Goal: Task Accomplishment & Management: Use online tool/utility

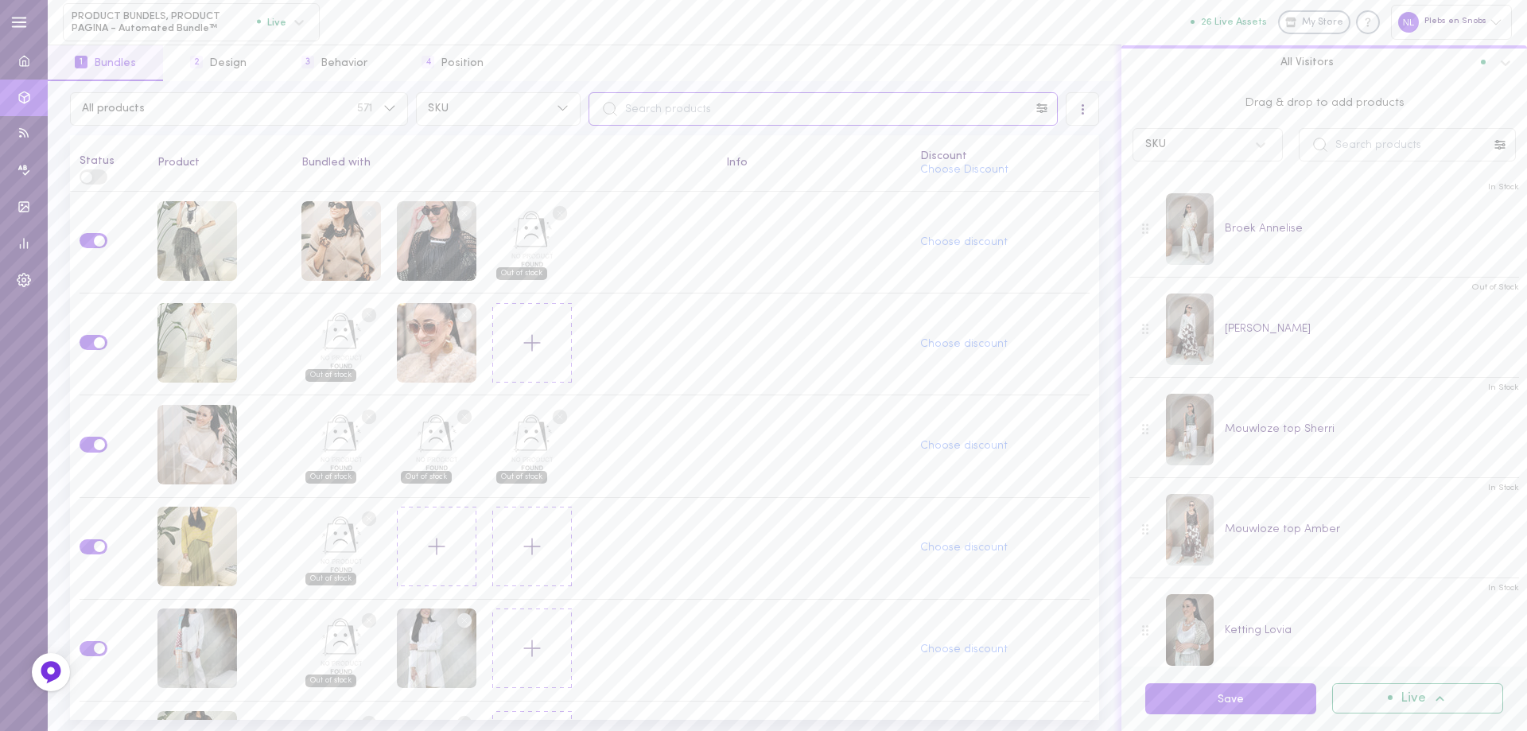
click at [648, 111] on input "text" at bounding box center [822, 108] width 469 height 33
type input "o"
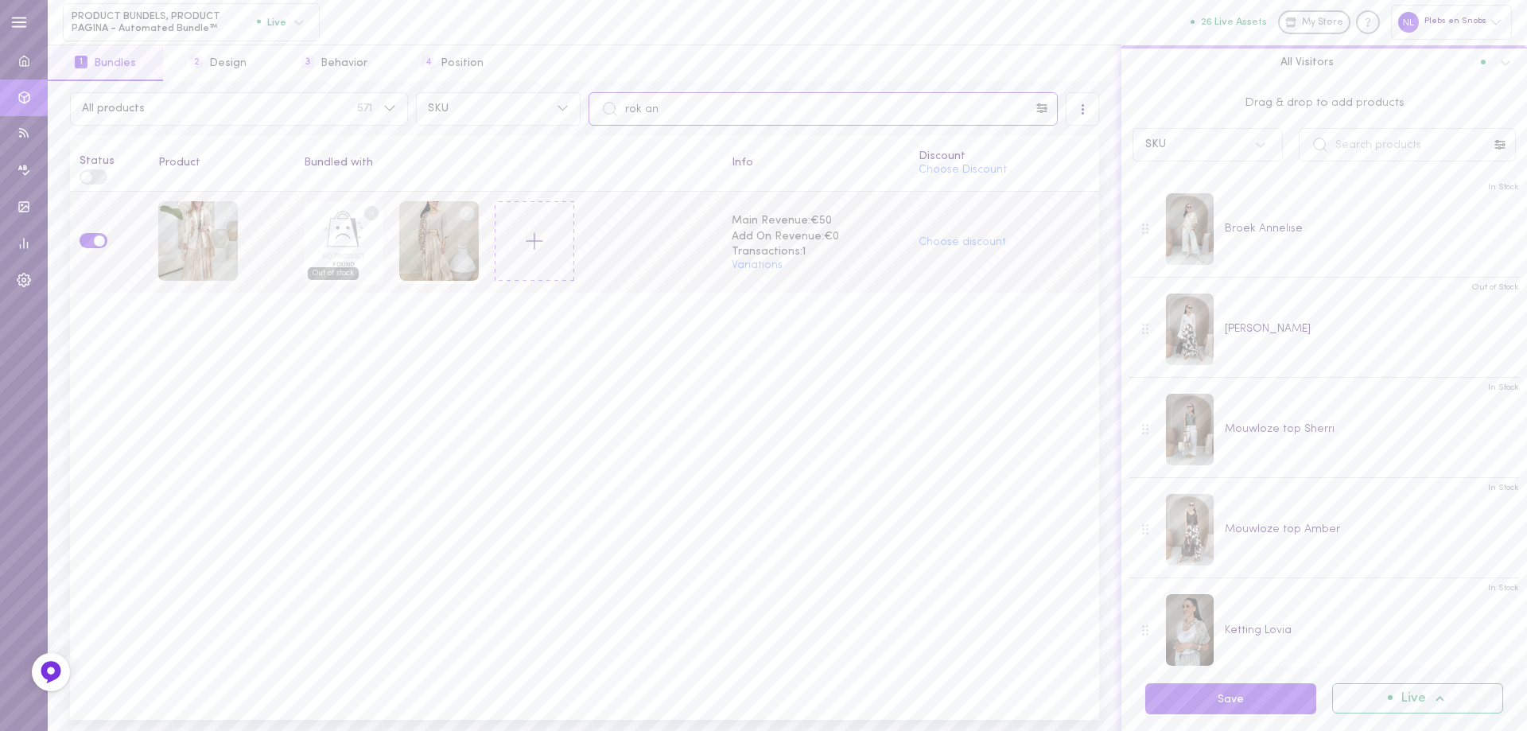
type input "rok an"
click at [367, 211] on circle at bounding box center [371, 212] width 15 height 15
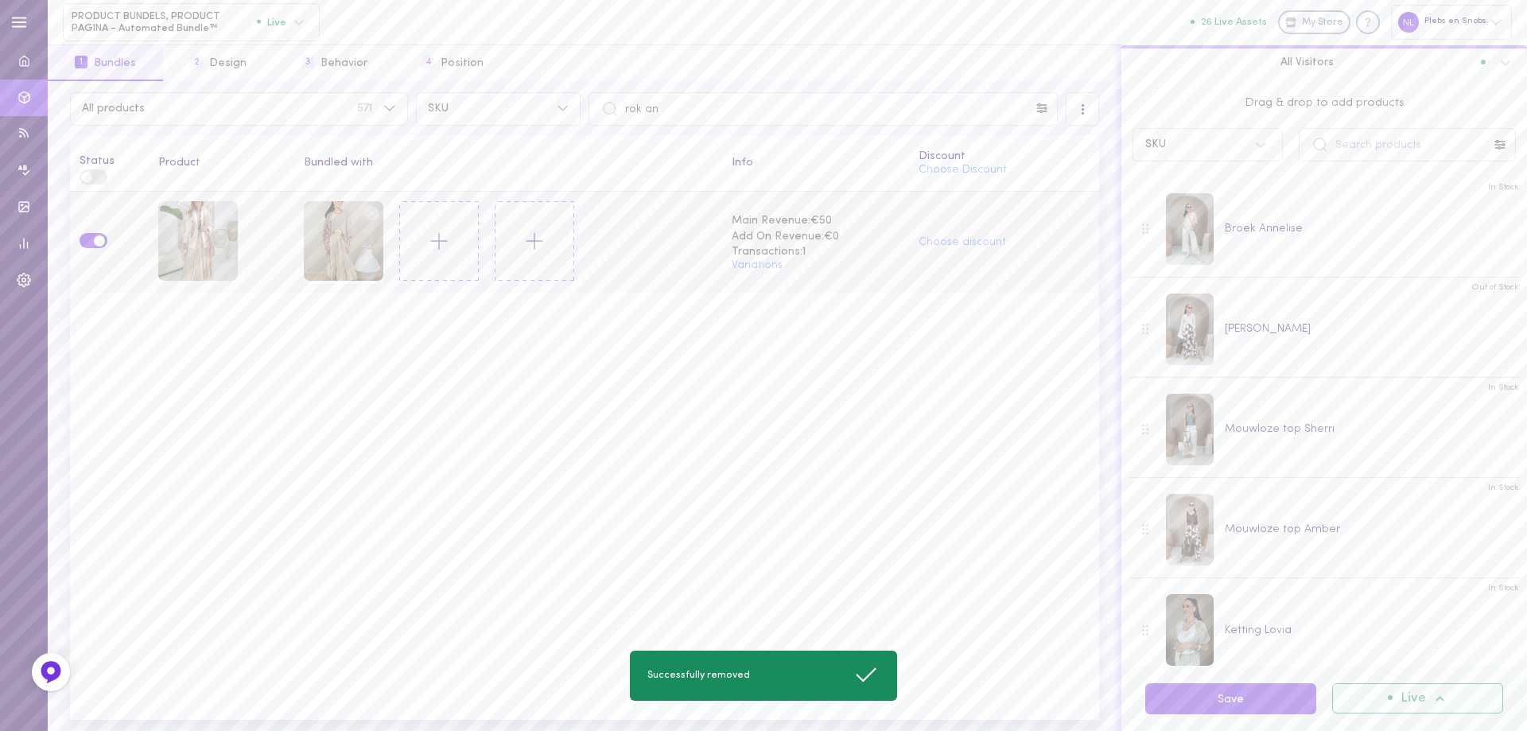
click at [367, 211] on circle at bounding box center [371, 212] width 15 height 15
click at [385, 242] on icon at bounding box center [384, 242] width 27 height 27
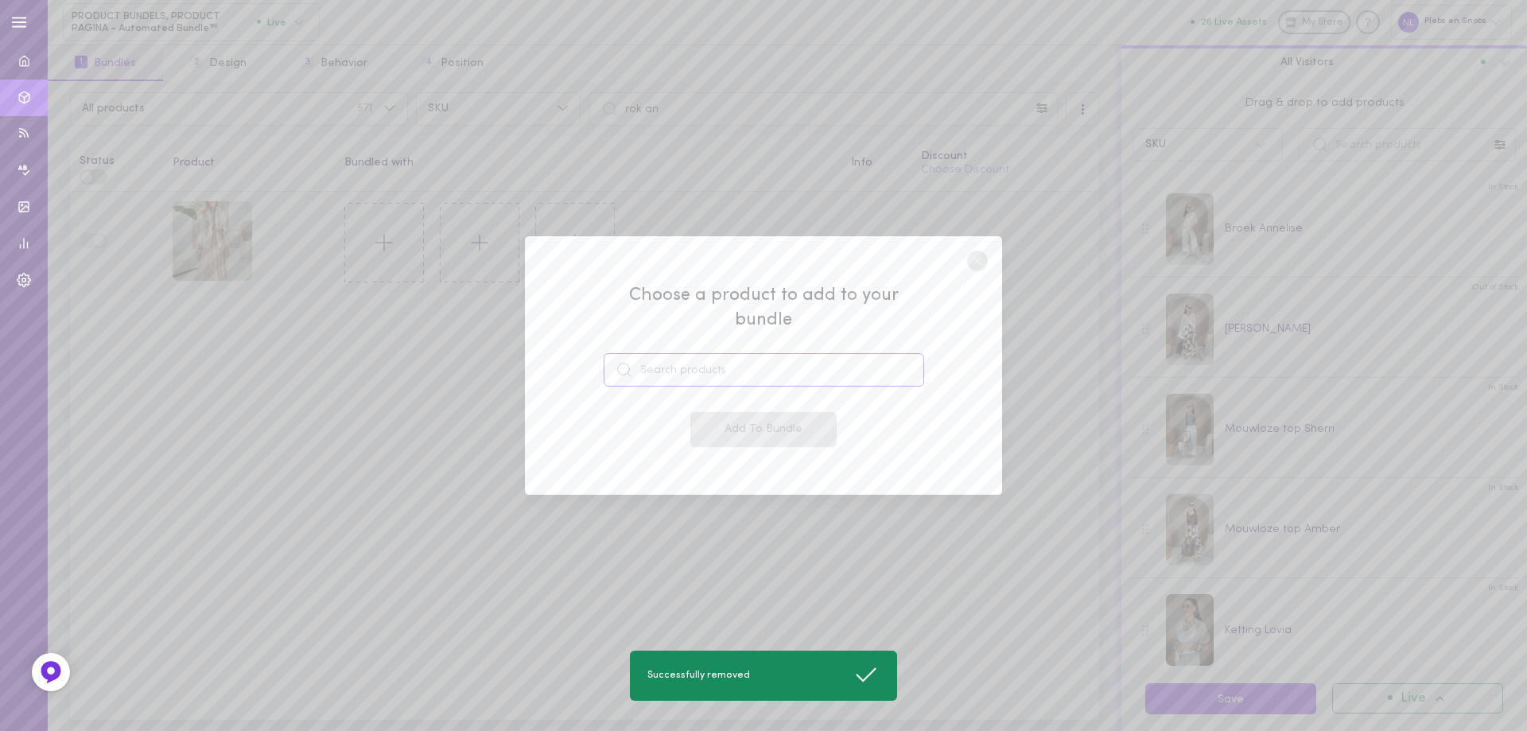
click at [696, 359] on input at bounding box center [763, 369] width 320 height 33
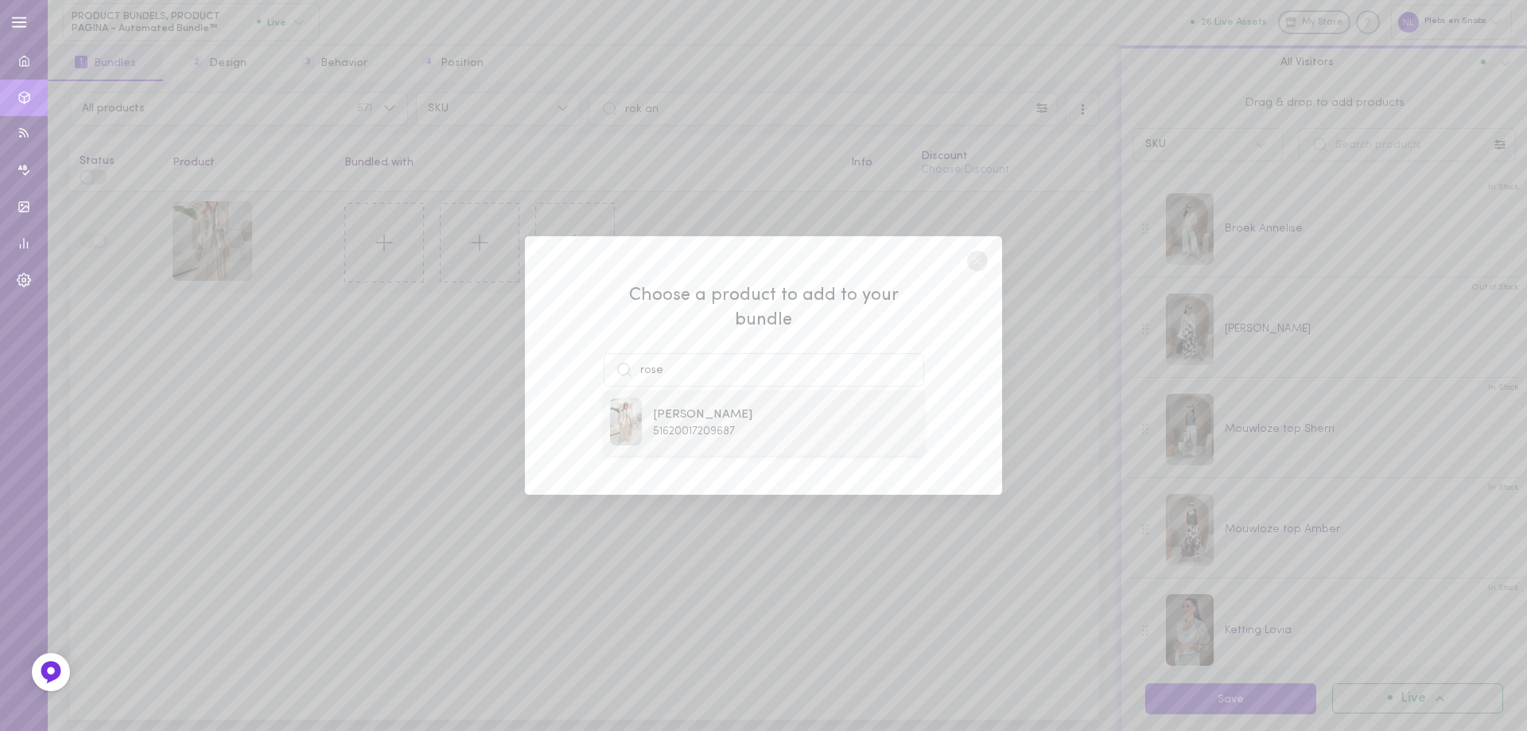
click at [681, 425] on span "51620017209687" at bounding box center [694, 431] width 82 height 12
type input "[PERSON_NAME]"
click at [724, 430] on button "Add To Bundle" at bounding box center [763, 429] width 146 height 35
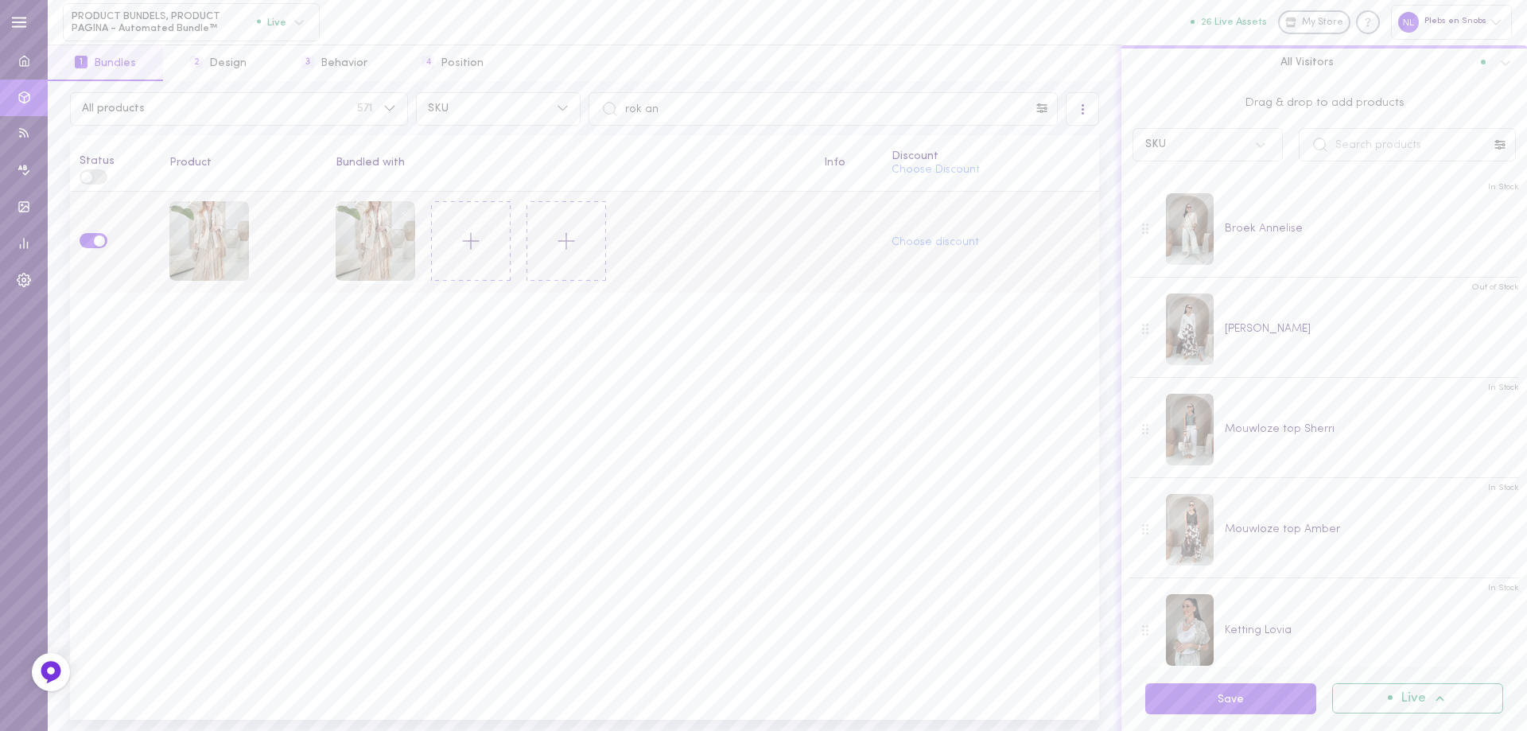
click at [463, 241] on line at bounding box center [471, 241] width 16 height 0
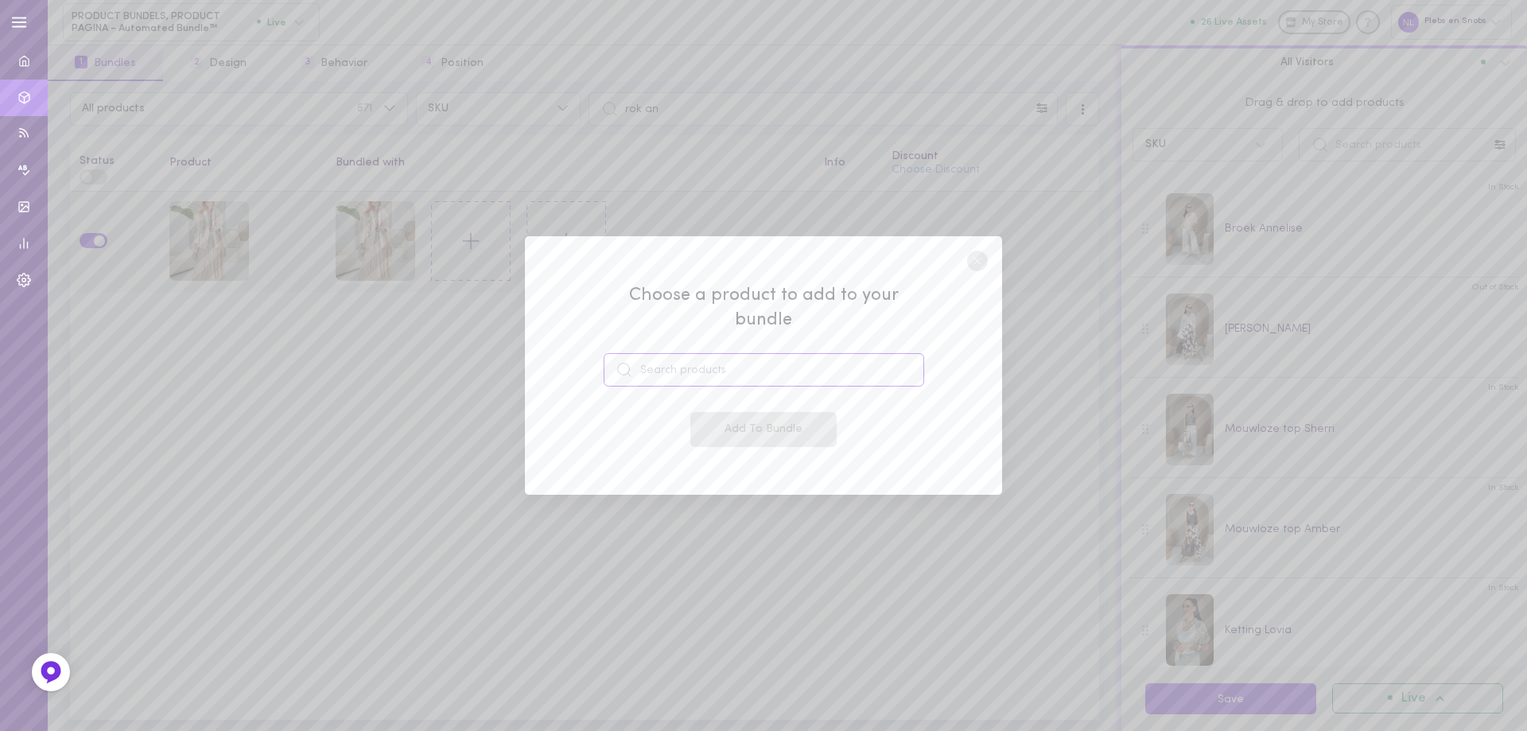
click at [716, 353] on input at bounding box center [763, 369] width 320 height 33
type input "a"
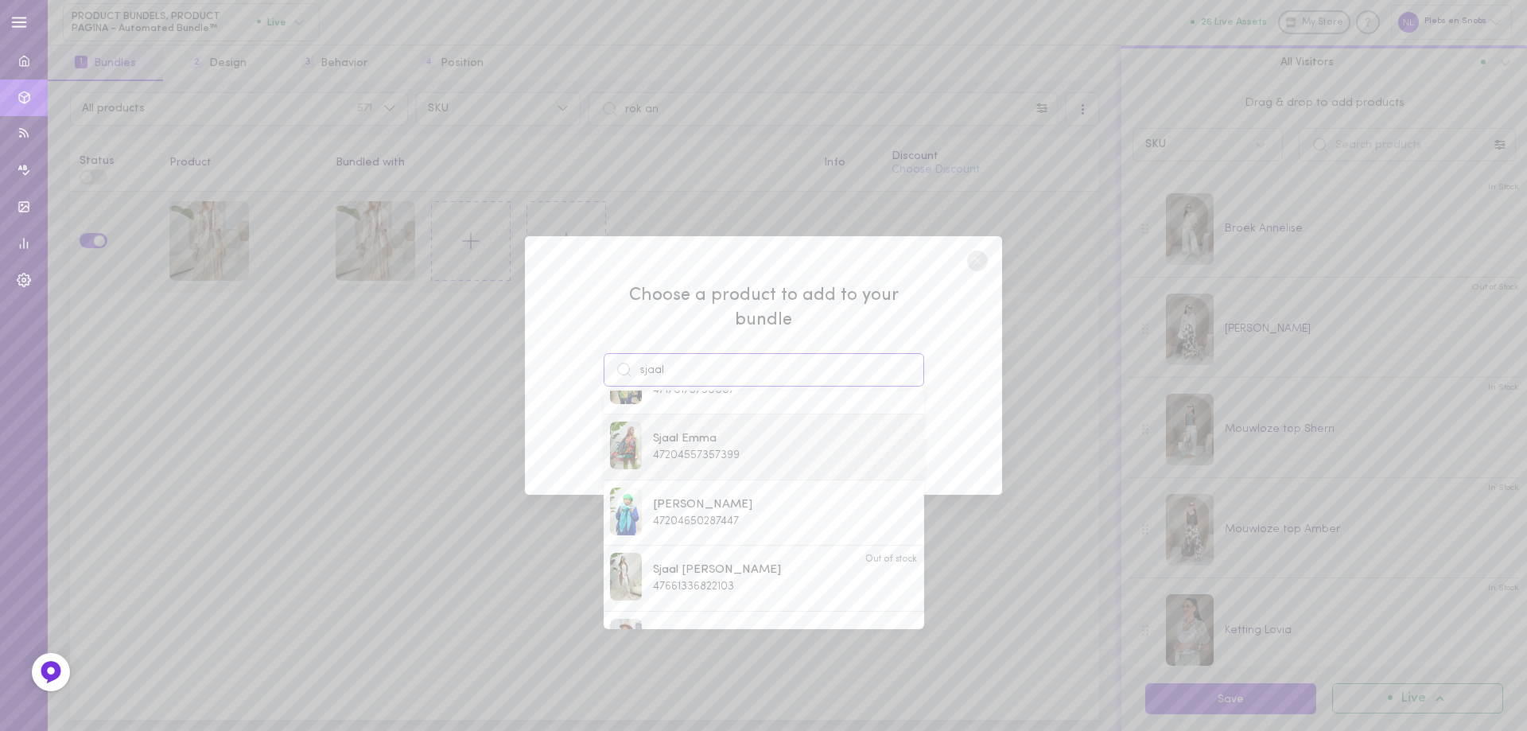
scroll to position [477, 0]
click at [716, 520] on span "[PERSON_NAME]" at bounding box center [702, 528] width 99 height 17
type input "[PERSON_NAME]"
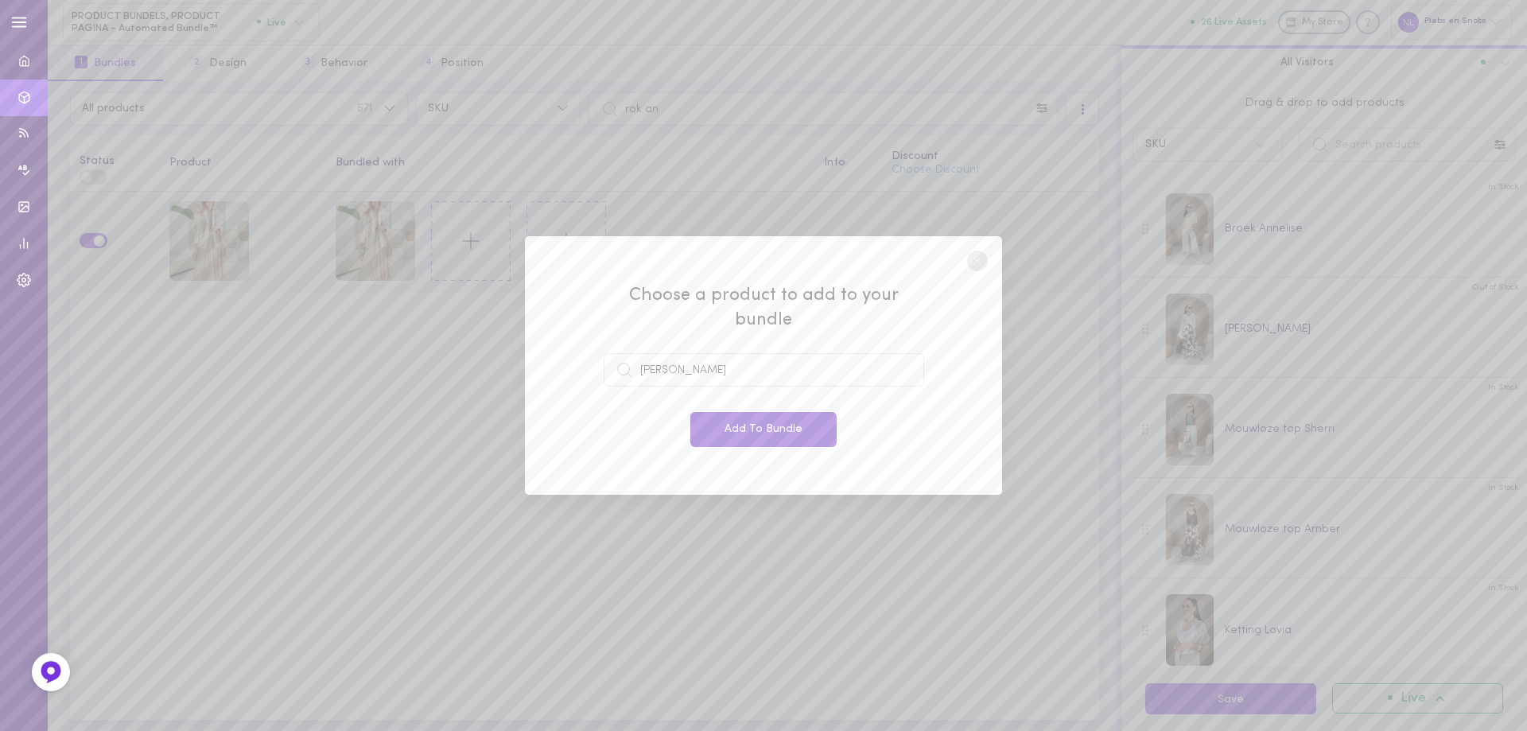
click at [744, 412] on button "Add To Bundle" at bounding box center [763, 429] width 146 height 35
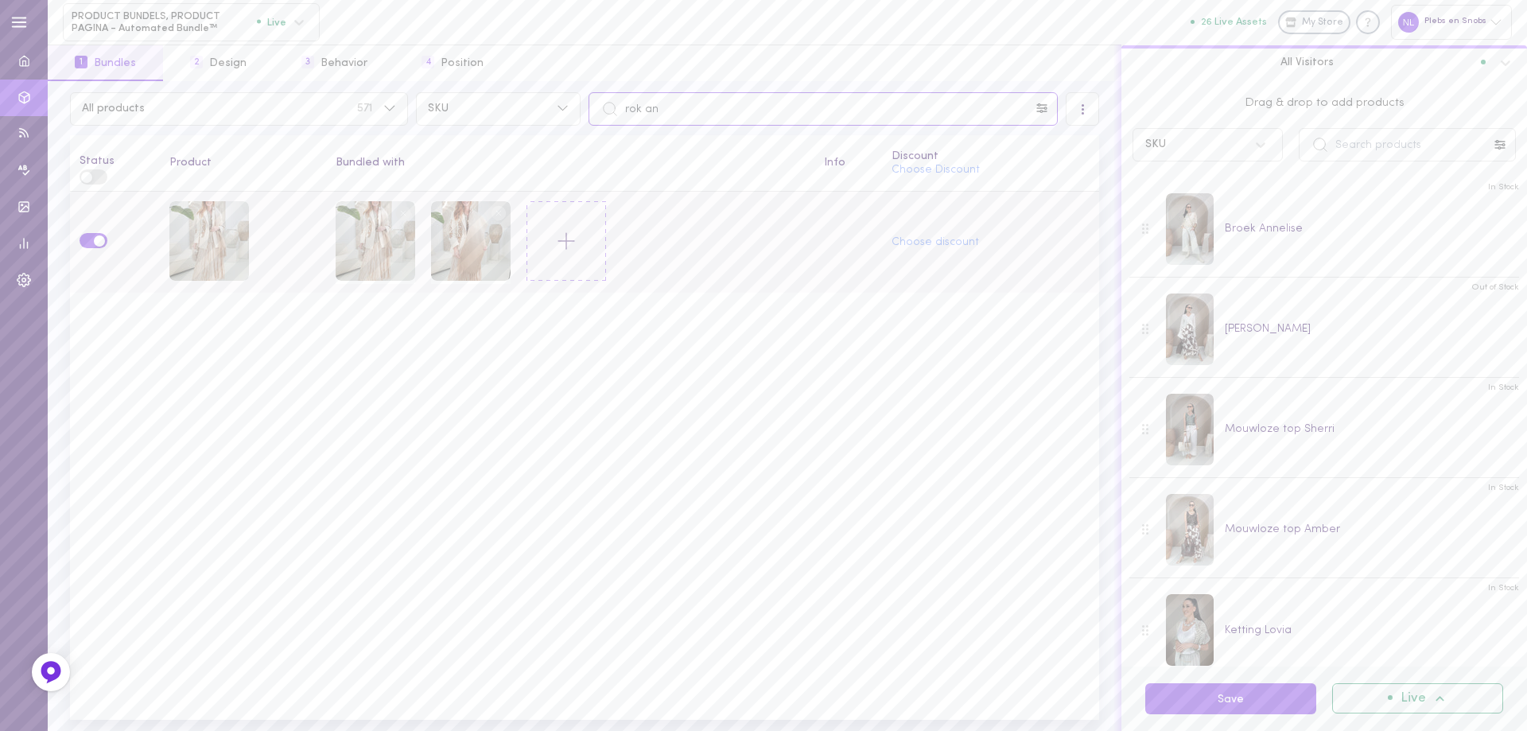
drag, startPoint x: 673, startPoint y: 113, endPoint x: 619, endPoint y: 113, distance: 54.9
click at [620, 113] on input "rok an" at bounding box center [822, 108] width 469 height 33
type input "naom"
click at [394, 211] on icon at bounding box center [403, 213] width 24 height 24
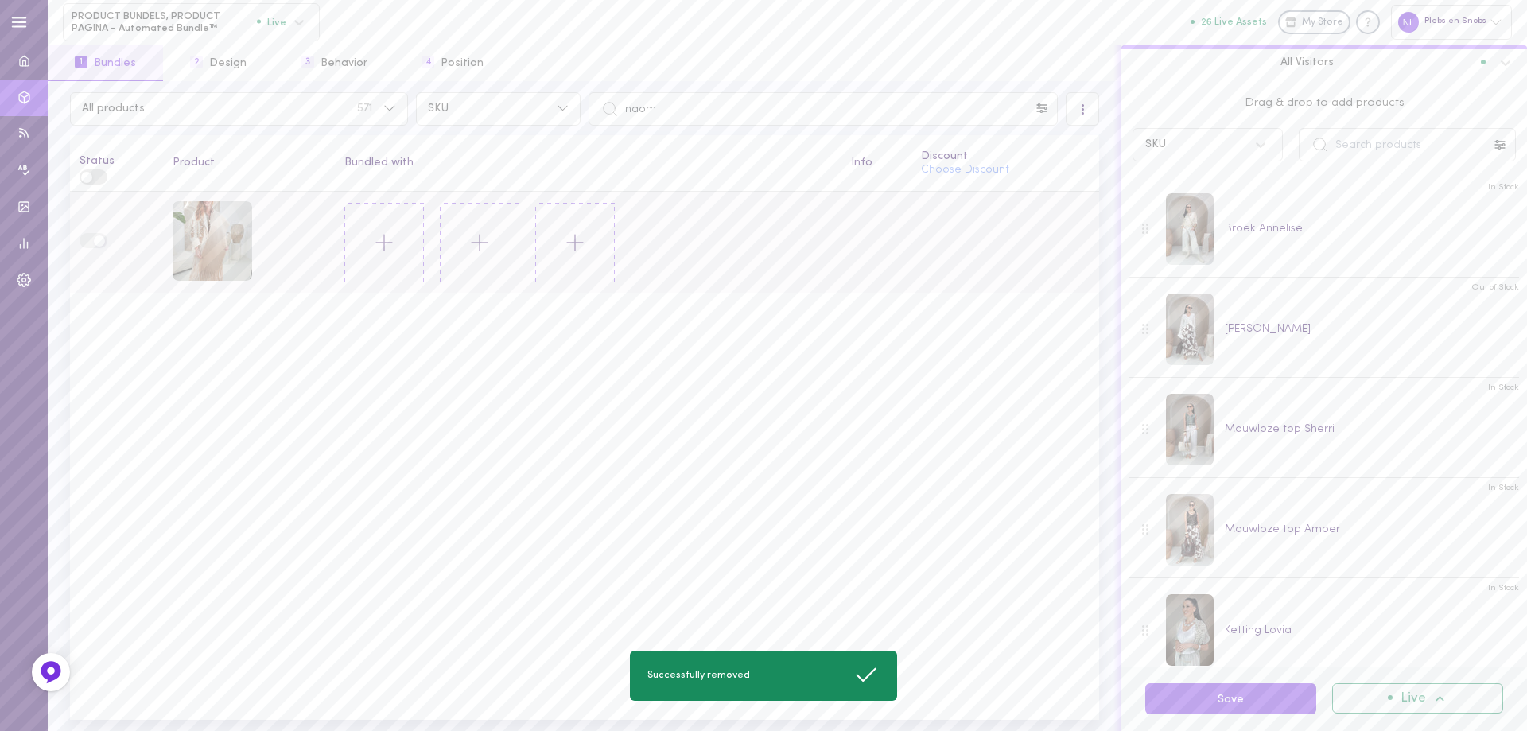
click at [378, 239] on icon at bounding box center [384, 242] width 27 height 27
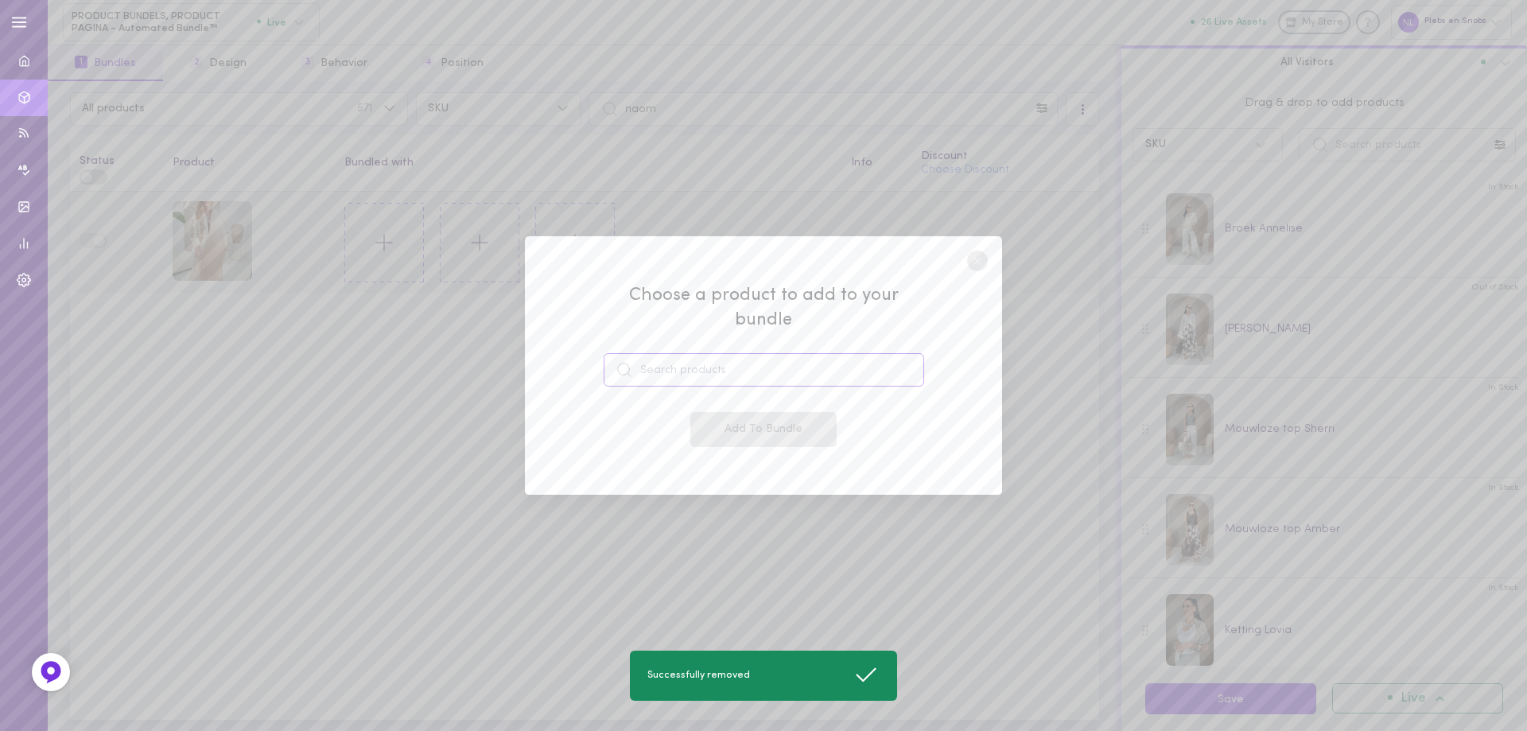
click at [720, 363] on input at bounding box center [763, 369] width 320 height 33
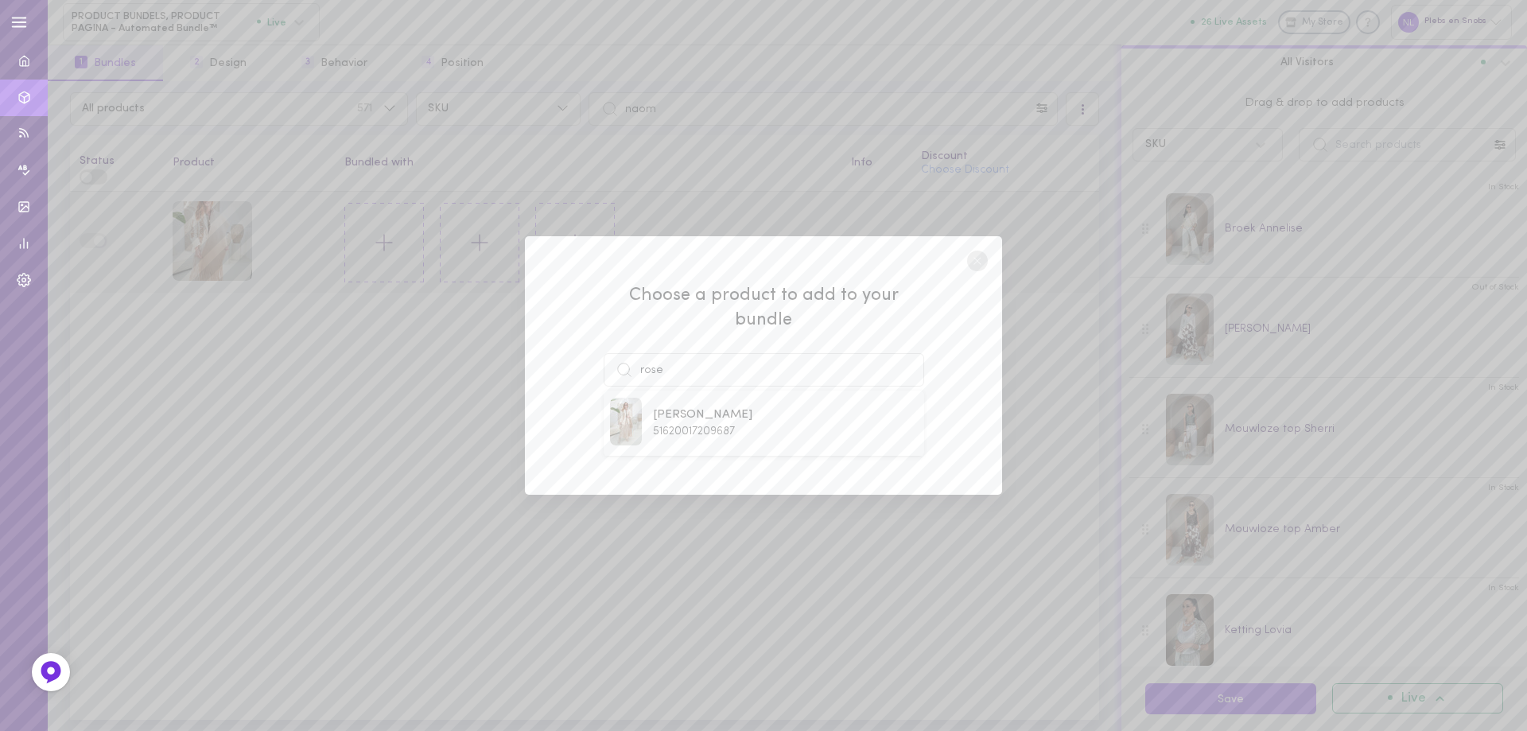
click at [700, 425] on span "51620017209687" at bounding box center [694, 431] width 82 height 12
type input "[PERSON_NAME]"
click at [739, 421] on button "Add To Bundle" at bounding box center [763, 429] width 146 height 35
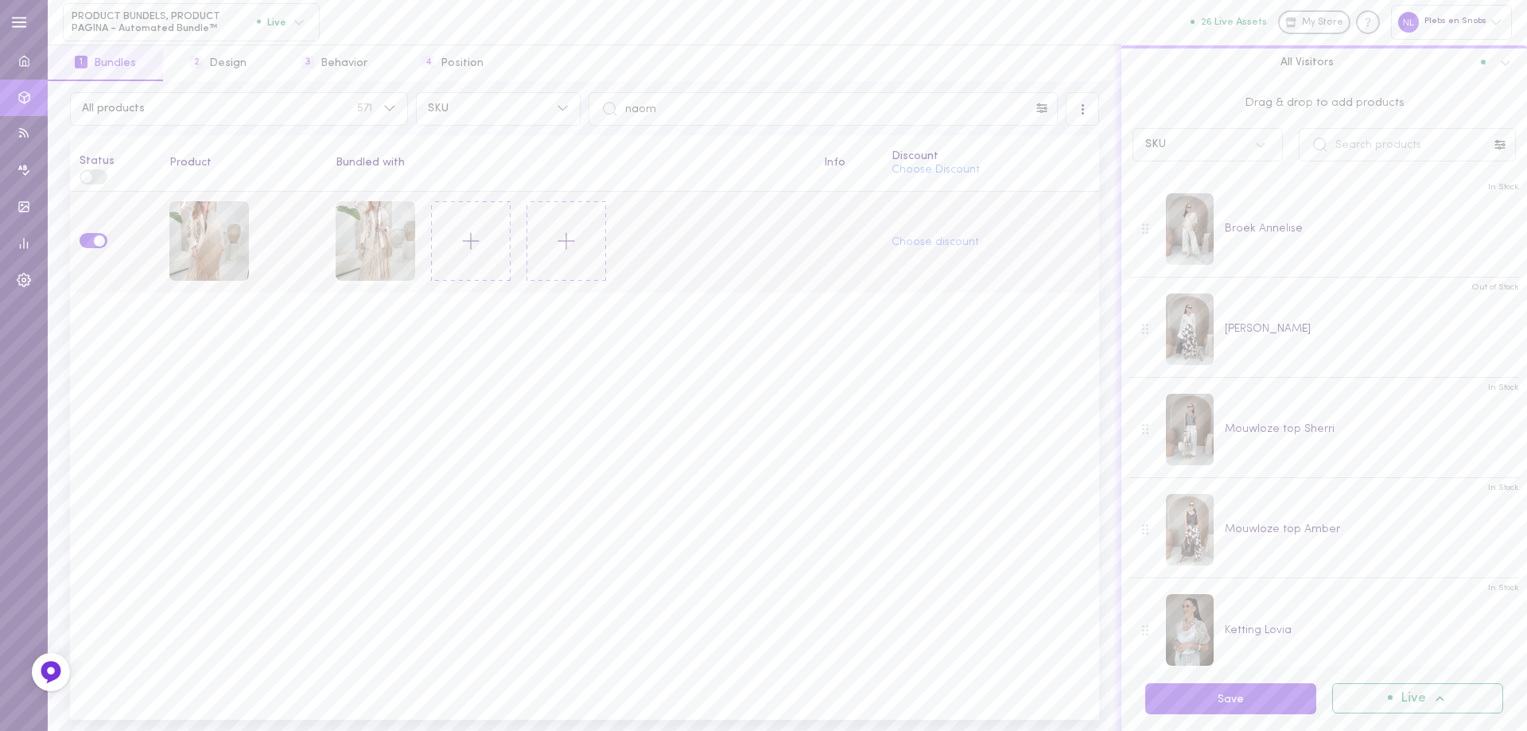
click at [473, 242] on icon at bounding box center [470, 240] width 27 height 27
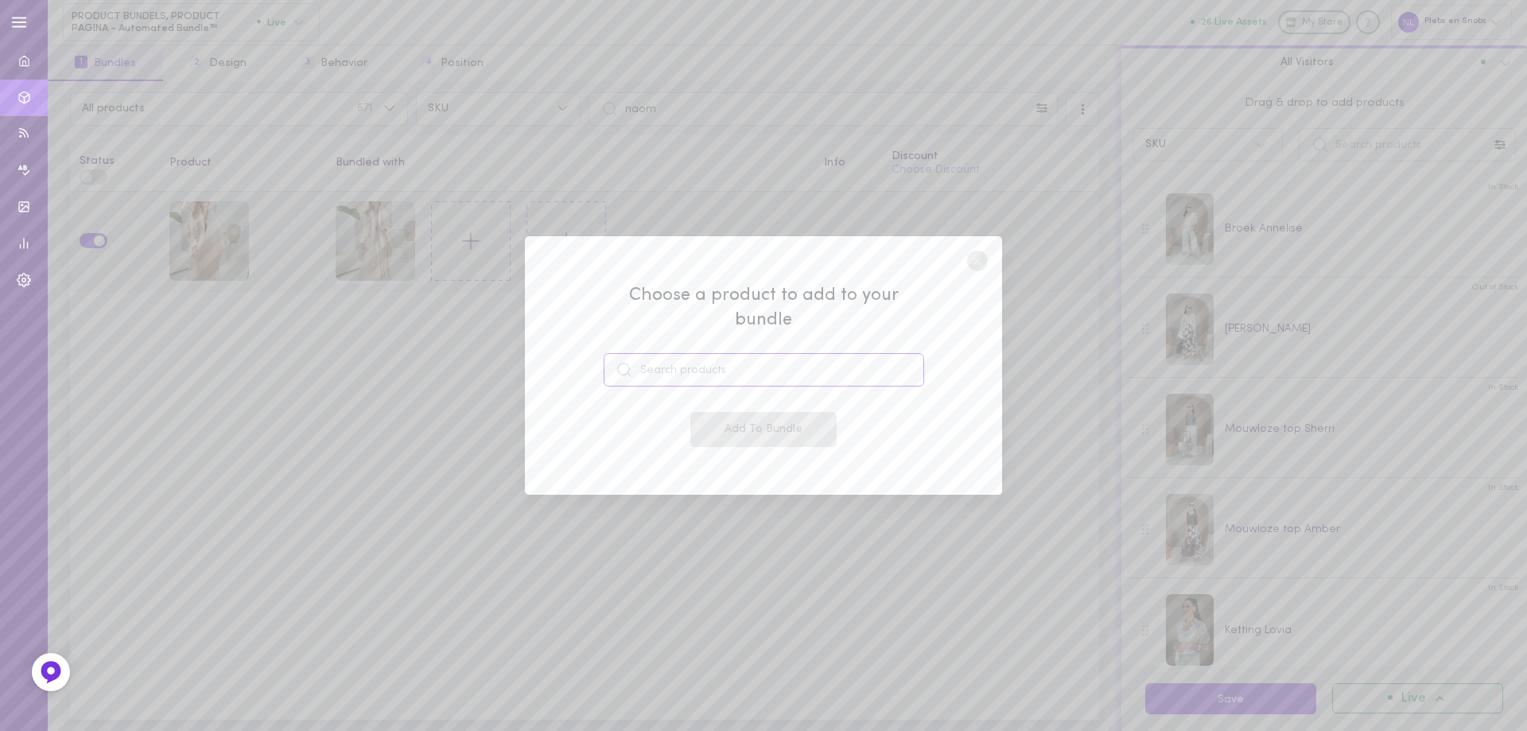
click at [675, 362] on input at bounding box center [763, 369] width 320 height 33
click at [736, 425] on span "47409382555991" at bounding box center [695, 431] width 84 height 12
type input "[PERSON_NAME]"
click at [736, 413] on button "Add To Bundle" at bounding box center [763, 429] width 146 height 35
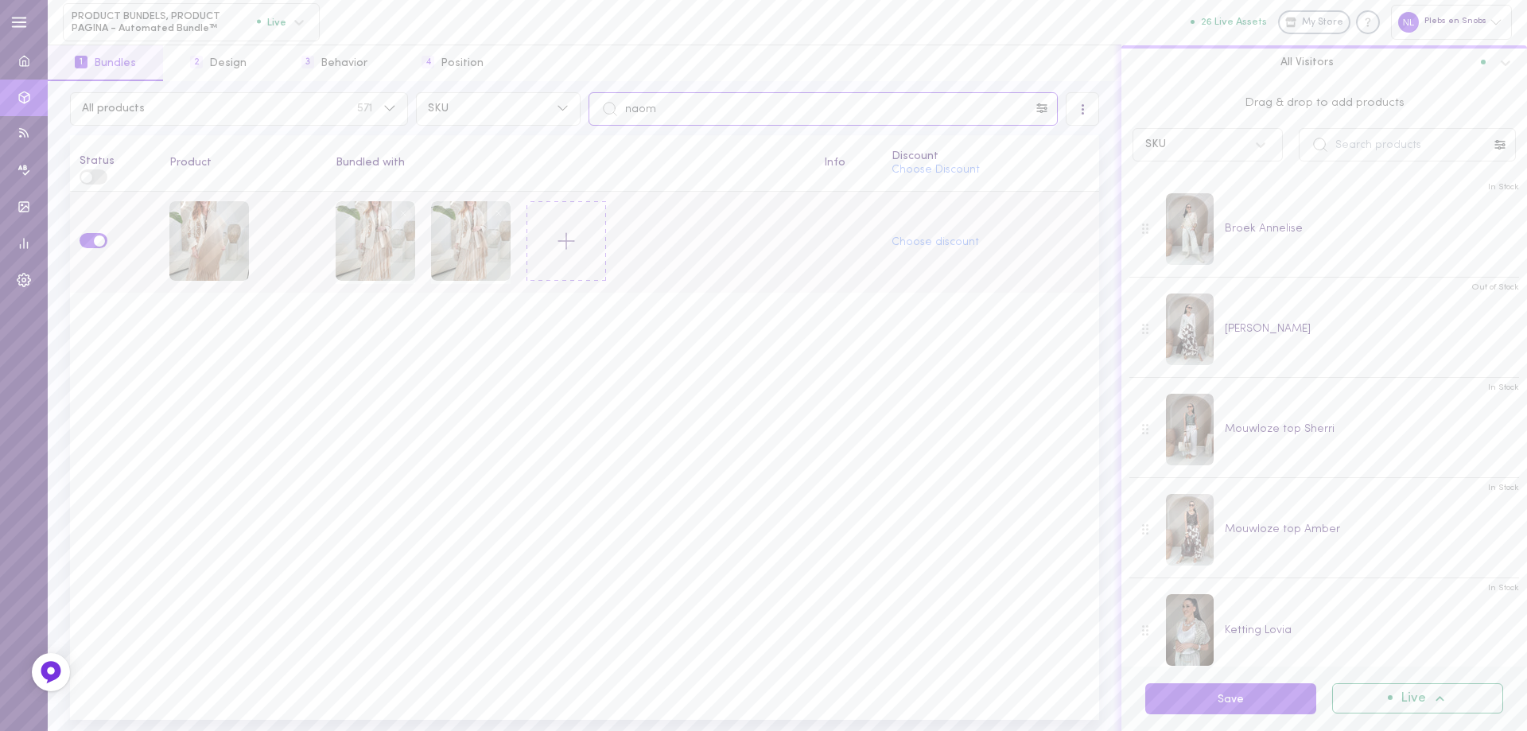
drag, startPoint x: 662, startPoint y: 112, endPoint x: 607, endPoint y: 130, distance: 57.6
click at [601, 116] on div "naom" at bounding box center [822, 108] width 469 height 33
paste input "[PERSON_NAME] [PERSON_NAME]"
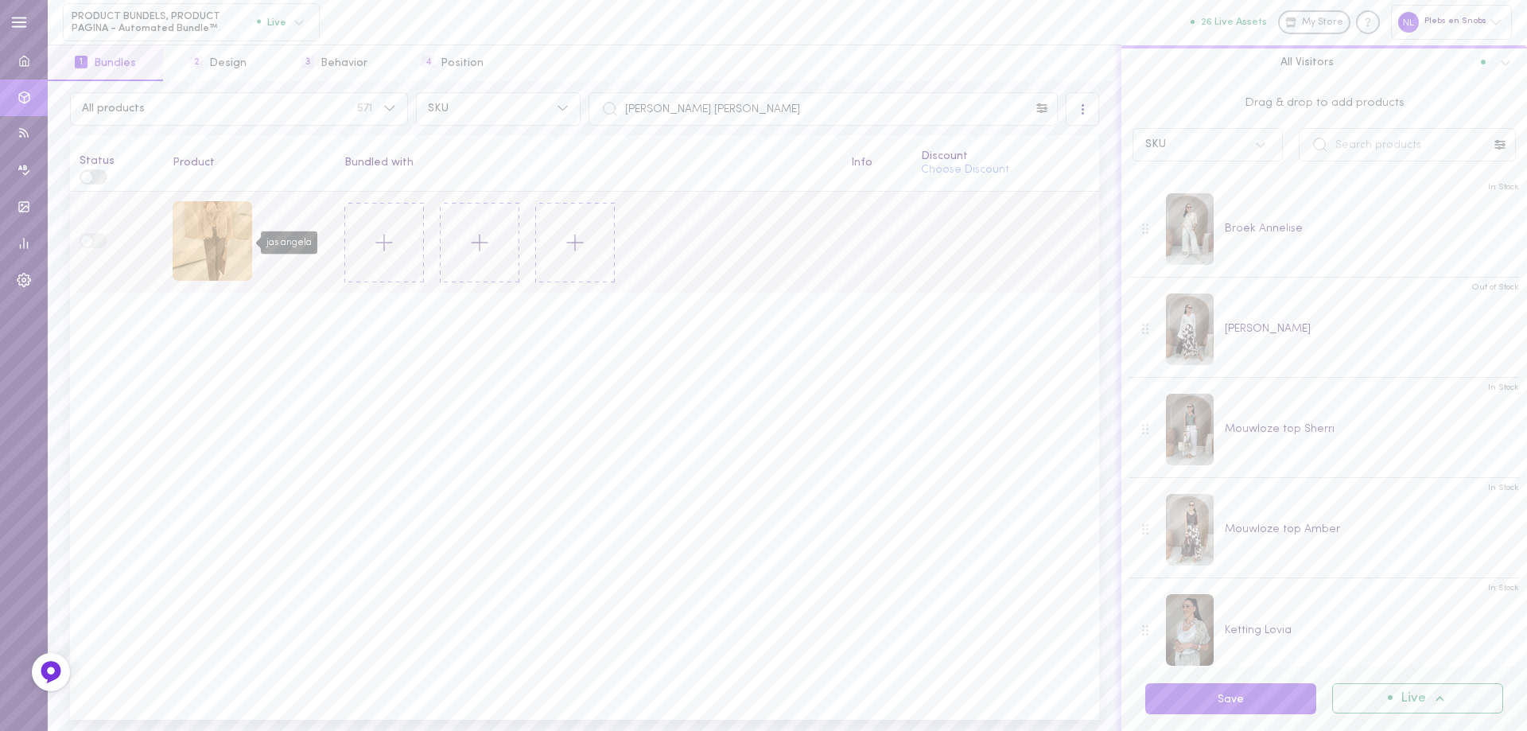
click at [211, 234] on div "jas angela" at bounding box center [213, 241] width 80 height 80
drag, startPoint x: 689, startPoint y: 116, endPoint x: 623, endPoint y: 115, distance: 66.0
click at [625, 115] on input "[PERSON_NAME] [PERSON_NAME]" at bounding box center [822, 108] width 469 height 33
paste input "[PERSON_NAME]"
type input "[PERSON_NAME]"
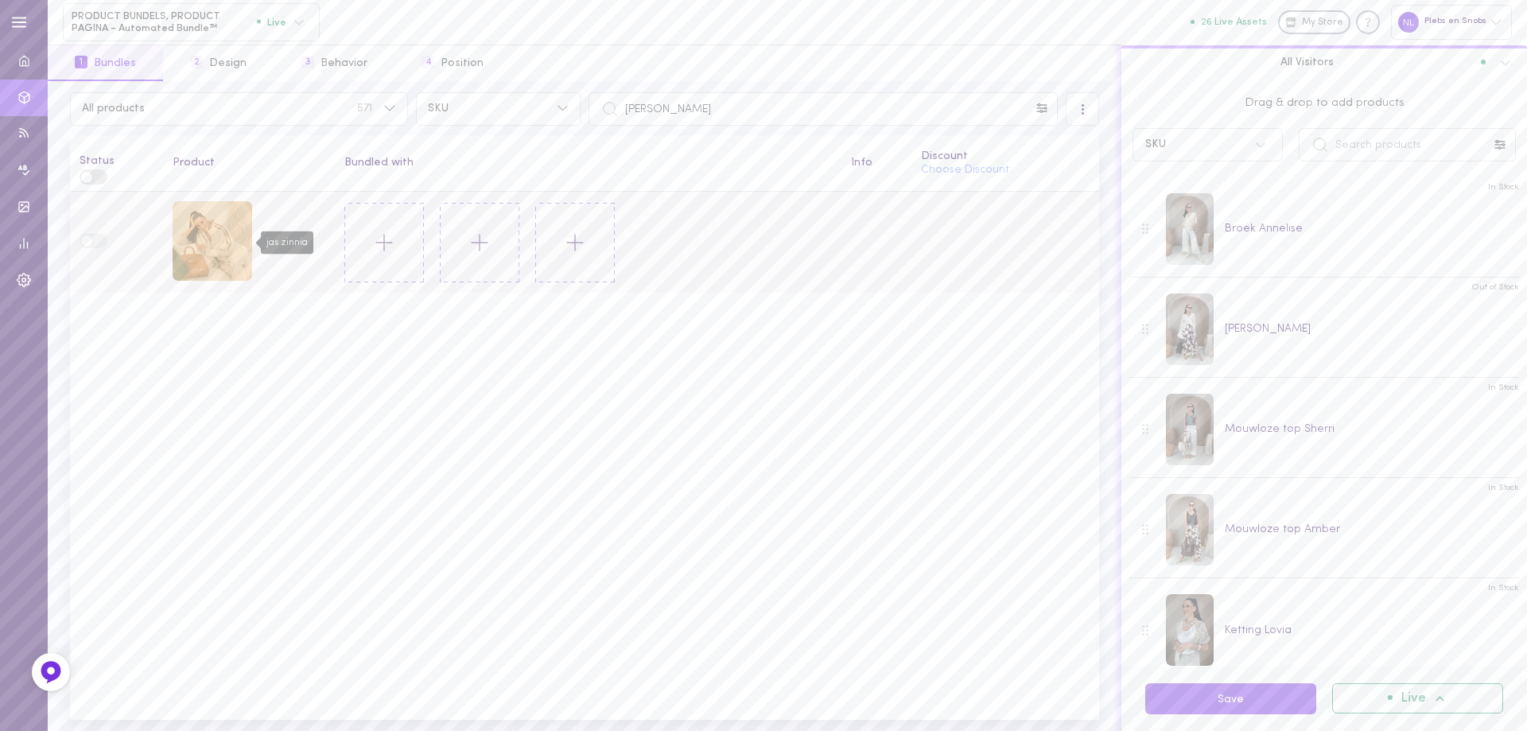
click at [202, 253] on div "jas zinnia" at bounding box center [213, 241] width 80 height 80
click at [382, 236] on icon at bounding box center [384, 242] width 27 height 27
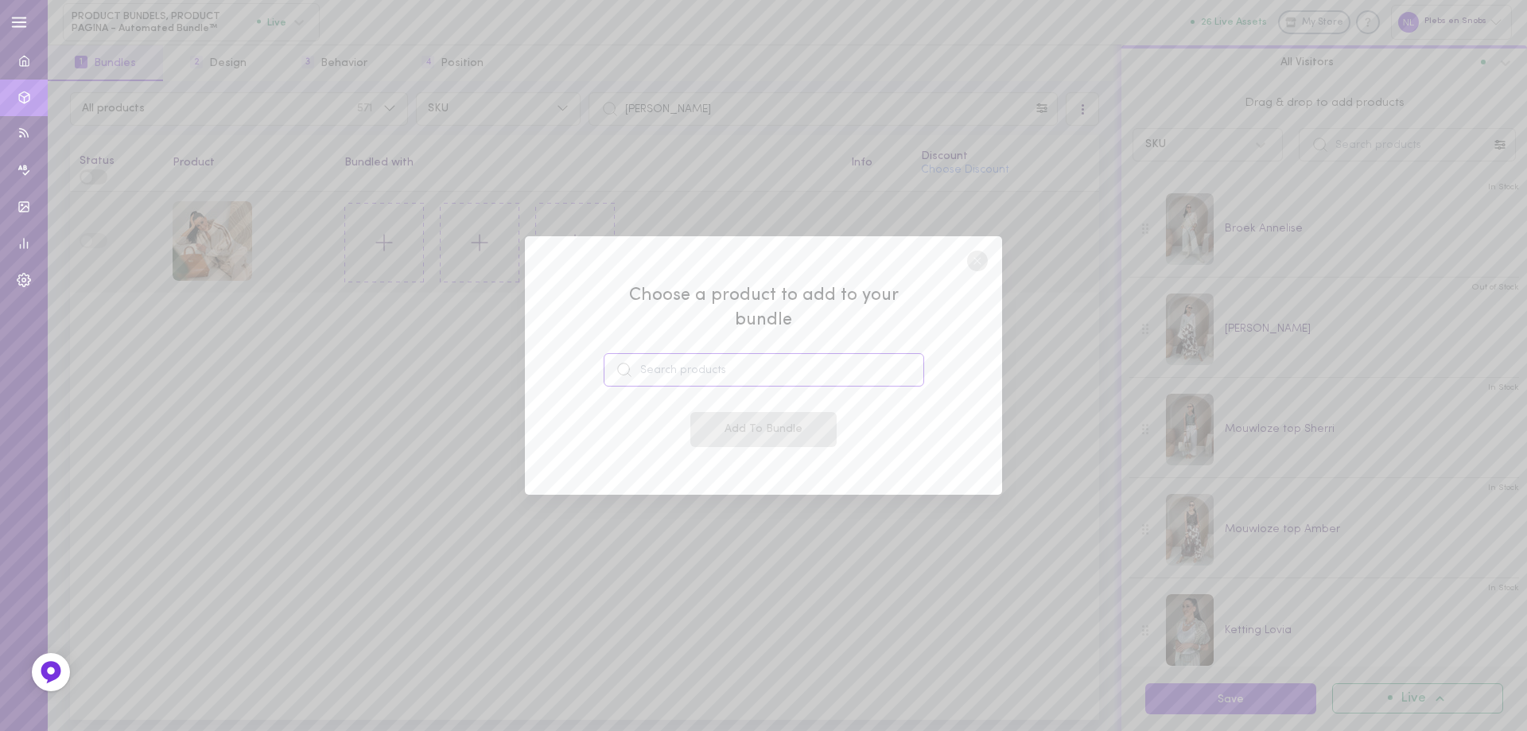
click at [662, 353] on input at bounding box center [763, 369] width 320 height 33
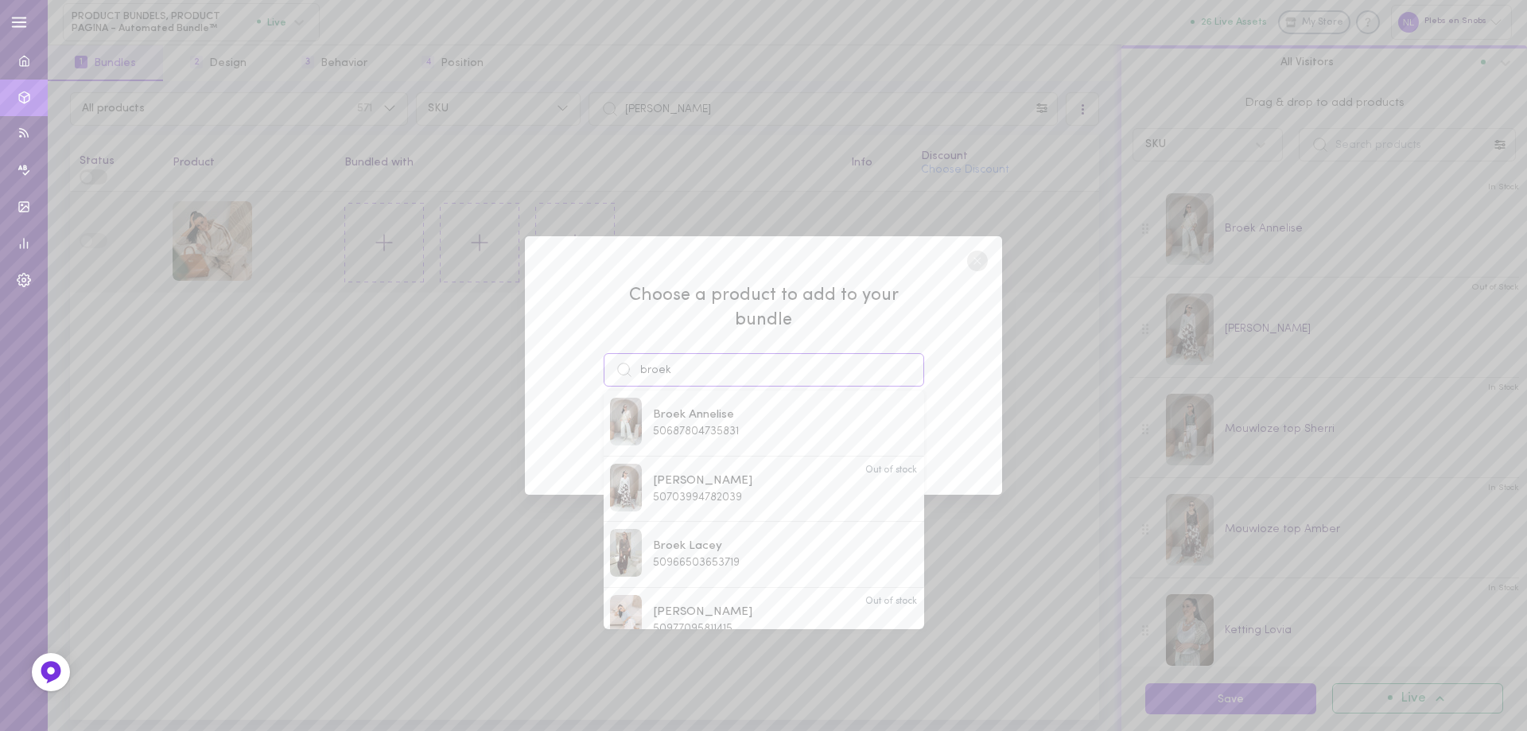
drag, startPoint x: 689, startPoint y: 360, endPoint x: 615, endPoint y: 345, distance: 75.5
click at [615, 353] on input "broek" at bounding box center [763, 369] width 320 height 33
paste input "Elrisha"
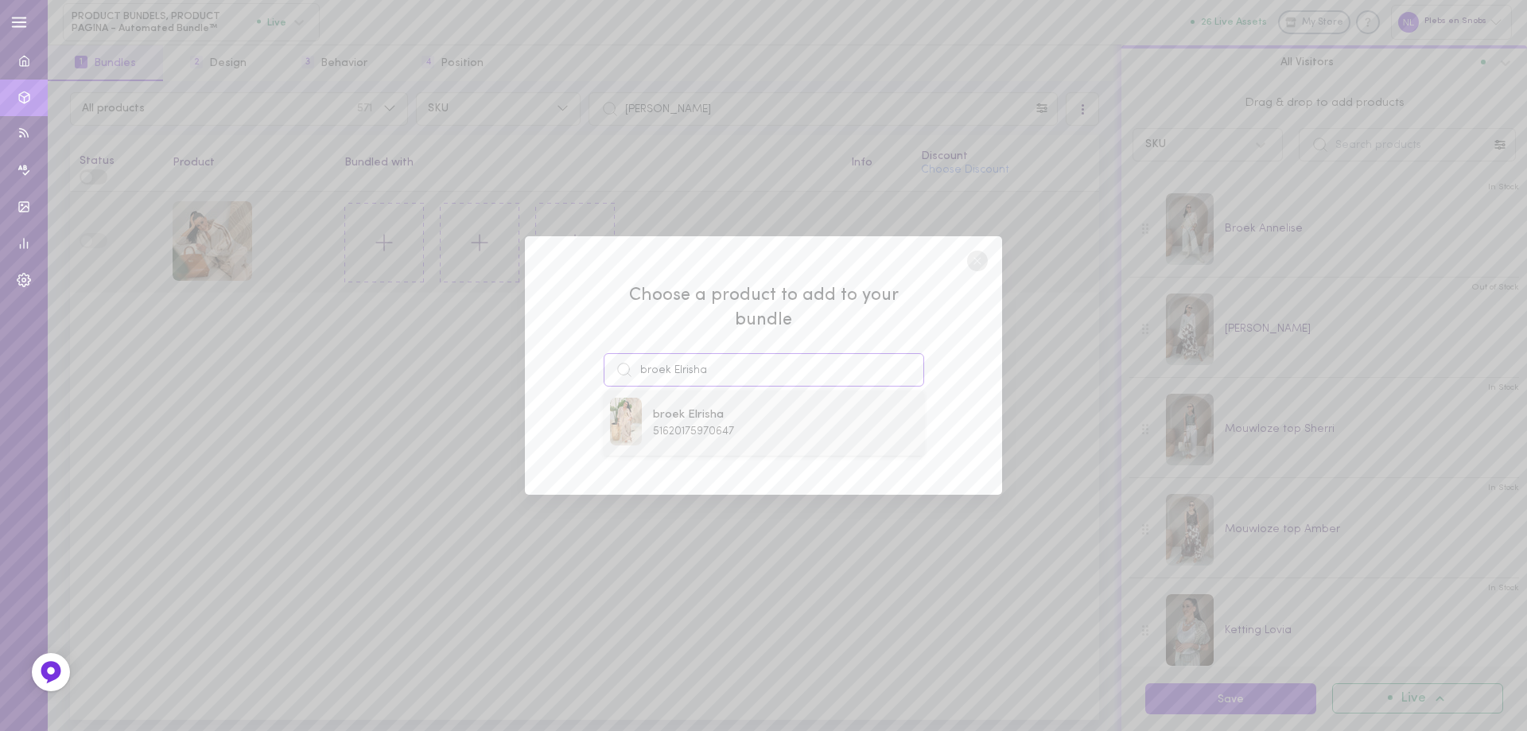
type input "broek Elrisha"
click at [707, 425] on span "51620175970647" at bounding box center [693, 431] width 81 height 12
click at [725, 420] on button "Add To Bundle" at bounding box center [763, 429] width 146 height 35
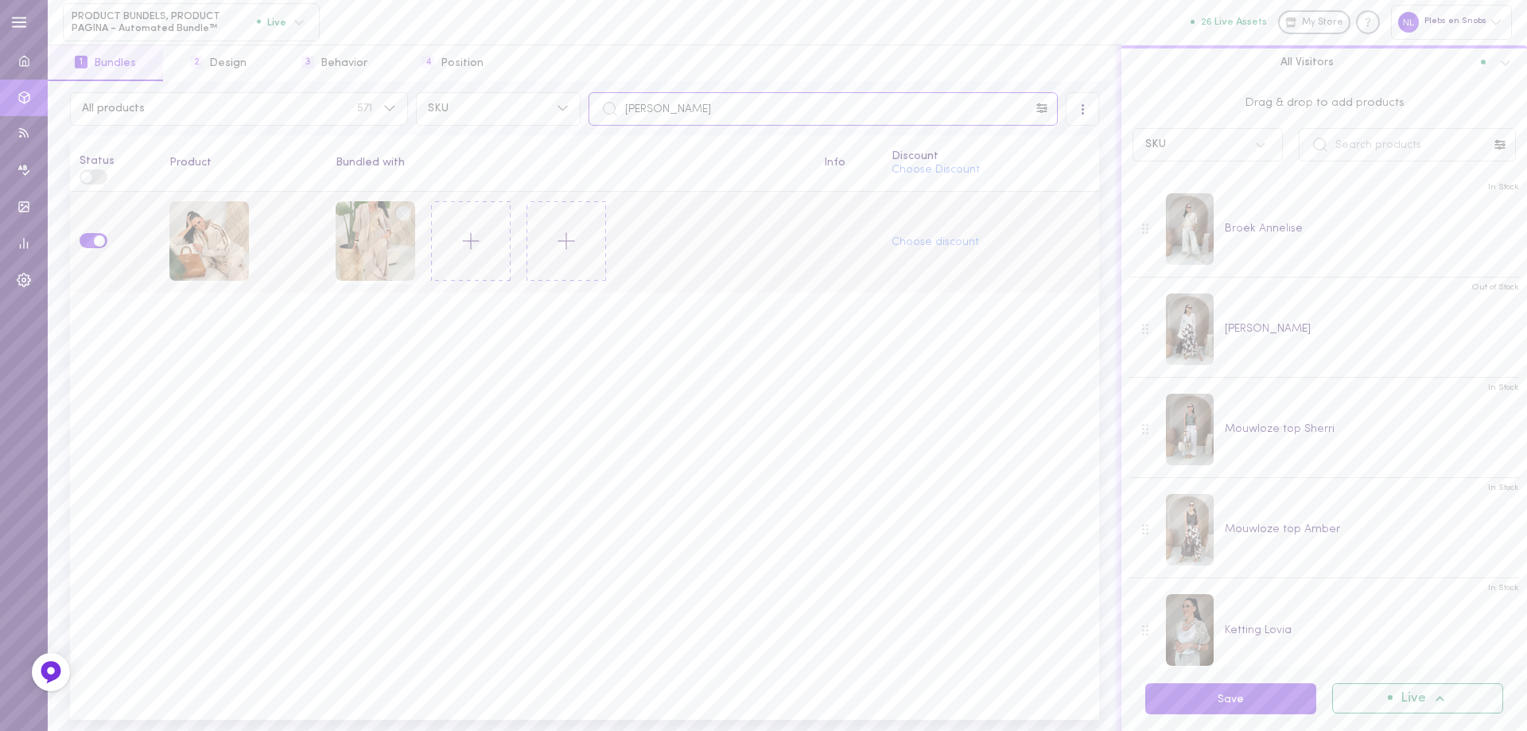
drag, startPoint x: 694, startPoint y: 110, endPoint x: 595, endPoint y: 107, distance: 99.4
click at [596, 107] on input "[PERSON_NAME]" at bounding box center [822, 108] width 469 height 33
paste input "broek Elrish"
type input "broek Elrisha"
click at [382, 239] on icon at bounding box center [384, 242] width 27 height 27
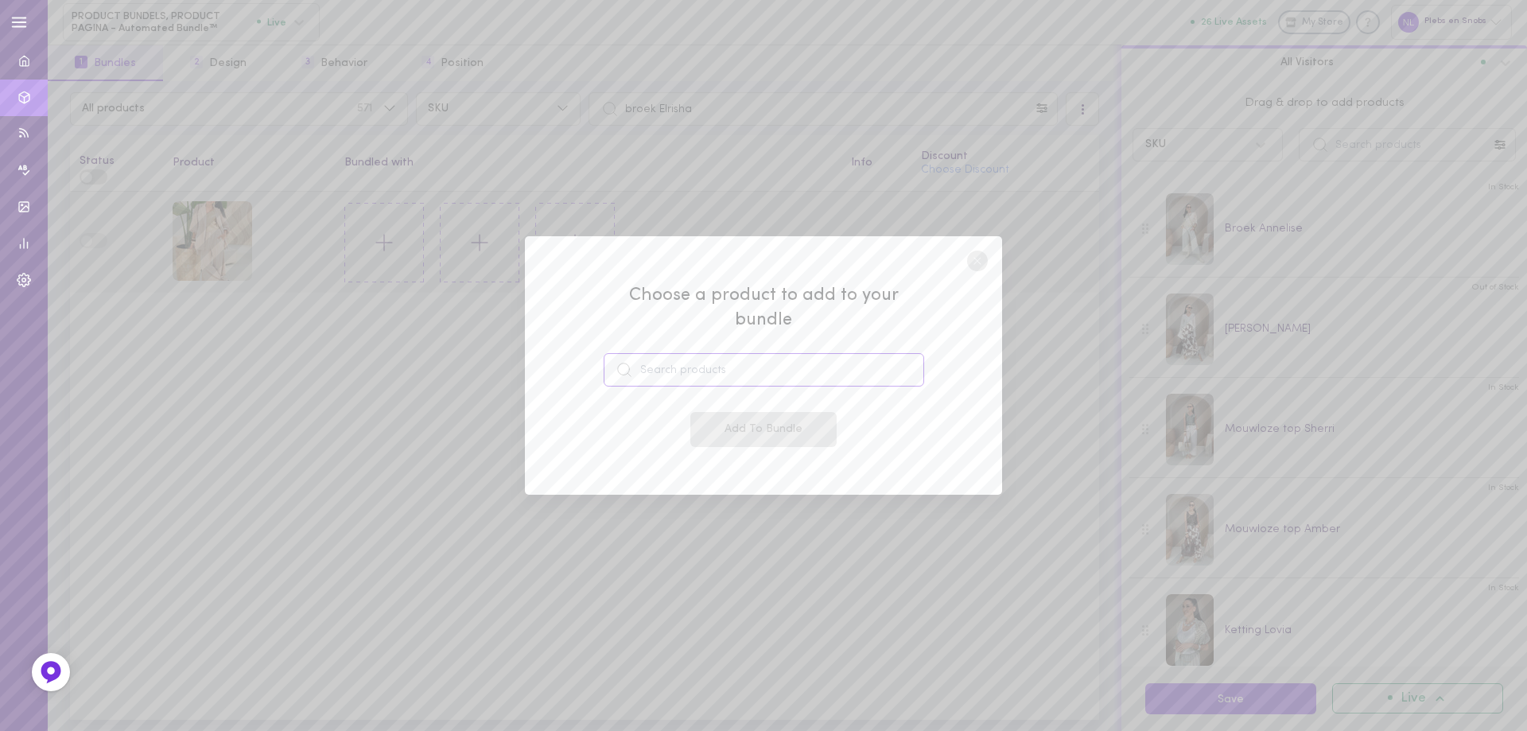
click at [673, 359] on input at bounding box center [763, 369] width 320 height 33
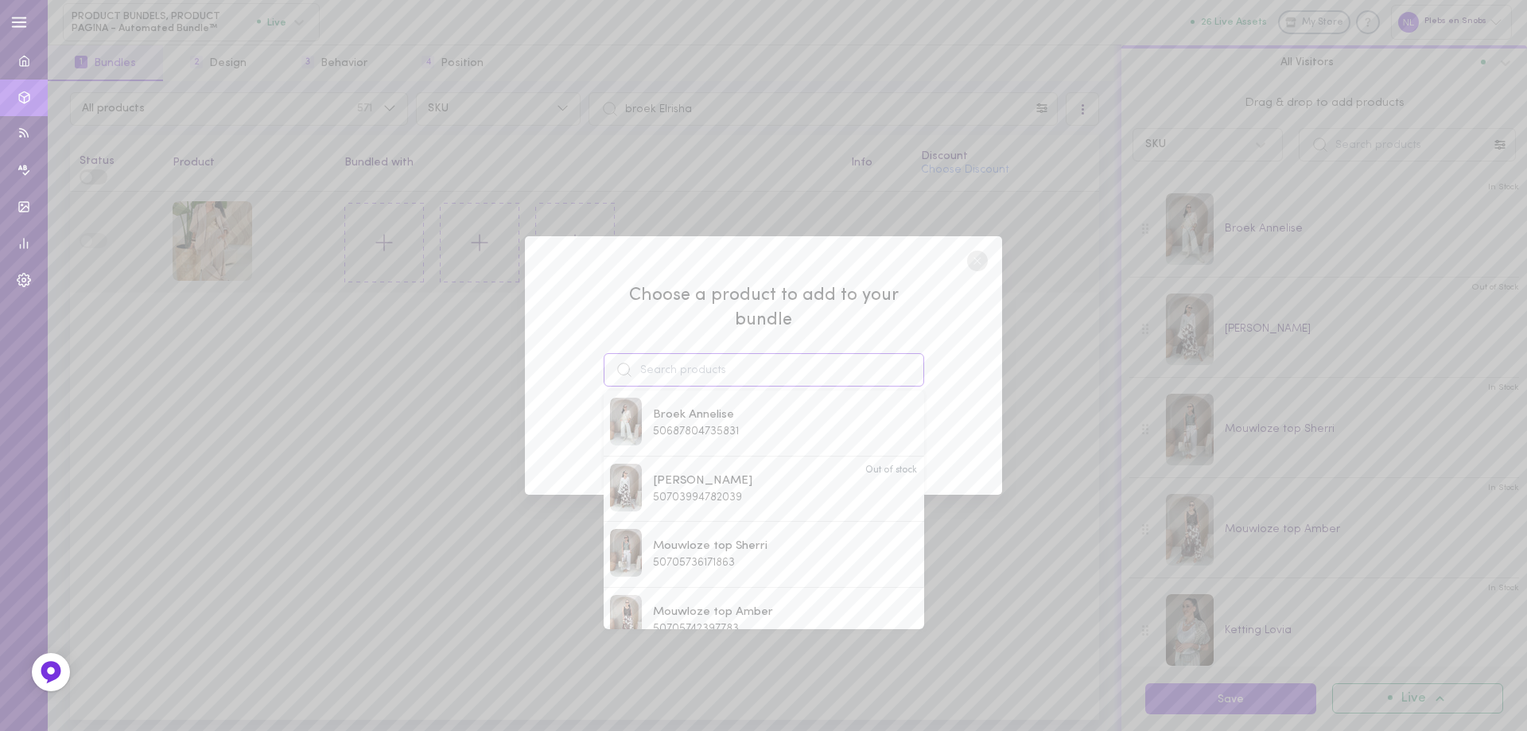
paste input "[PERSON_NAME]"
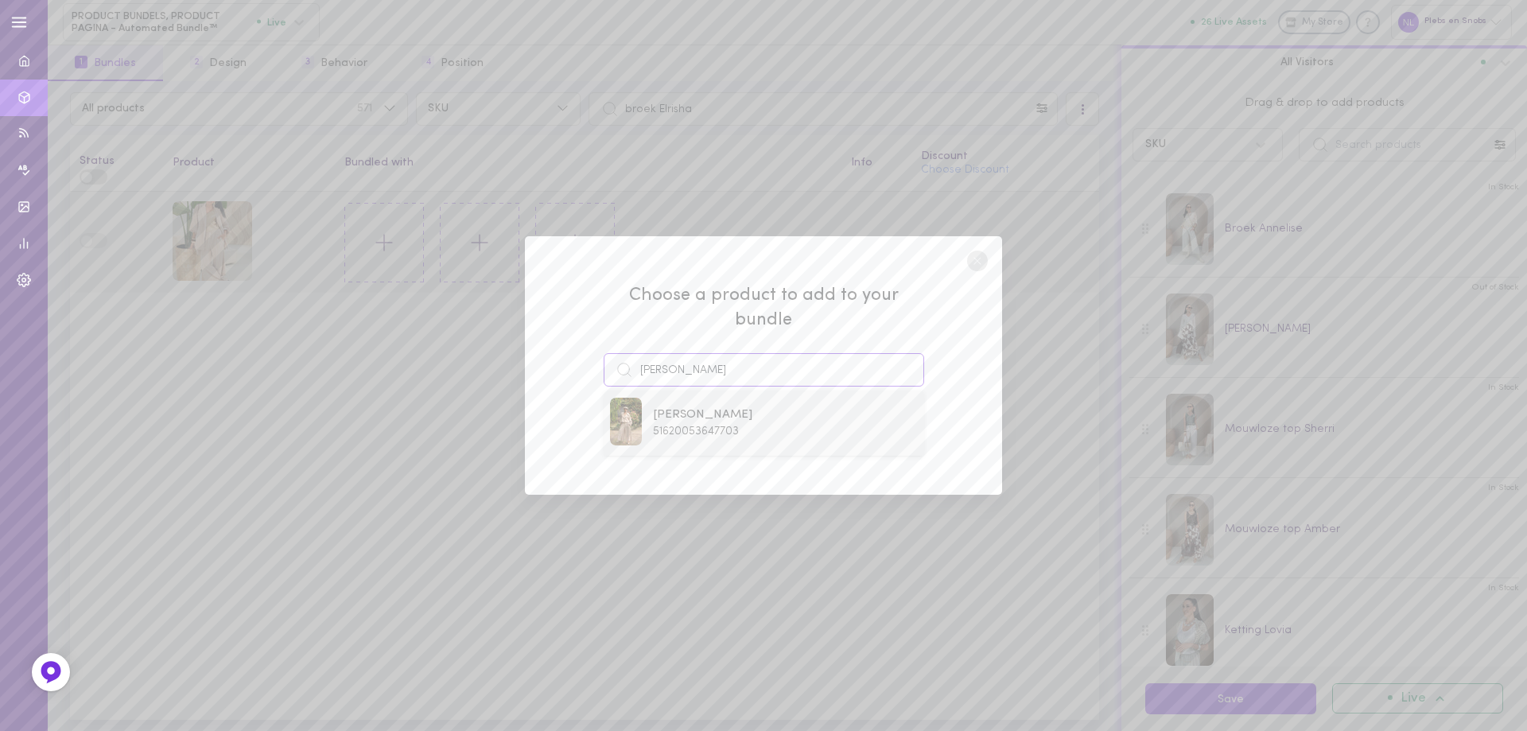
type input "[PERSON_NAME]"
click at [704, 410] on span "[PERSON_NAME]" at bounding box center [702, 414] width 99 height 17
click at [741, 417] on button "Add To Bundle" at bounding box center [763, 429] width 146 height 35
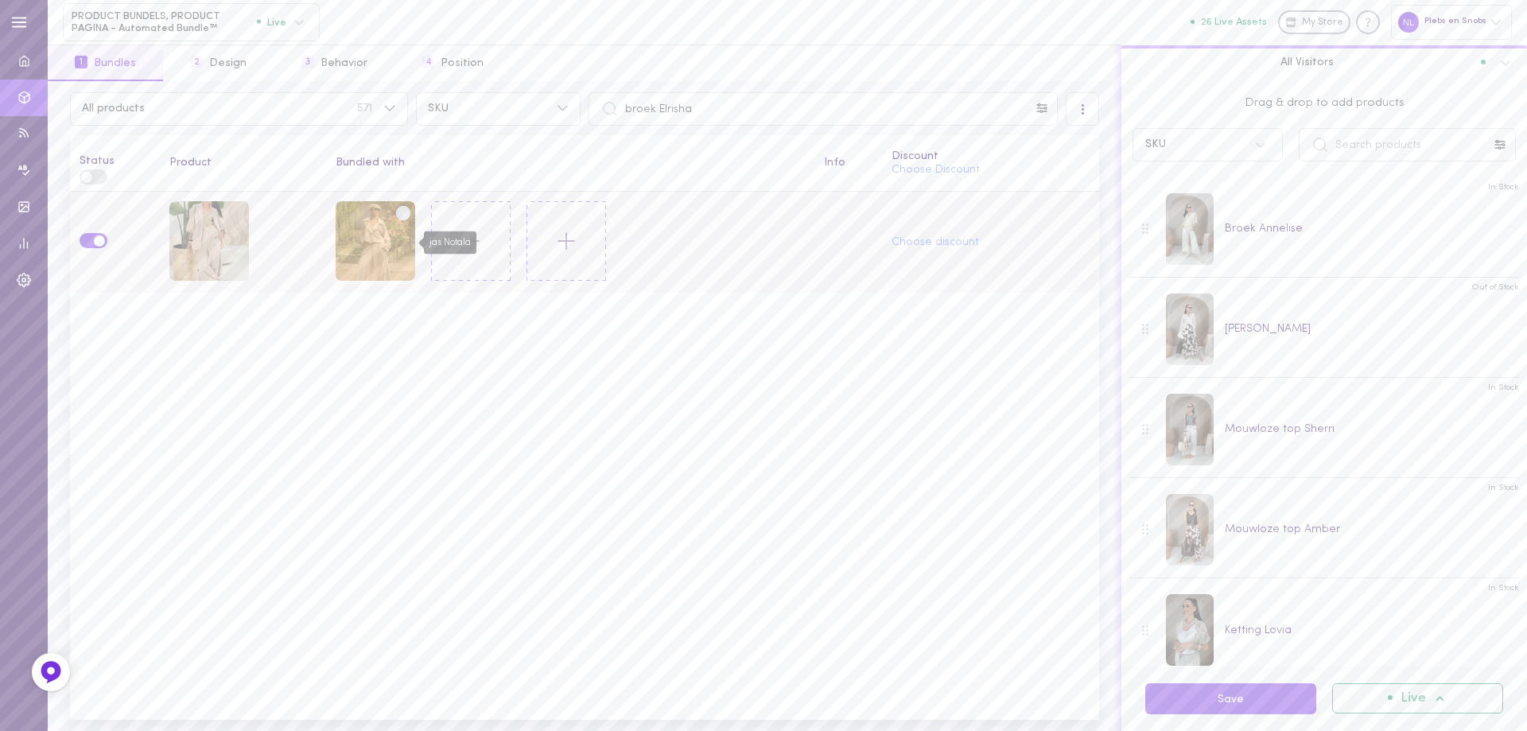
click at [377, 245] on div "jas Notala" at bounding box center [376, 241] width 80 height 80
drag, startPoint x: 709, startPoint y: 107, endPoint x: 626, endPoint y: 97, distance: 84.1
click at [629, 97] on input "broek Elrisha" at bounding box center [822, 108] width 469 height 33
type input "b"
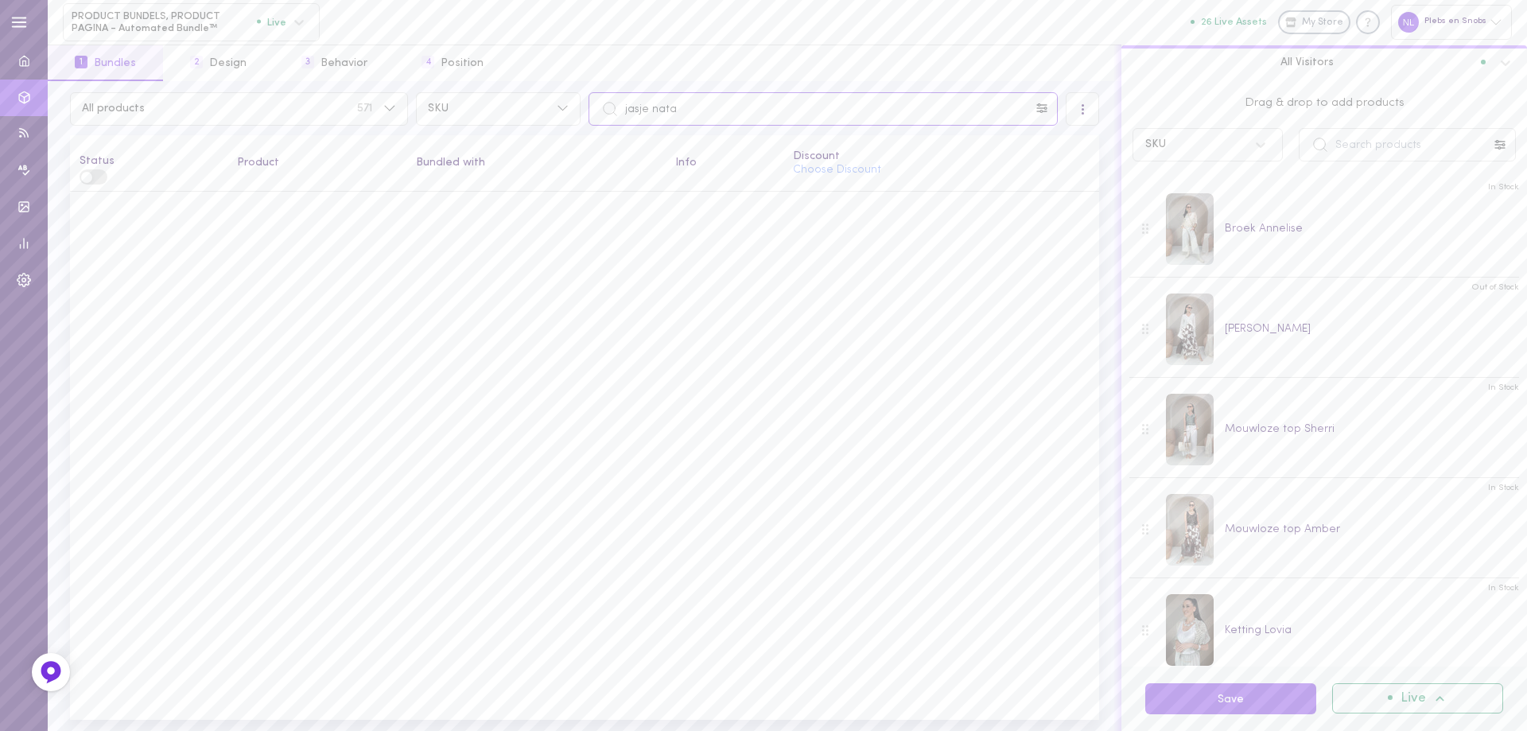
drag, startPoint x: 691, startPoint y: 103, endPoint x: 584, endPoint y: 105, distance: 106.6
click at [585, 105] on div "jasje nata" at bounding box center [822, 108] width 477 height 33
paste input "Notal"
type input "[PERSON_NAME]"
click at [381, 254] on icon at bounding box center [384, 242] width 27 height 27
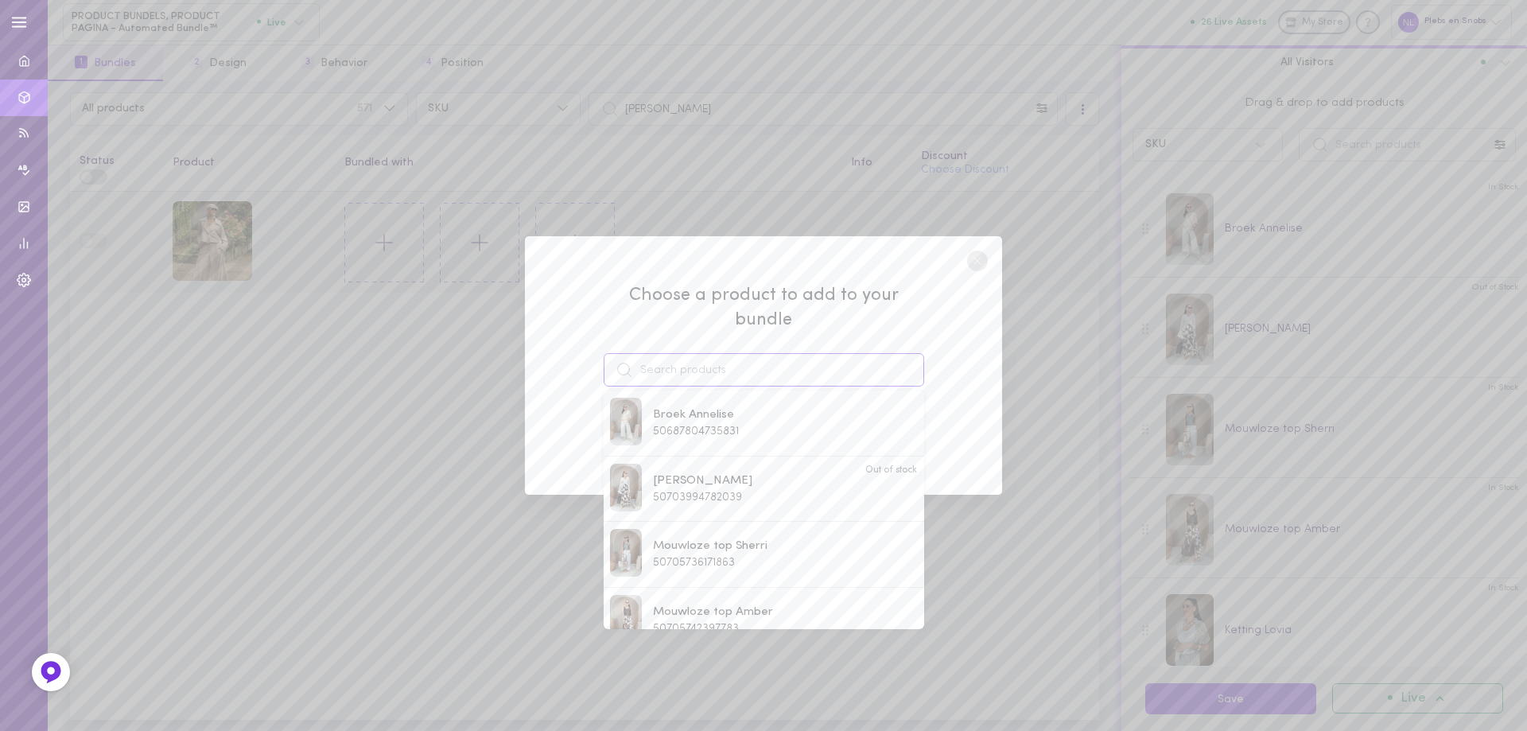
click at [686, 364] on input at bounding box center [763, 369] width 320 height 33
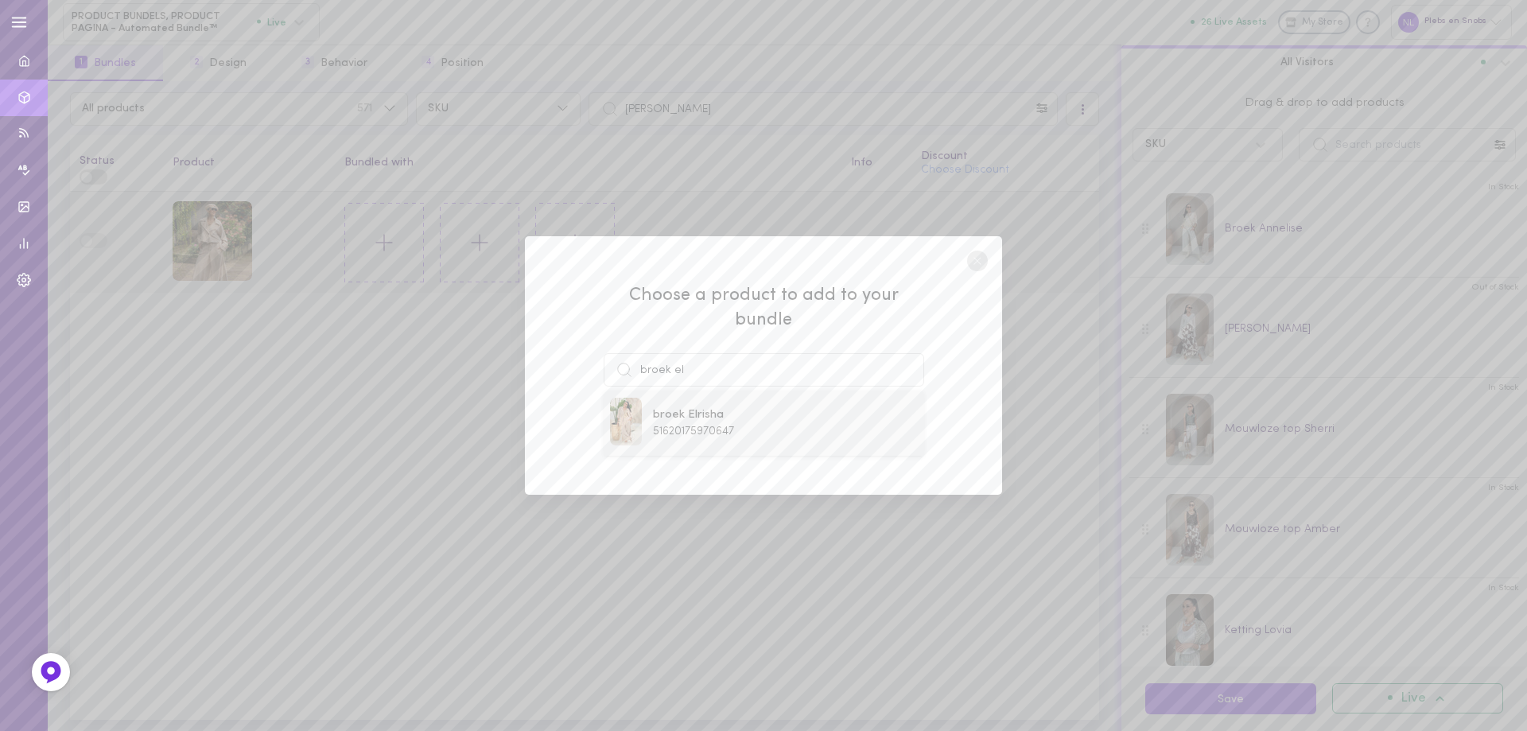
click at [699, 425] on span "51620175970647" at bounding box center [693, 431] width 81 height 12
type input "broek Elrisha"
click at [722, 423] on button "Add To Bundle" at bounding box center [763, 429] width 146 height 35
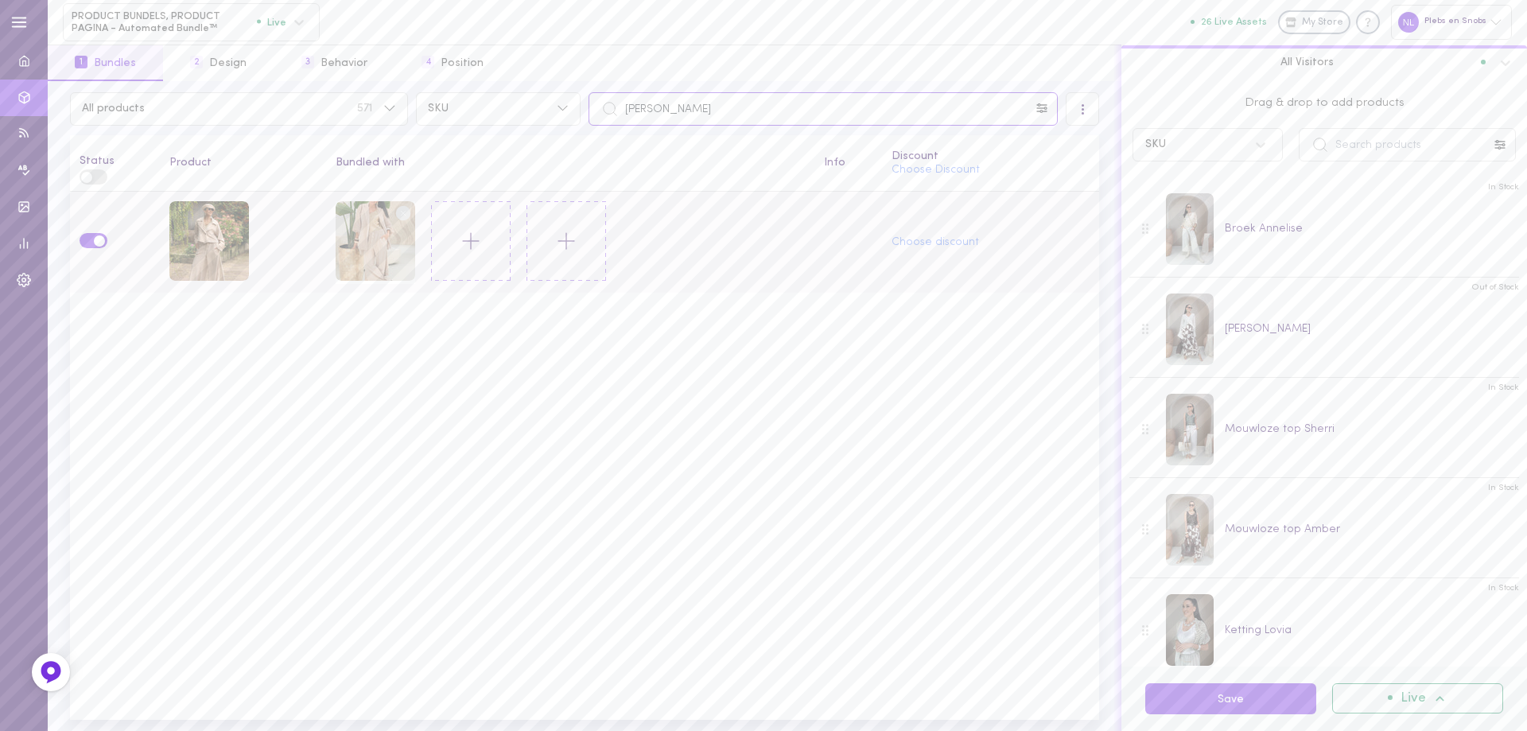
drag, startPoint x: 702, startPoint y: 107, endPoint x: 613, endPoint y: 104, distance: 89.1
click at [613, 104] on div "[PERSON_NAME]" at bounding box center [822, 108] width 469 height 33
type input "broek el"
click at [464, 246] on icon at bounding box center [470, 240] width 27 height 27
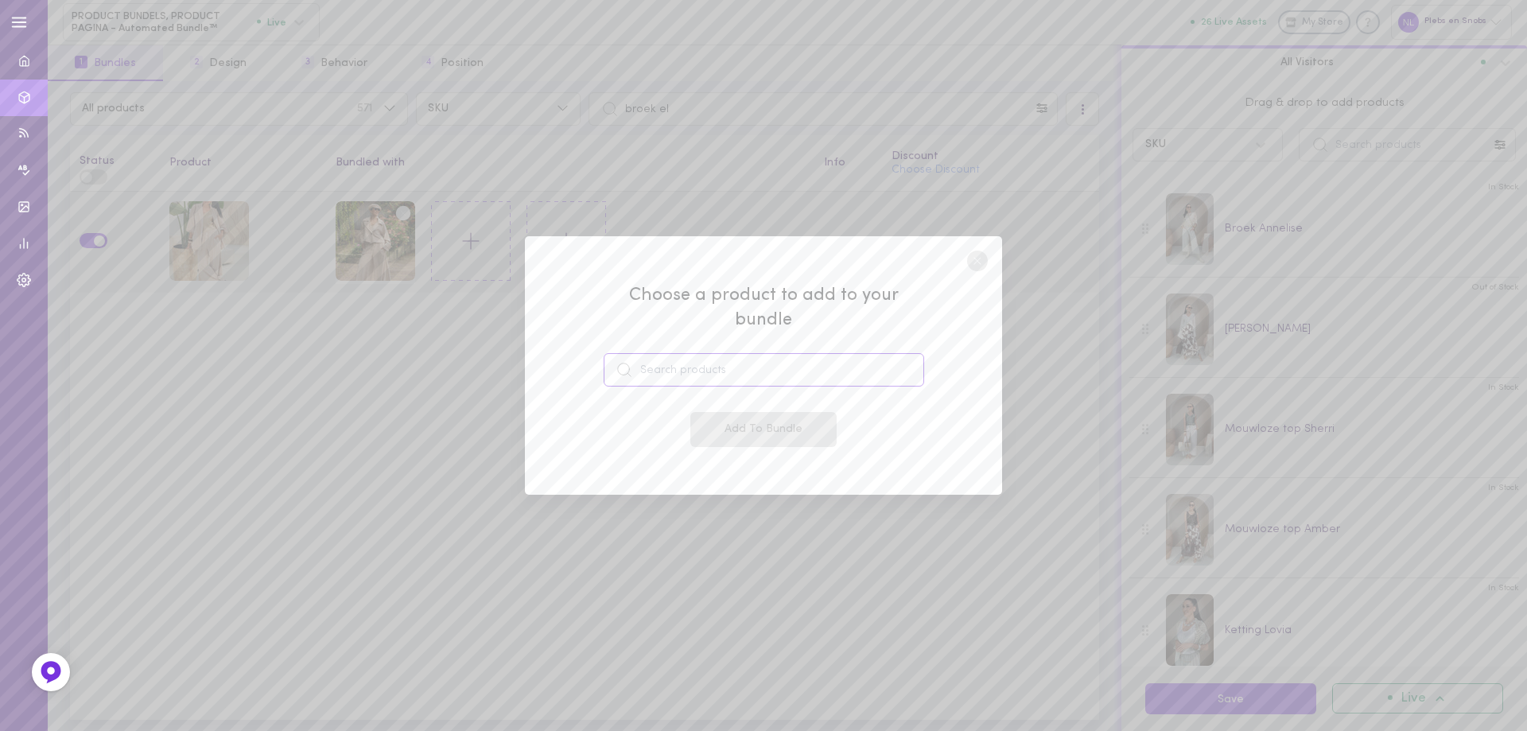
click at [697, 353] on input at bounding box center [763, 369] width 320 height 33
drag, startPoint x: 696, startPoint y: 367, endPoint x: 616, endPoint y: 361, distance: 80.5
click at [618, 362] on div "[PERSON_NAME]" at bounding box center [763, 369] width 320 height 33
type input "[PERSON_NAME]"
click at [984, 271] on circle at bounding box center [977, 260] width 21 height 21
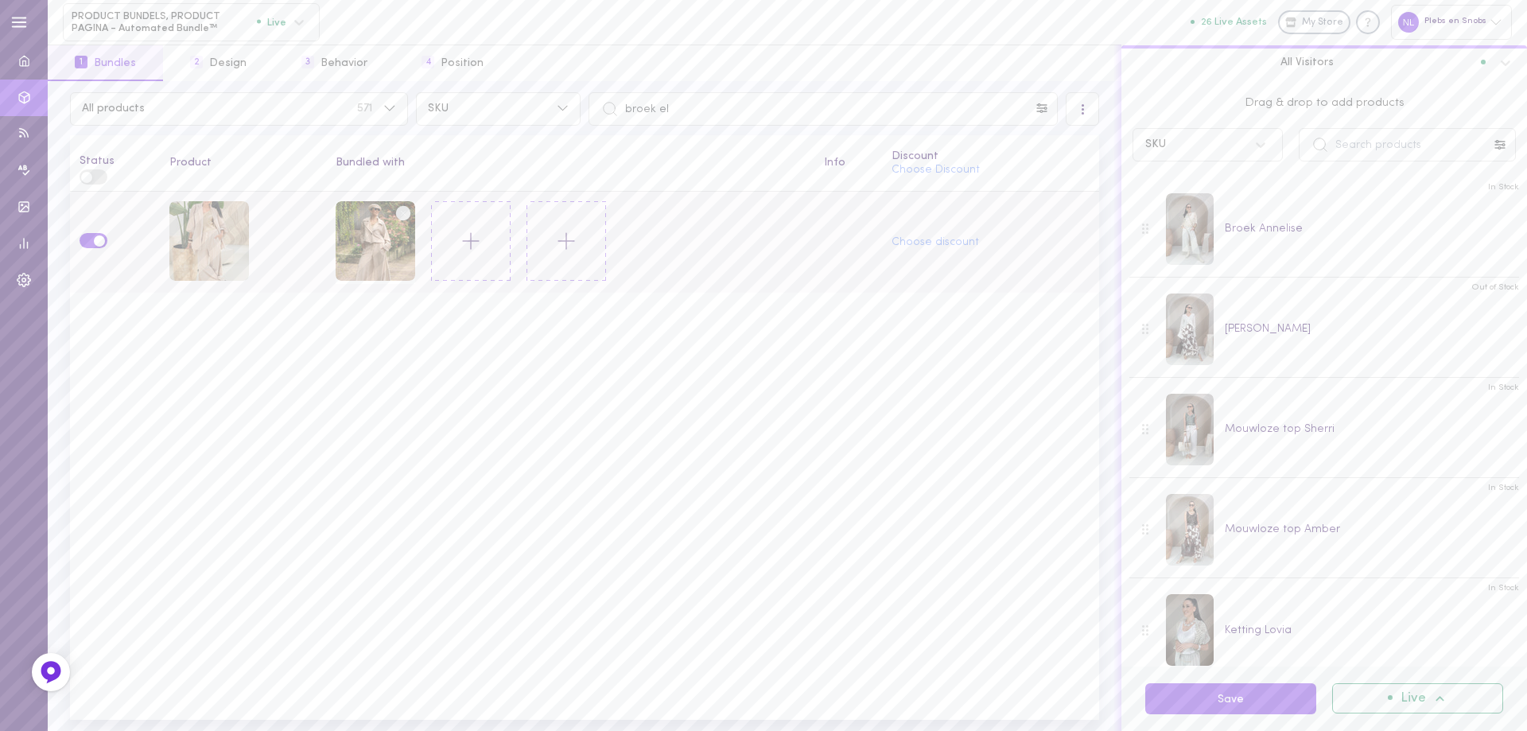
click at [479, 239] on icon at bounding box center [470, 240] width 27 height 27
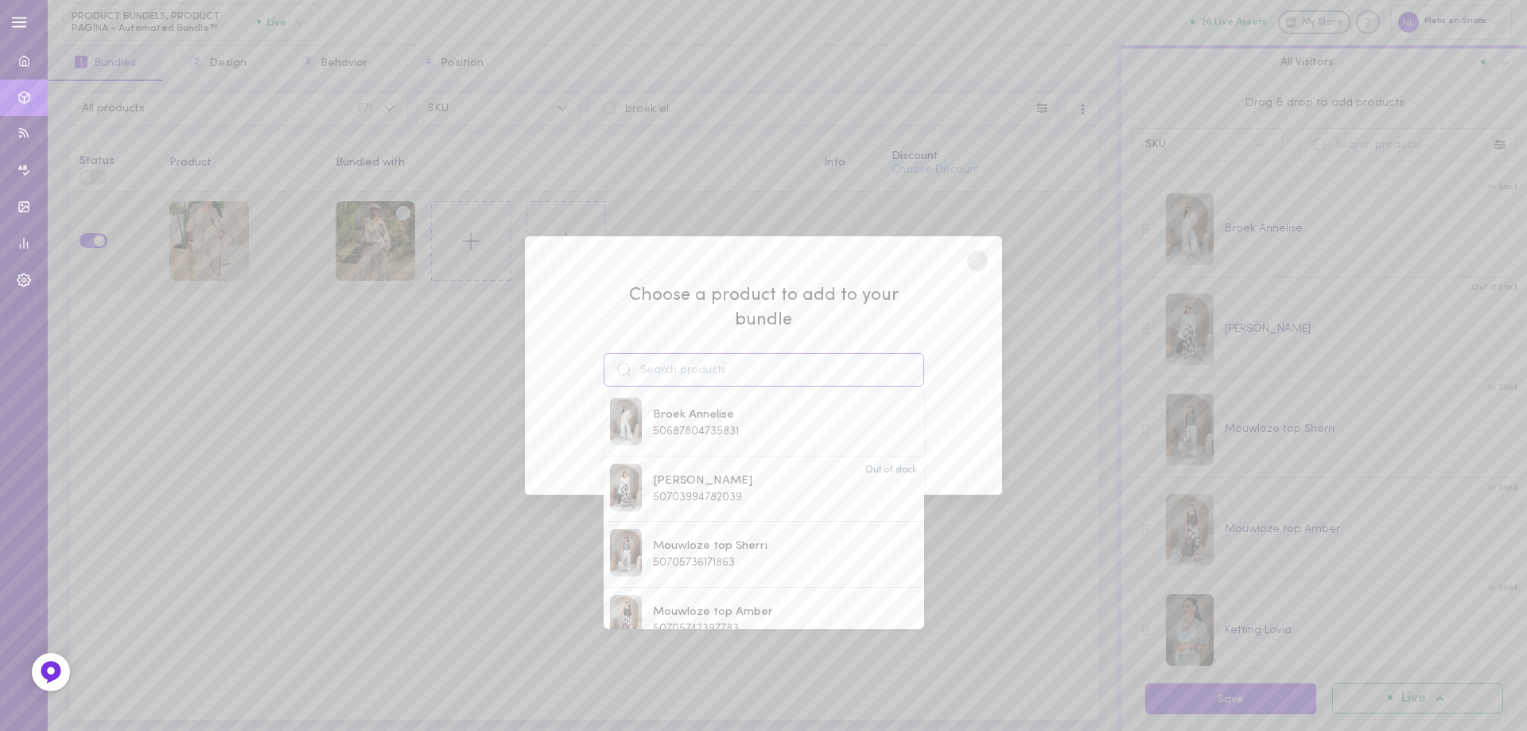
click at [721, 355] on input at bounding box center [763, 369] width 320 height 33
type input "[PERSON_NAME]"
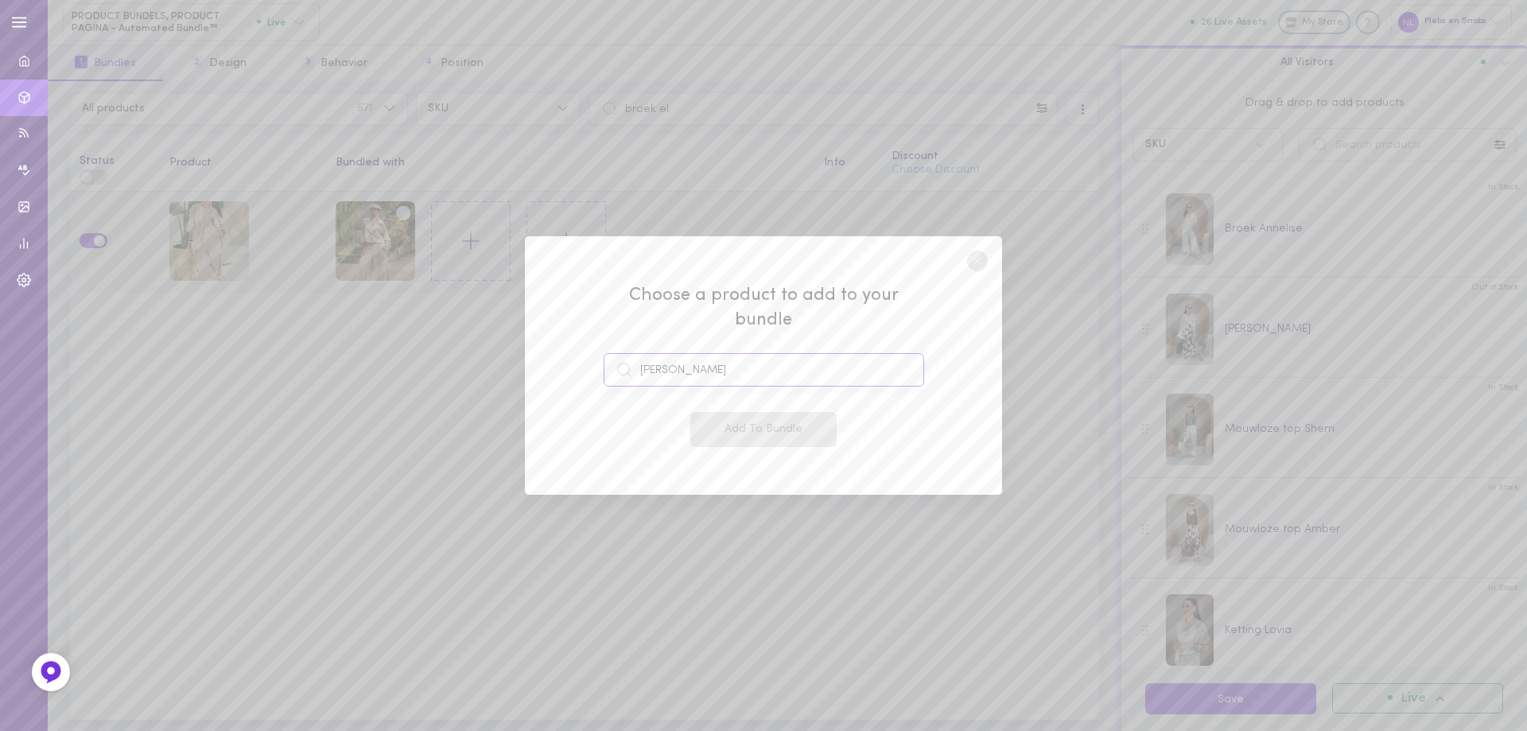
drag, startPoint x: 722, startPoint y: 366, endPoint x: 602, endPoint y: 351, distance: 121.0
click at [602, 351] on div "Choose a product to add to your bundle jasje [PERSON_NAME] Add To Bundle" at bounding box center [763, 365] width 477 height 259
type input ";"
click at [685, 409] on span "[PERSON_NAME]" at bounding box center [702, 414] width 99 height 17
type input "[PERSON_NAME]"
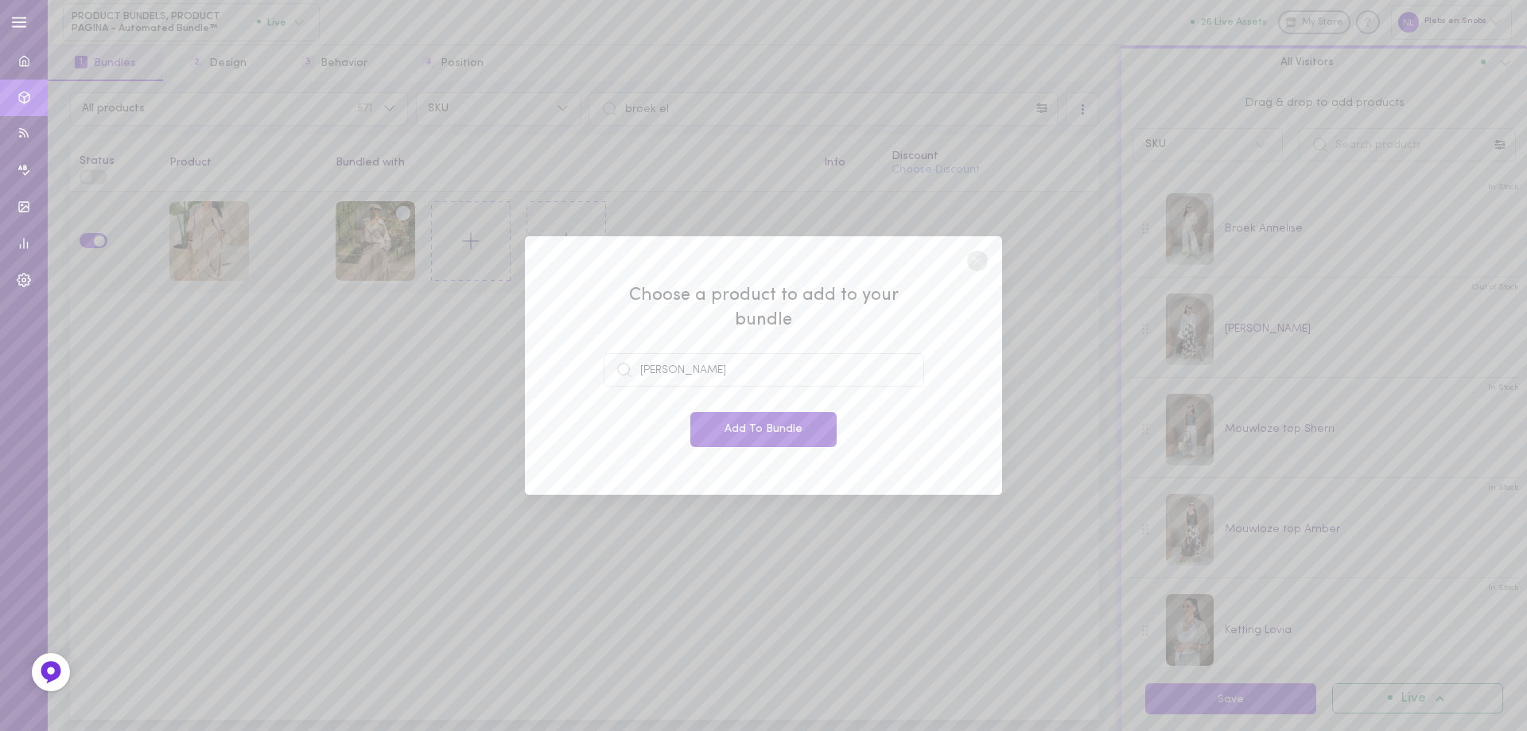
click at [714, 415] on button "Add To Bundle" at bounding box center [763, 429] width 146 height 35
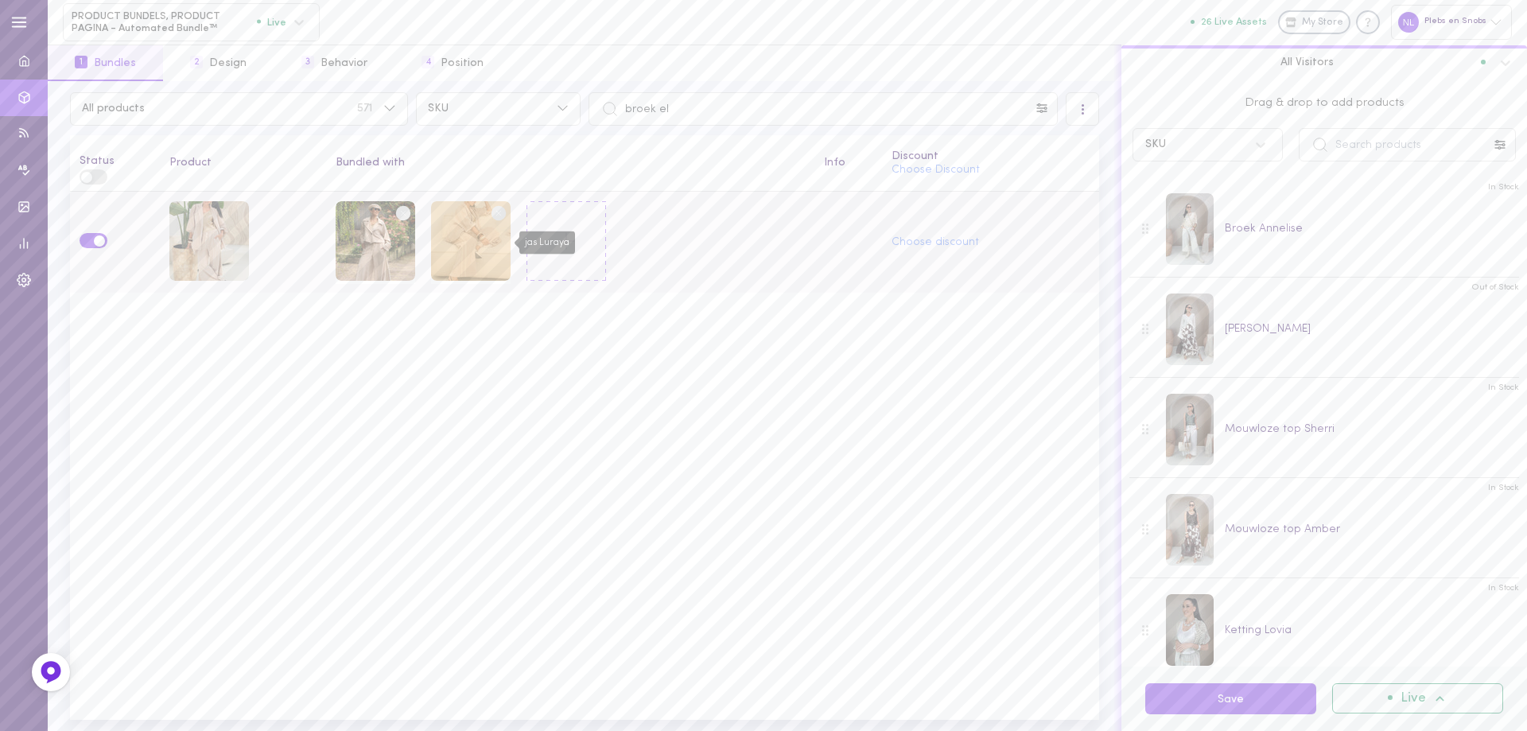
click at [467, 250] on div "jas Luraya" at bounding box center [471, 241] width 80 height 80
drag, startPoint x: 696, startPoint y: 112, endPoint x: 609, endPoint y: 114, distance: 87.5
click at [610, 114] on div "broek el" at bounding box center [822, 108] width 469 height 33
paste input "[PERSON_NAME]"
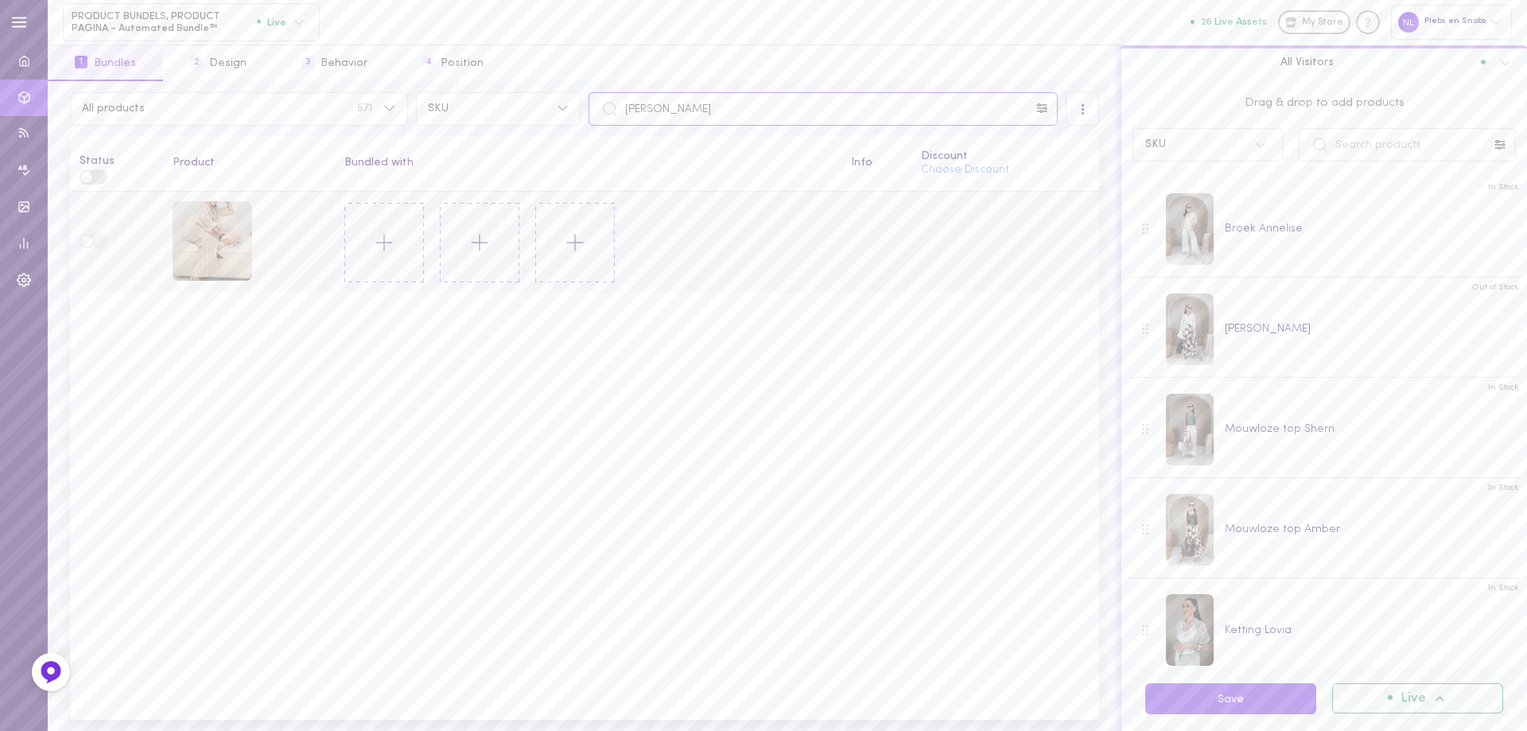
type input "[PERSON_NAME]"
click at [375, 244] on icon at bounding box center [384, 242] width 27 height 27
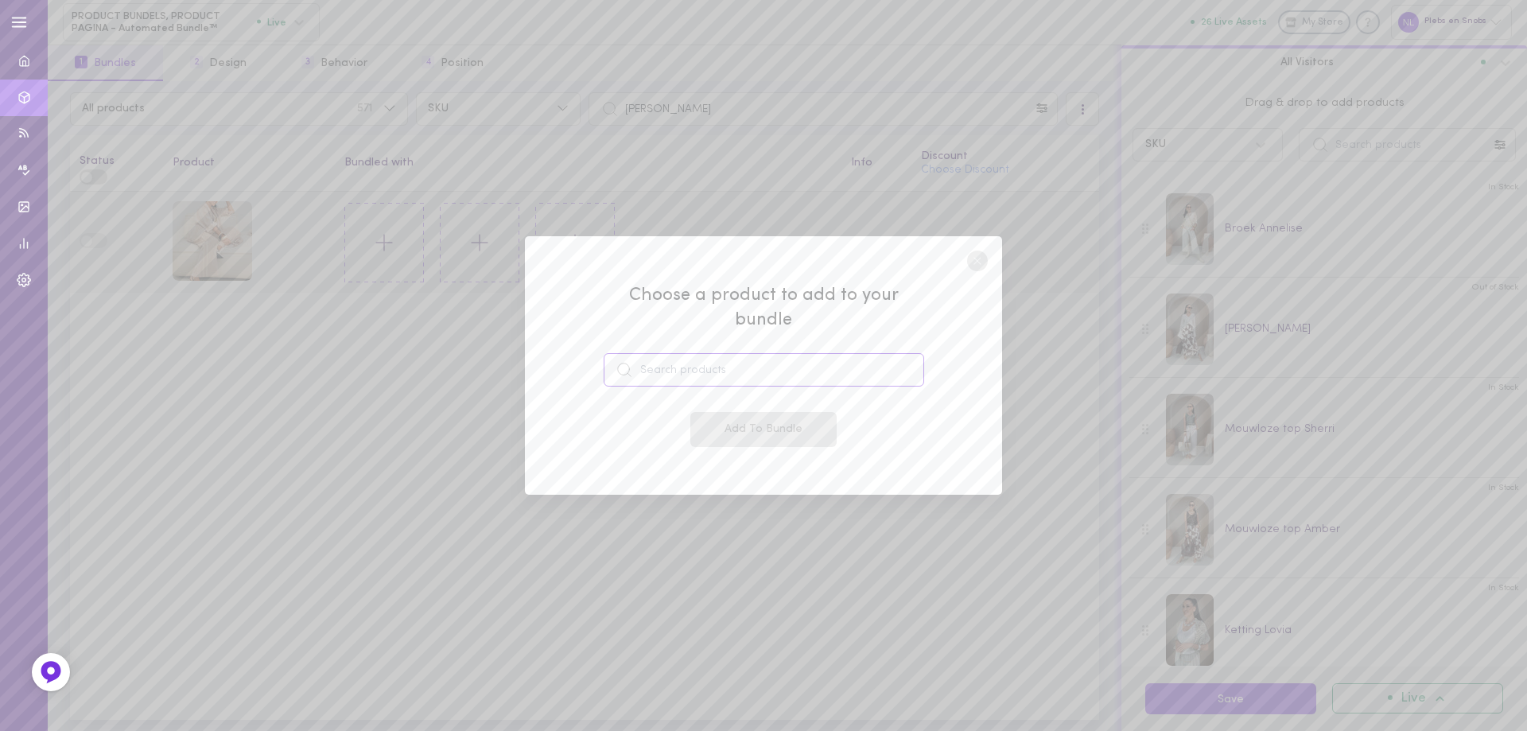
click at [662, 353] on input at bounding box center [763, 369] width 320 height 33
click at [683, 409] on span "broek Elrisha" at bounding box center [693, 414] width 81 height 17
type input "broek Elrisha"
click at [724, 431] on button "Add To Bundle" at bounding box center [763, 429] width 146 height 35
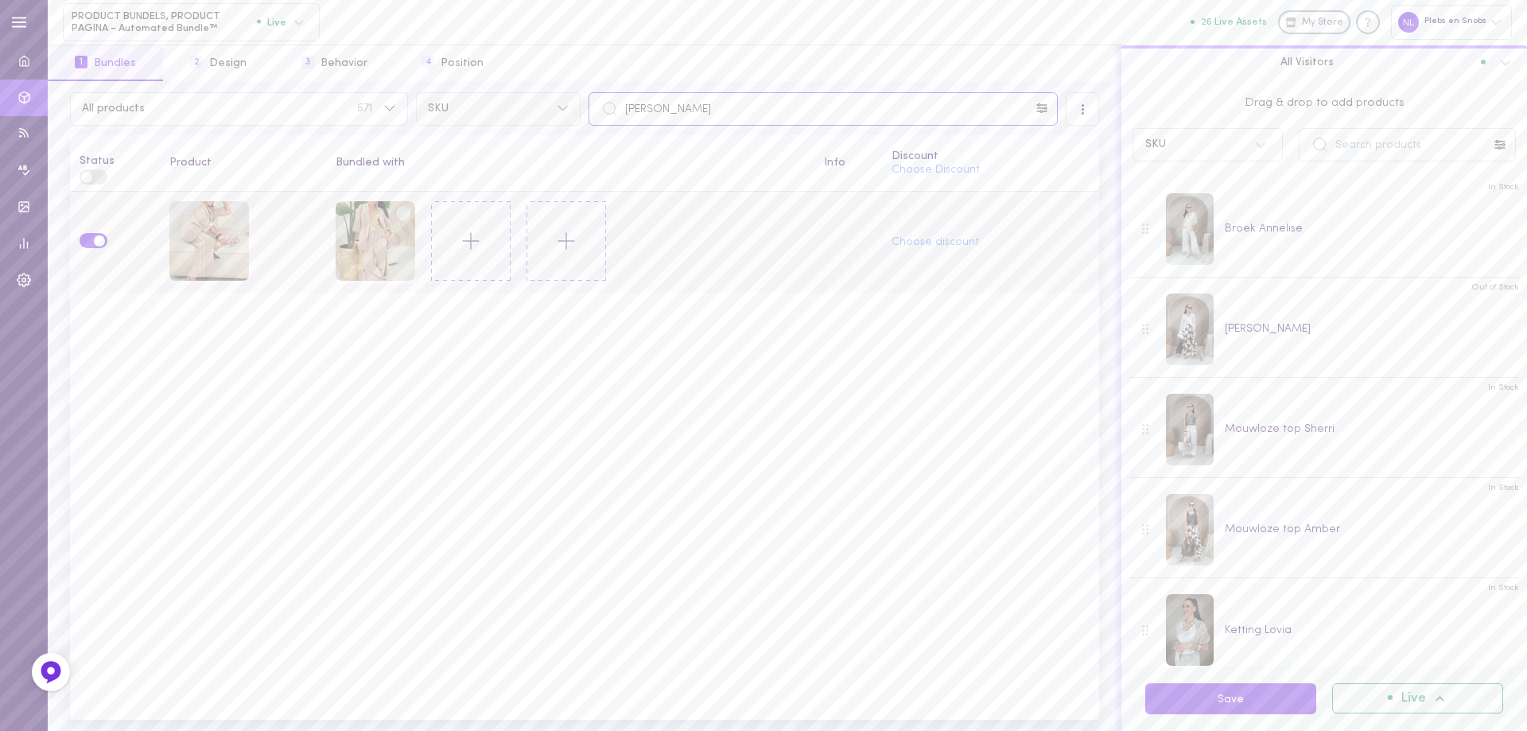
drag, startPoint x: 689, startPoint y: 114, endPoint x: 547, endPoint y: 117, distance: 141.6
click at [561, 117] on div "All products 571 SKU [PERSON_NAME] Luraya" at bounding box center [584, 108] width 1037 height 33
paste input "angel"
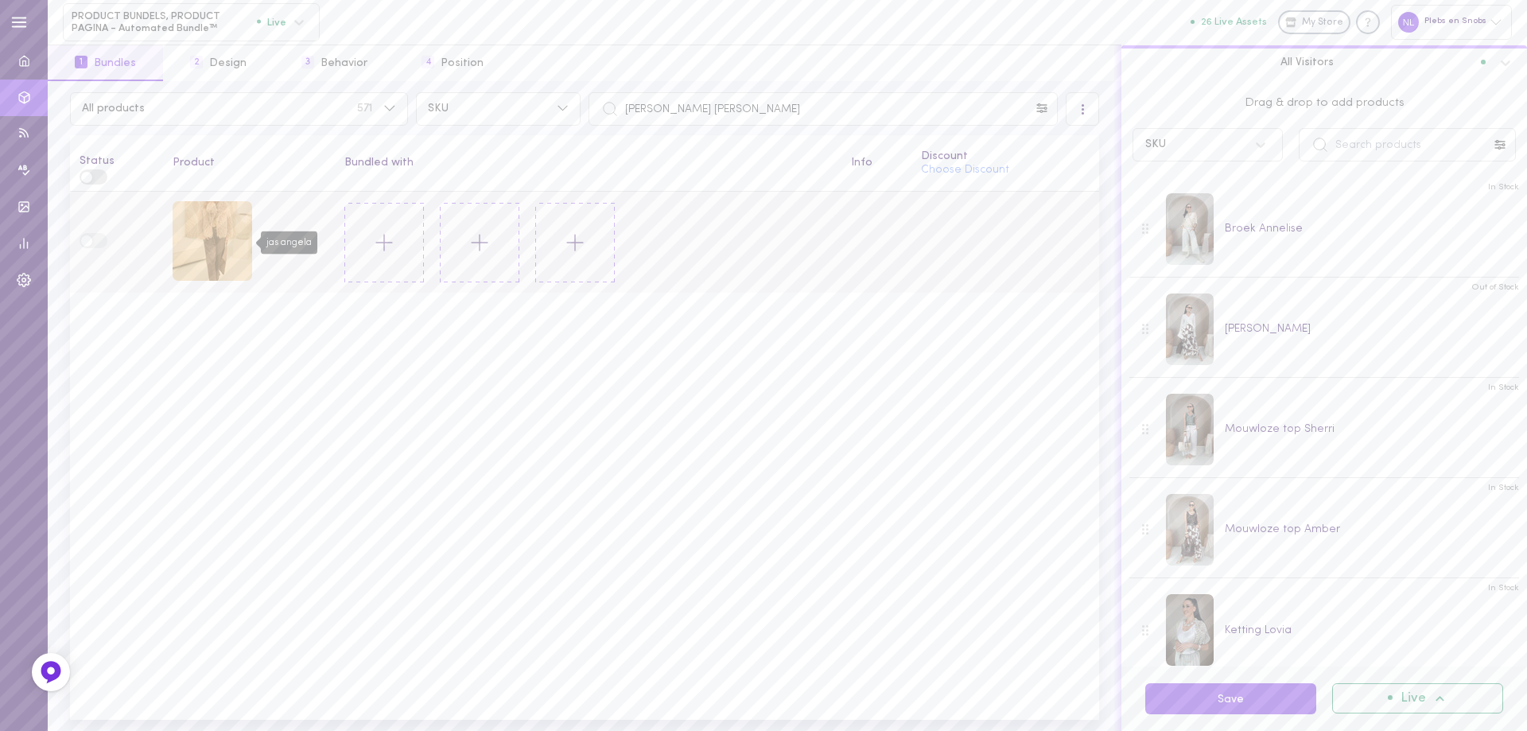
click at [221, 227] on div "jas angela" at bounding box center [213, 241] width 80 height 80
drag, startPoint x: 661, startPoint y: 114, endPoint x: 584, endPoint y: 115, distance: 76.3
click at [587, 115] on div "[PERSON_NAME] [PERSON_NAME]" at bounding box center [822, 108] width 477 height 33
paste input "[PERSON_NAME]"
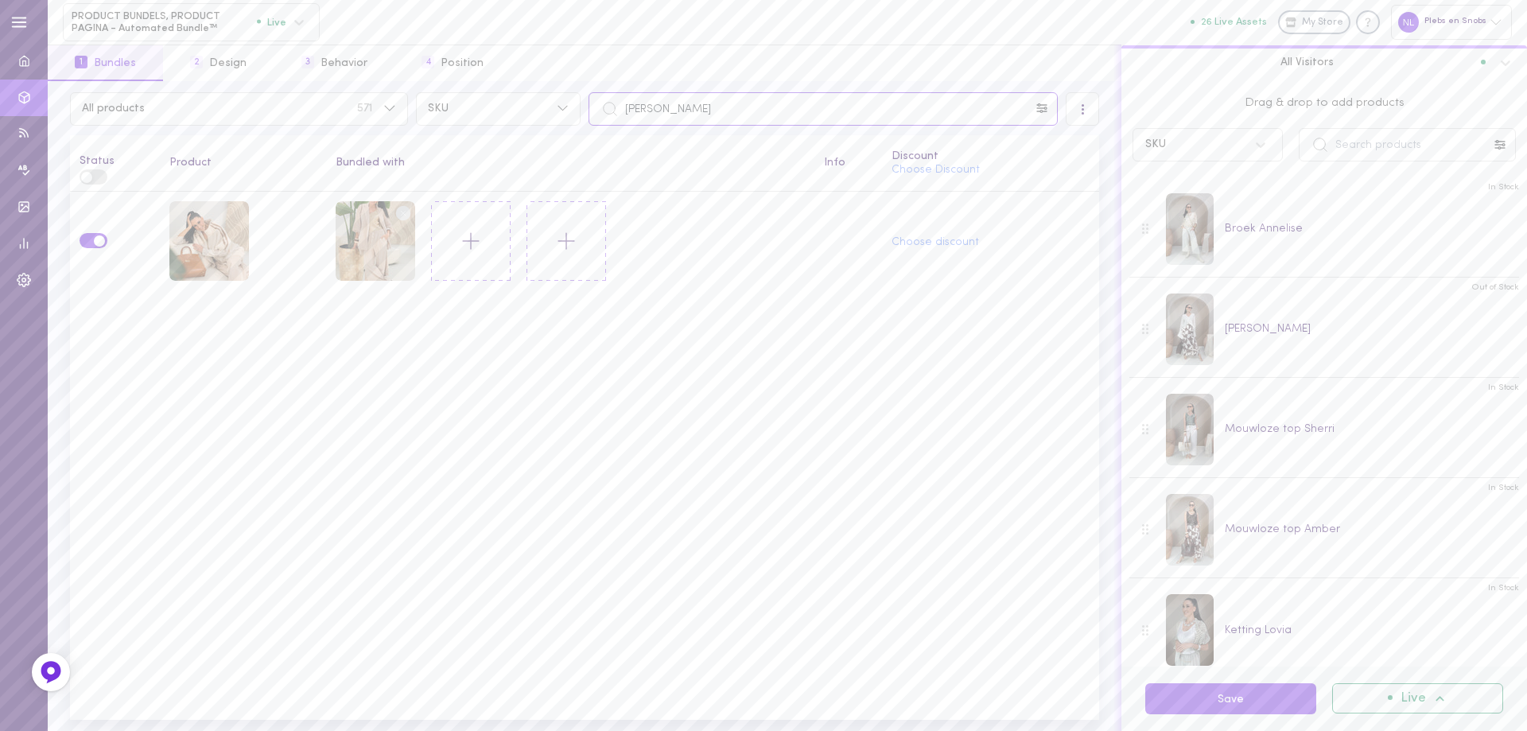
drag, startPoint x: 673, startPoint y: 111, endPoint x: 599, endPoint y: 112, distance: 74.0
click at [601, 112] on div "[PERSON_NAME]" at bounding box center [822, 108] width 469 height 33
paste input "angelic"
type input "[PERSON_NAME] [PERSON_NAME]"
click at [394, 238] on icon at bounding box center [384, 242] width 27 height 27
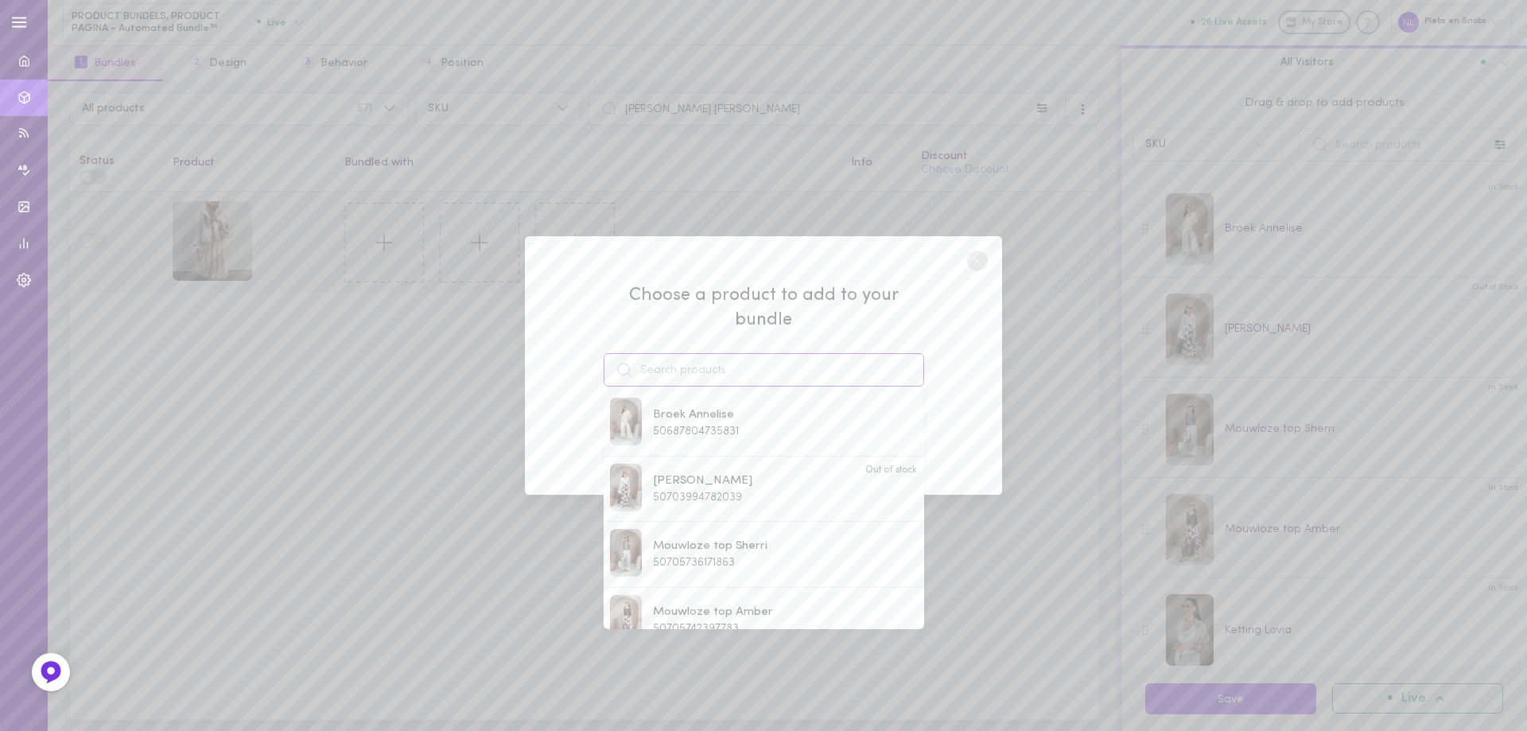
click at [704, 367] on input at bounding box center [763, 369] width 320 height 33
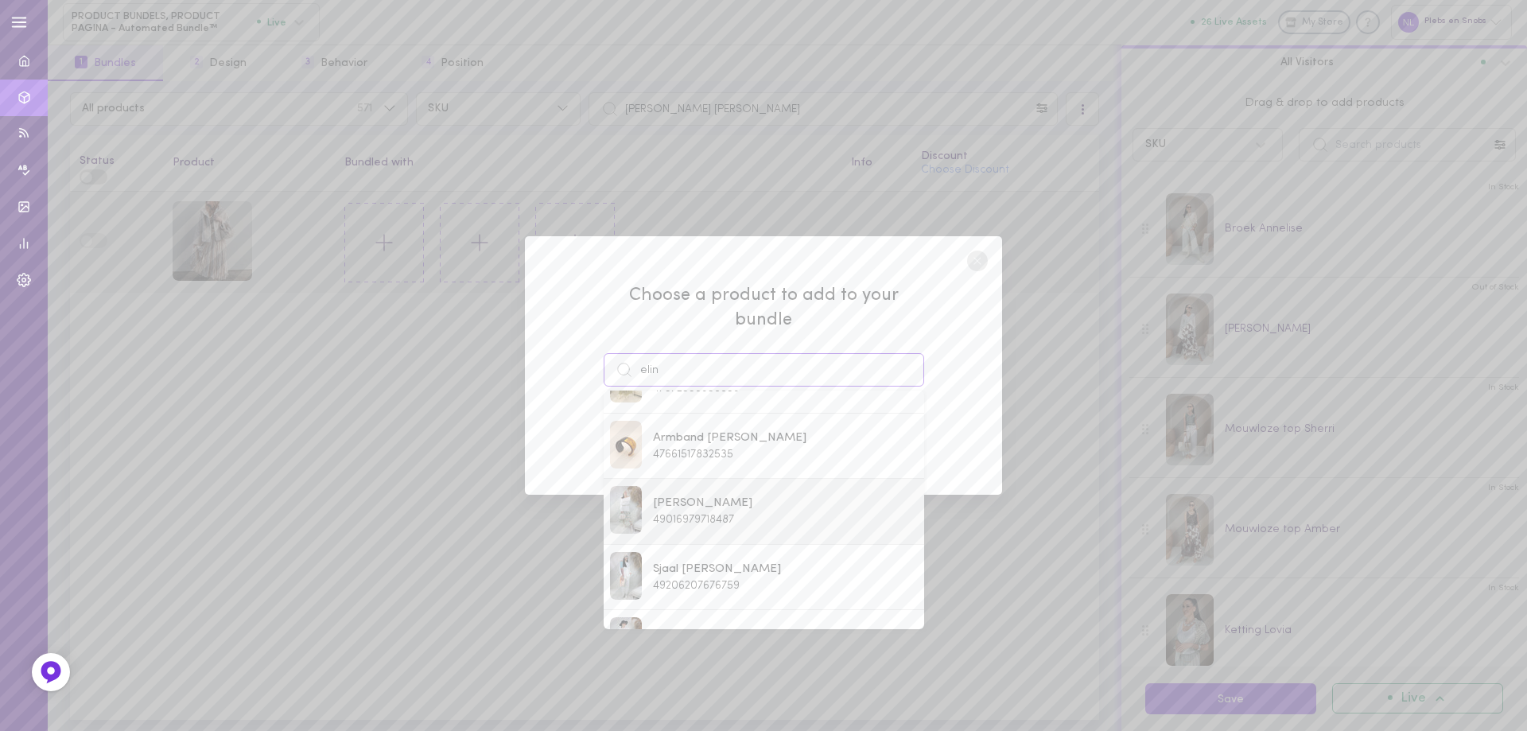
scroll to position [81, 0]
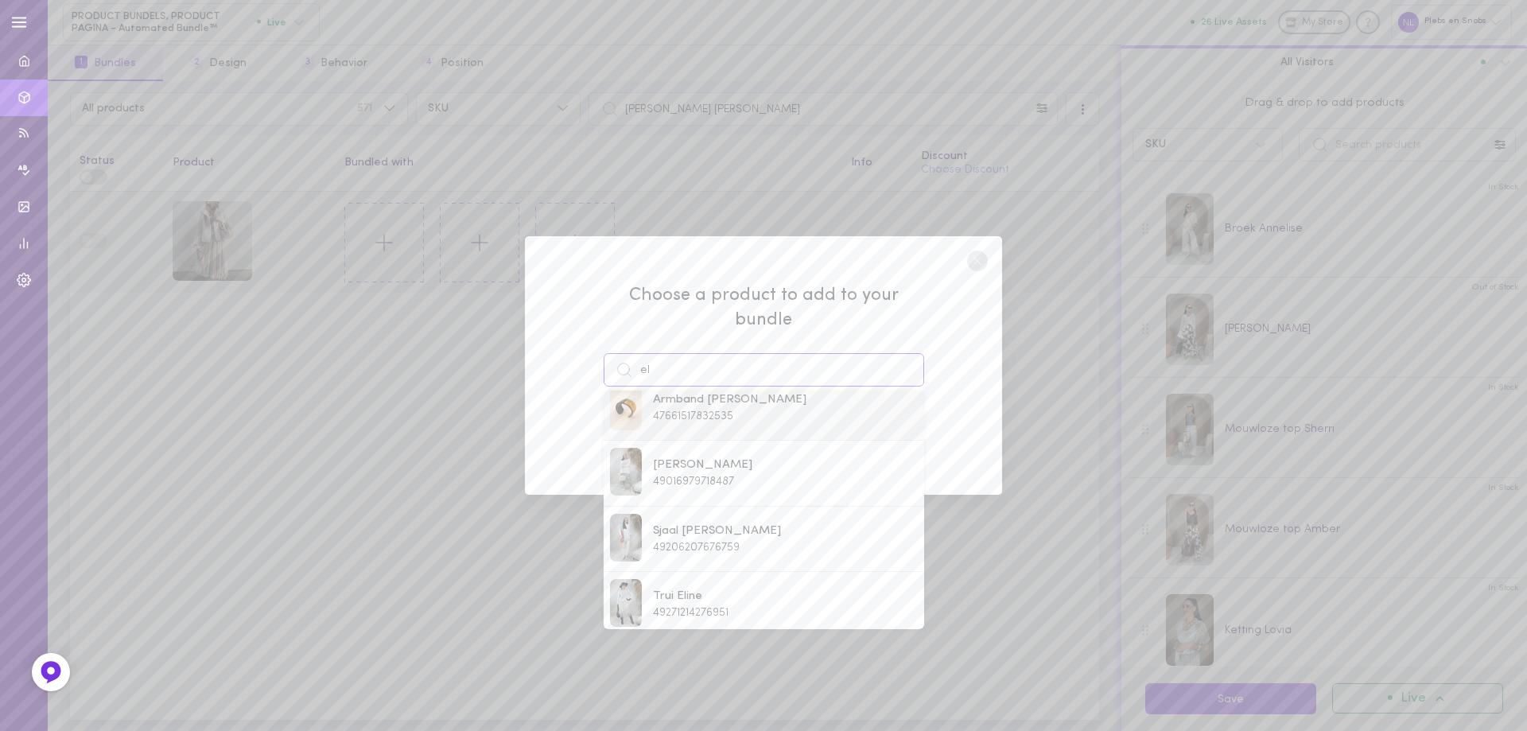
type input "e"
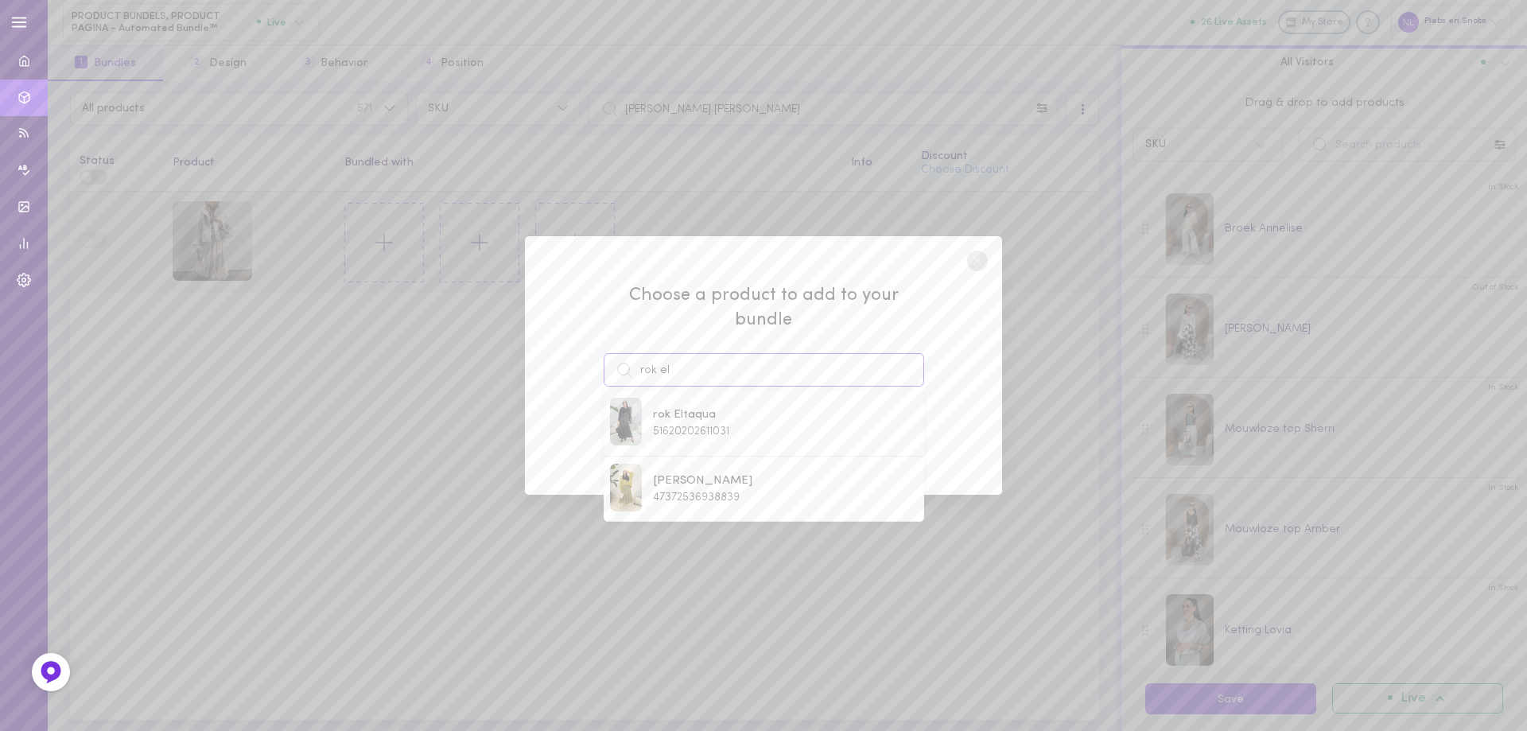
scroll to position [0, 0]
drag, startPoint x: 677, startPoint y: 358, endPoint x: 626, endPoint y: 364, distance: 51.3
click at [626, 364] on div "rok el" at bounding box center [763, 369] width 320 height 33
click at [685, 491] on span "49265706172759" at bounding box center [694, 497] width 83 height 12
type input "[PERSON_NAME]"
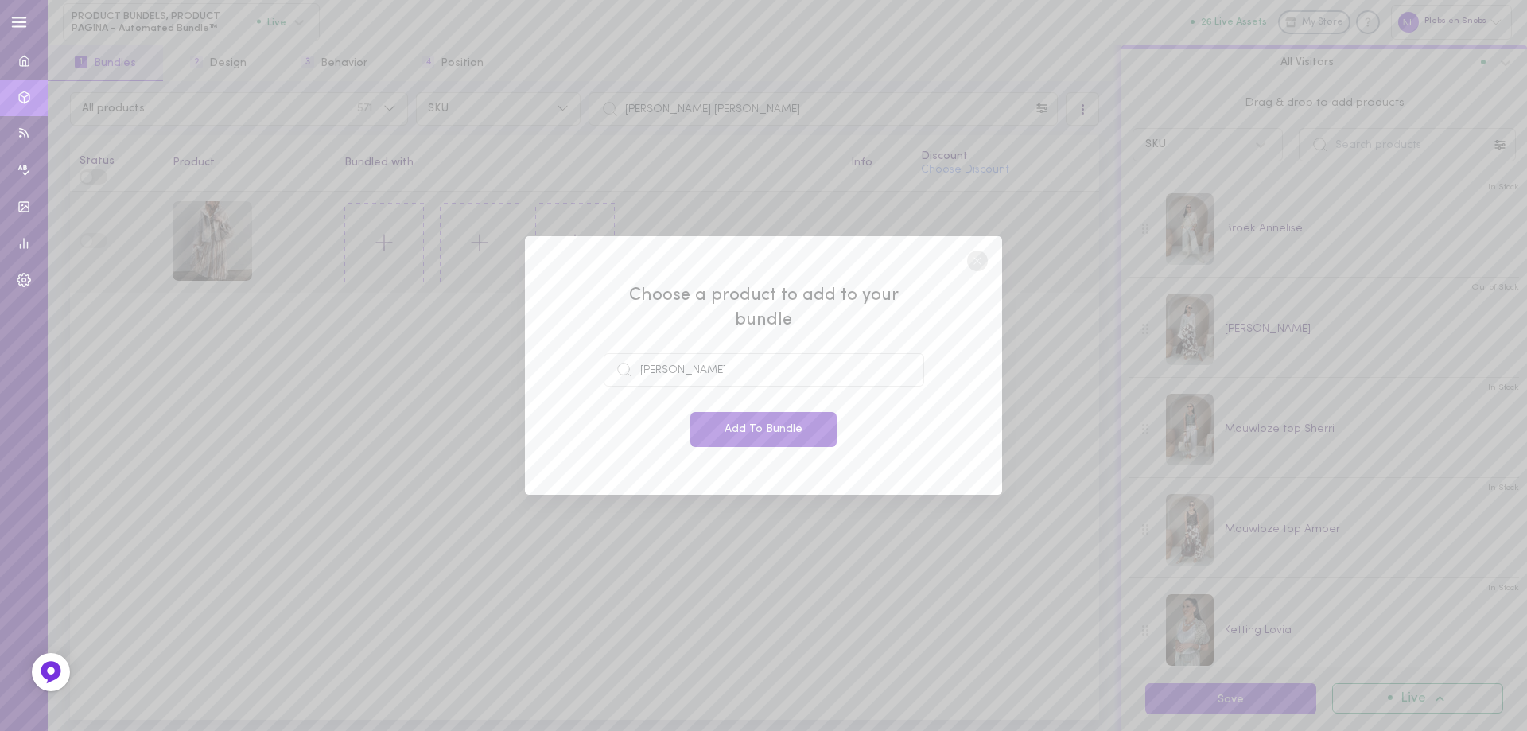
click at [751, 413] on button "Add To Bundle" at bounding box center [763, 429] width 146 height 35
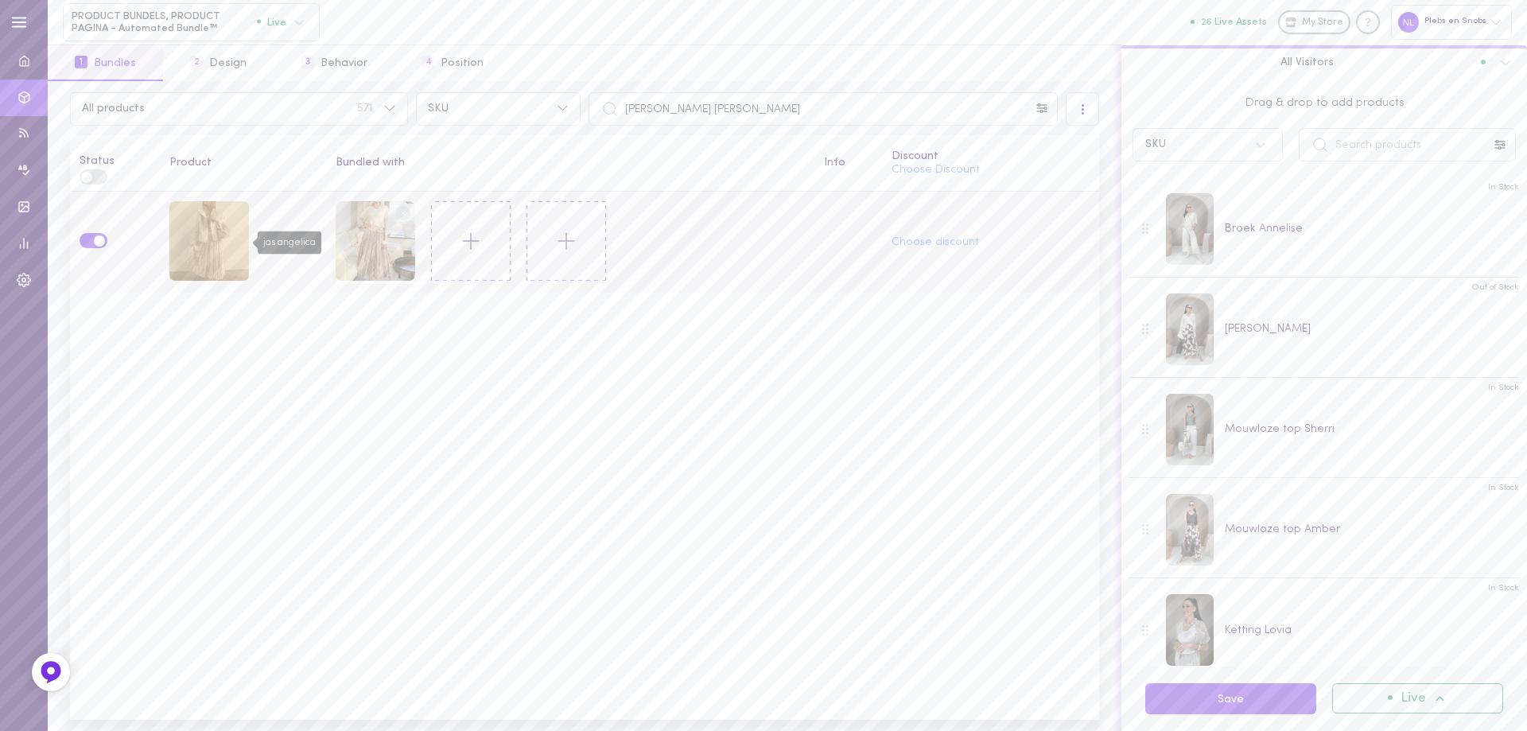
click at [216, 217] on div "jas angelica" at bounding box center [209, 241] width 80 height 80
click at [404, 210] on circle at bounding box center [402, 212] width 15 height 15
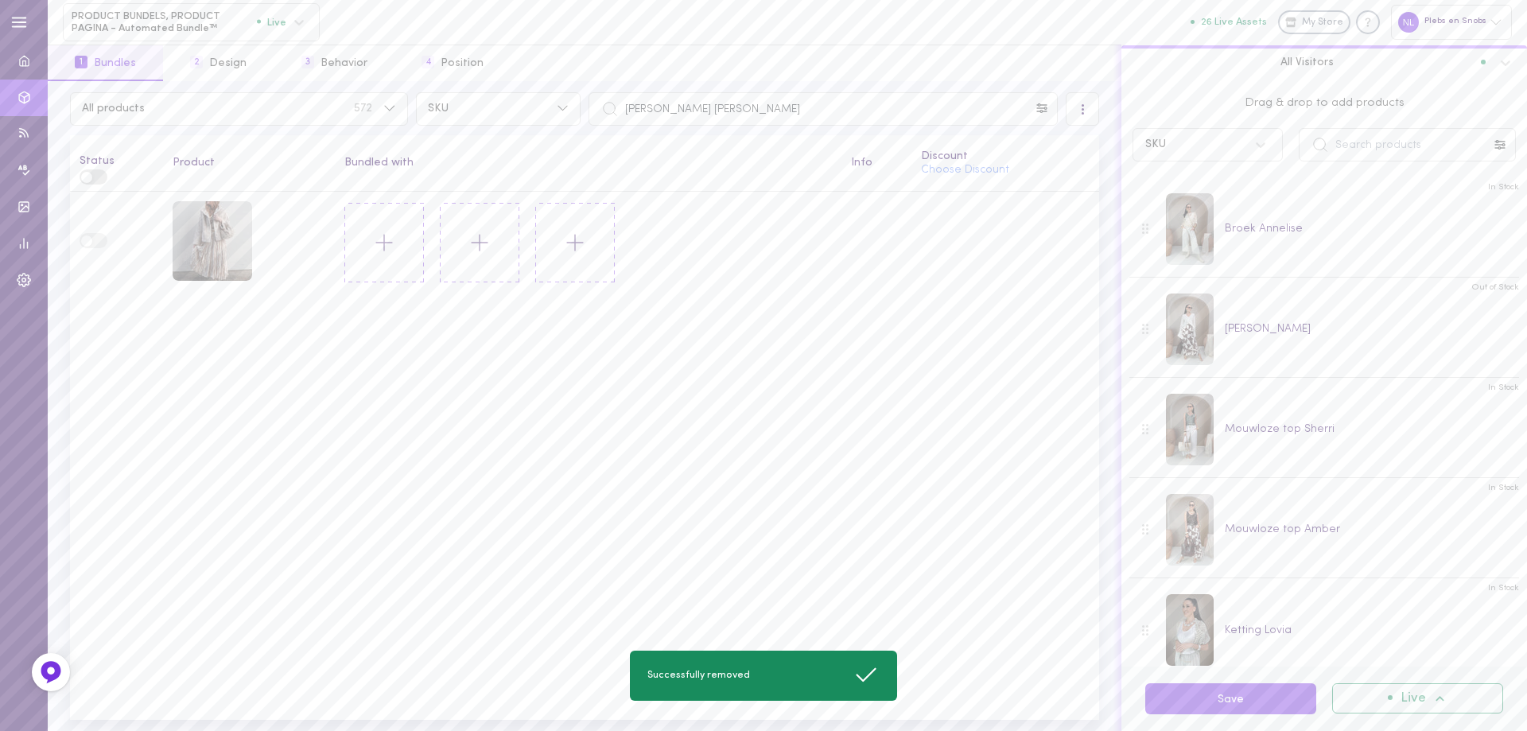
click at [379, 242] on line at bounding box center [385, 242] width 16 height 0
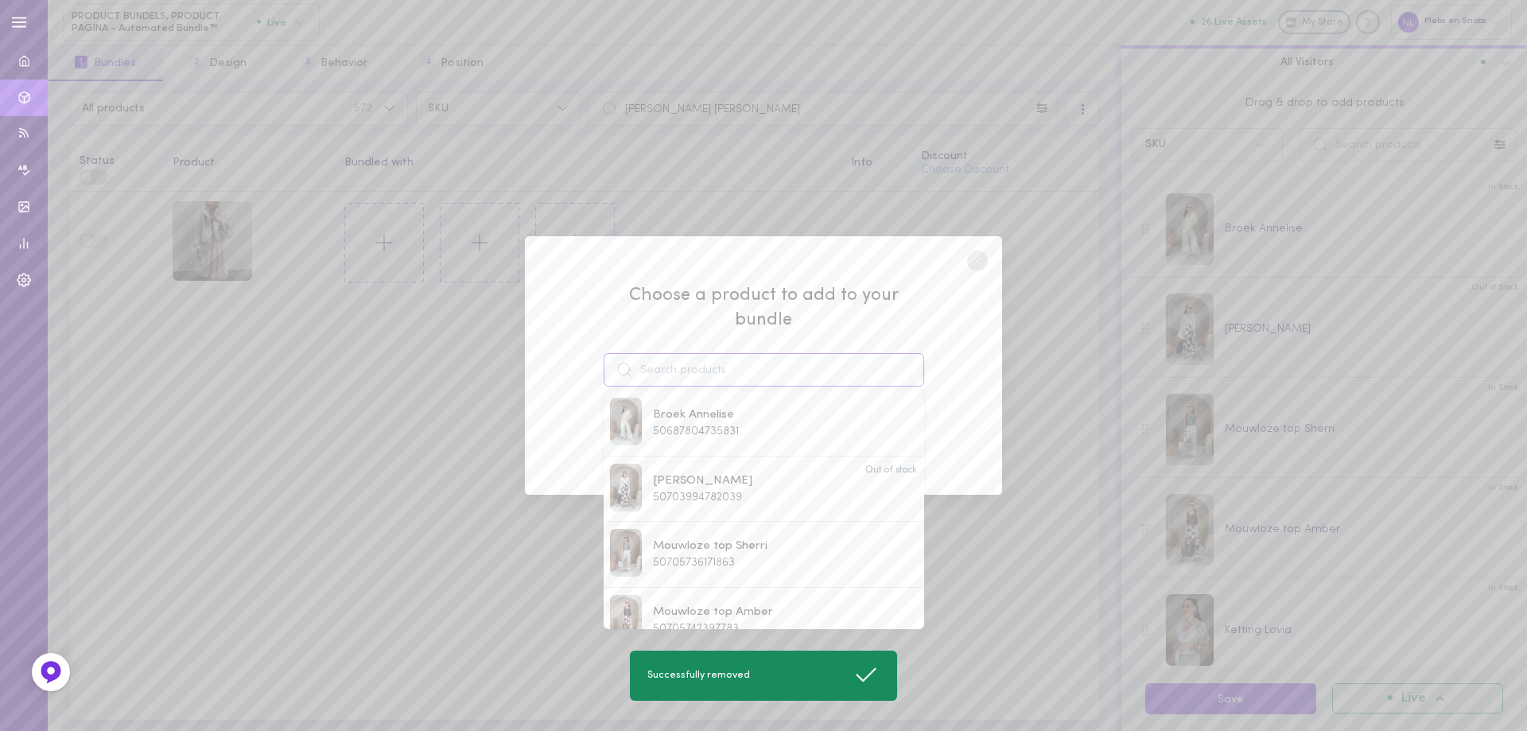
drag, startPoint x: 657, startPoint y: 372, endPoint x: 735, endPoint y: 370, distance: 78.0
click at [662, 372] on input at bounding box center [763, 369] width 320 height 33
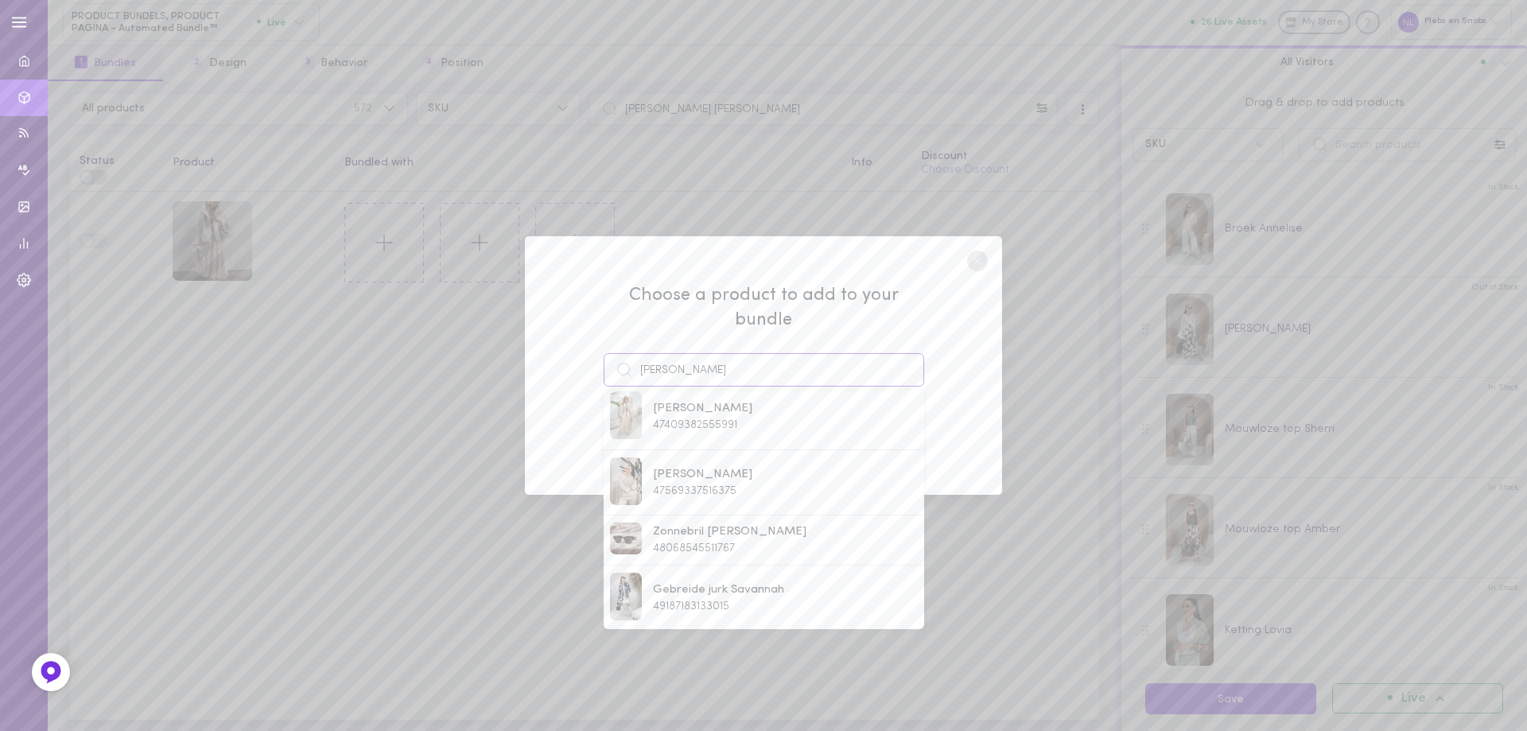
scroll to position [477, 0]
type input "a"
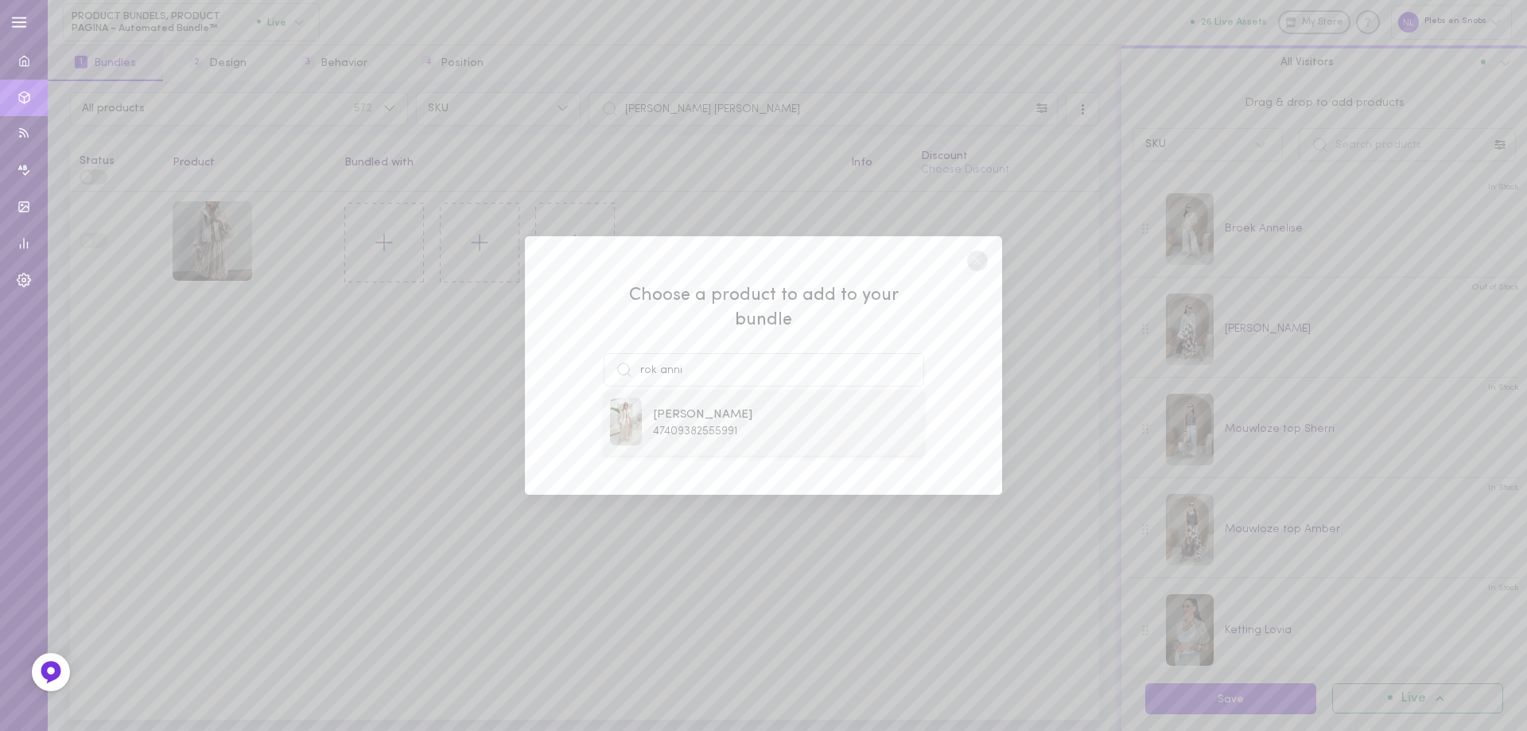
click at [708, 425] on span "47409382555991" at bounding box center [695, 431] width 84 height 12
type input "[PERSON_NAME]"
click at [708, 425] on button "Add To Bundle" at bounding box center [763, 429] width 146 height 35
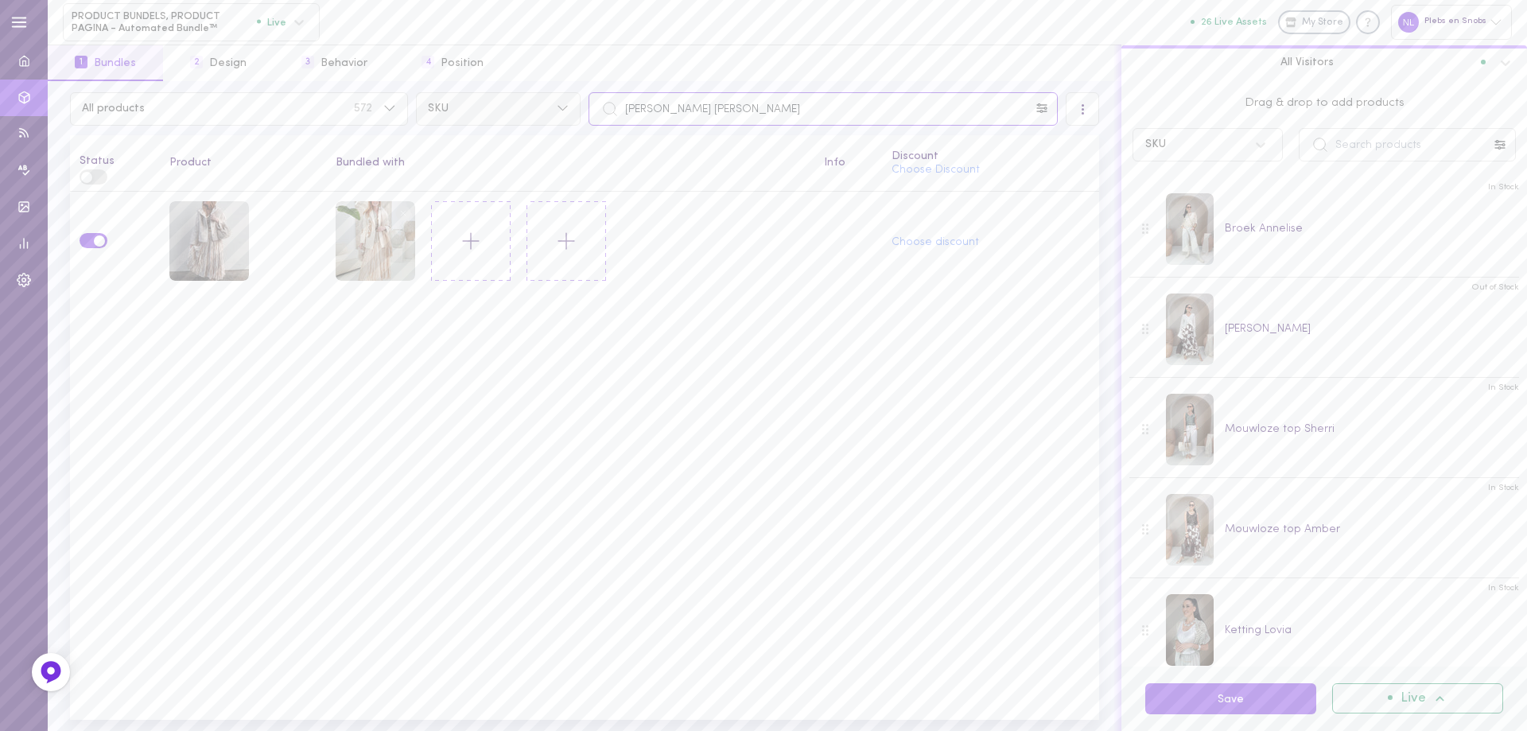
drag, startPoint x: 646, startPoint y: 105, endPoint x: 552, endPoint y: 102, distance: 94.7
click at [552, 102] on div "All products 572 SKU [PERSON_NAME] [PERSON_NAME]" at bounding box center [584, 108] width 1037 height 33
paste input "bontgilet kerens"
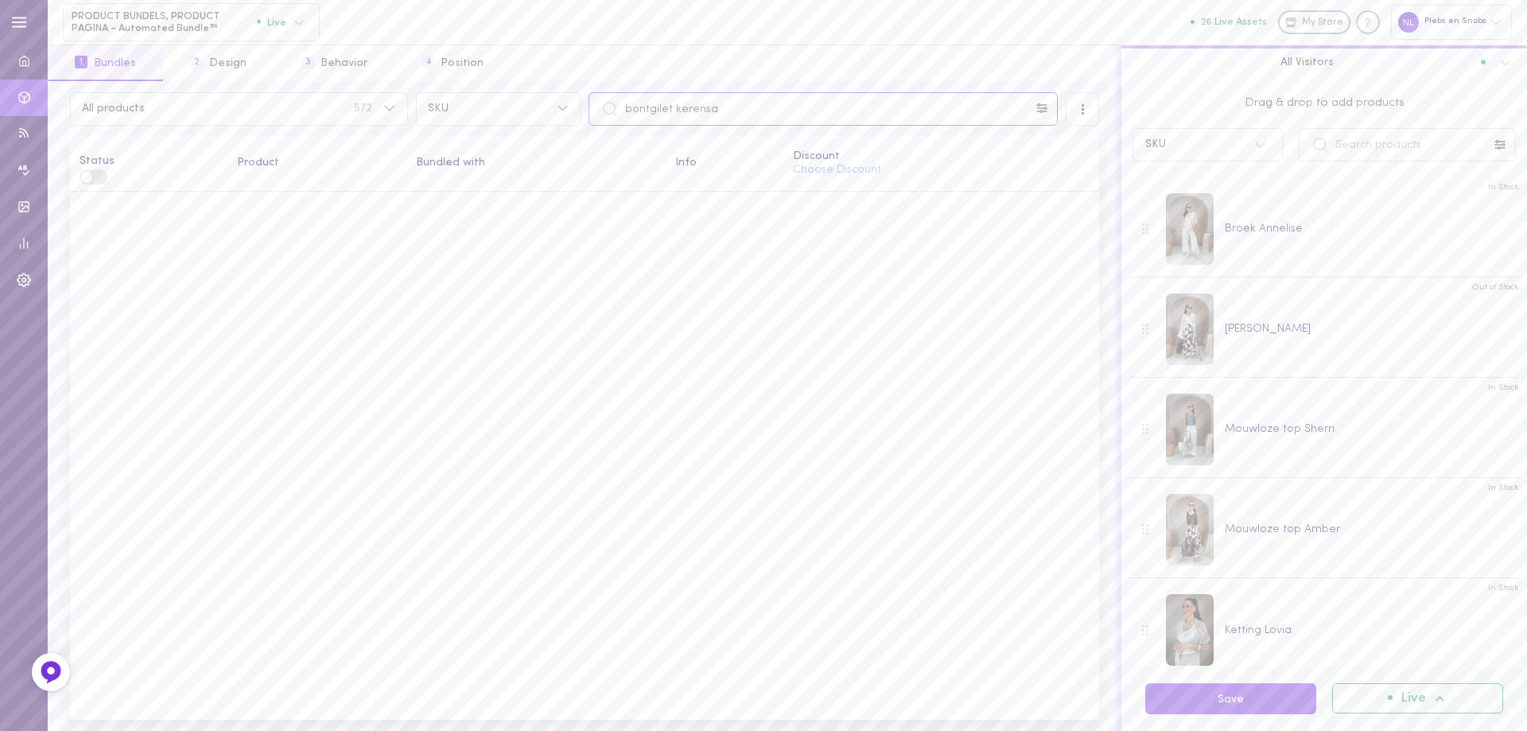
click at [627, 111] on input "bontgilet kerensa" at bounding box center [822, 108] width 469 height 33
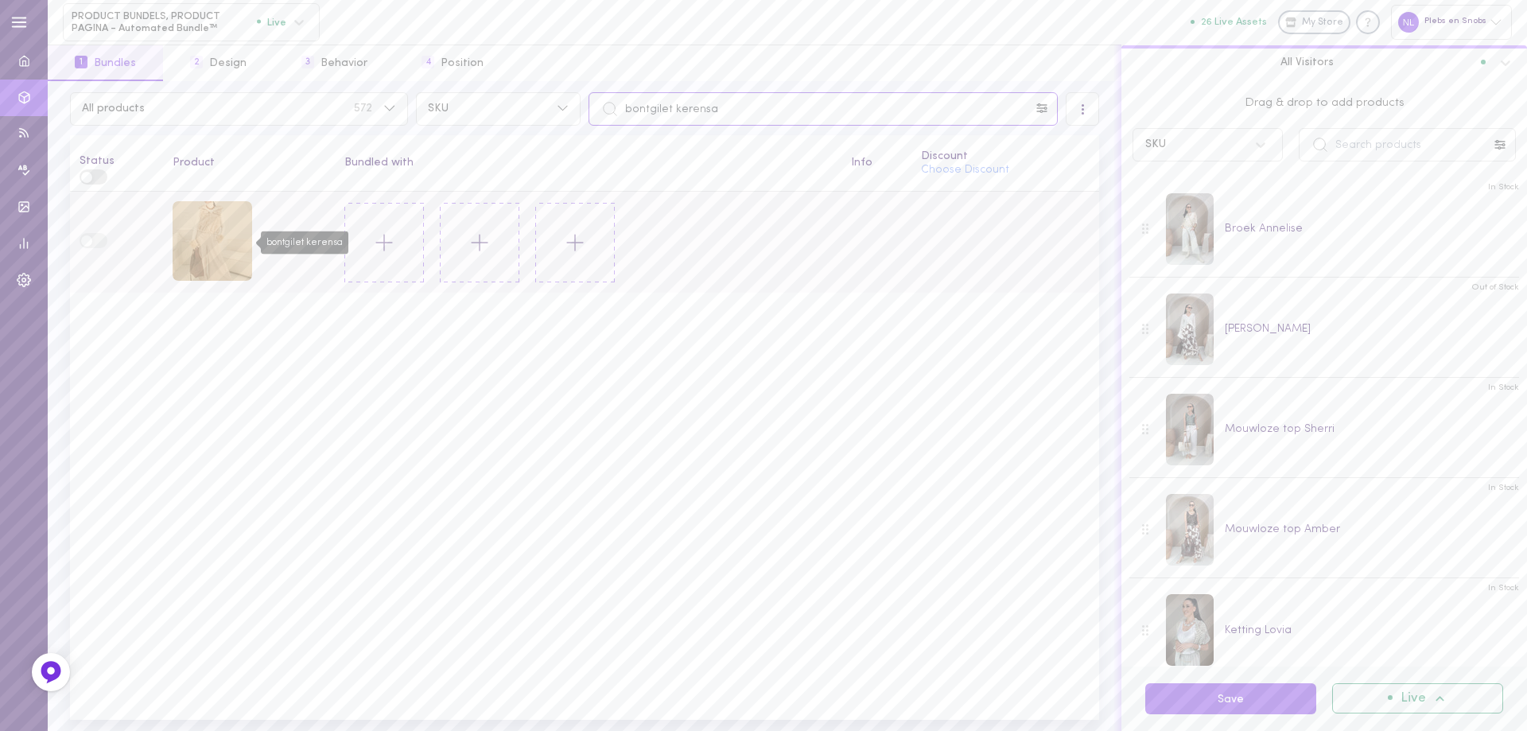
type input "bontgilet kerensa"
click at [197, 235] on div "bontgilet kerensa" at bounding box center [213, 241] width 80 height 80
click at [382, 242] on icon at bounding box center [384, 242] width 27 height 27
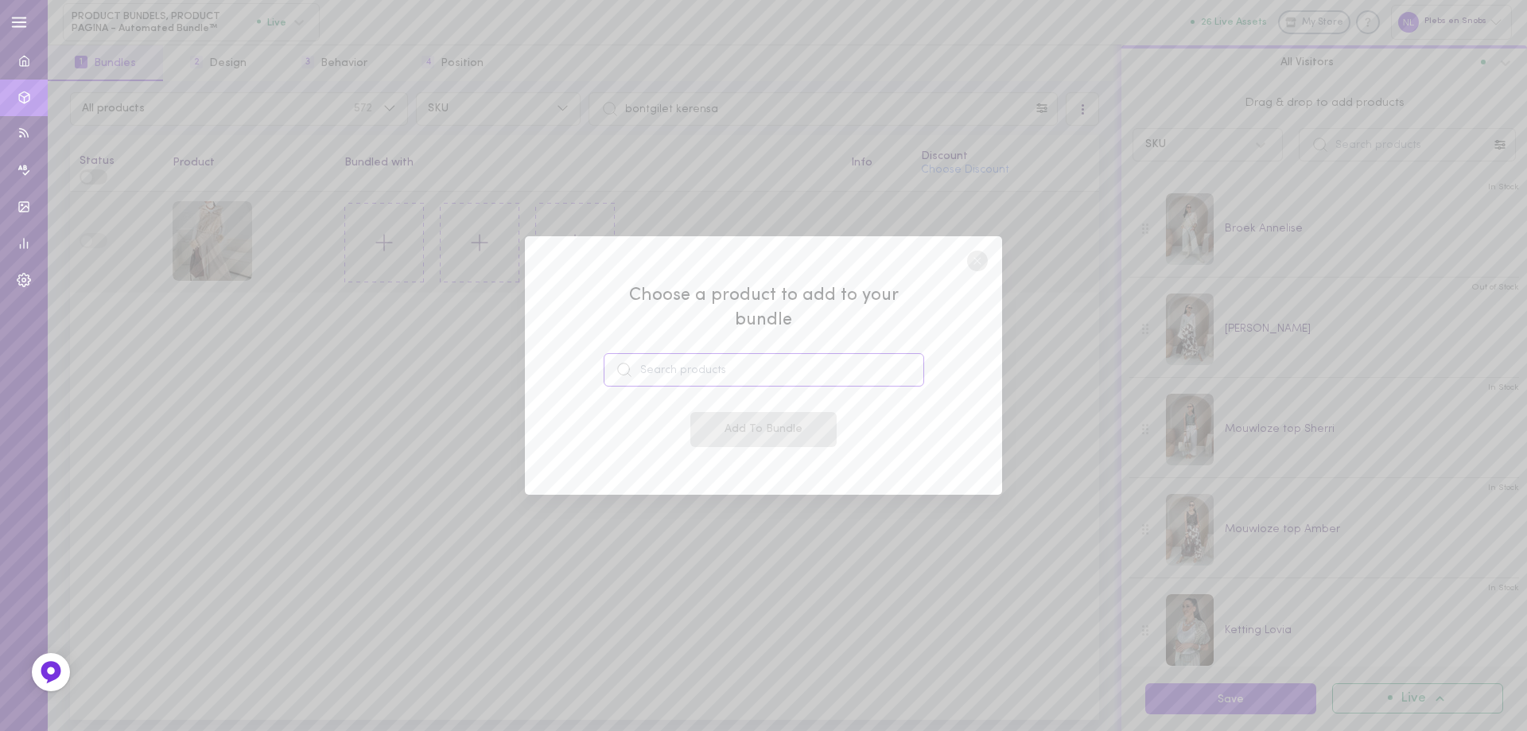
click at [646, 355] on input at bounding box center [763, 369] width 320 height 33
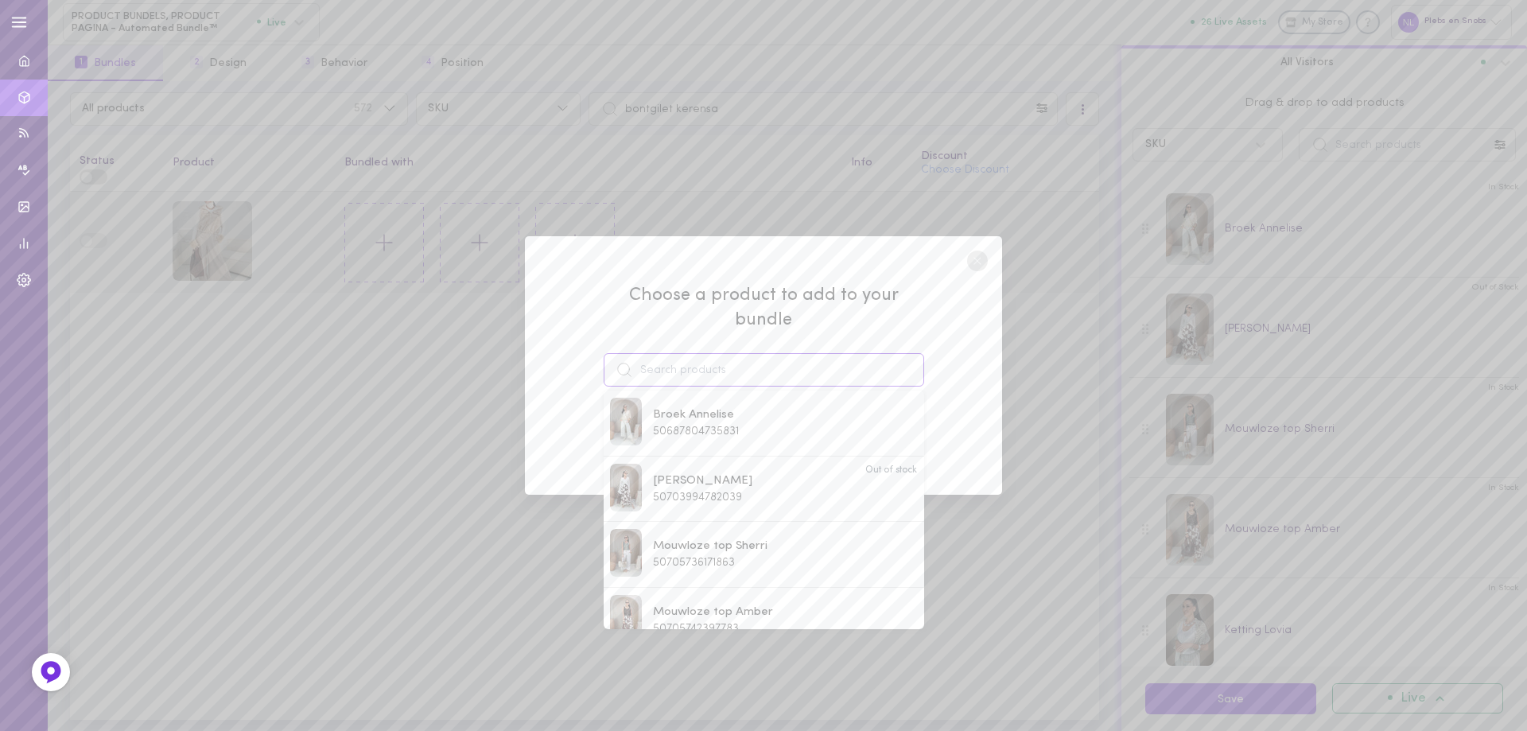
paste input "broek Elrisha"
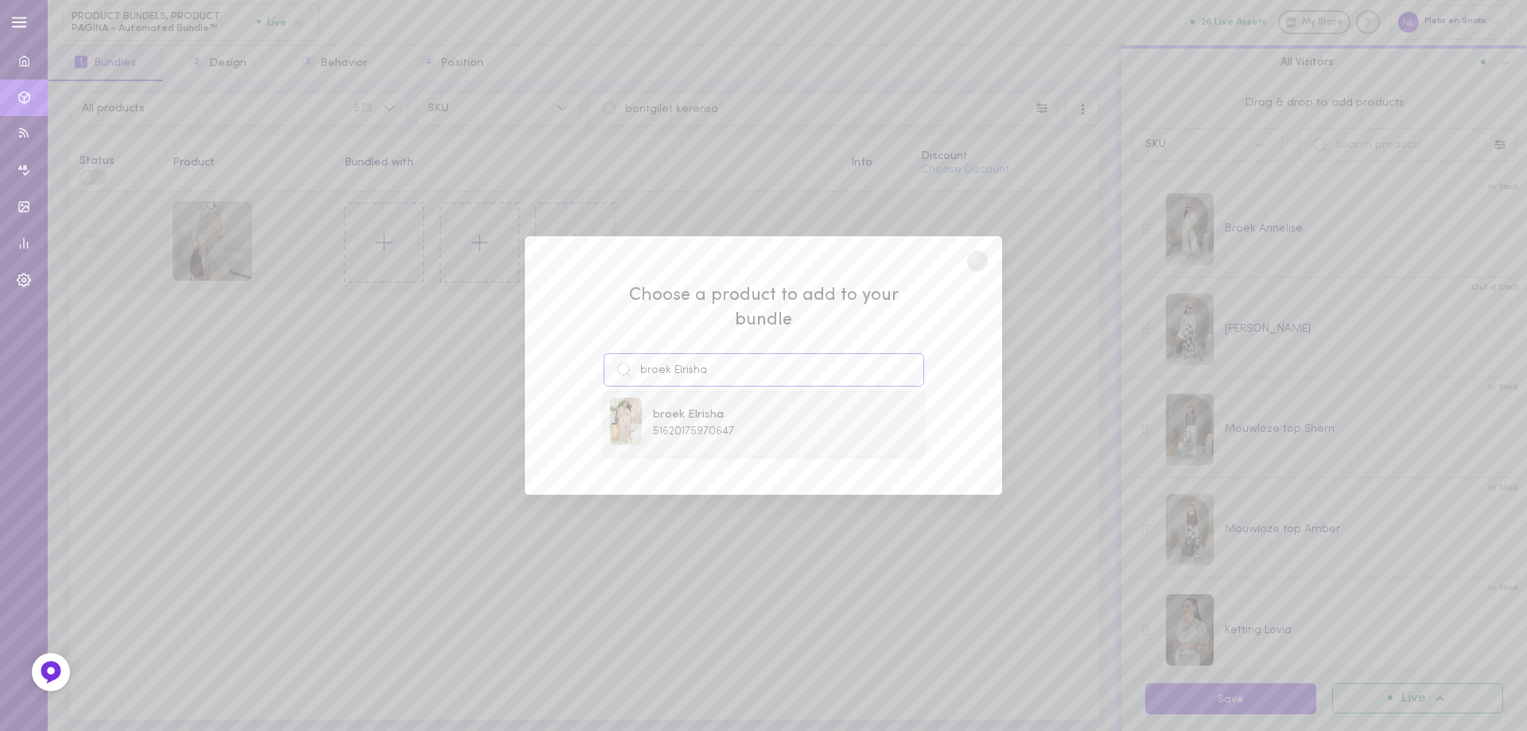
type input "broek Elrisha"
click at [687, 425] on span "51620175970647" at bounding box center [693, 431] width 81 height 12
click at [739, 425] on button "Add To Bundle" at bounding box center [763, 429] width 146 height 35
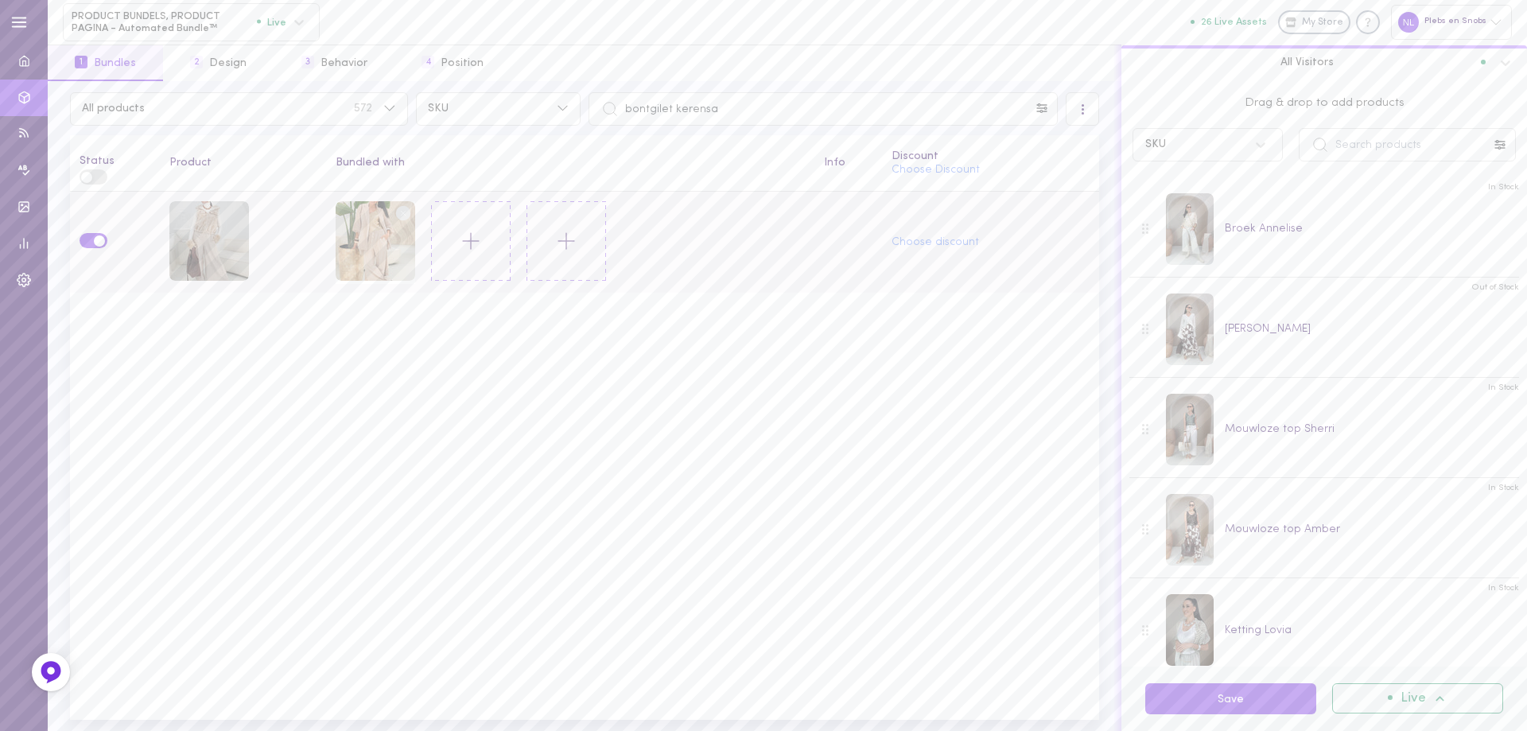
click at [468, 237] on icon at bounding box center [470, 240] width 27 height 27
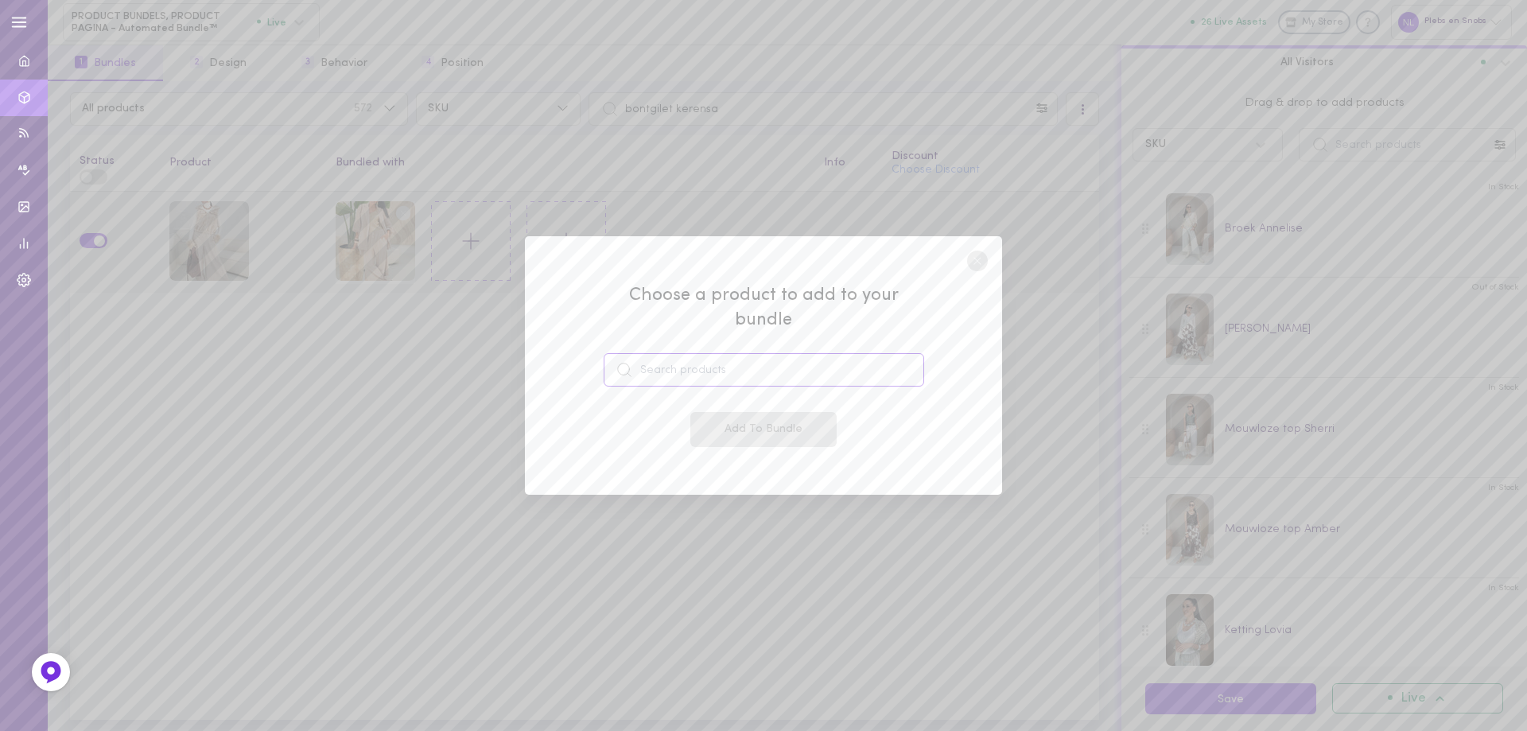
click at [720, 353] on input at bounding box center [763, 369] width 320 height 33
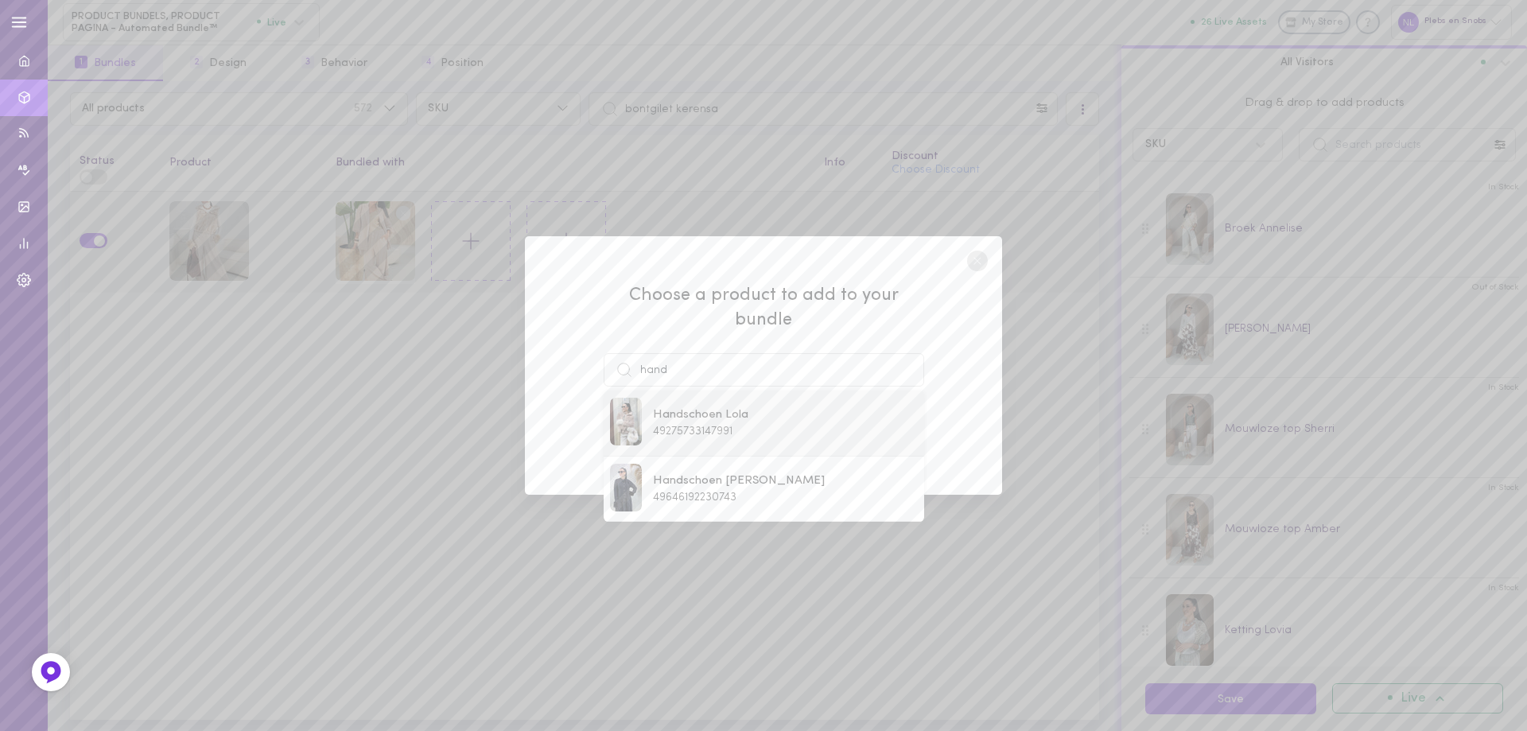
click at [712, 410] on span "Handschoen Lola" at bounding box center [700, 414] width 95 height 17
type input "Handschoen Lola"
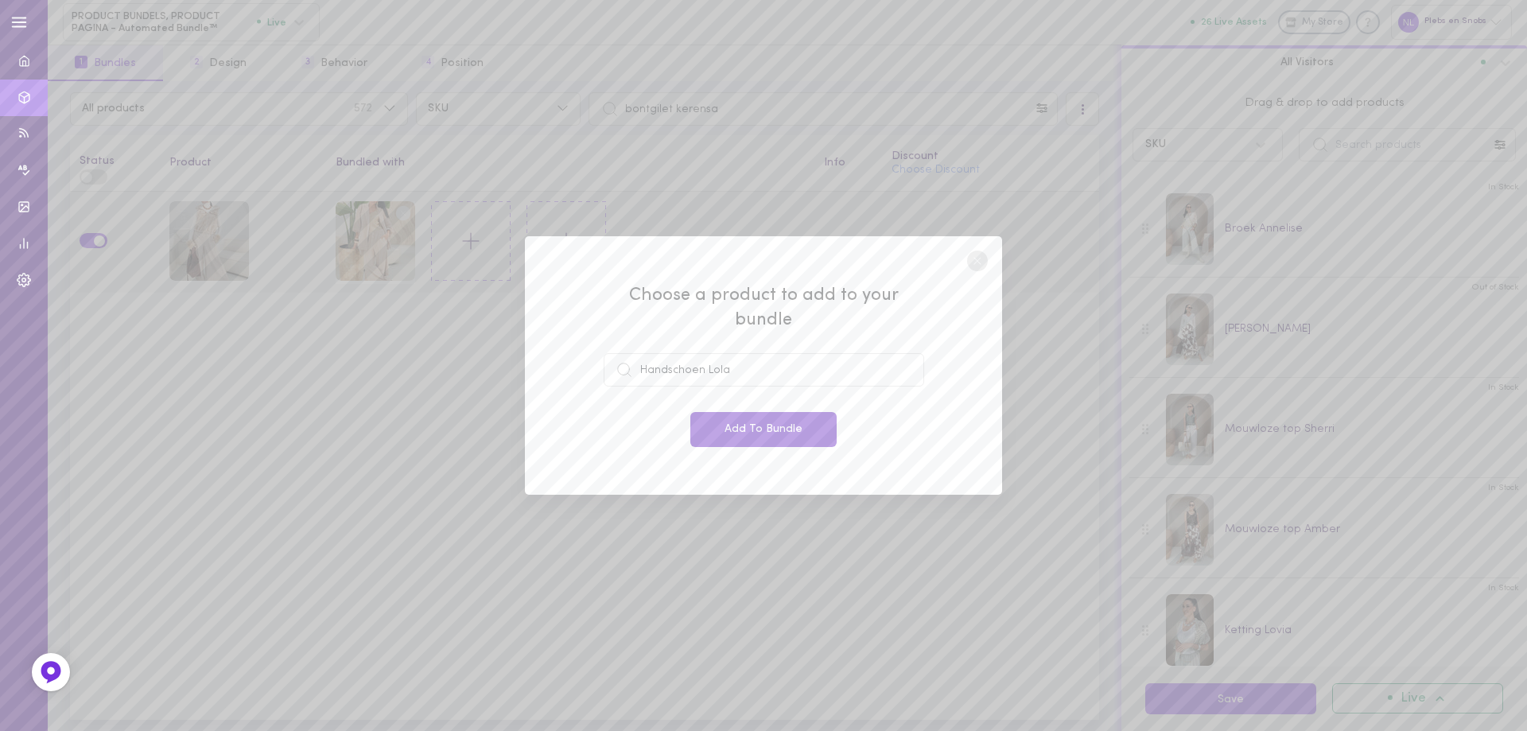
click at [715, 412] on button "Add To Bundle" at bounding box center [763, 429] width 146 height 35
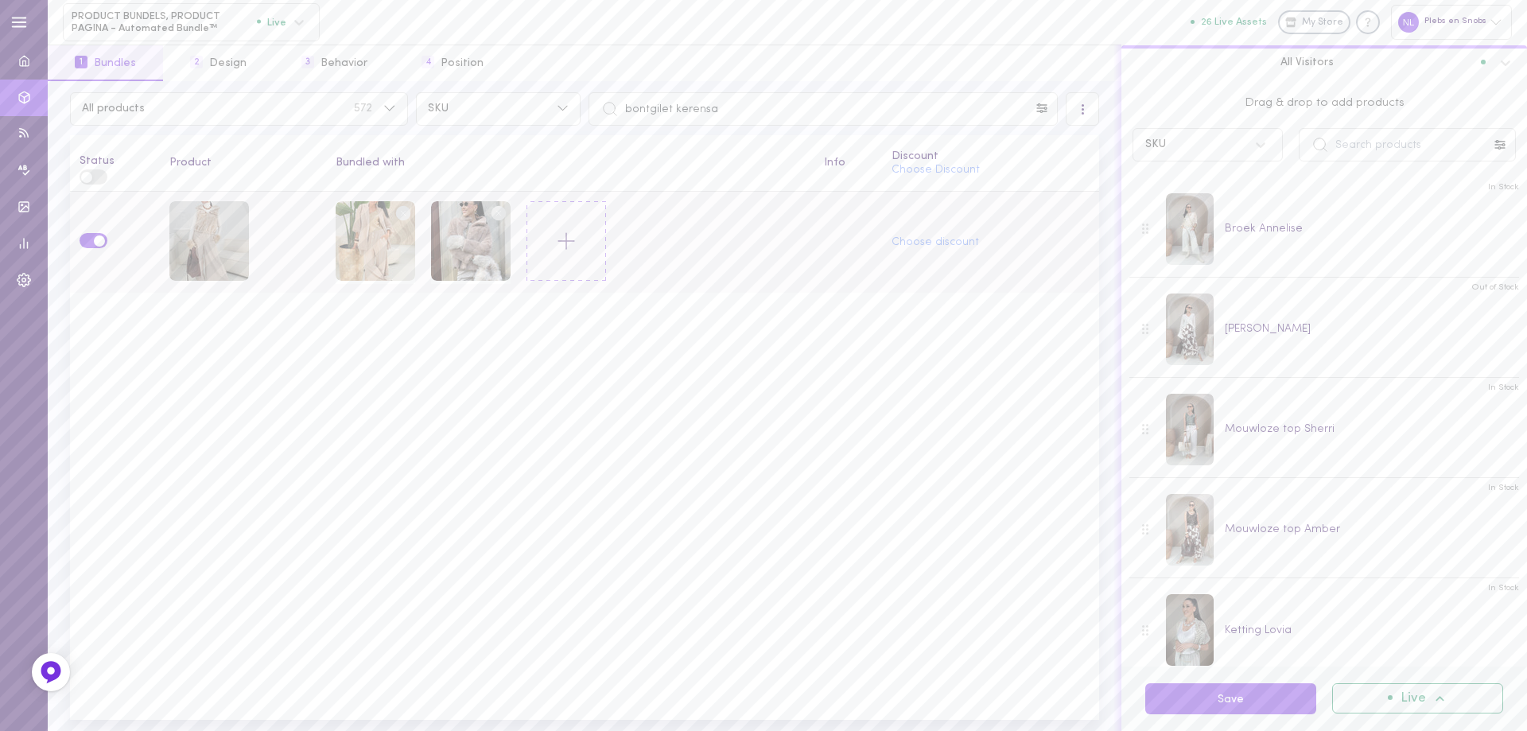
click at [492, 215] on circle at bounding box center [498, 212] width 15 height 15
click at [463, 237] on icon at bounding box center [470, 240] width 27 height 27
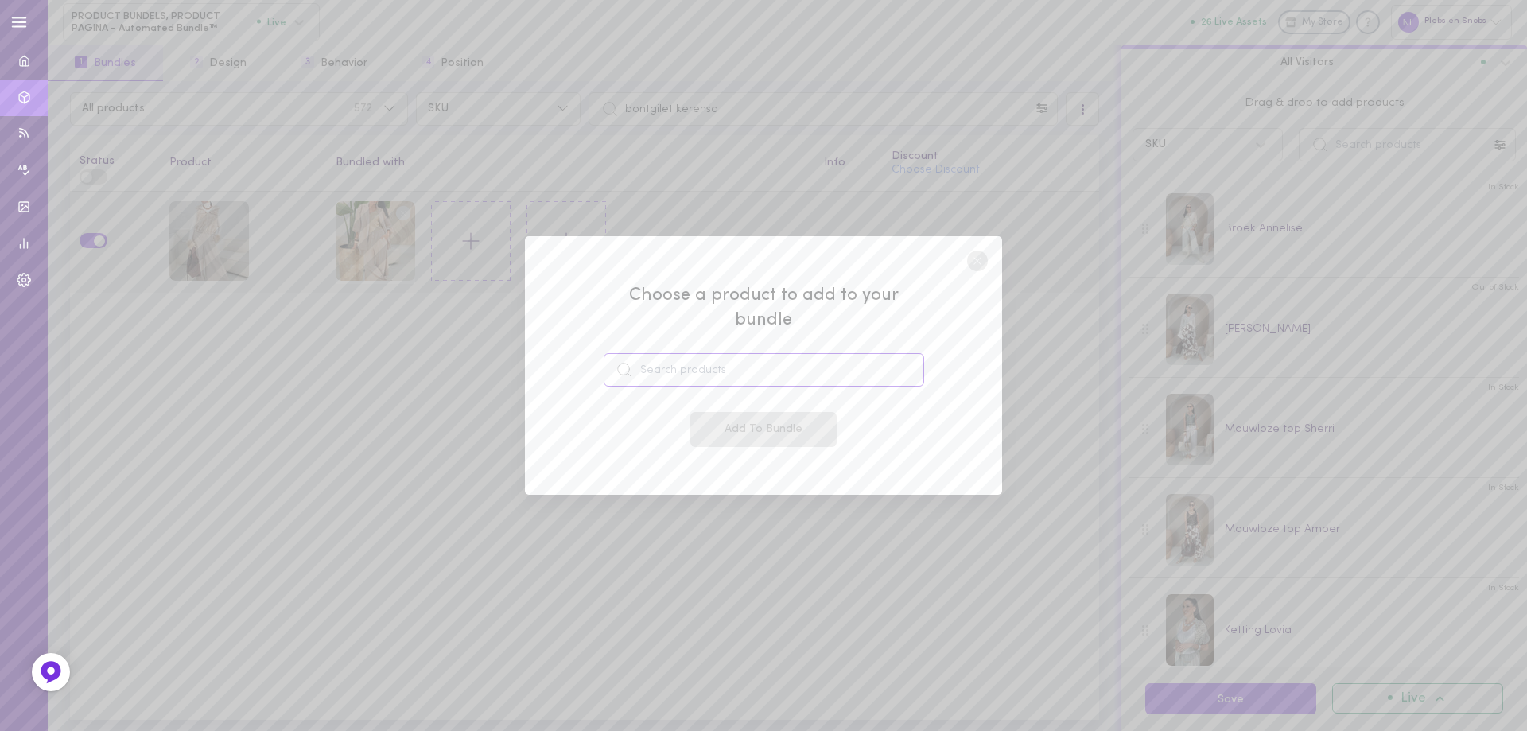
click at [687, 355] on input at bounding box center [763, 369] width 320 height 33
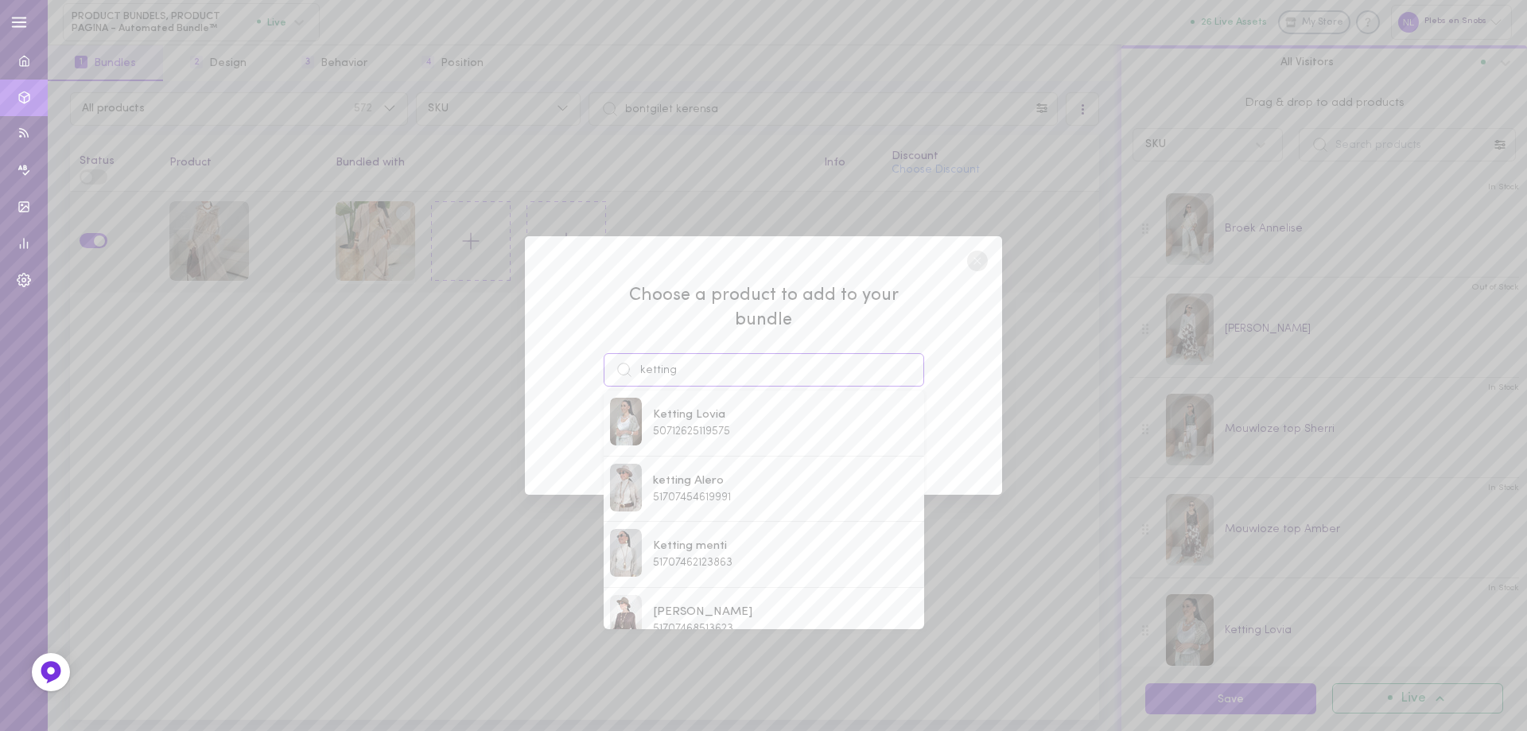
drag, startPoint x: 680, startPoint y: 348, endPoint x: 615, endPoint y: 357, distance: 65.0
click at [617, 357] on div "ketting" at bounding box center [763, 369] width 320 height 33
paste input "[PERSON_NAME]"
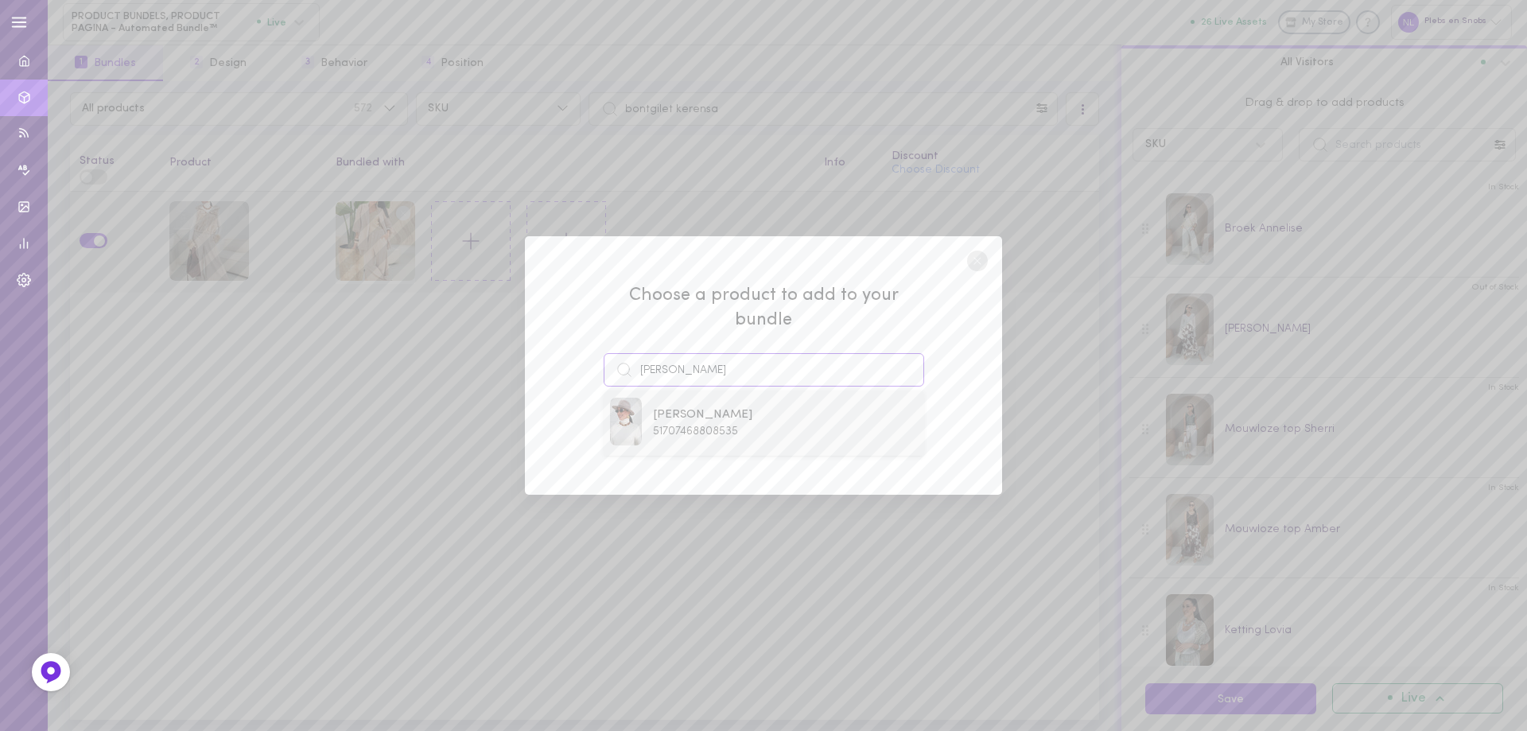
type input "[PERSON_NAME]"
click at [692, 425] on span "51707468808535" at bounding box center [695, 431] width 85 height 12
click at [709, 412] on button "Add To Bundle" at bounding box center [763, 429] width 146 height 35
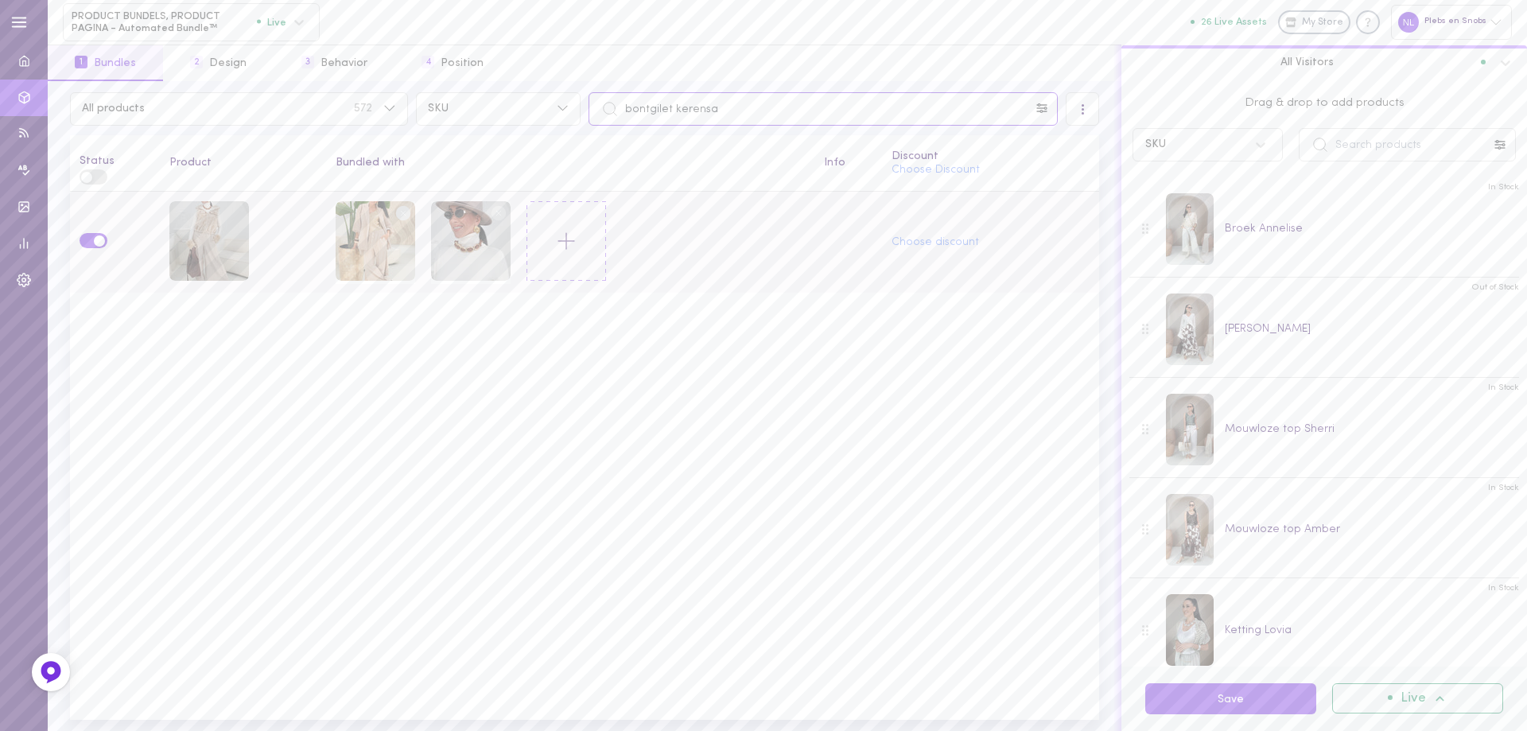
drag, startPoint x: 731, startPoint y: 114, endPoint x: 693, endPoint y: 174, distance: 71.0
click at [619, 114] on input "bontgilet kerensa" at bounding box center [822, 108] width 469 height 33
paste input "[PERSON_NAME] [PERSON_NAME]"
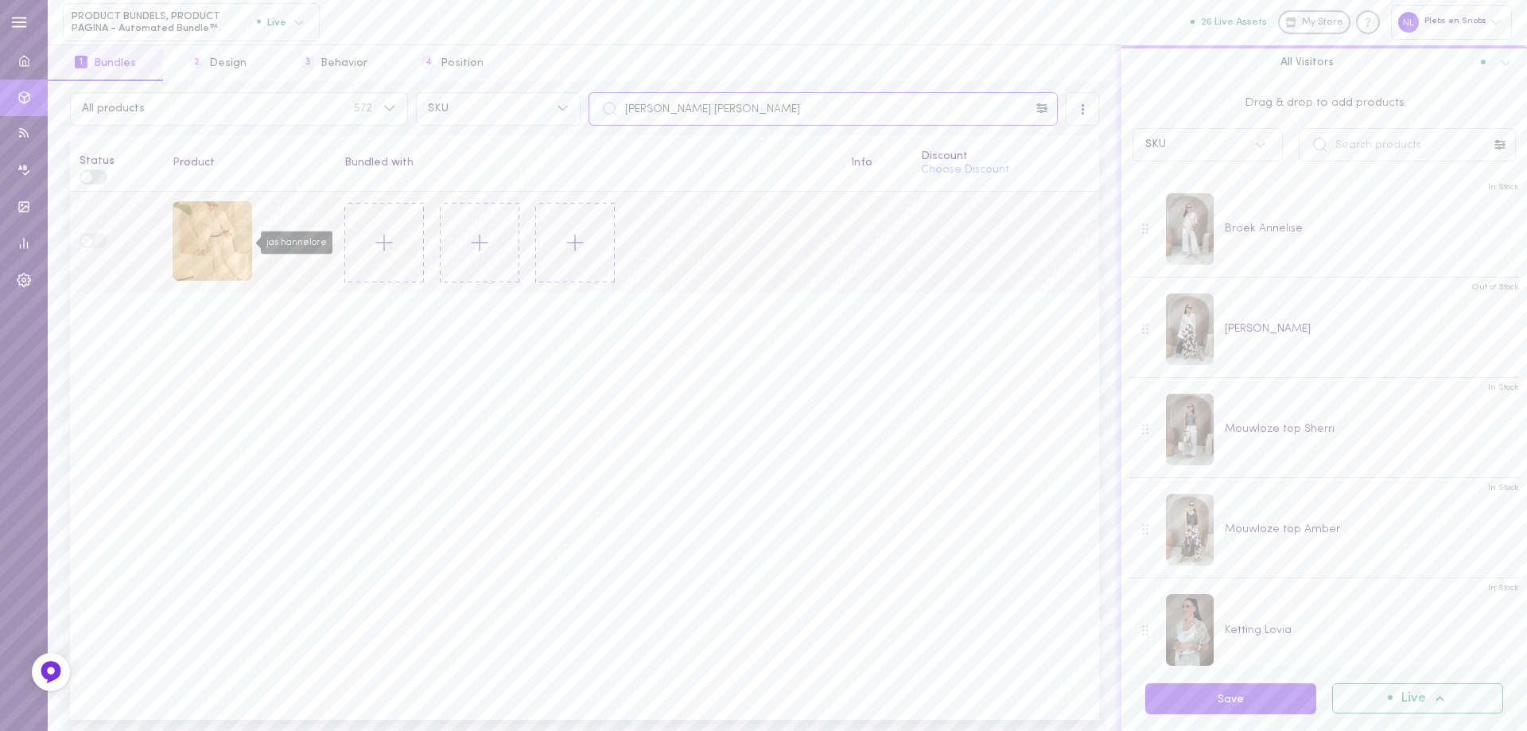
type input "[PERSON_NAME] [PERSON_NAME]"
click at [226, 254] on div "jas hannelore" at bounding box center [213, 241] width 80 height 80
click at [373, 245] on icon at bounding box center [384, 242] width 27 height 27
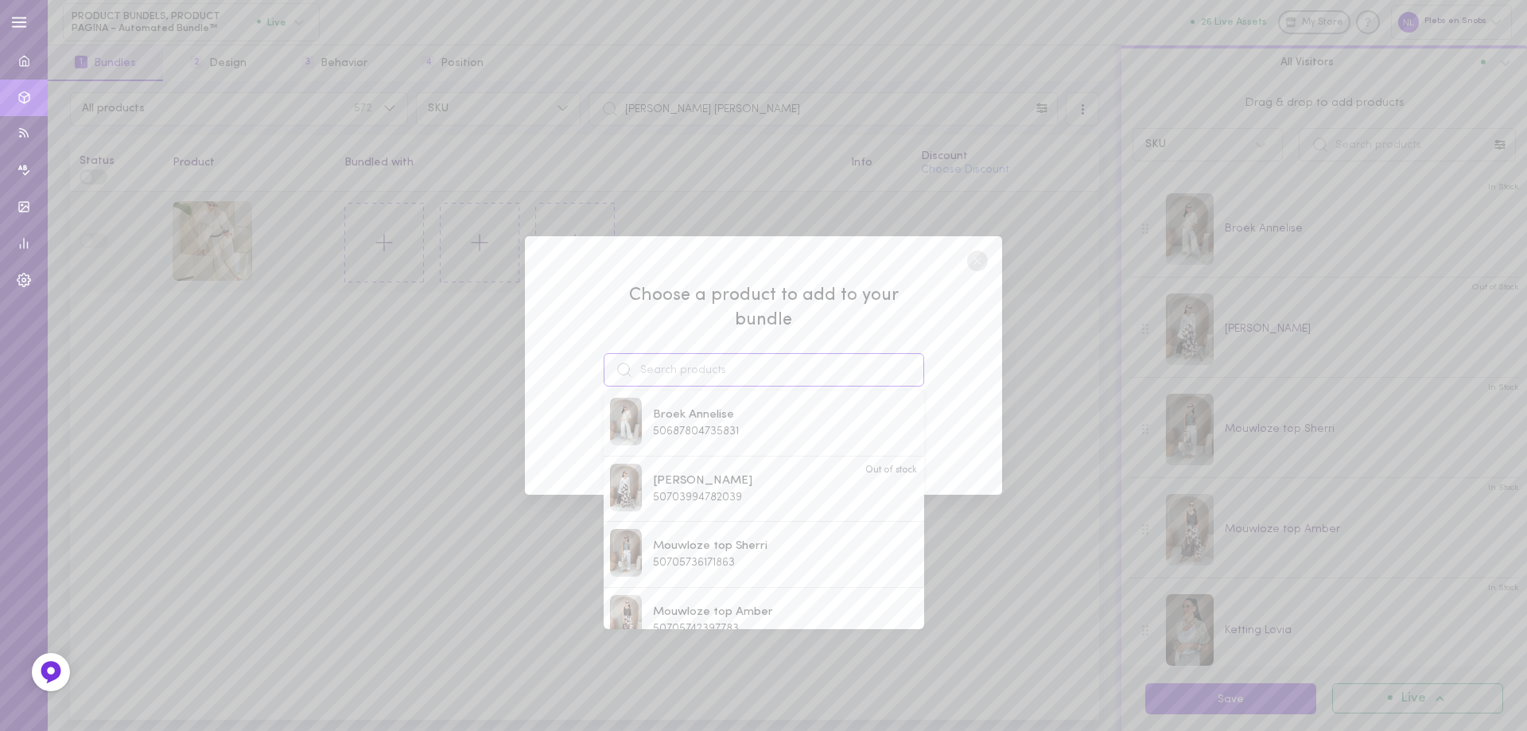
click at [689, 353] on input at bounding box center [763, 369] width 320 height 33
click at [716, 409] on span "Coltruitje Anine" at bounding box center [694, 414] width 83 height 17
type input "Coltruitje Anine"
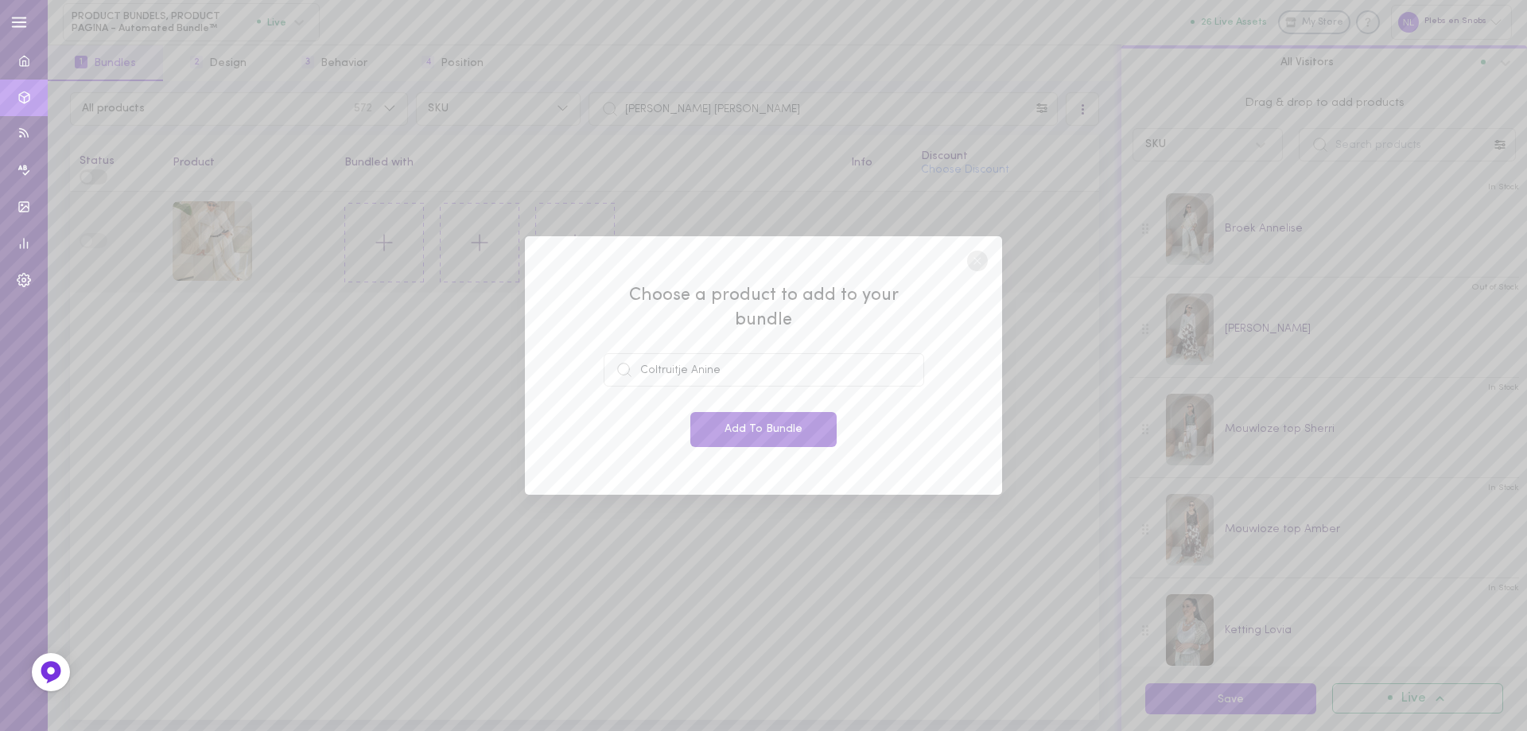
click at [716, 412] on button "Add To Bundle" at bounding box center [763, 429] width 146 height 35
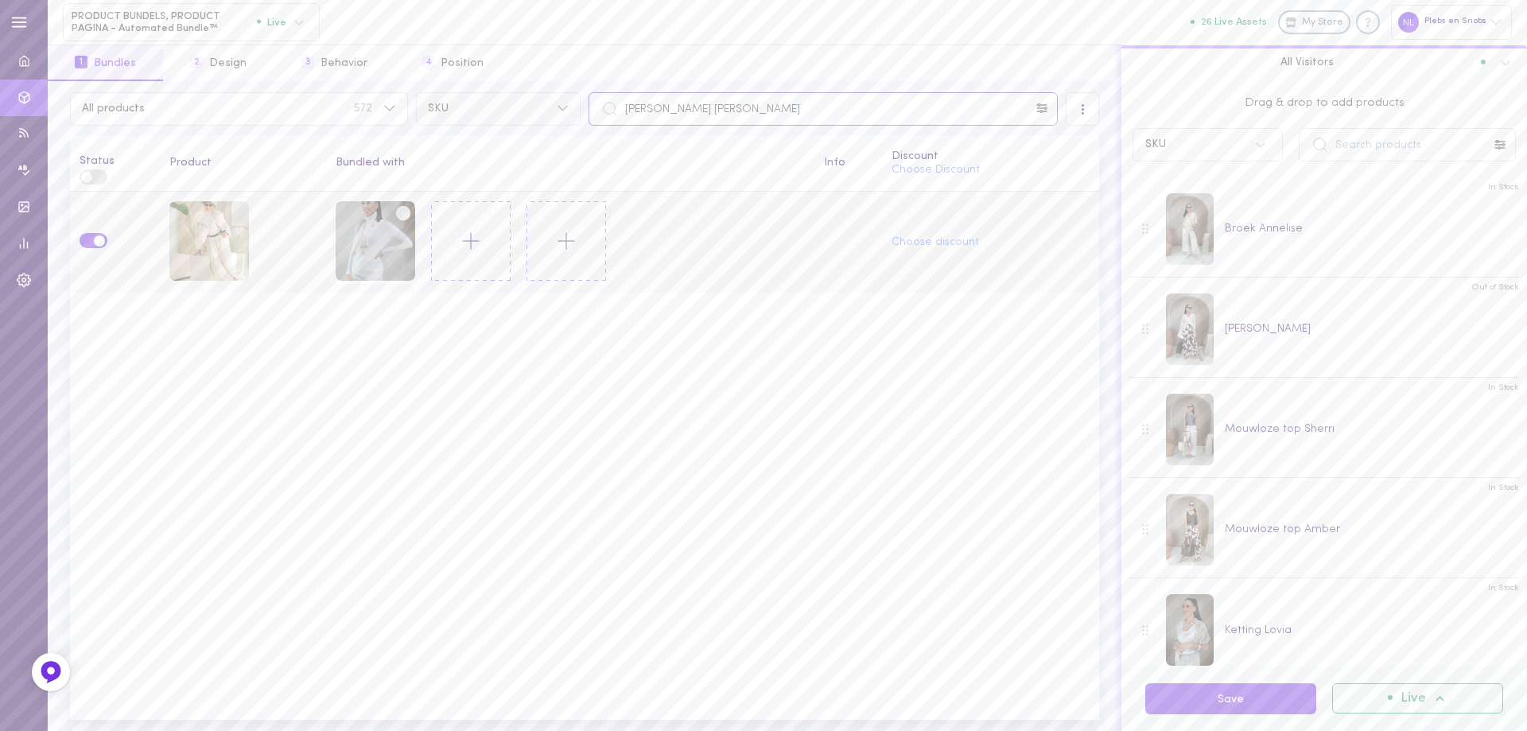
drag, startPoint x: 689, startPoint y: 112, endPoint x: 569, endPoint y: 116, distance: 119.3
click at [574, 112] on div "All products 572 SKU [PERSON_NAME] [PERSON_NAME]" at bounding box center [584, 108] width 1037 height 33
paste input "[PERSON_NAME]"
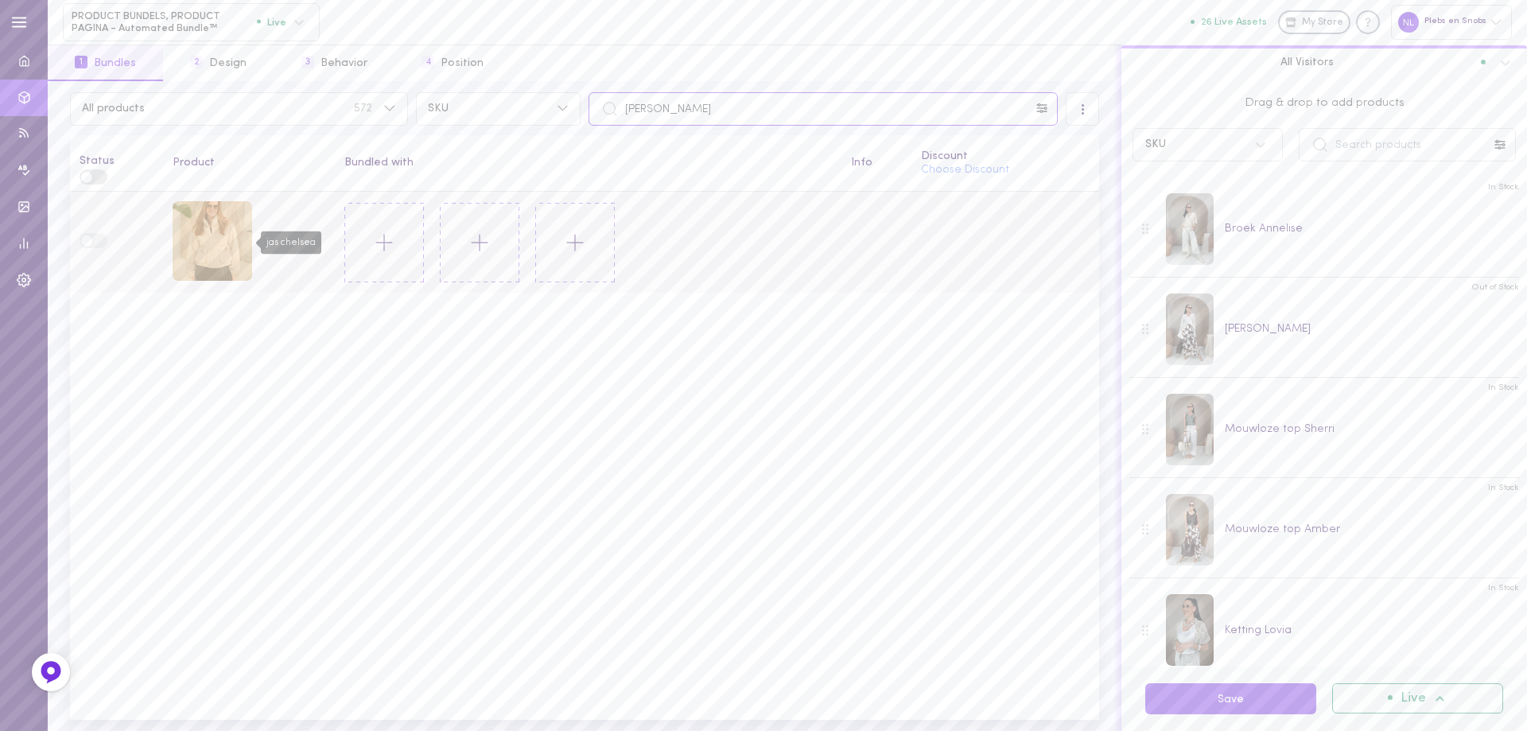
type input "[PERSON_NAME]"
click at [216, 242] on div "jas chelsea" at bounding box center [213, 241] width 80 height 80
drag, startPoint x: 606, startPoint y: 108, endPoint x: 570, endPoint y: 109, distance: 35.8
click at [572, 109] on div "All products 572 SKU [PERSON_NAME] chelsea" at bounding box center [584, 108] width 1037 height 33
drag, startPoint x: 646, startPoint y: 110, endPoint x: 584, endPoint y: 103, distance: 63.2
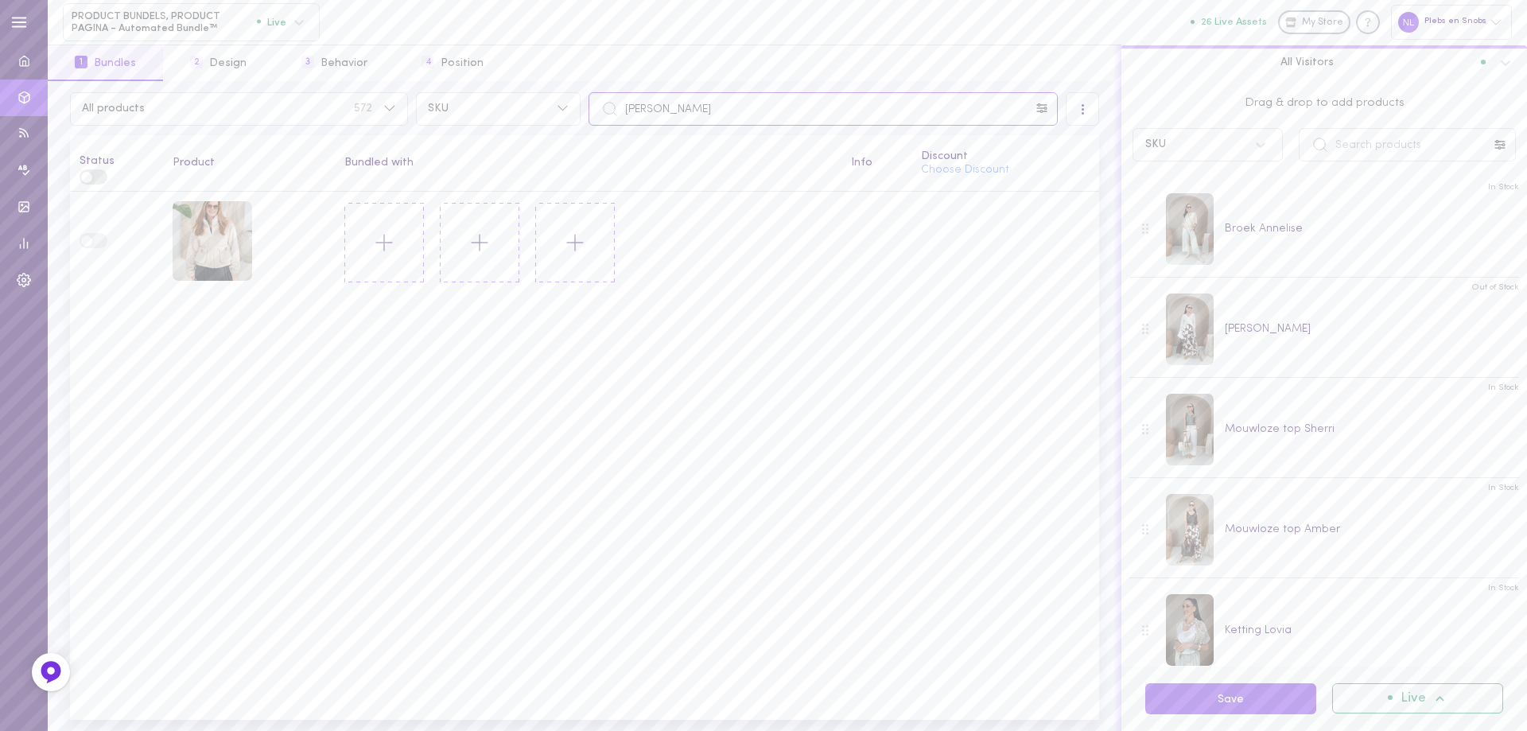
click at [580, 103] on div "All products 572 SKU [PERSON_NAME] chelsea" at bounding box center [584, 108] width 1037 height 33
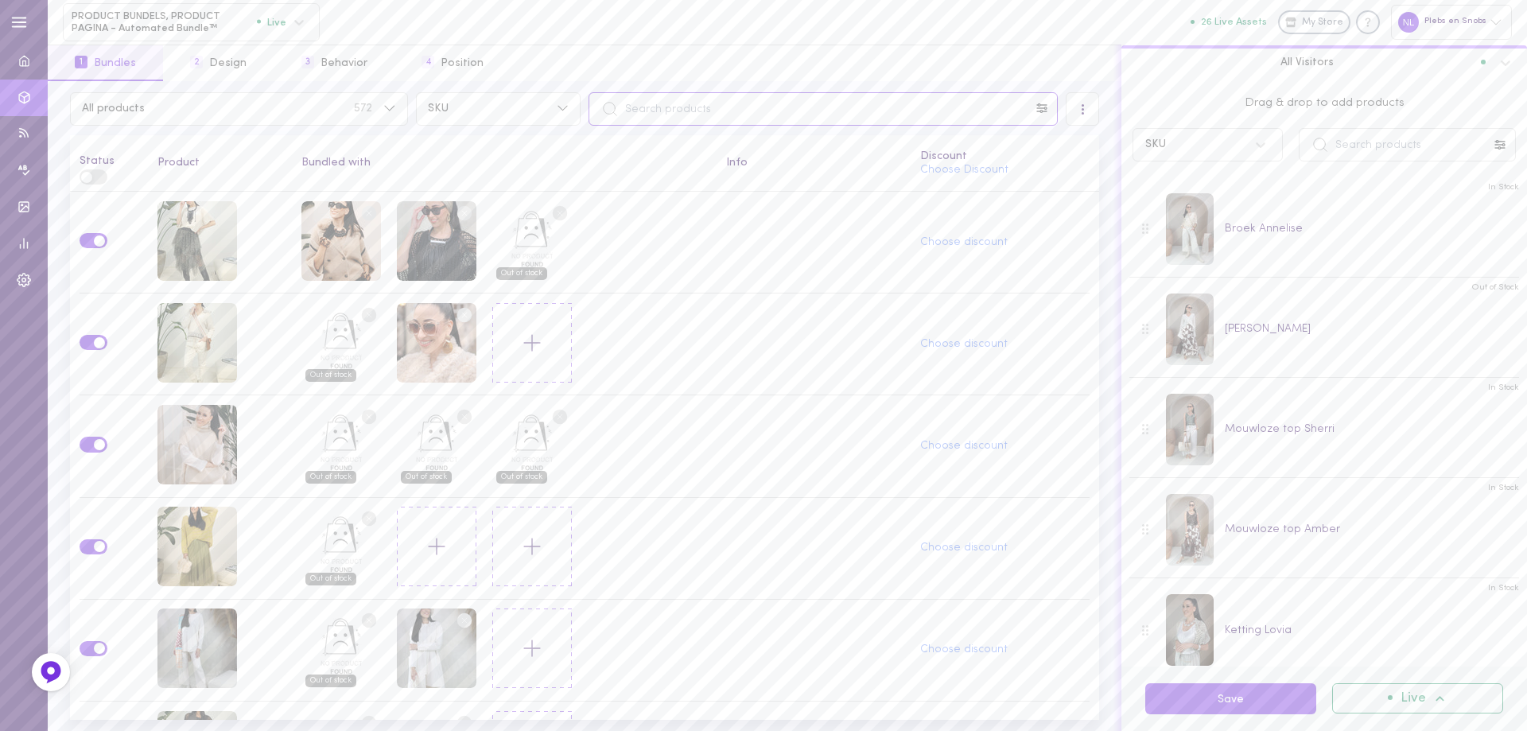
click at [708, 114] on input "text" at bounding box center [822, 108] width 469 height 33
paste input "[PERSON_NAME]"
type input "[PERSON_NAME]"
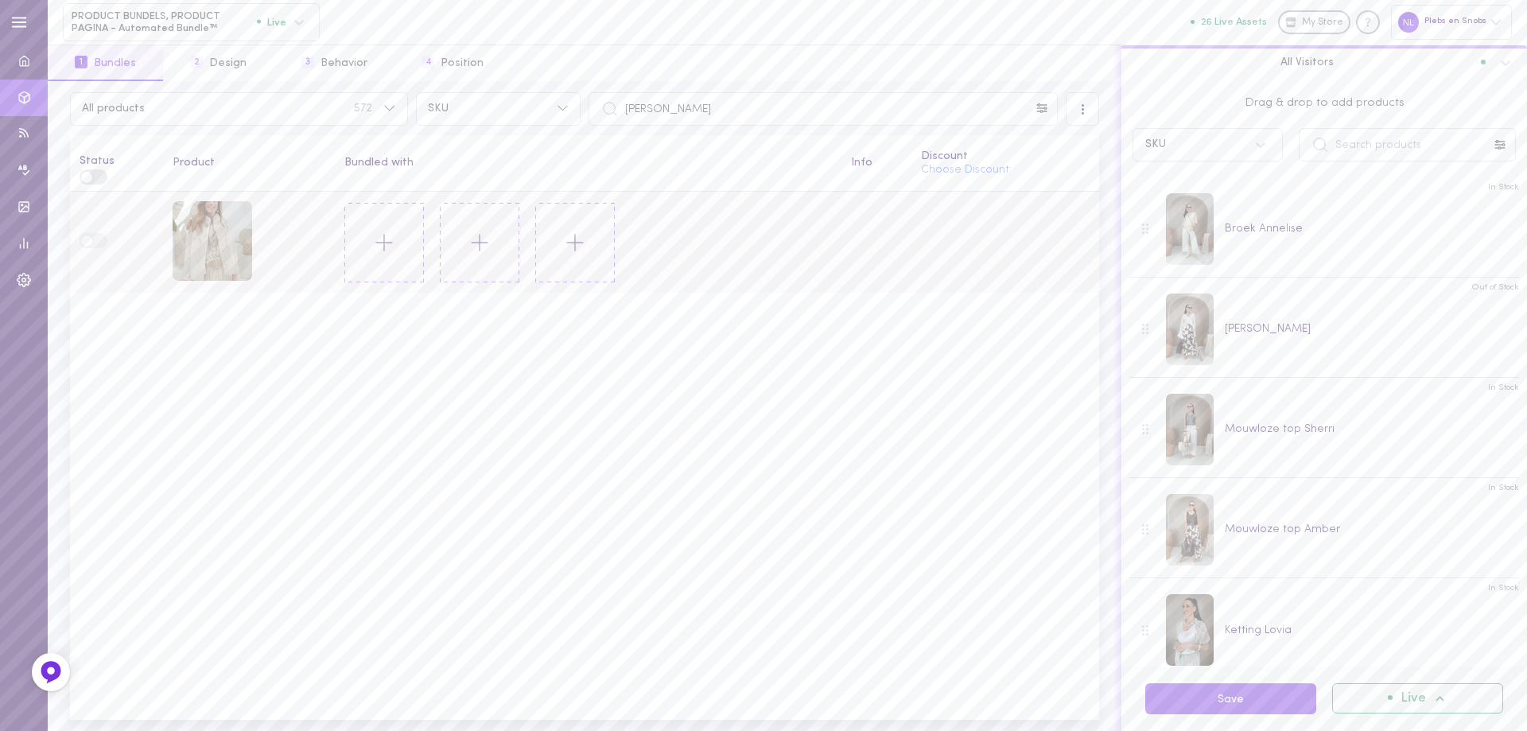
click at [385, 239] on icon at bounding box center [384, 242] width 27 height 27
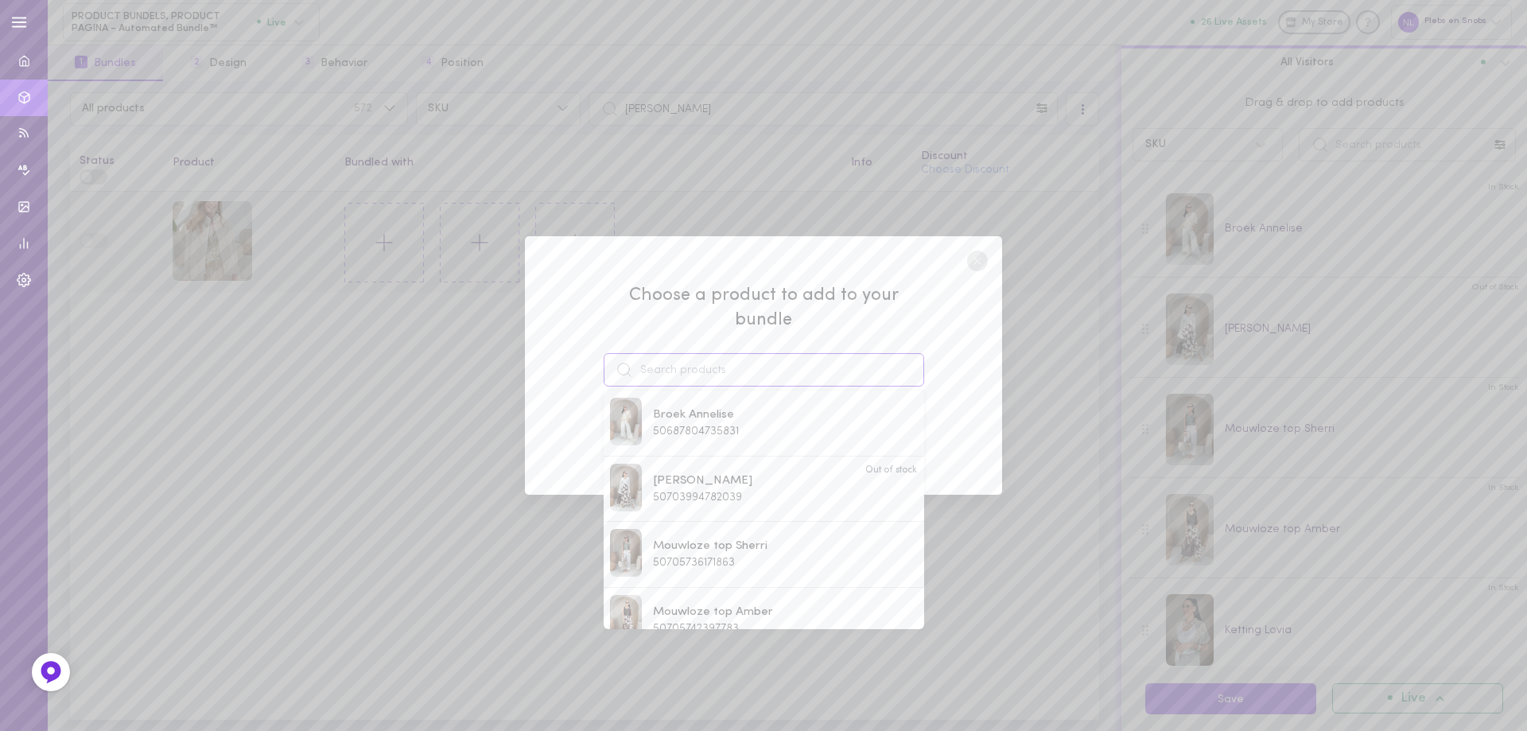
click at [664, 353] on input at bounding box center [763, 369] width 320 height 33
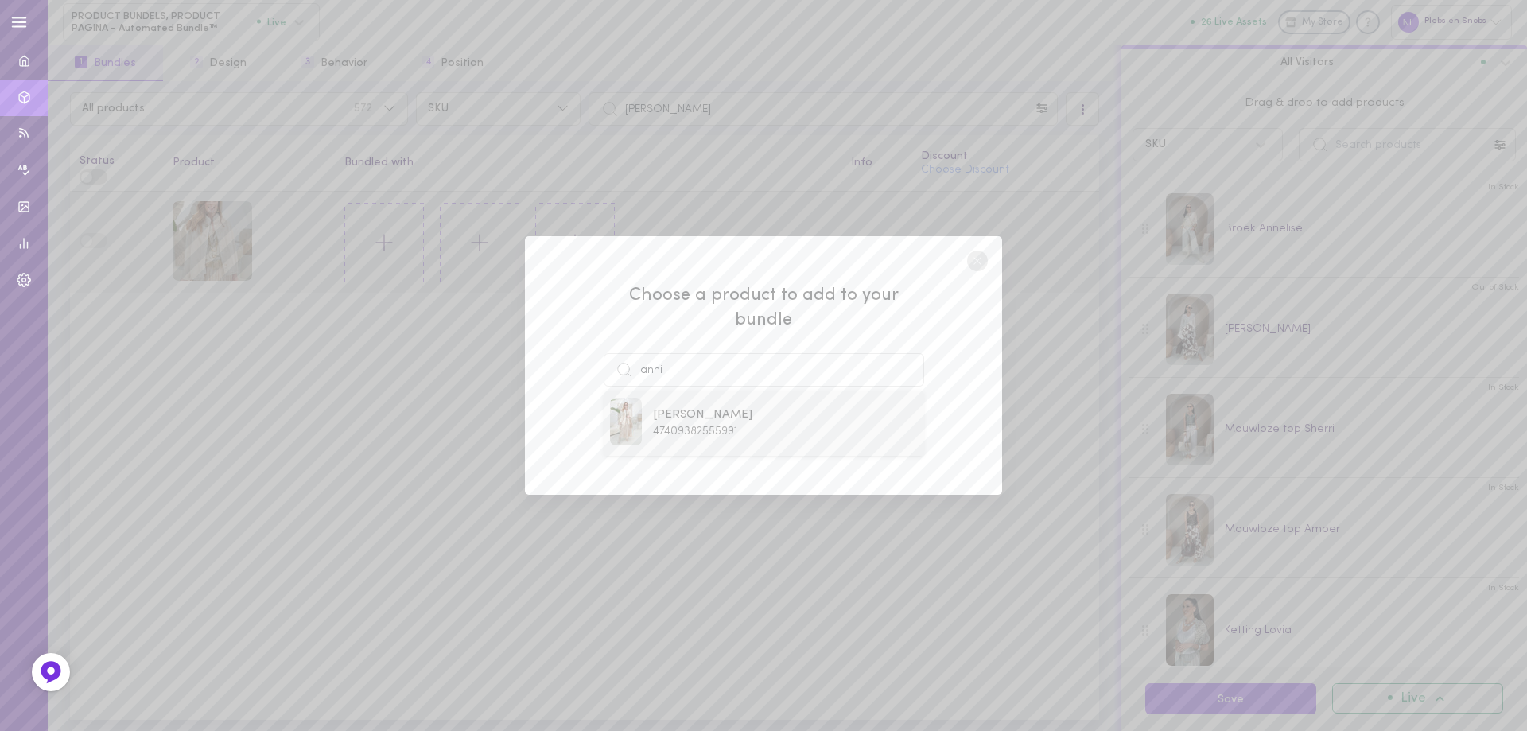
click at [708, 425] on span "47409382555991" at bounding box center [695, 431] width 84 height 12
type input "[PERSON_NAME]"
click at [754, 430] on button "Add To Bundle" at bounding box center [763, 429] width 146 height 35
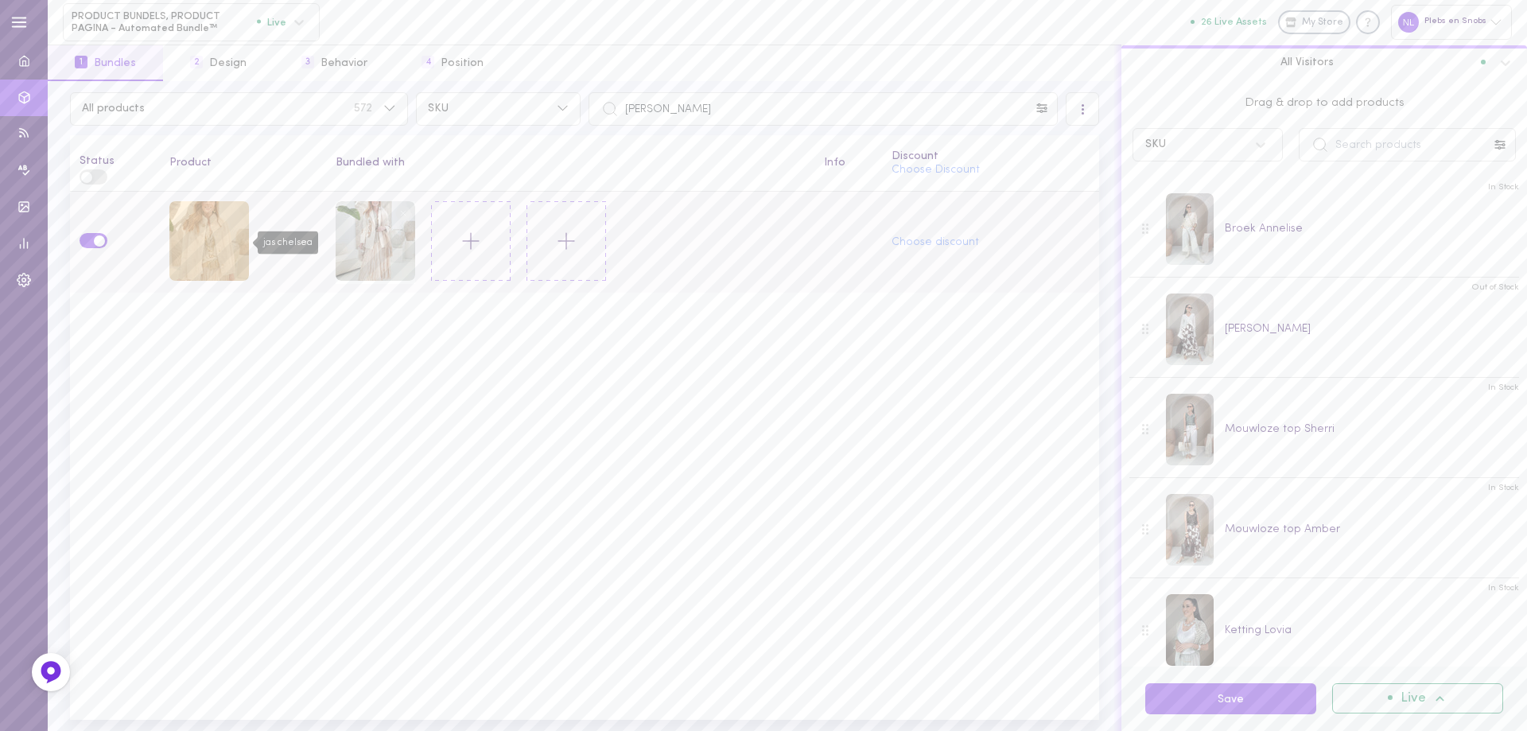
click at [218, 243] on div "jas chelsea" at bounding box center [209, 241] width 80 height 80
click at [464, 235] on icon at bounding box center [470, 240] width 27 height 27
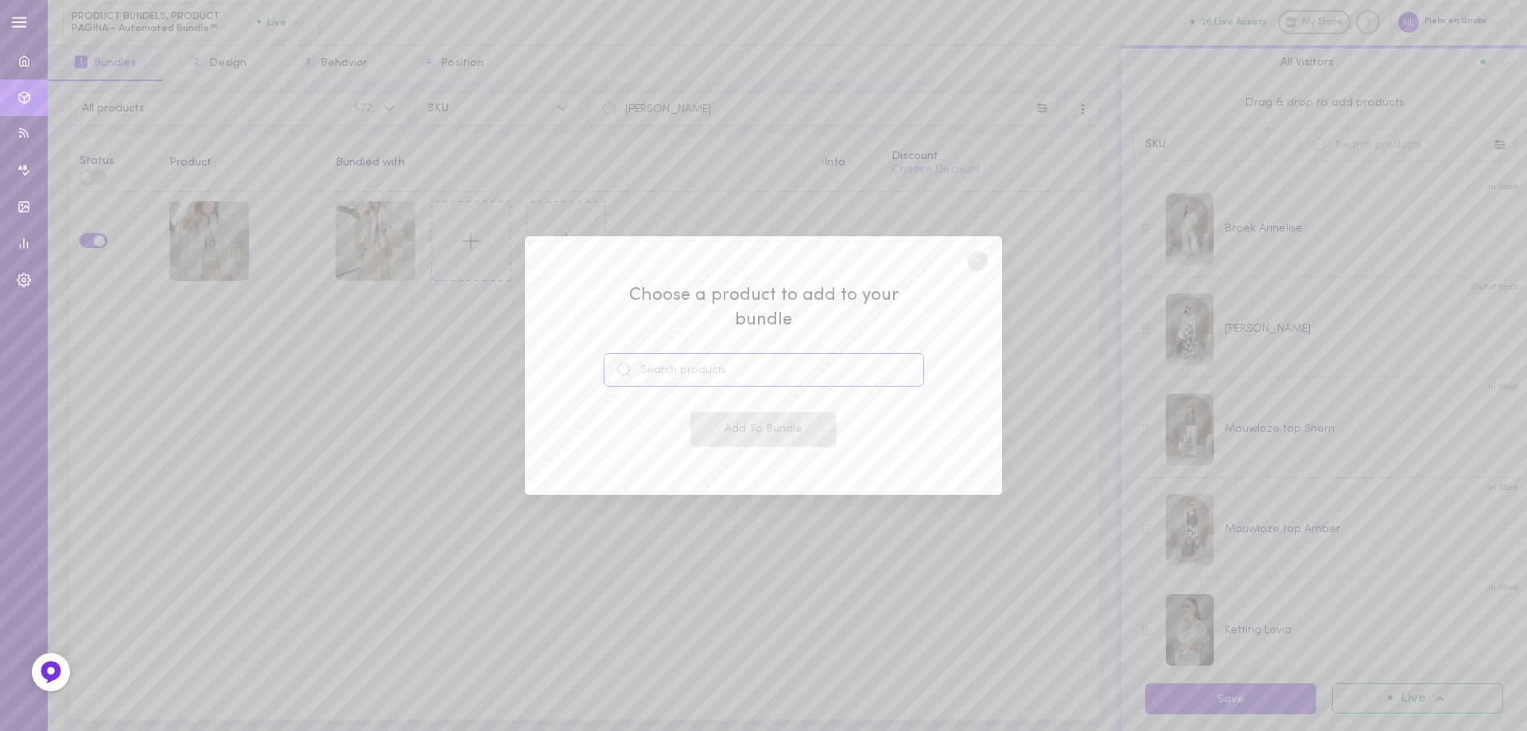
click at [681, 366] on input at bounding box center [763, 369] width 320 height 33
type input "ferio"
click at [981, 265] on circle at bounding box center [977, 260] width 21 height 21
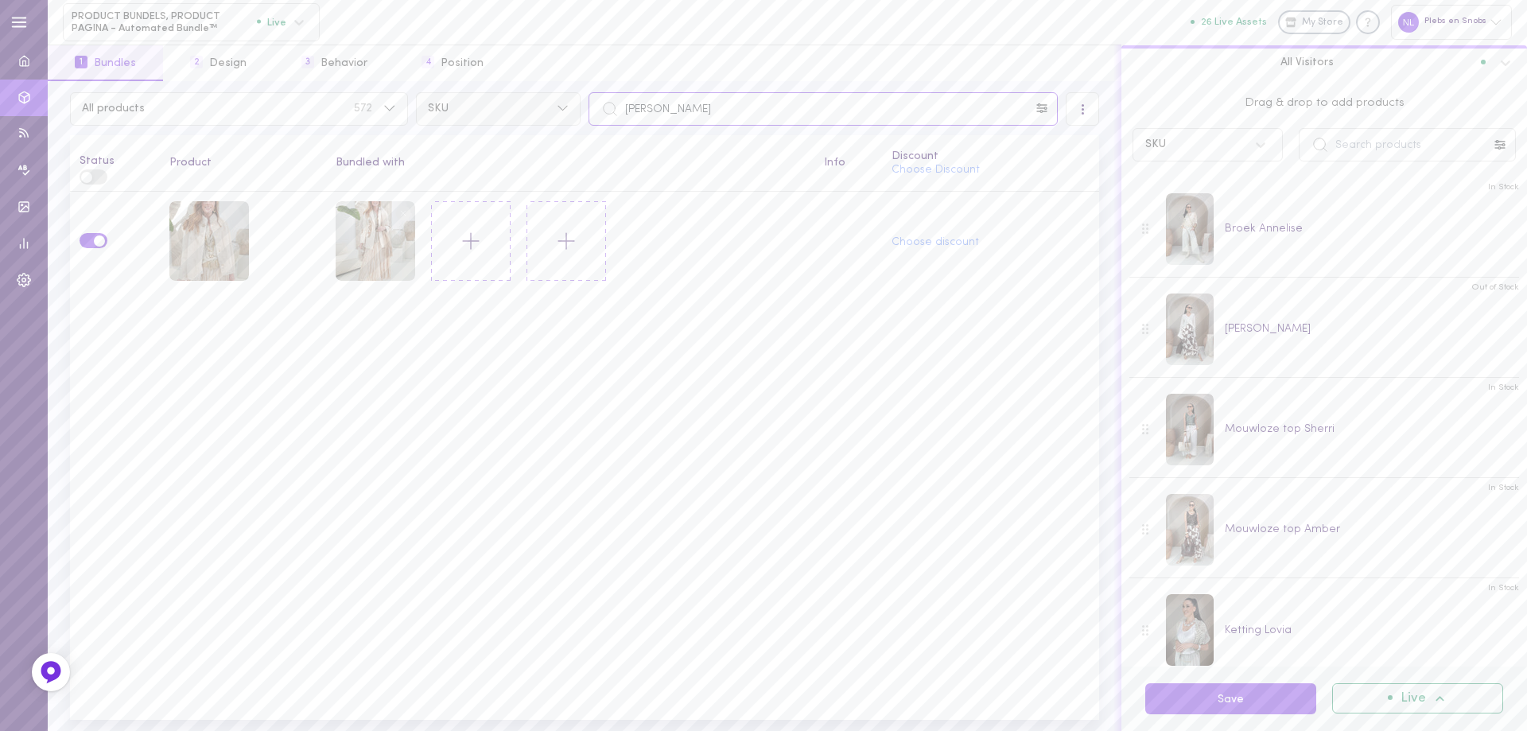
drag, startPoint x: 658, startPoint y: 115, endPoint x: 570, endPoint y: 108, distance: 88.5
click at [572, 108] on div "All products 572 SKU [PERSON_NAME] chelsea" at bounding box center [584, 108] width 1037 height 33
paste input "queenie"
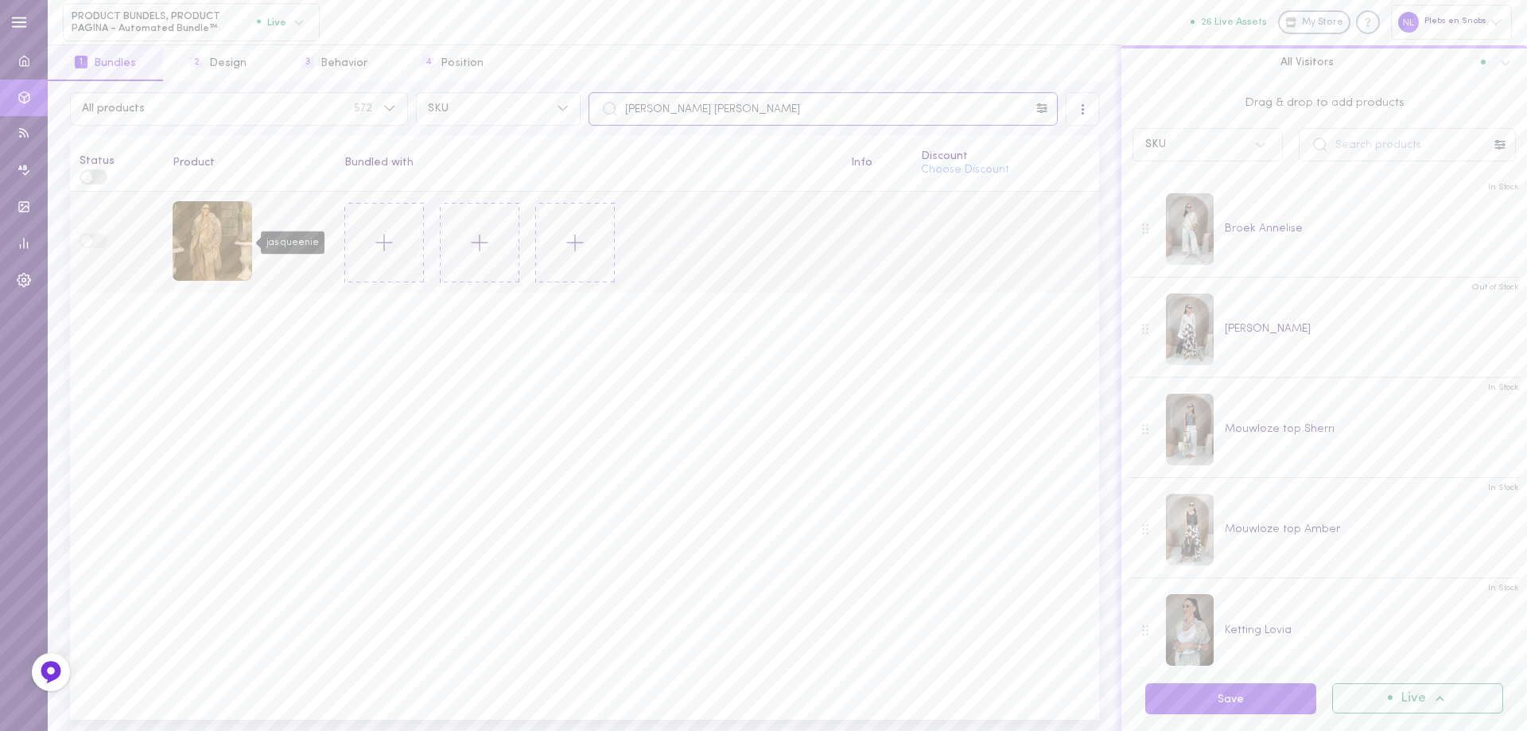
type input "[PERSON_NAME] [PERSON_NAME]"
click at [179, 227] on div "jas queenie" at bounding box center [213, 241] width 80 height 80
click at [359, 239] on button at bounding box center [384, 243] width 80 height 80
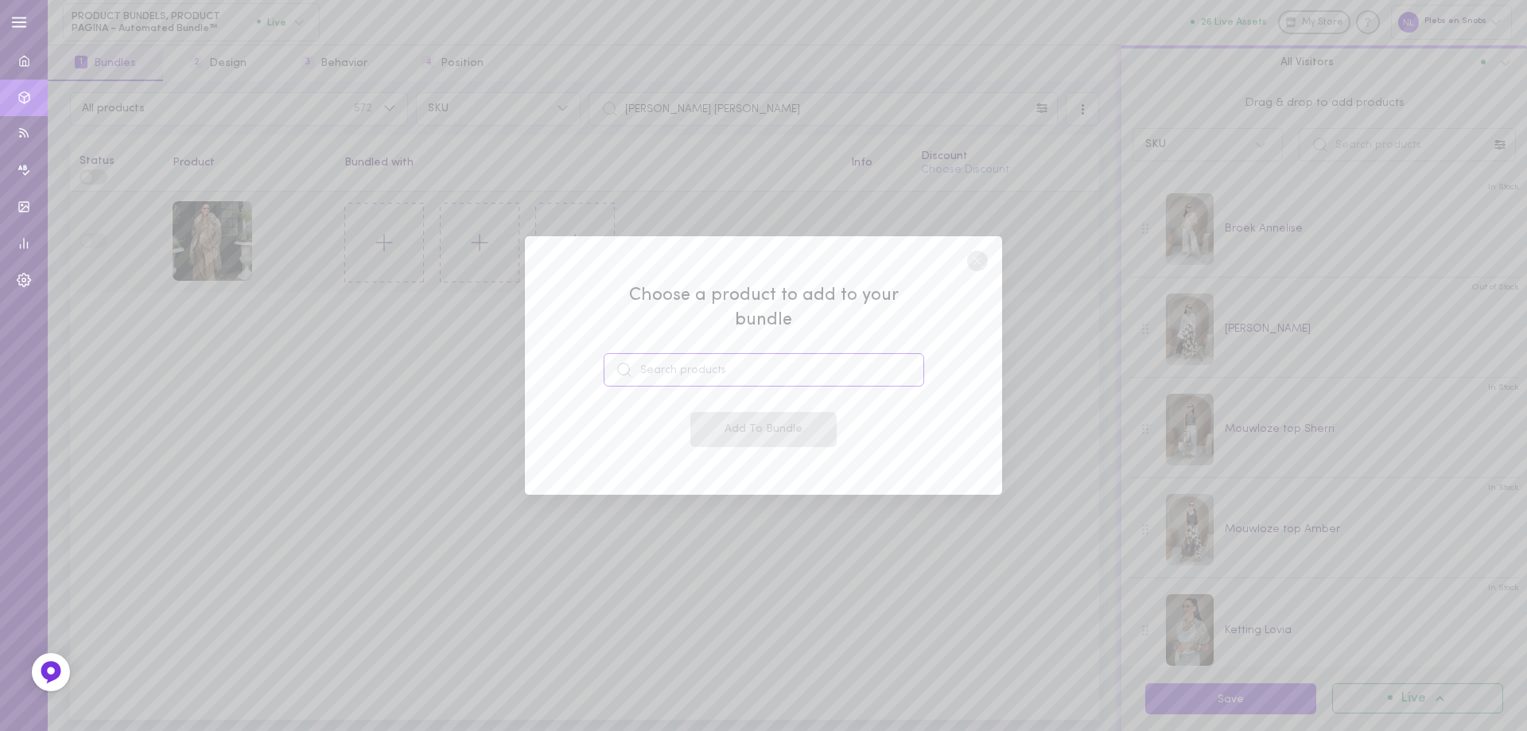
click at [658, 364] on input at bounding box center [763, 369] width 320 height 33
click at [375, 243] on div "Choose a product to add to your bundle Add To Bundle" at bounding box center [763, 365] width 1527 height 731
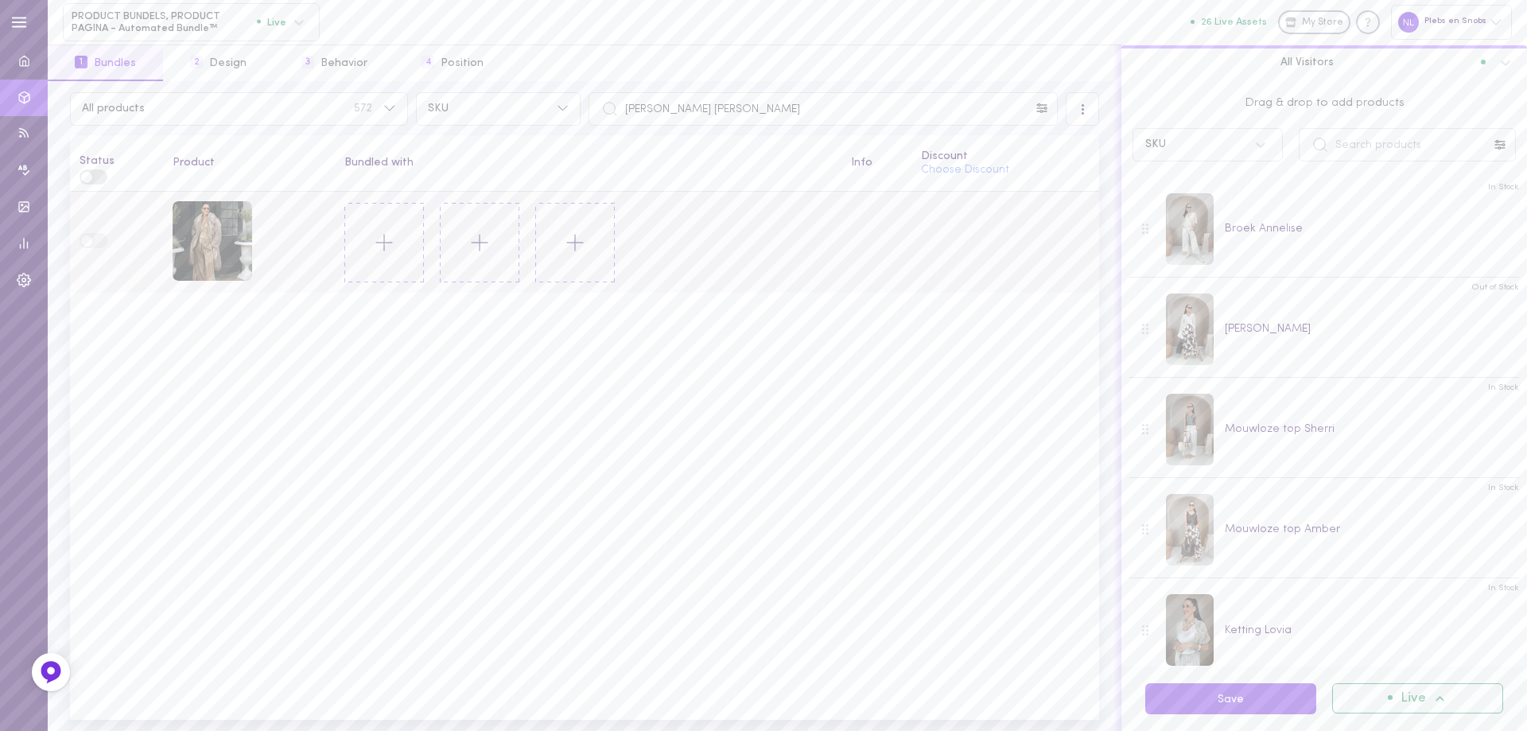
click at [377, 243] on icon at bounding box center [384, 242] width 27 height 27
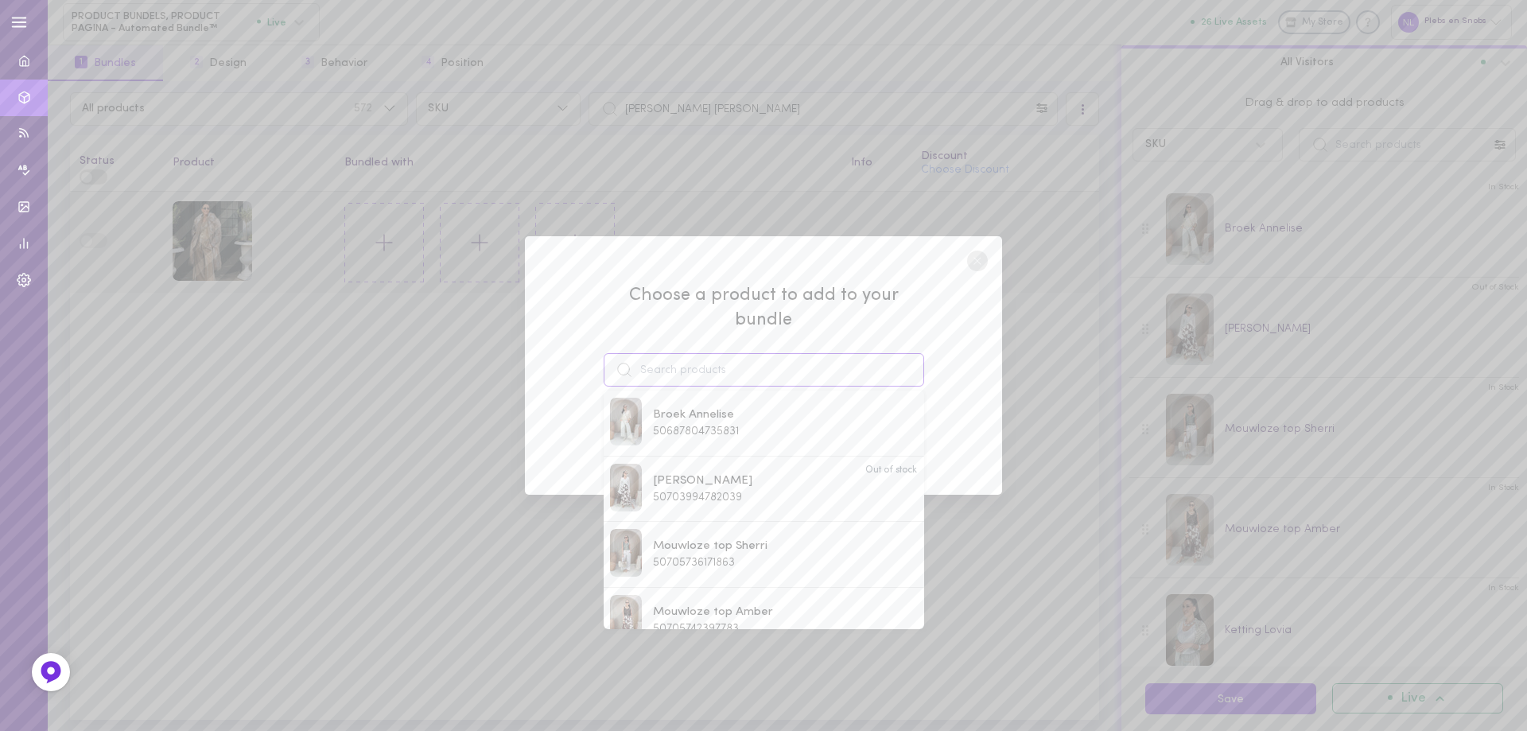
click at [685, 357] on input at bounding box center [763, 369] width 320 height 33
paste input "broek Syshaqua"
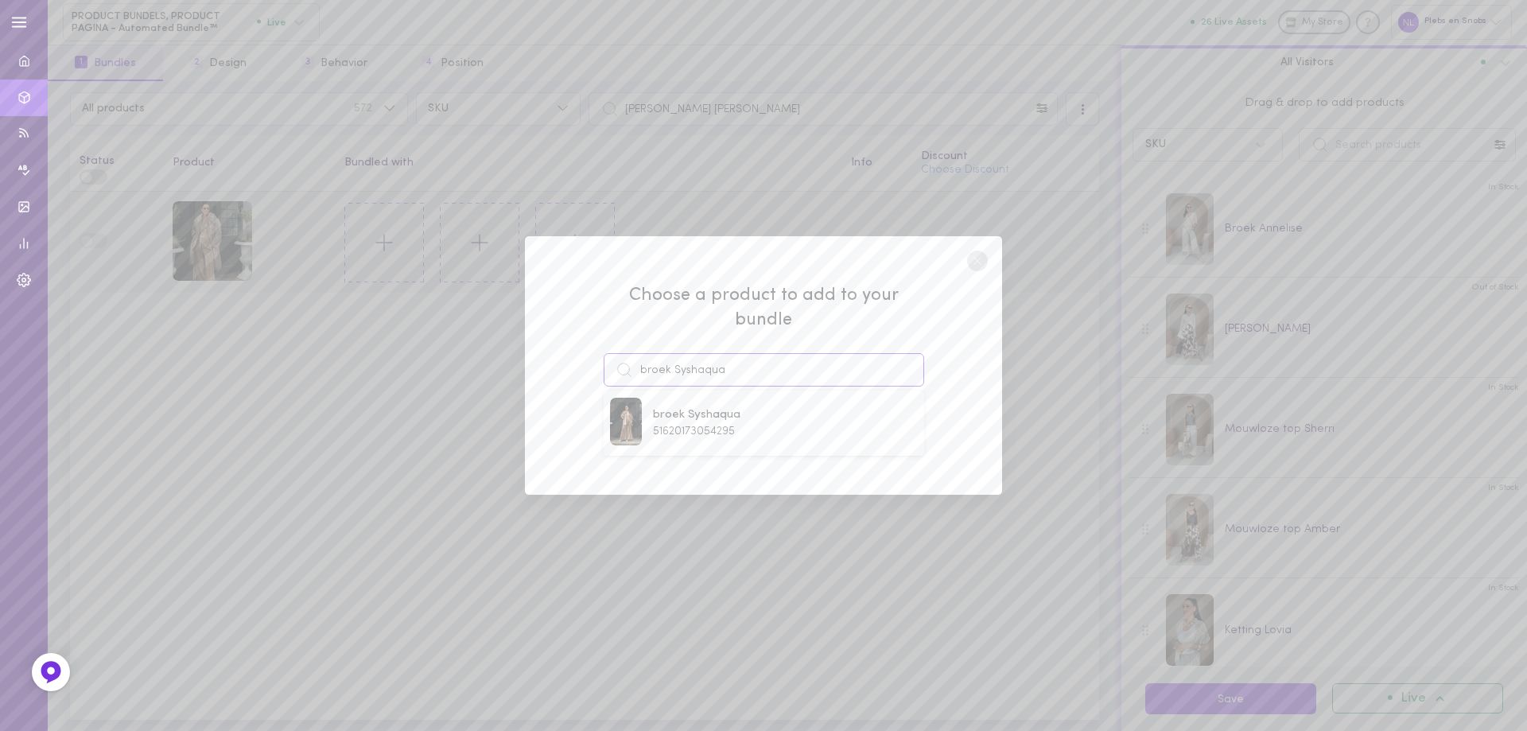
type input "broek Syshaqua"
click at [727, 406] on span "broek Syshaqua" at bounding box center [696, 414] width 87 height 17
click at [747, 412] on button "Add To Bundle" at bounding box center [763, 429] width 146 height 35
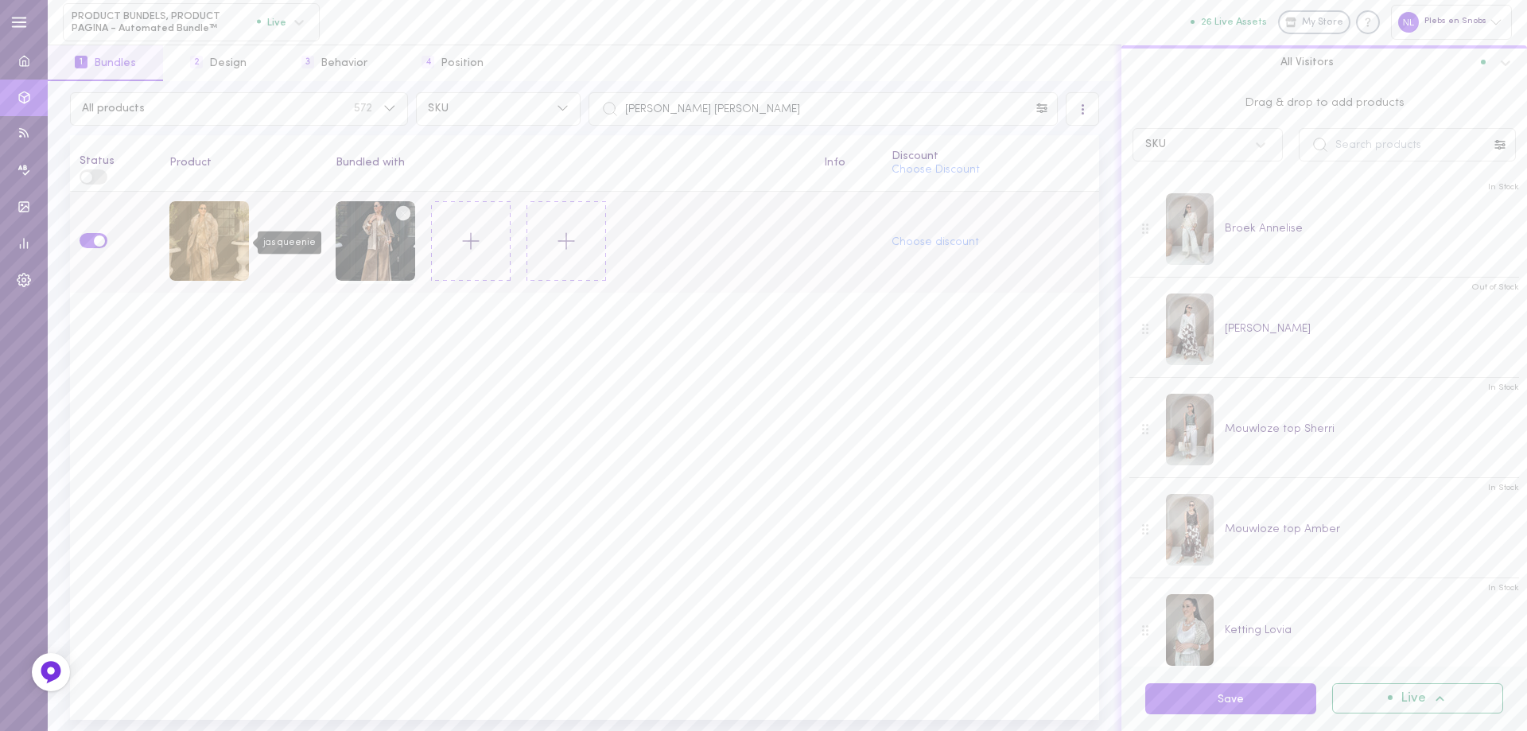
click at [226, 262] on div "jas queenie" at bounding box center [209, 241] width 80 height 80
click at [415, 239] on div "broek Syshaqua" at bounding box center [376, 242] width 80 height 83
click at [469, 233] on icon at bounding box center [470, 240] width 27 height 27
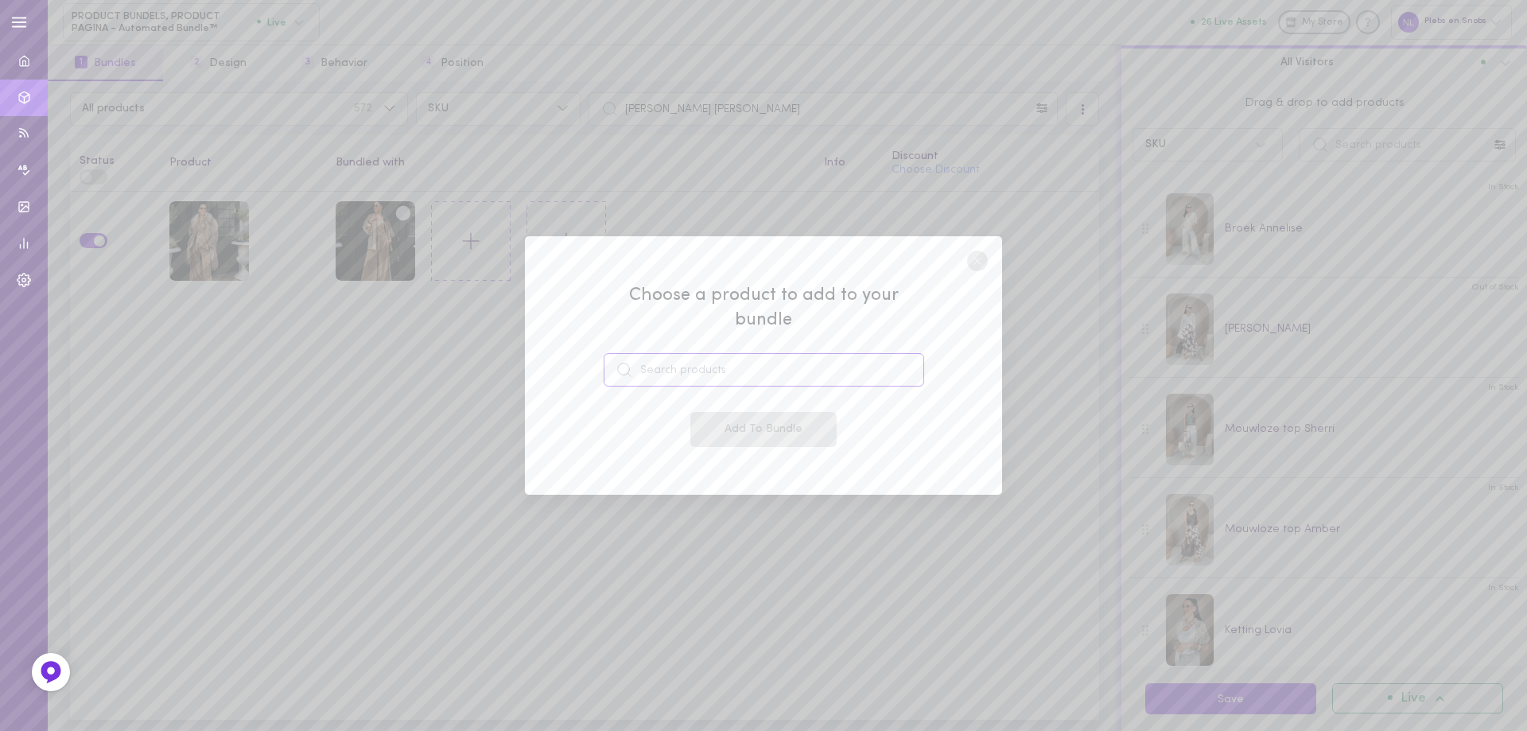
click at [654, 359] on input at bounding box center [763, 369] width 320 height 33
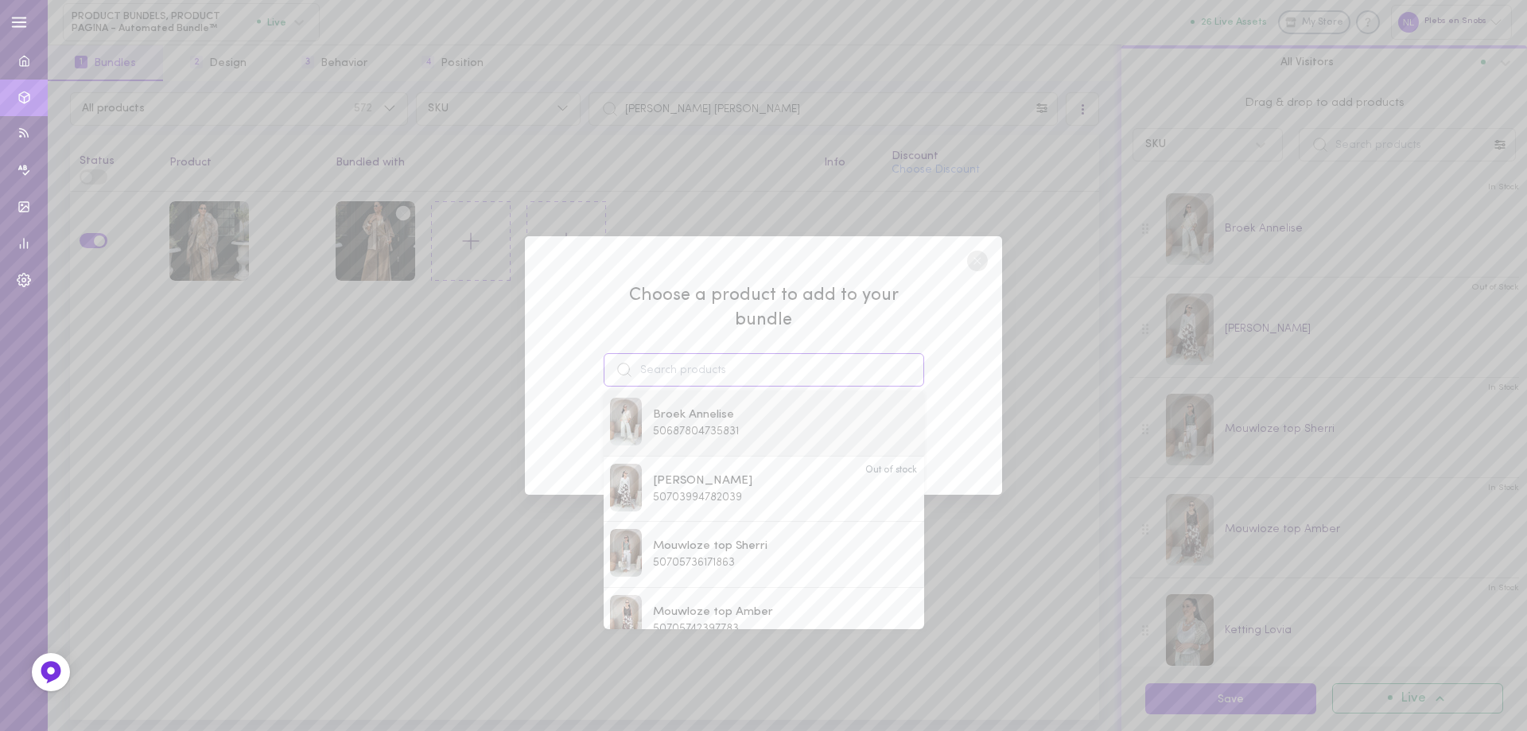
paste input "top Nalota"
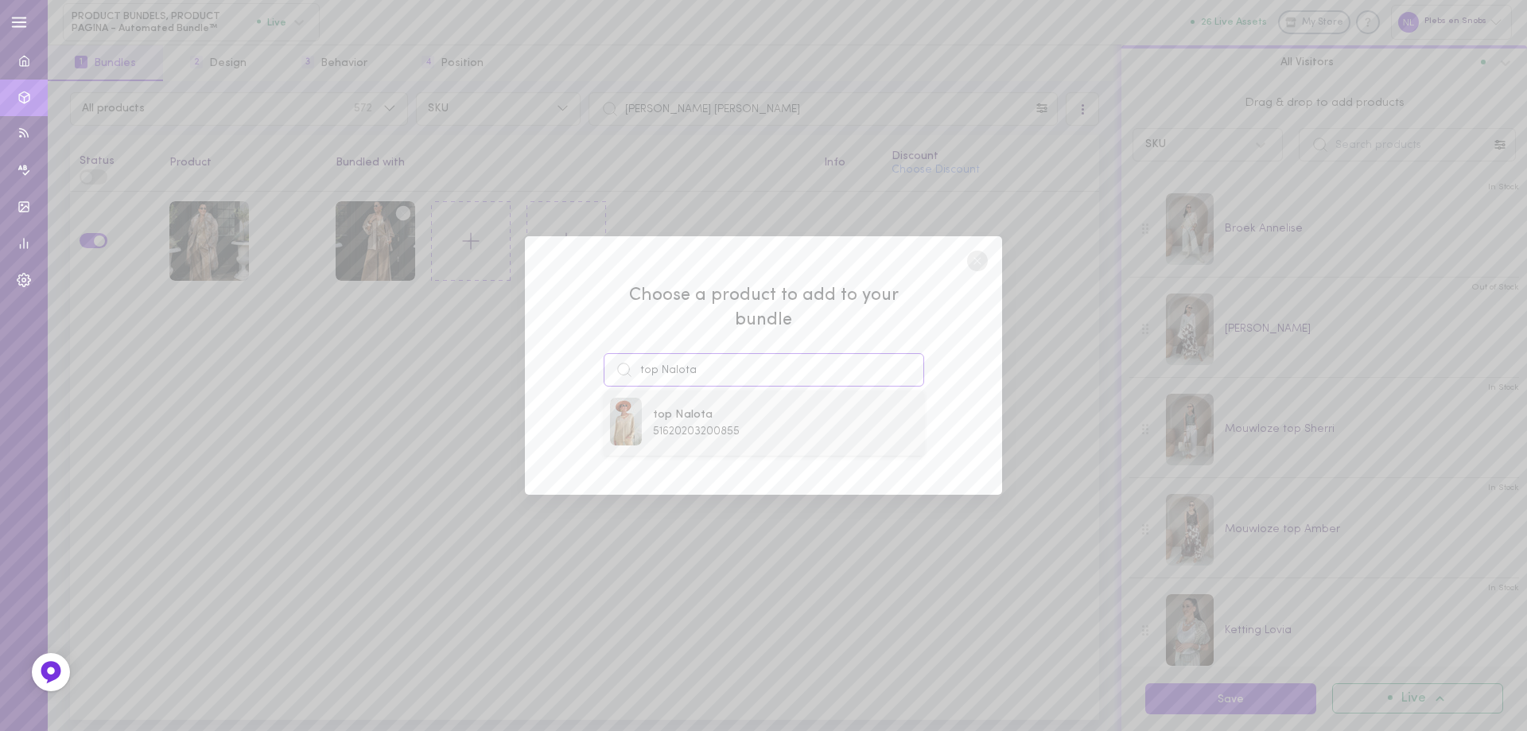
type input "top Nalota"
click at [673, 406] on span "top Nalota" at bounding box center [696, 414] width 87 height 17
click at [747, 412] on button "Add To Bundle" at bounding box center [763, 429] width 146 height 35
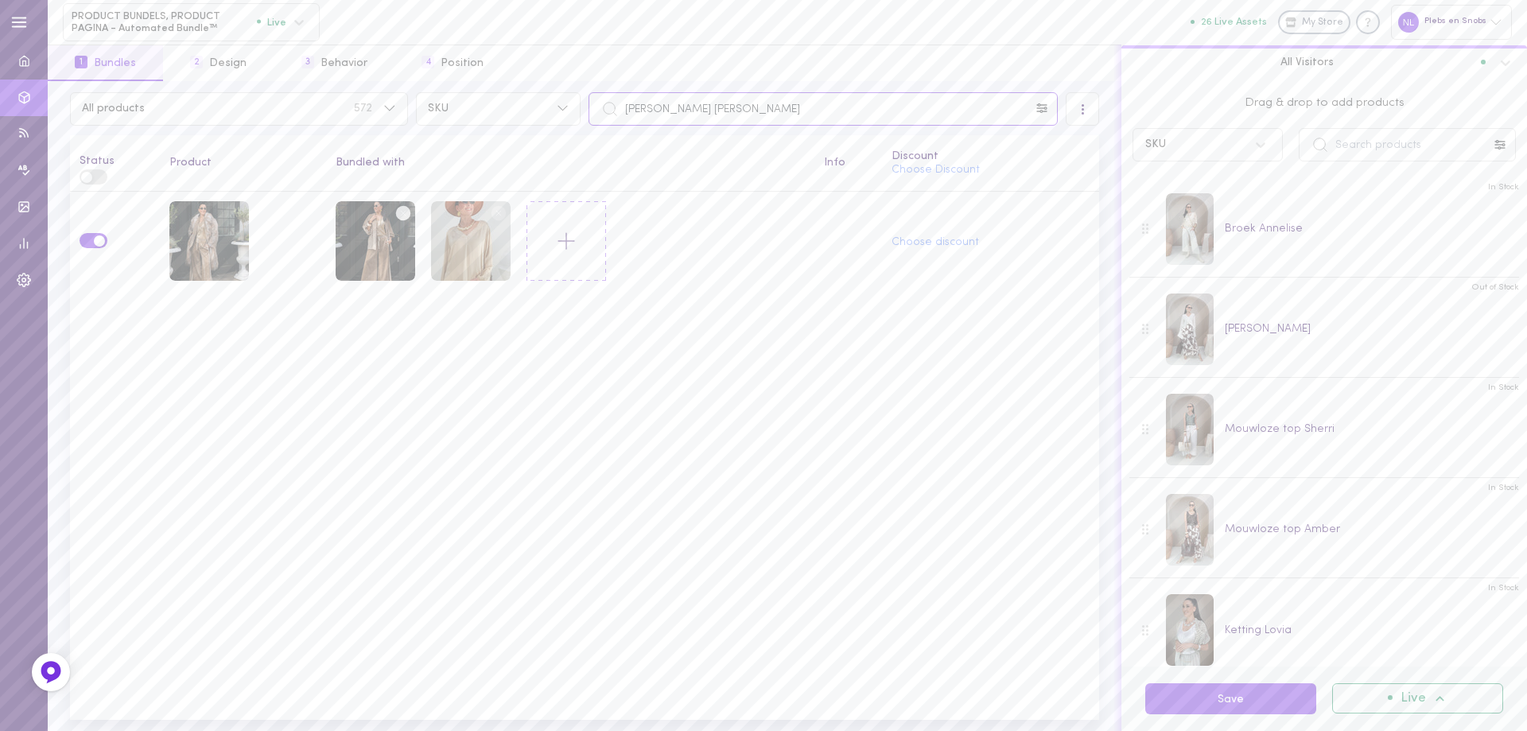
drag, startPoint x: 678, startPoint y: 103, endPoint x: 586, endPoint y: 104, distance: 92.2
click at [588, 103] on input "[PERSON_NAME] [PERSON_NAME]" at bounding box center [822, 108] width 469 height 33
paste input "top Nalota"
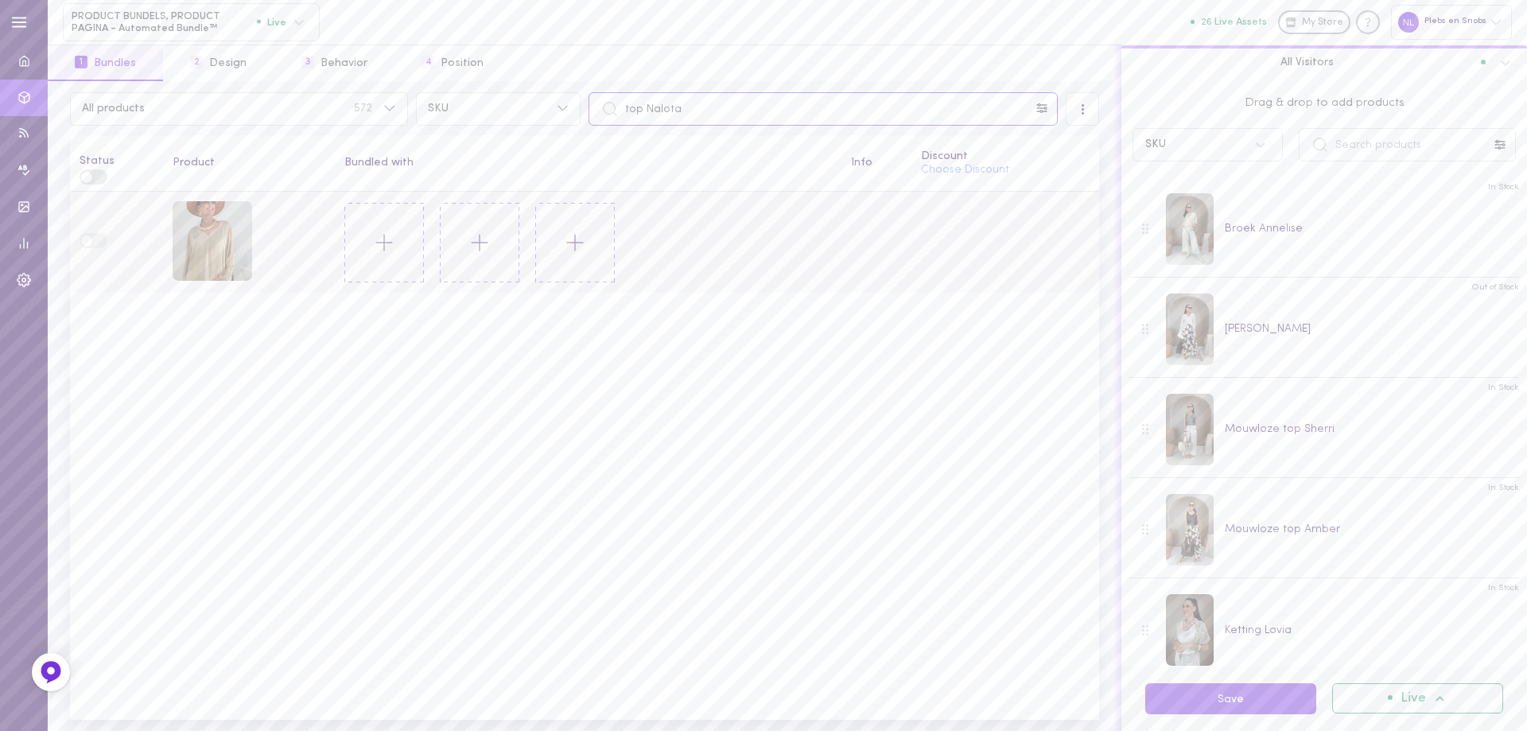
type input "top Nalota"
click at [394, 241] on icon at bounding box center [384, 242] width 27 height 27
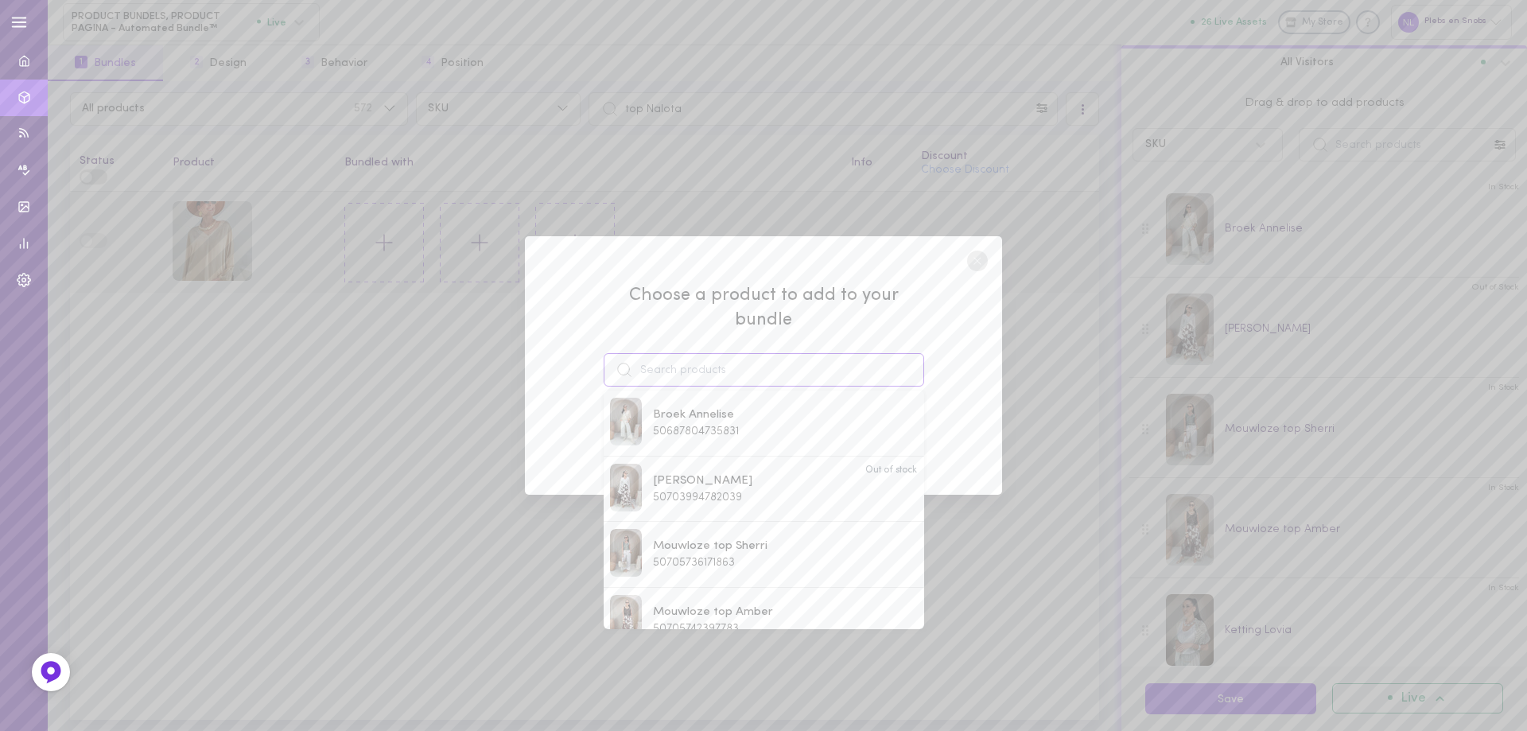
click at [668, 359] on input at bounding box center [763, 369] width 320 height 33
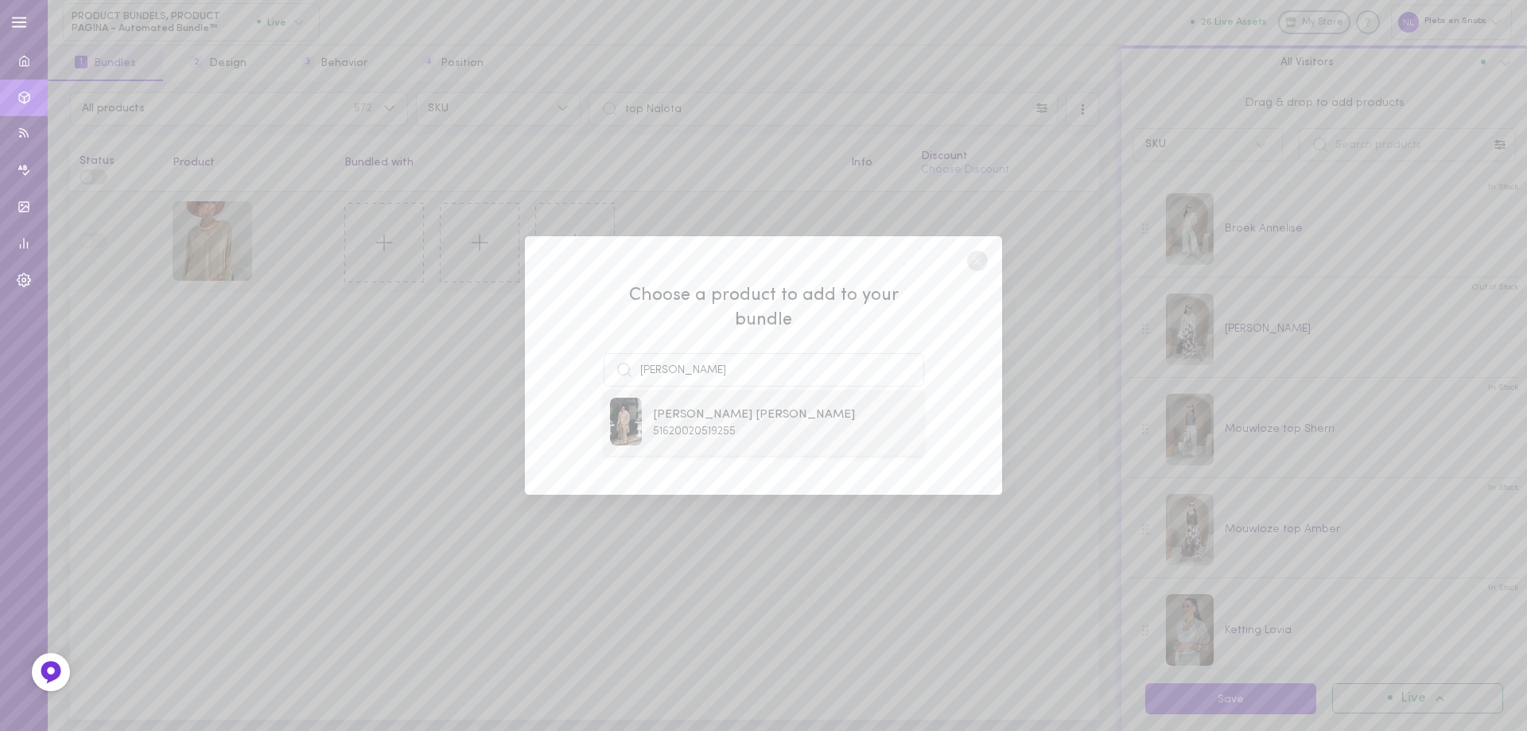
click at [693, 435] on div "[PERSON_NAME] [PERSON_NAME] 51620020519255" at bounding box center [763, 423] width 320 height 66
type input "[PERSON_NAME] [PERSON_NAME]"
click at [744, 421] on button "Add To Bundle" at bounding box center [763, 429] width 146 height 35
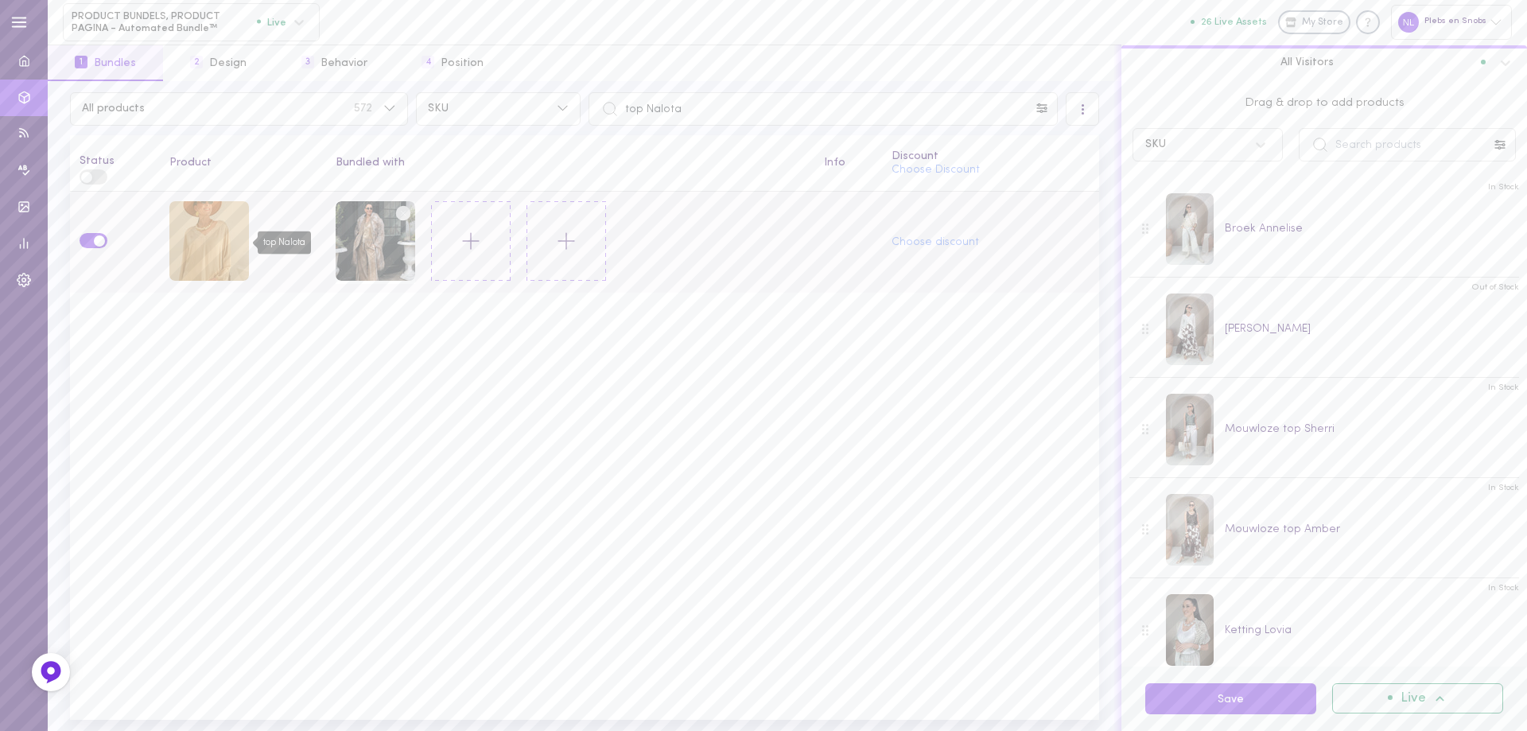
click at [192, 239] on div "top Nalota" at bounding box center [209, 241] width 80 height 80
drag, startPoint x: 604, startPoint y: 107, endPoint x: 512, endPoint y: 105, distance: 92.2
click at [512, 105] on div "All products 572 SKU top Nalota" at bounding box center [584, 108] width 1037 height 33
paste input "[PERSON_NAME]"
type input "[PERSON_NAME]"
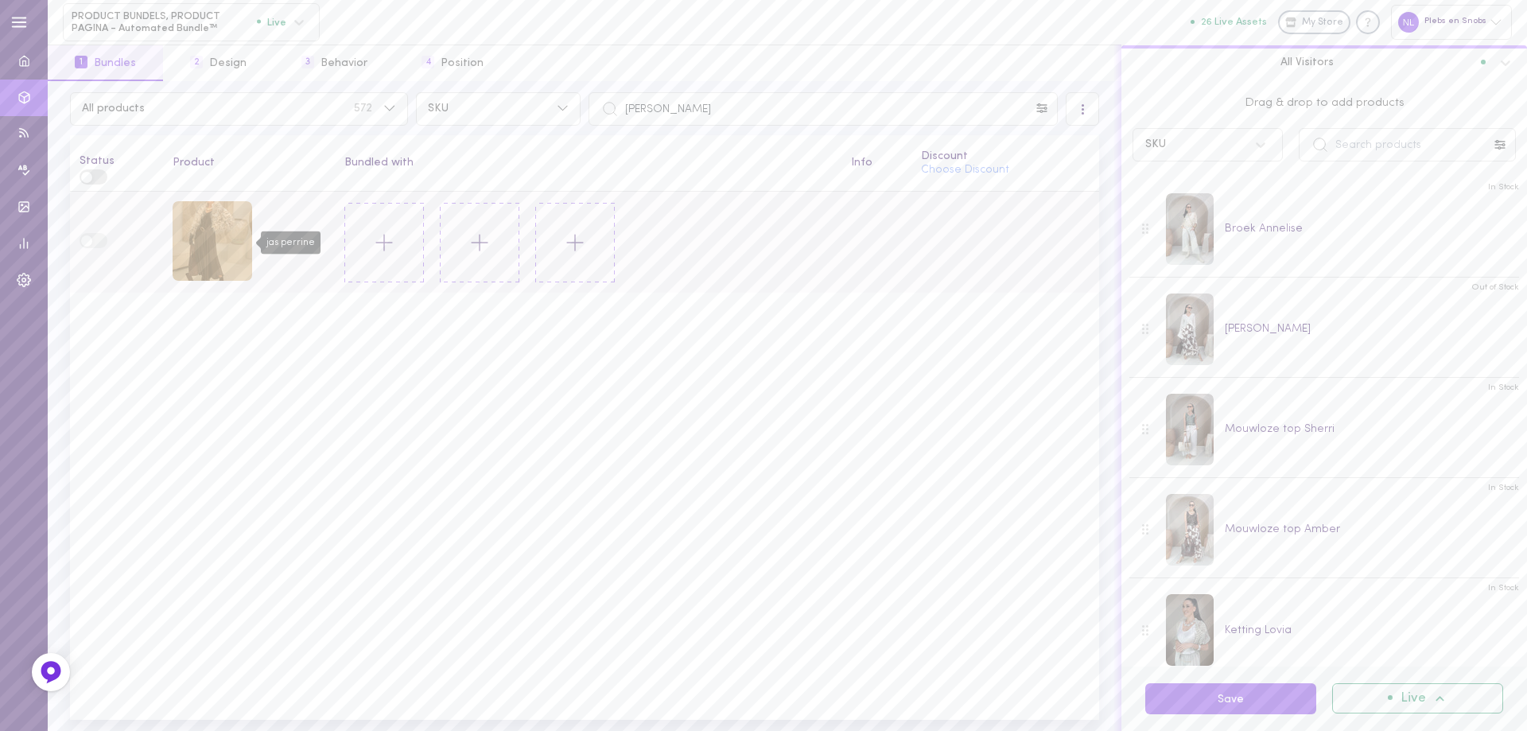
click at [196, 247] on div "jas perrine" at bounding box center [213, 241] width 80 height 80
click at [395, 244] on icon at bounding box center [384, 242] width 27 height 27
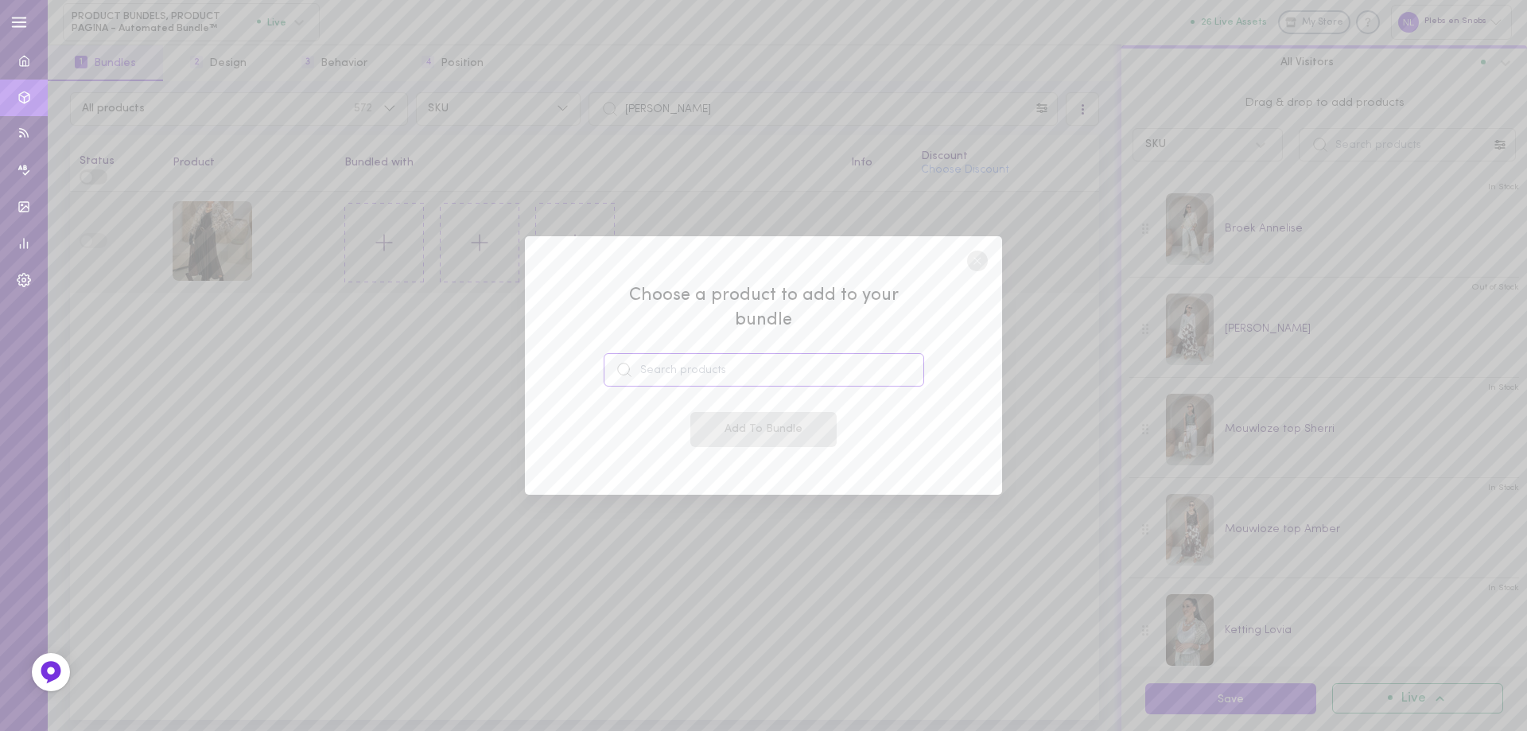
click at [669, 358] on input at bounding box center [763, 369] width 320 height 33
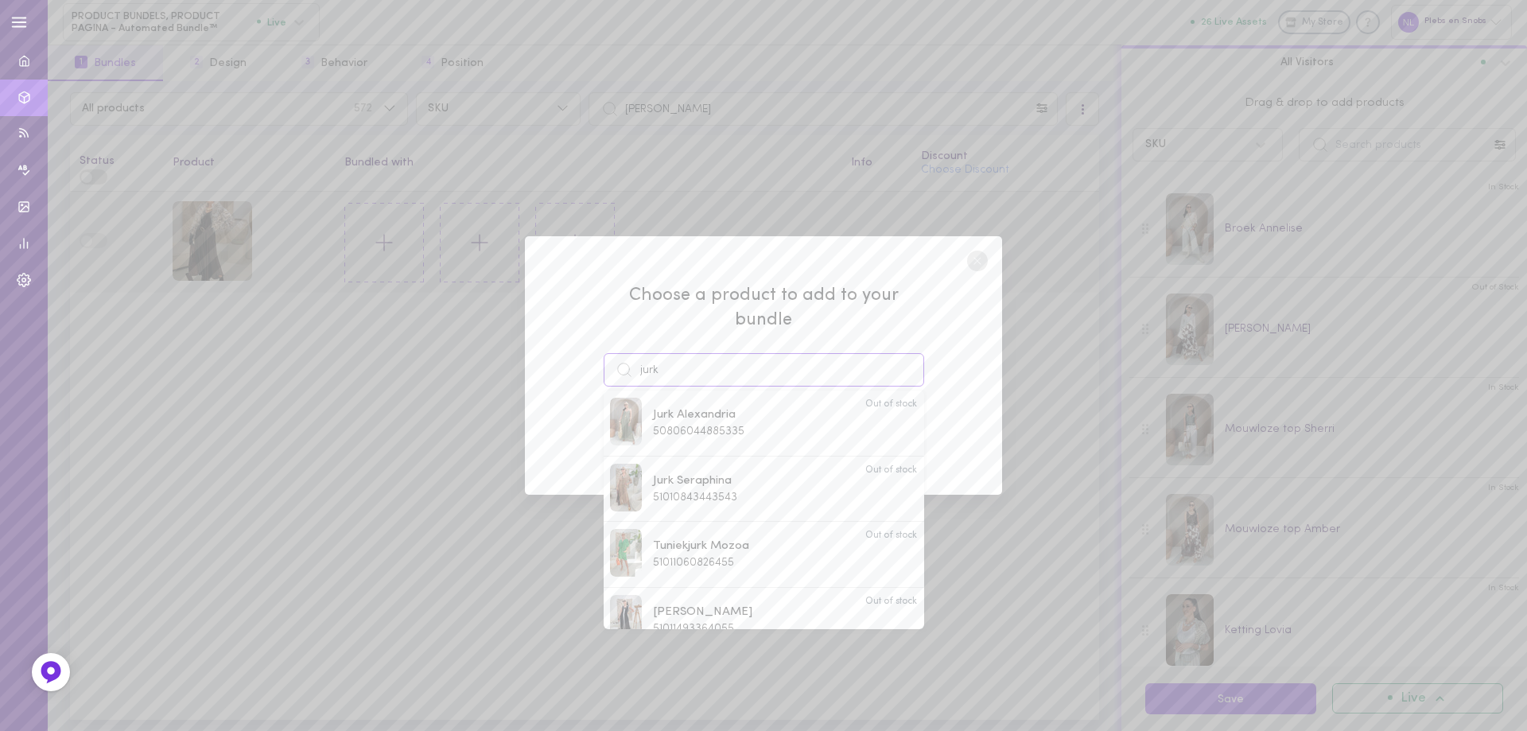
drag, startPoint x: 643, startPoint y: 357, endPoint x: 595, endPoint y: 357, distance: 48.5
click at [599, 357] on div "Choose a product to add to your bundle jurk [PERSON_NAME] 50806044885335 Out of…" at bounding box center [763, 365] width 477 height 259
paste input "Valola"
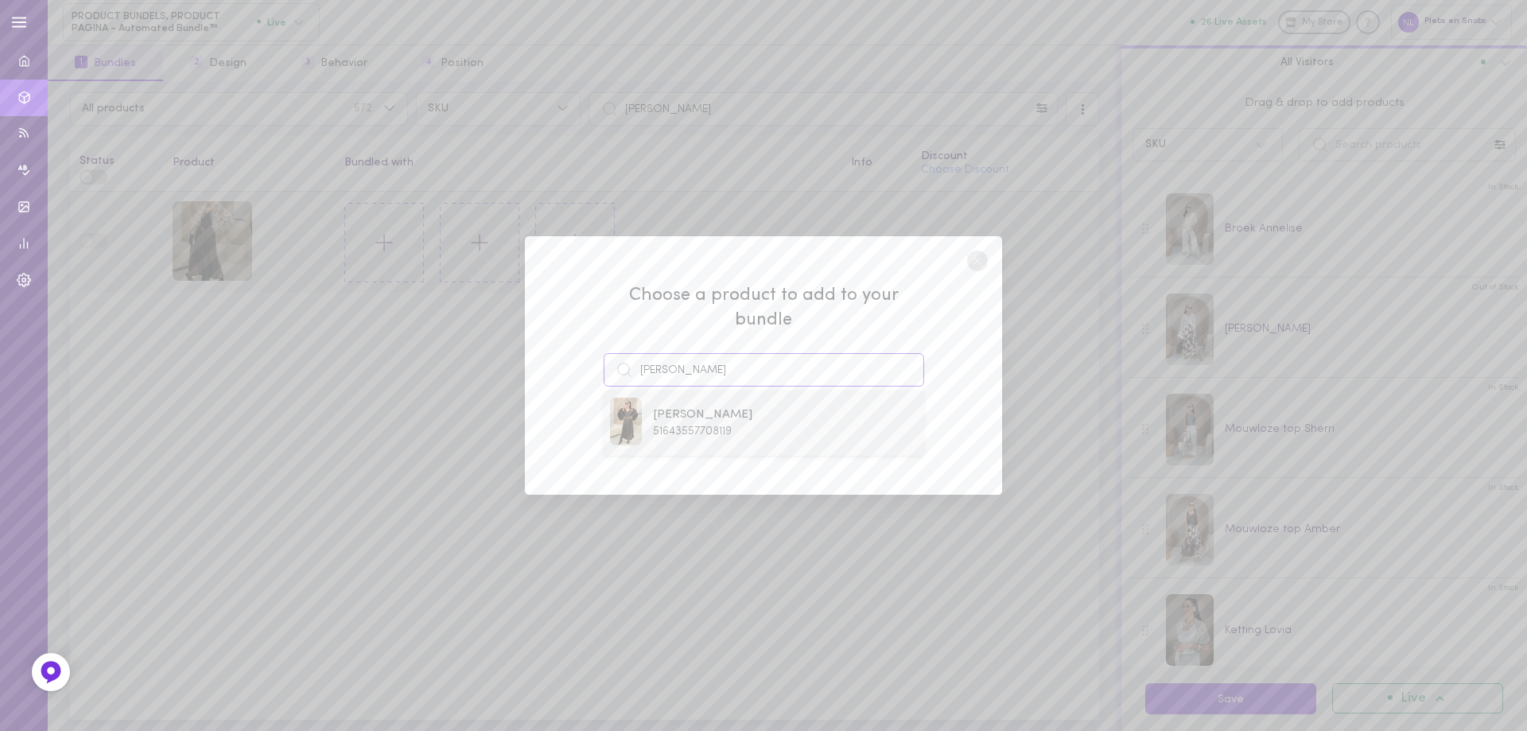
type input "[PERSON_NAME]"
drag, startPoint x: 691, startPoint y: 409, endPoint x: 700, endPoint y: 409, distance: 8.8
click at [690, 409] on span "[PERSON_NAME]" at bounding box center [702, 414] width 99 height 17
click at [714, 412] on button "Add To Bundle" at bounding box center [763, 429] width 146 height 35
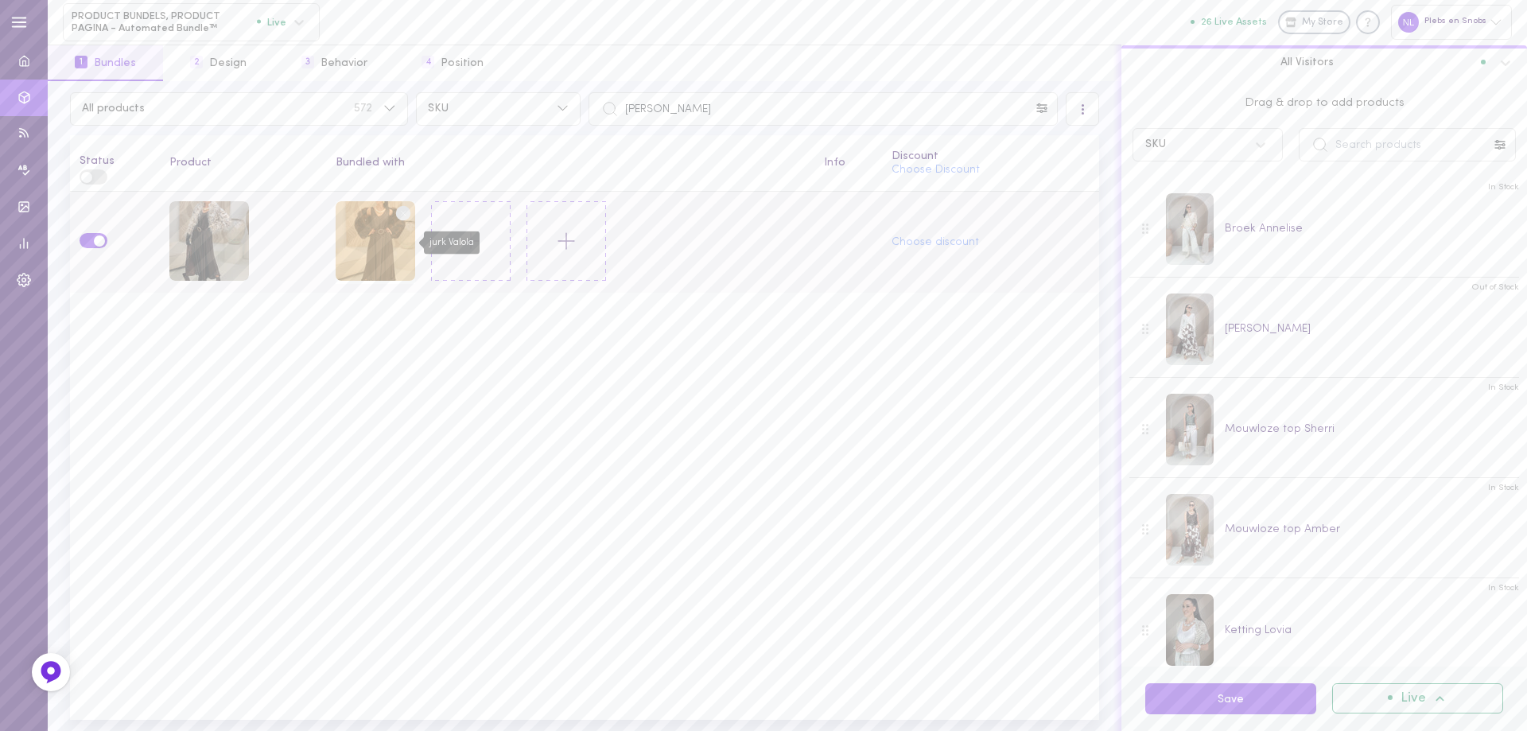
click at [374, 241] on div "jurk Valola" at bounding box center [376, 241] width 80 height 80
click at [471, 229] on icon at bounding box center [470, 240] width 27 height 27
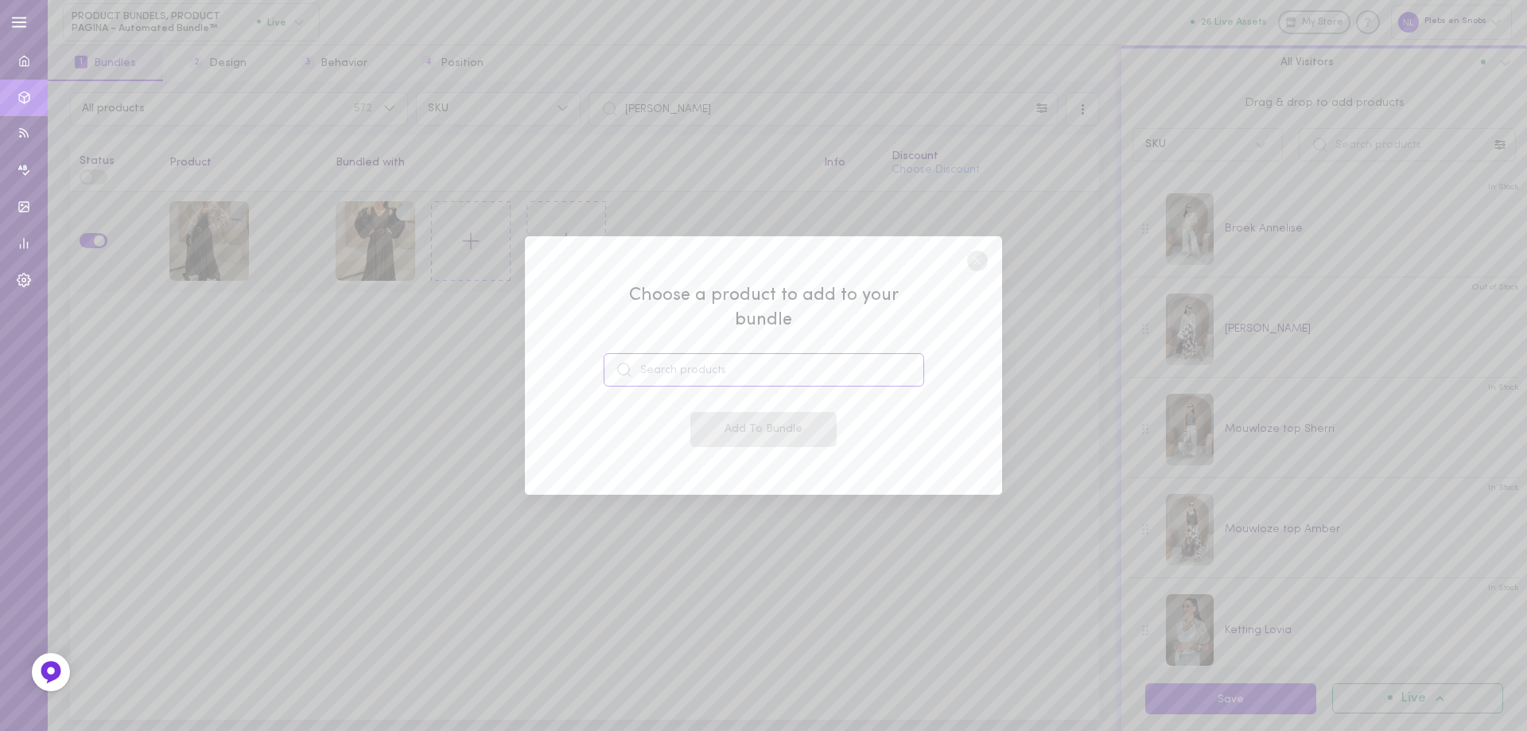
click at [691, 358] on input at bounding box center [763, 369] width 320 height 33
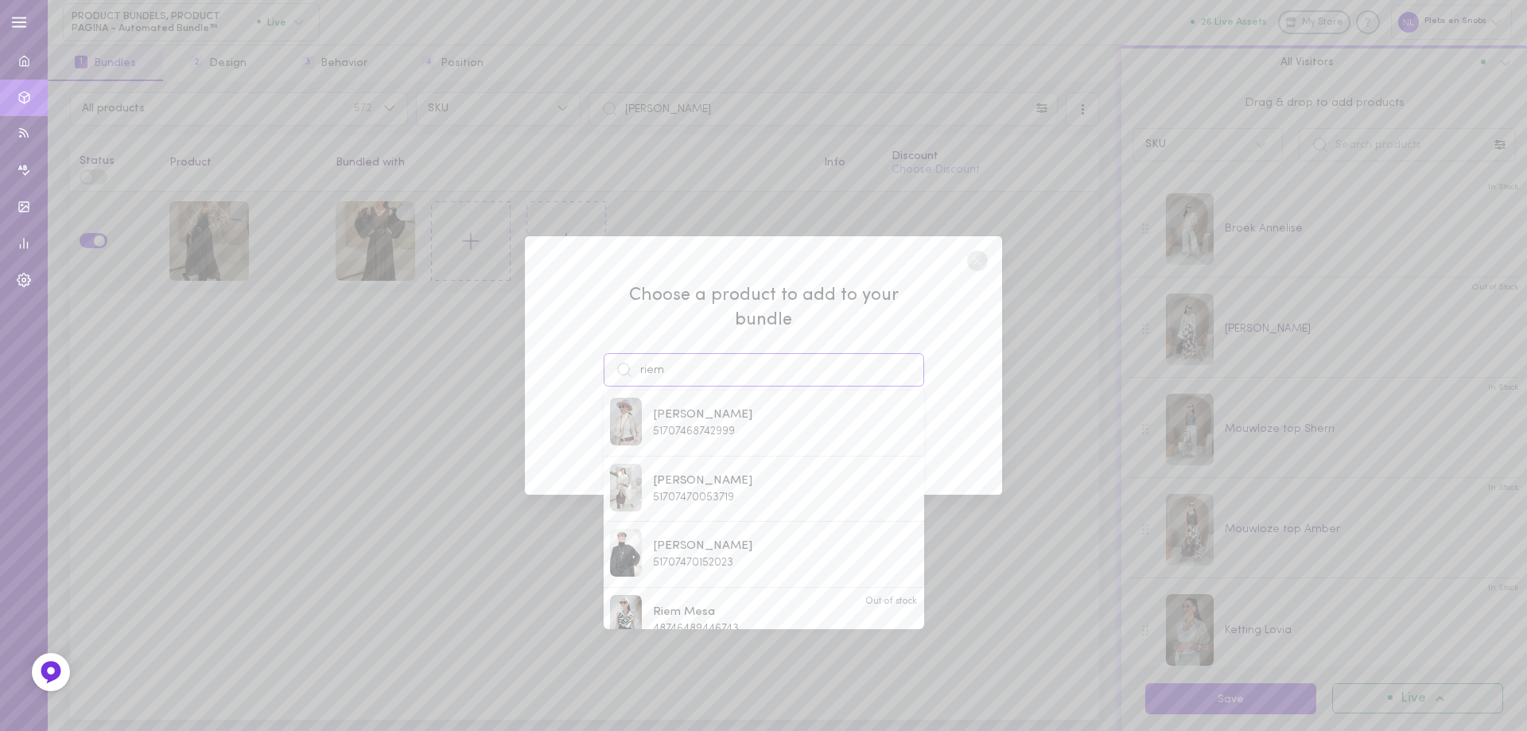
drag, startPoint x: 683, startPoint y: 360, endPoint x: 608, endPoint y: 347, distance: 75.9
click at [610, 353] on input "riem" at bounding box center [763, 369] width 320 height 33
paste input "[PERSON_NAME]"
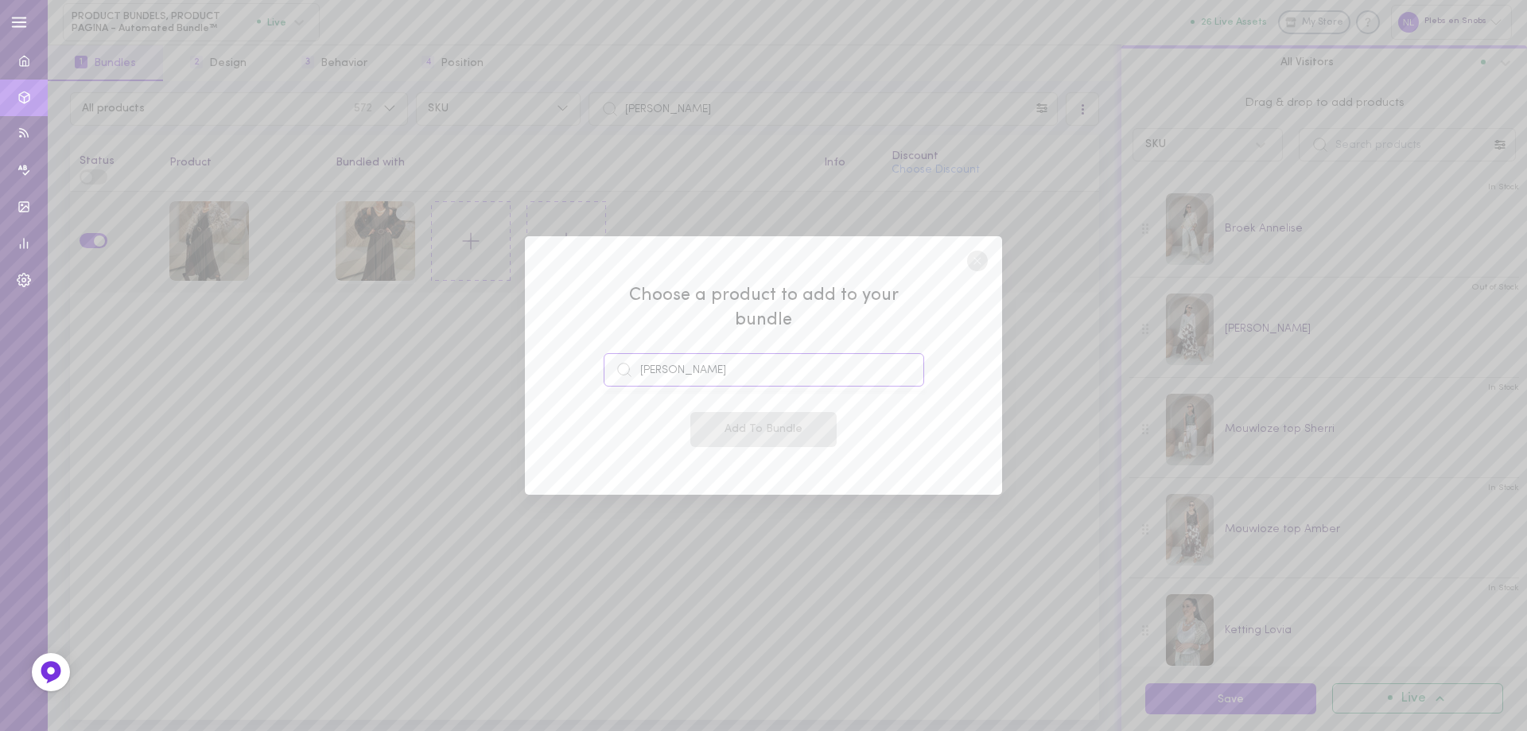
drag, startPoint x: 717, startPoint y: 354, endPoint x: 625, endPoint y: 353, distance: 92.2
click at [625, 353] on div "[PERSON_NAME]" at bounding box center [763, 369] width 320 height 33
paste input
type input "[PERSON_NAME]"
click at [981, 271] on circle at bounding box center [977, 260] width 21 height 21
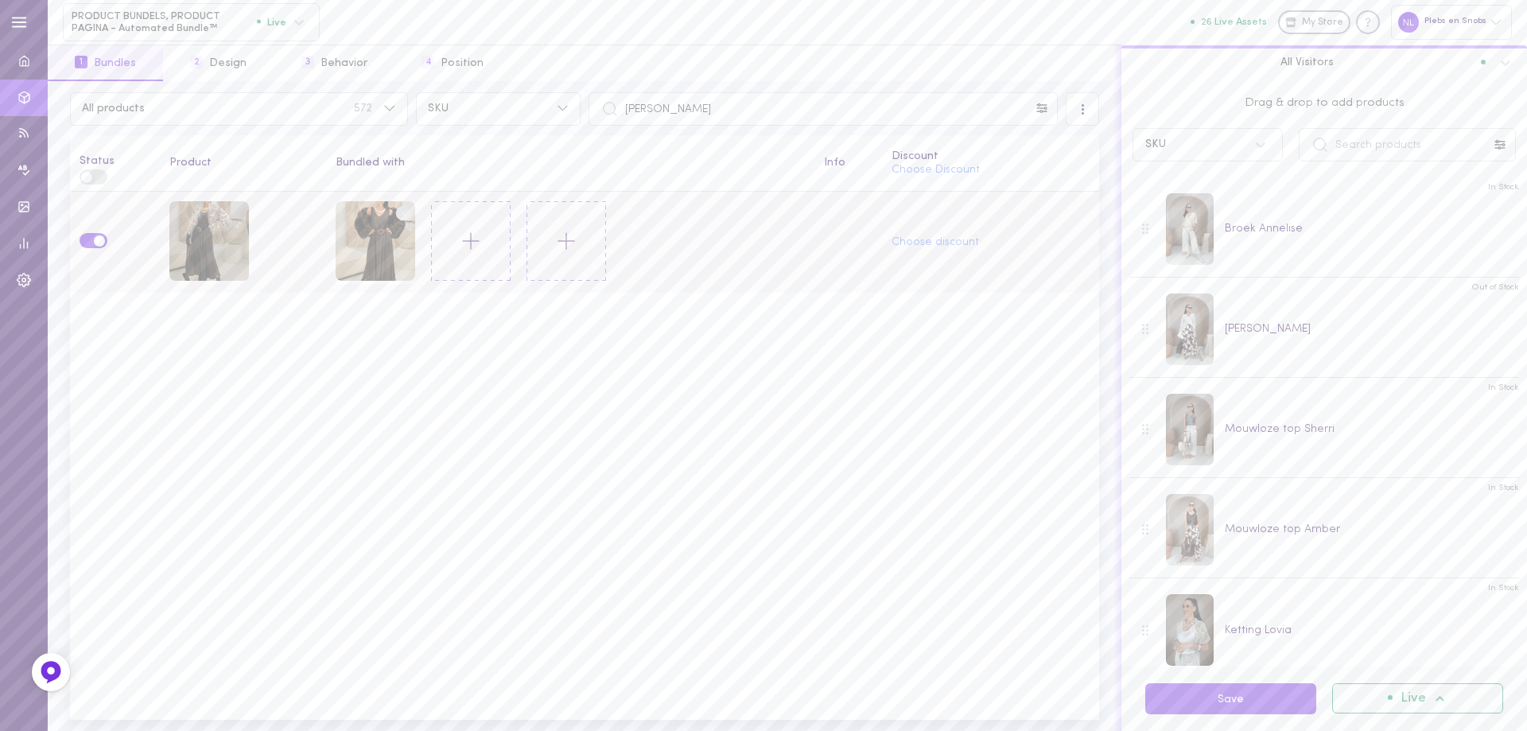
click at [471, 235] on icon at bounding box center [470, 240] width 27 height 27
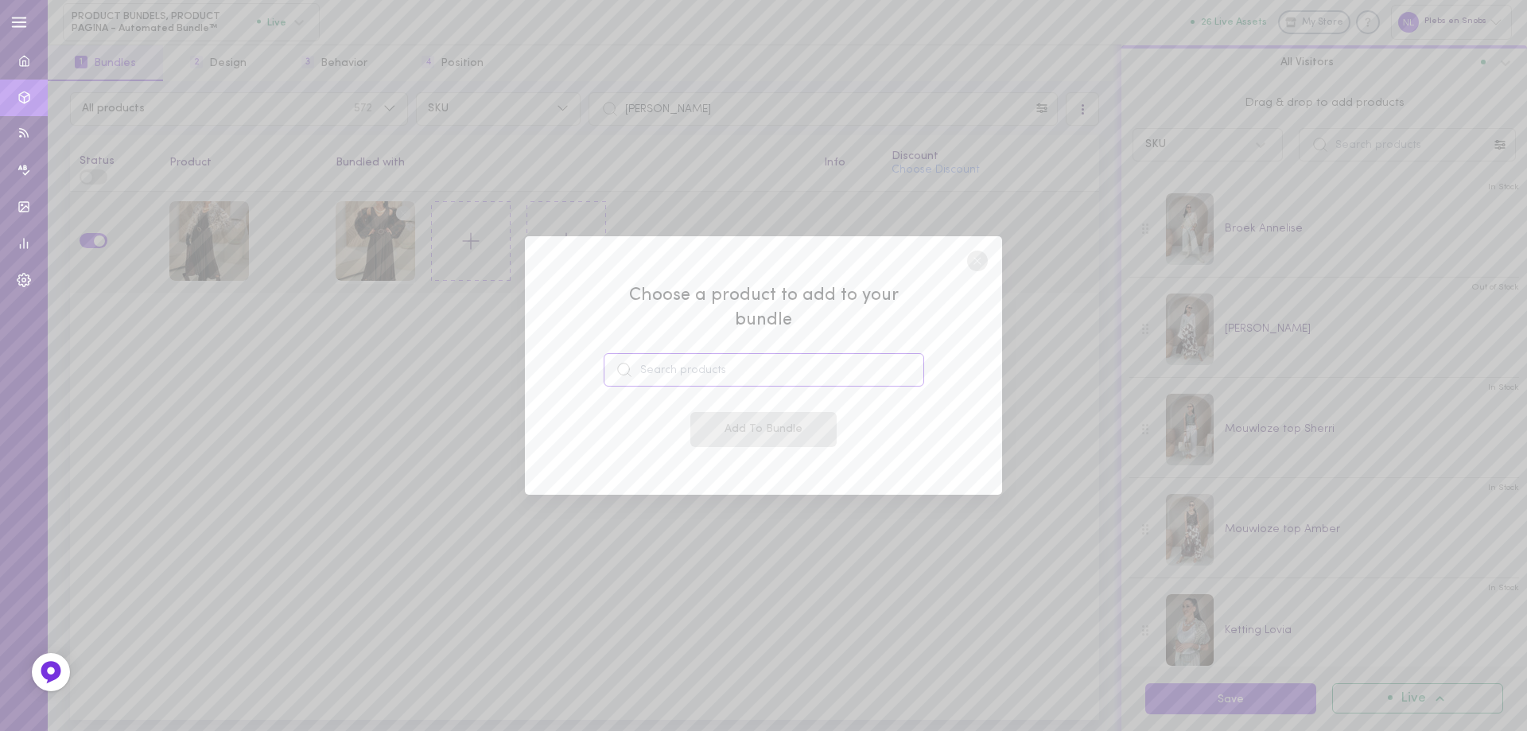
drag, startPoint x: 685, startPoint y: 364, endPoint x: 712, endPoint y: 369, distance: 27.5
click at [685, 364] on input at bounding box center [763, 369] width 320 height 33
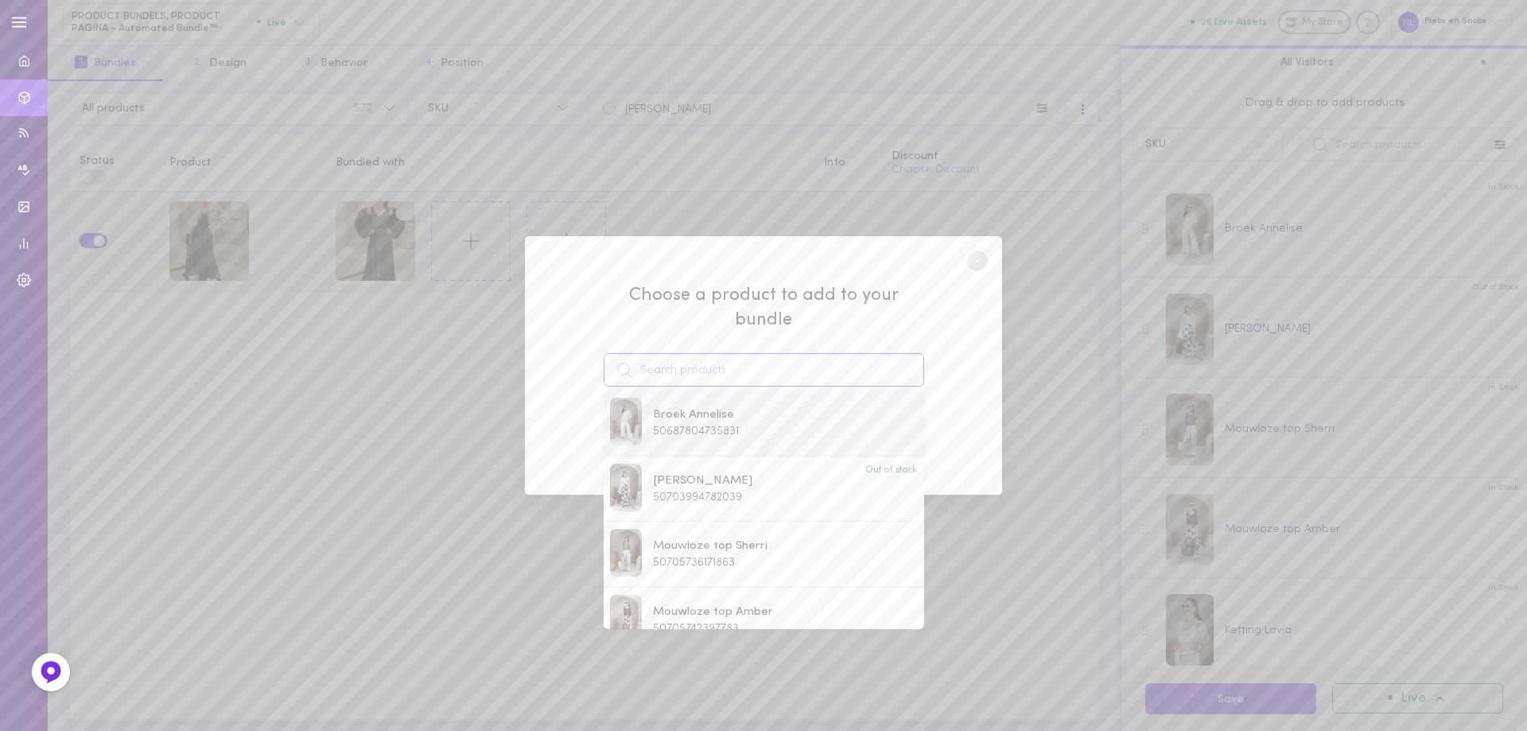
paste input "[PERSON_NAME]"
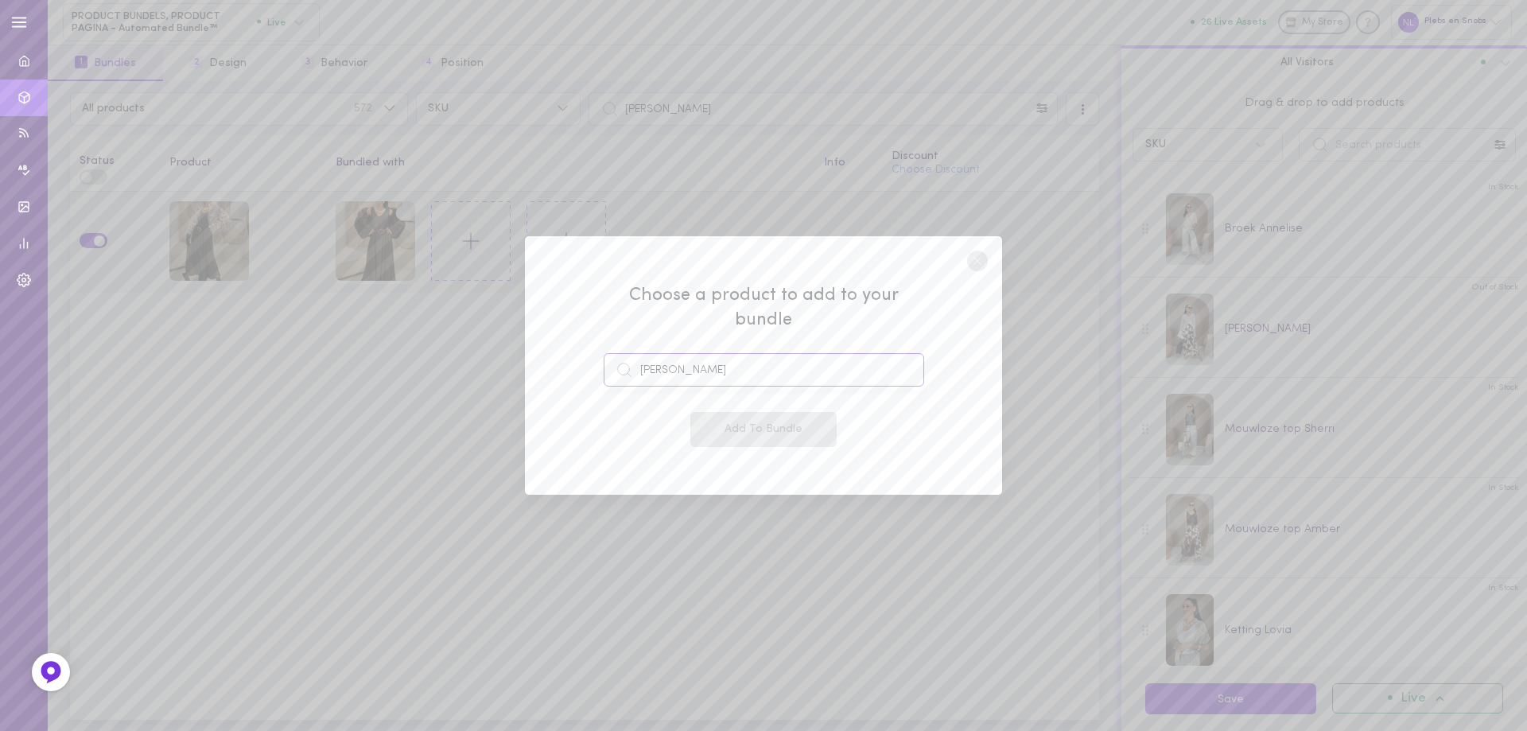
type input "[PERSON_NAME]"
drag, startPoint x: 687, startPoint y: 354, endPoint x: 564, endPoint y: 352, distance: 123.2
click at [564, 352] on div "Choose a product to add to your bundle [PERSON_NAME] Add To Bundle" at bounding box center [763, 365] width 477 height 259
click at [974, 271] on circle at bounding box center [977, 260] width 21 height 21
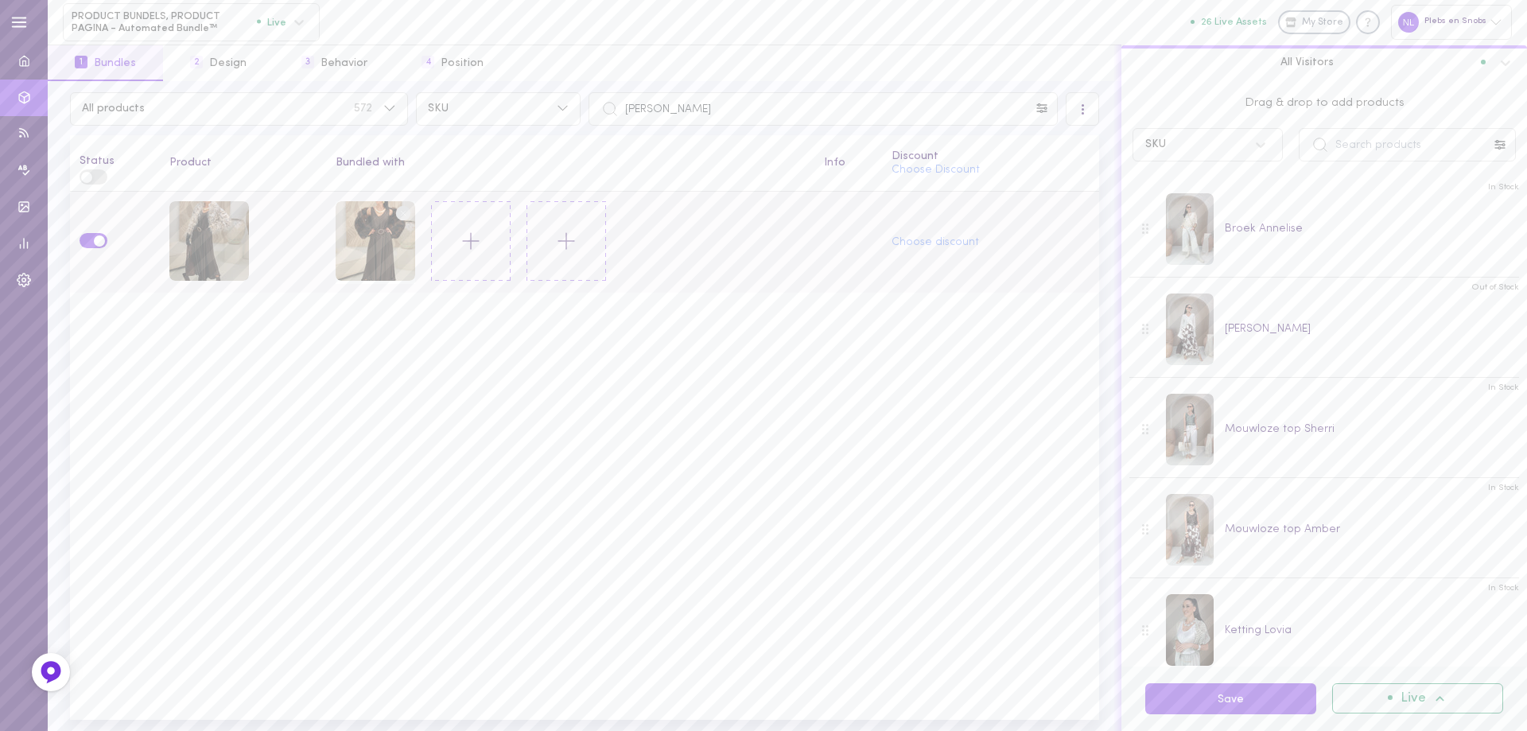
click at [460, 254] on button at bounding box center [471, 241] width 80 height 80
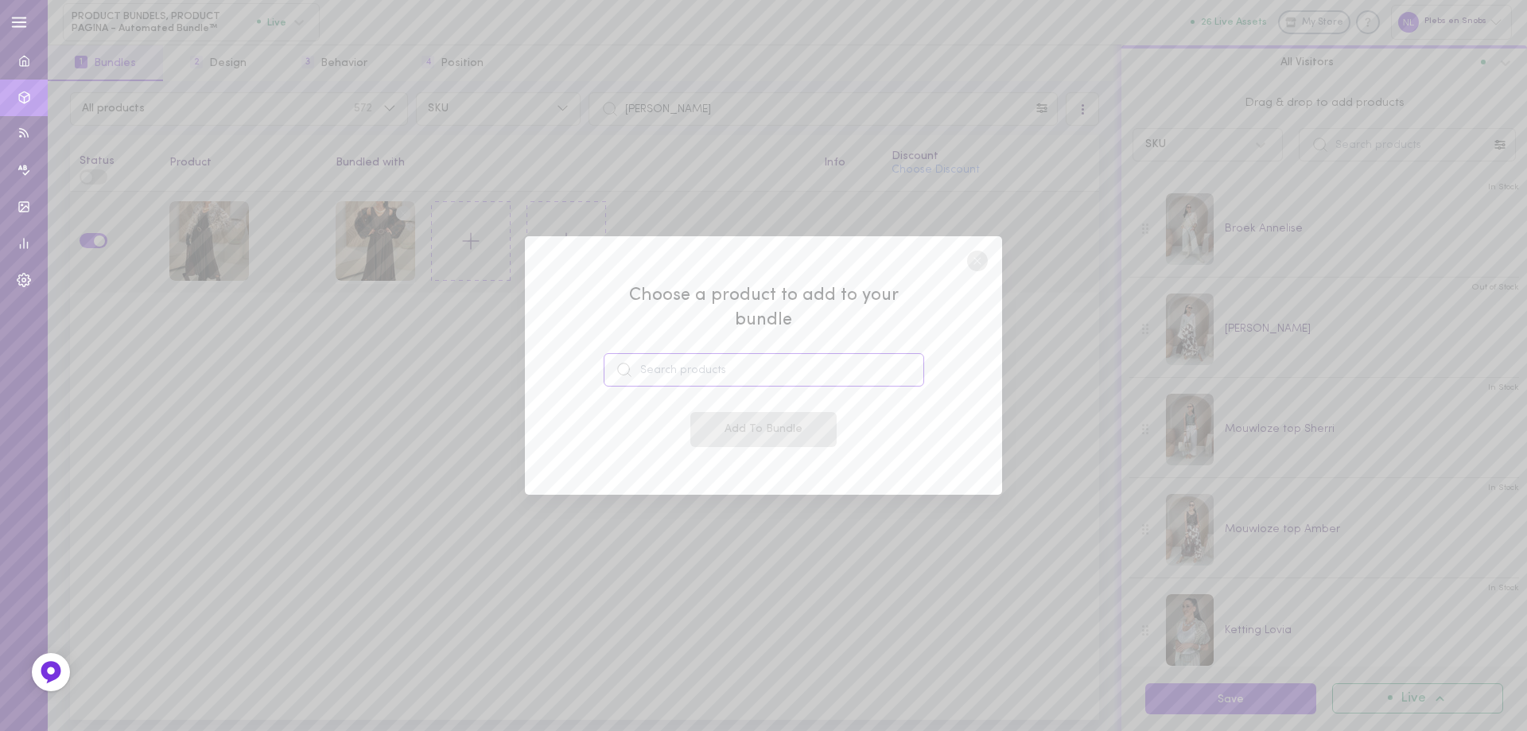
click at [739, 364] on input at bounding box center [763, 369] width 320 height 33
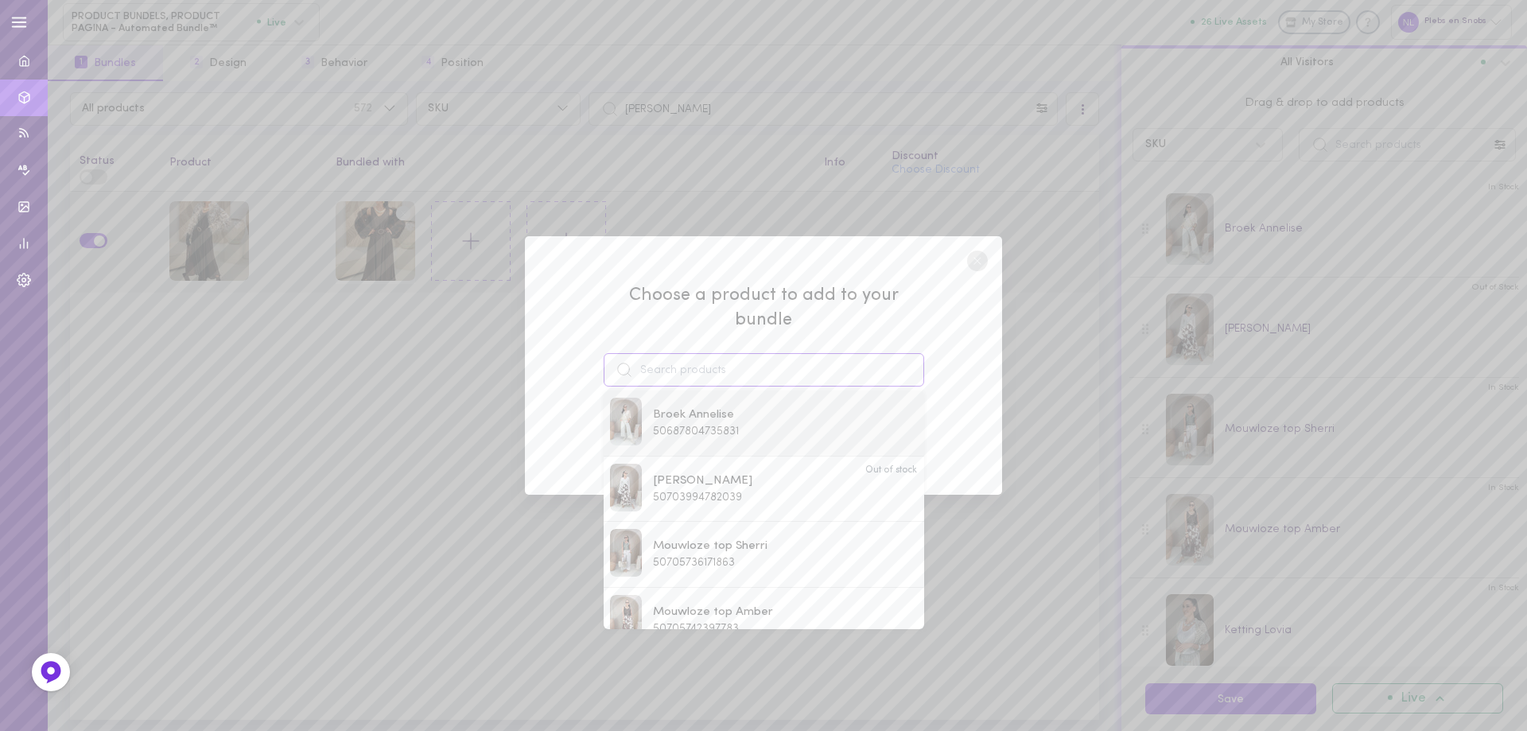
paste input "[PERSON_NAME]"
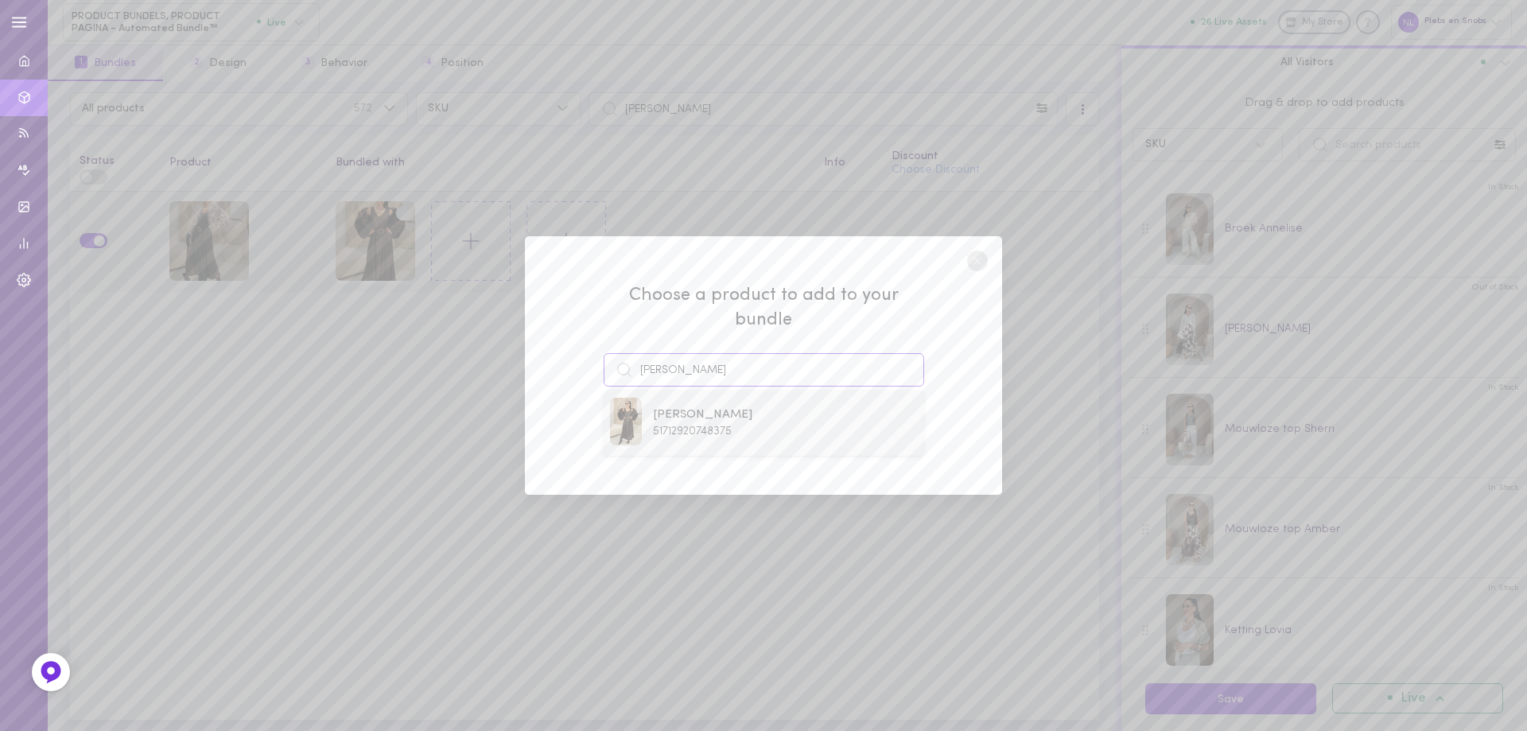
type input "[PERSON_NAME]"
drag, startPoint x: 693, startPoint y: 404, endPoint x: 716, endPoint y: 423, distance: 29.9
click at [693, 406] on span "[PERSON_NAME]" at bounding box center [702, 414] width 99 height 17
click at [721, 426] on button "Add To Bundle" at bounding box center [763, 429] width 146 height 35
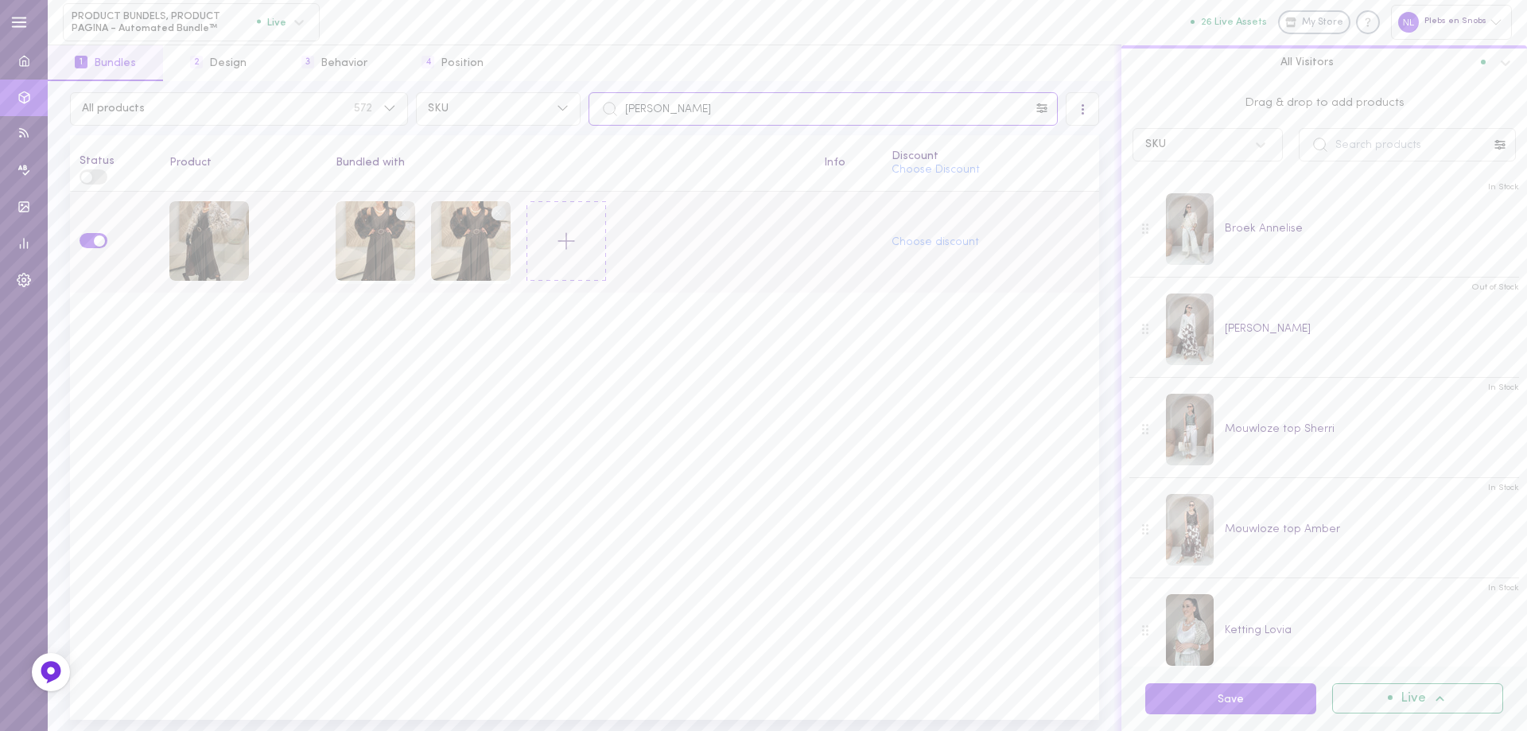
drag, startPoint x: 702, startPoint y: 106, endPoint x: 611, endPoint y: 107, distance: 91.4
click at [613, 107] on div "[PERSON_NAME]" at bounding box center [822, 108] width 469 height 33
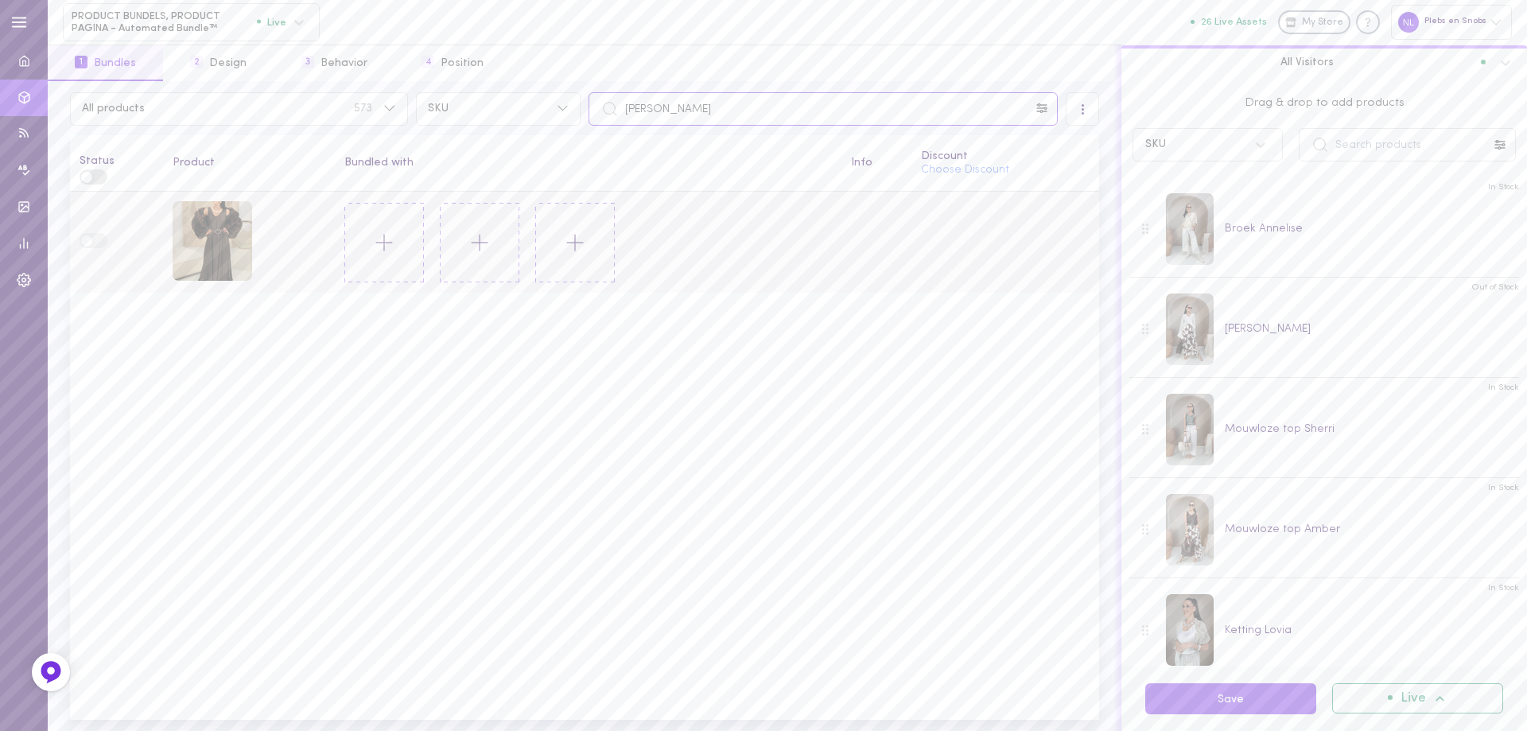
type input "[PERSON_NAME]"
click at [371, 250] on icon at bounding box center [384, 242] width 27 height 27
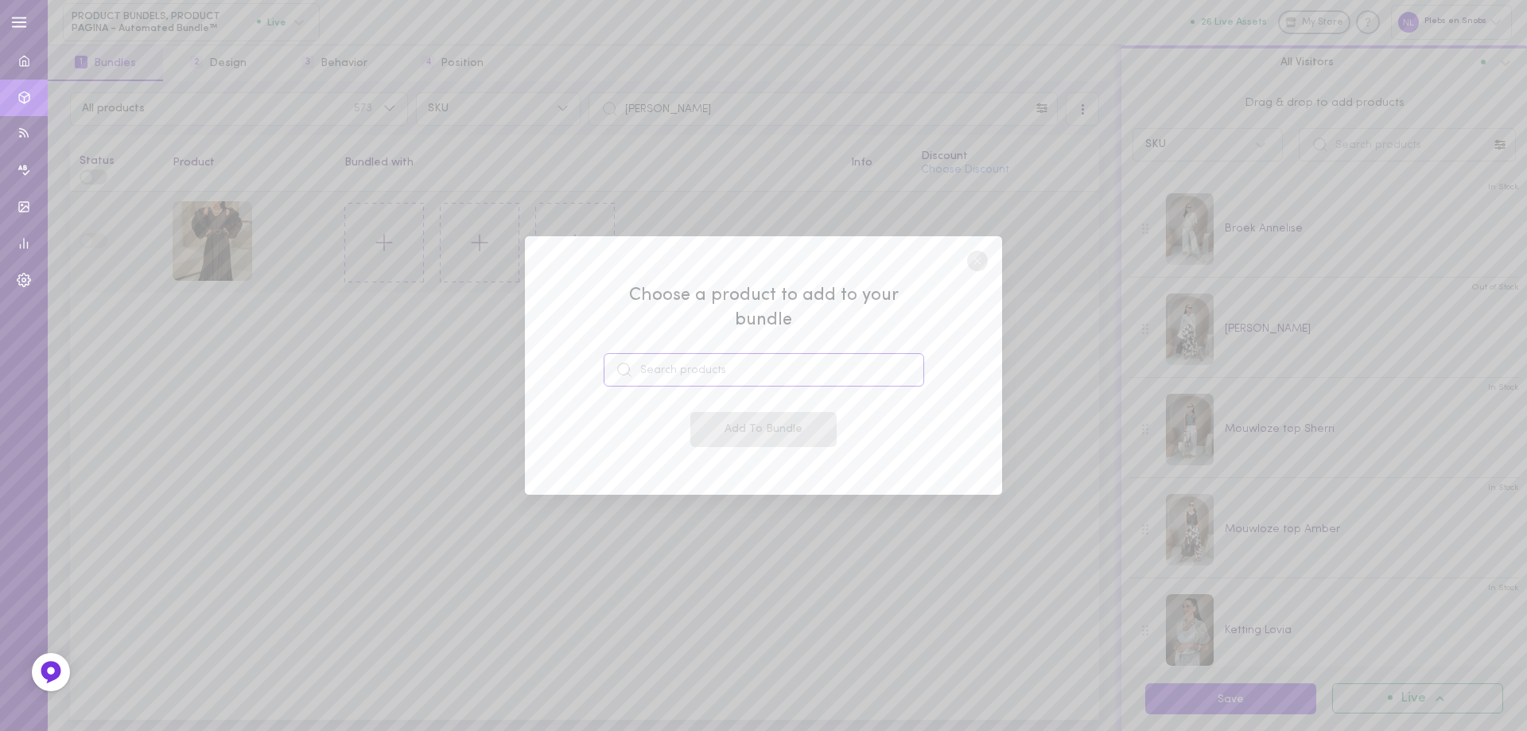
click at [656, 355] on input at bounding box center [763, 369] width 320 height 33
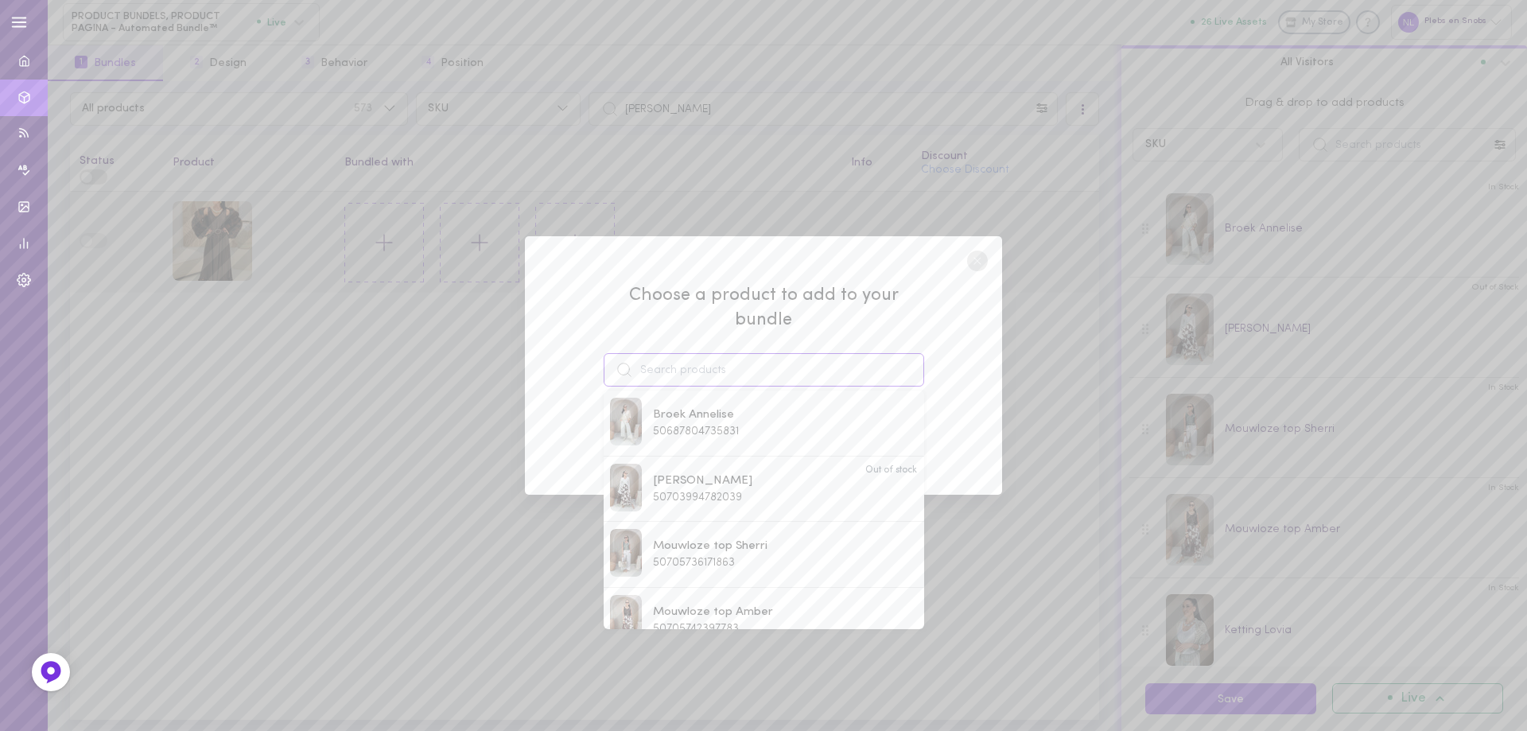
paste input "[PERSON_NAME]"
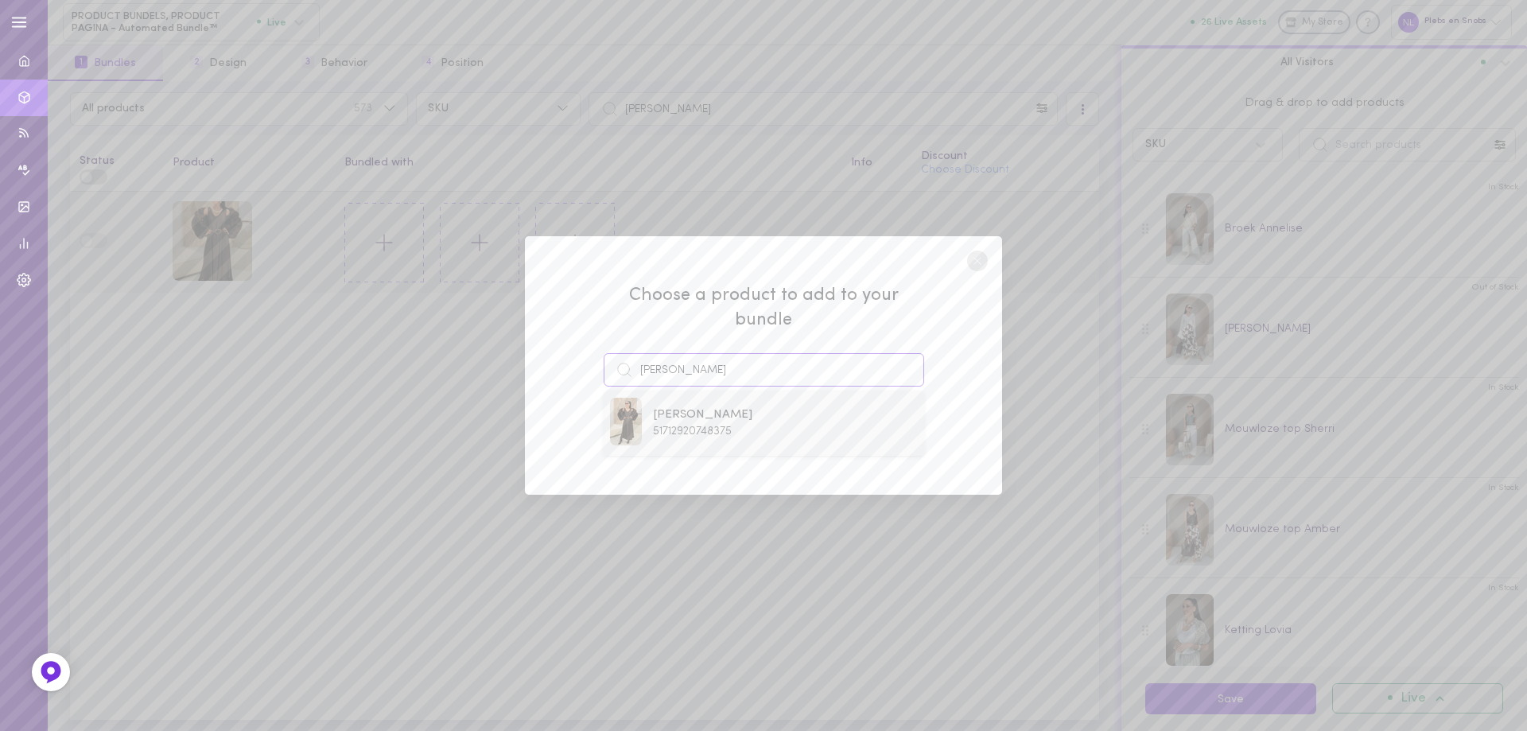
type input "[PERSON_NAME]"
click at [728, 406] on span "[PERSON_NAME]" at bounding box center [702, 414] width 99 height 17
click at [727, 412] on button "Add To Bundle" at bounding box center [763, 429] width 146 height 35
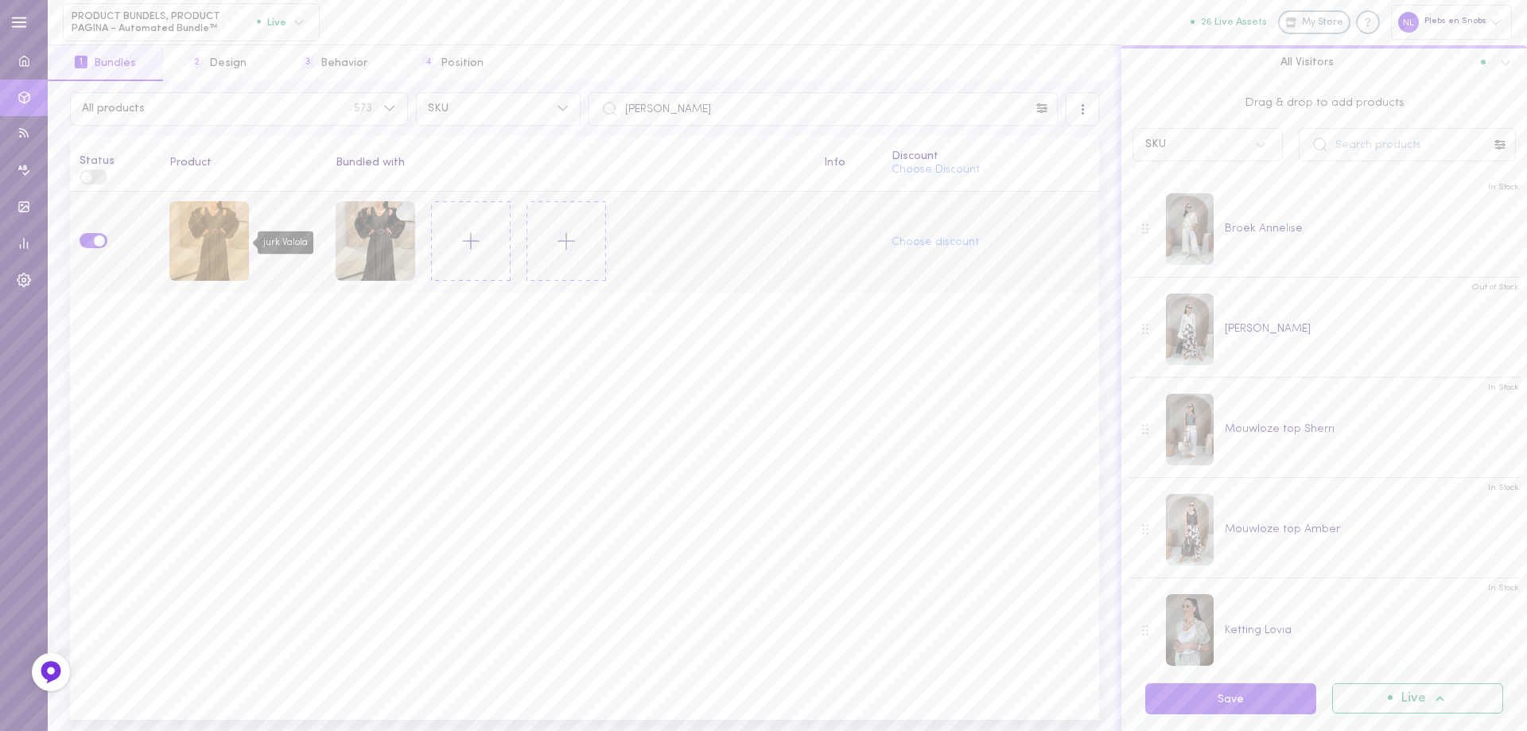
click at [234, 249] on div "jurk Valola" at bounding box center [209, 241] width 80 height 80
click at [479, 239] on icon at bounding box center [470, 240] width 27 height 27
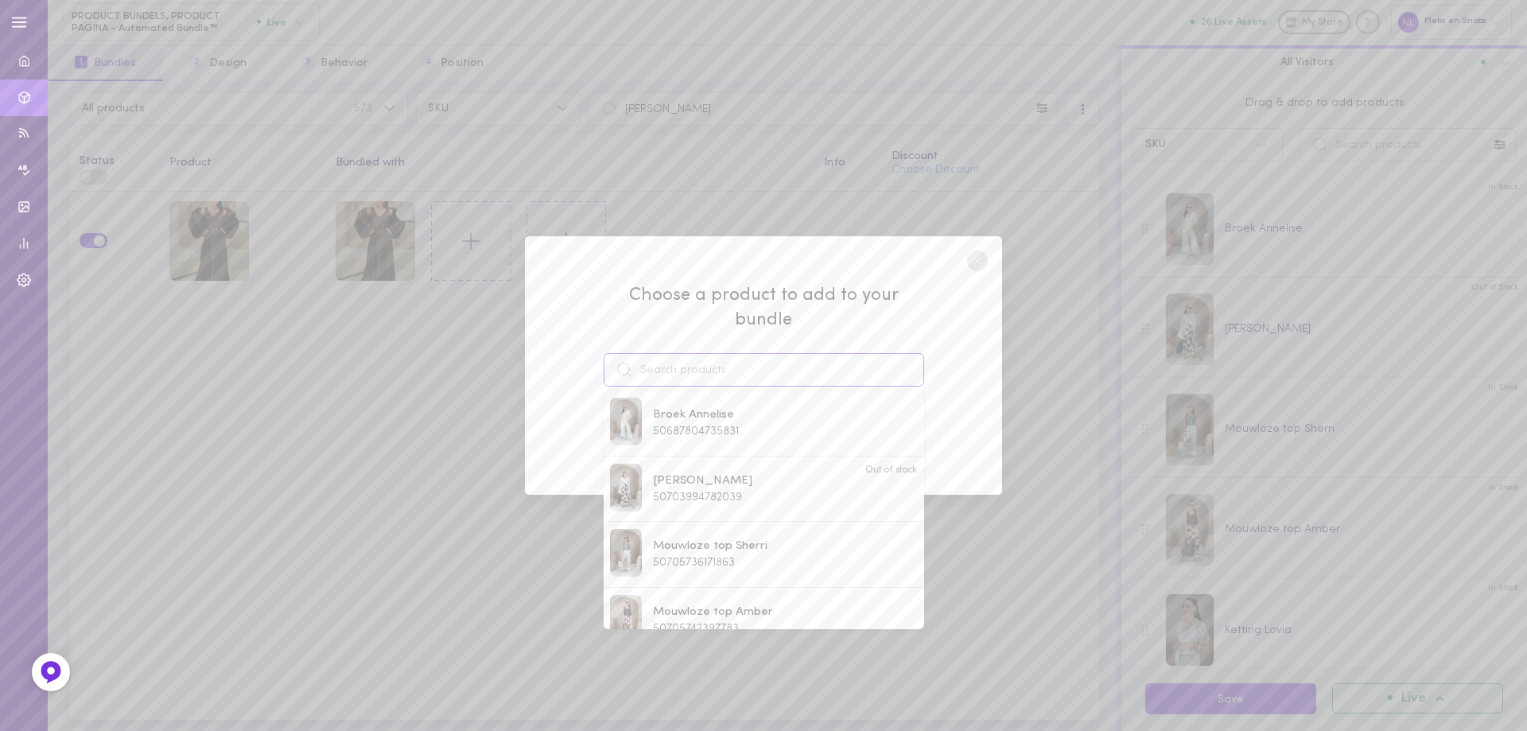
click at [720, 356] on input at bounding box center [763, 369] width 320 height 33
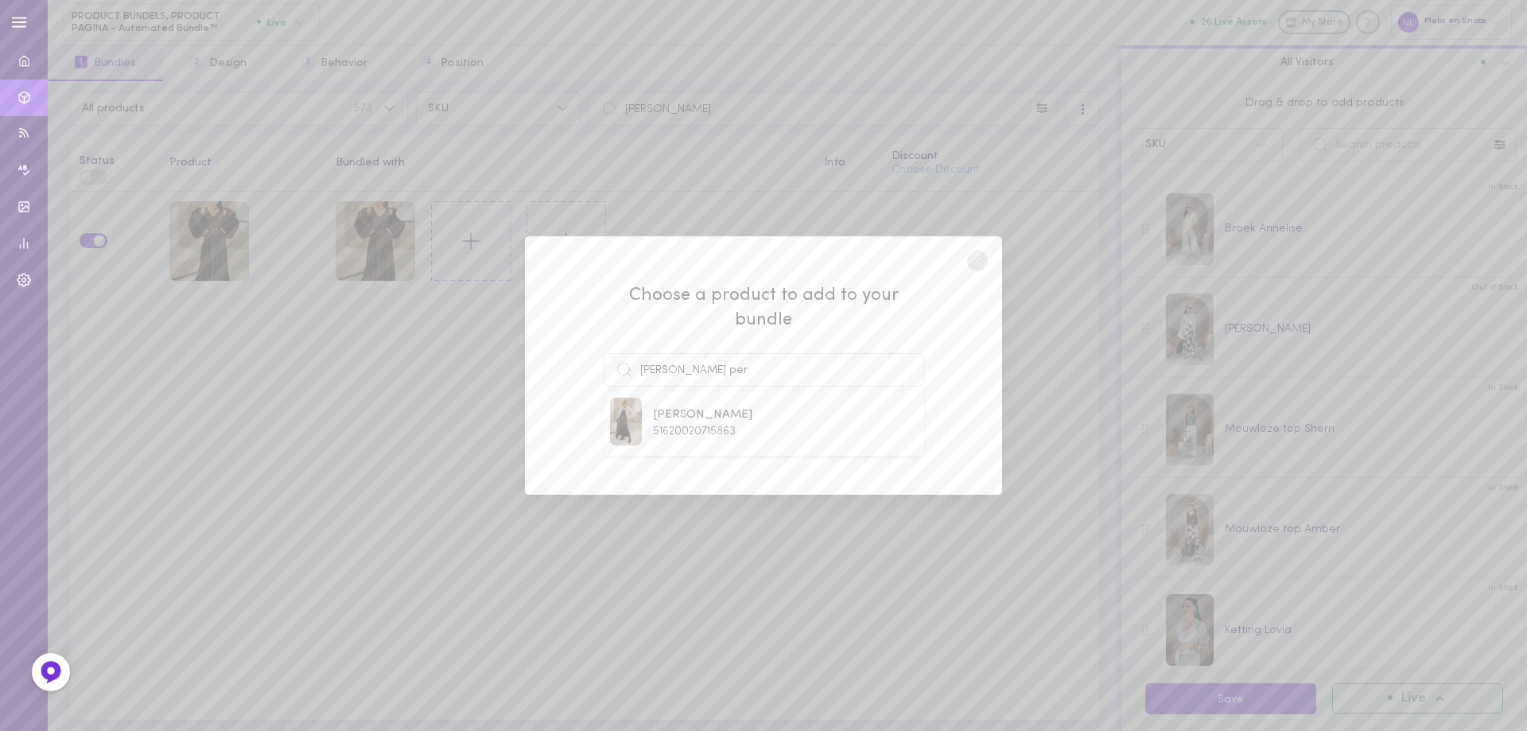
click at [731, 406] on span "[PERSON_NAME]" at bounding box center [702, 414] width 99 height 17
type input "[PERSON_NAME]"
click at [743, 412] on button "Add To Bundle" at bounding box center [763, 429] width 146 height 35
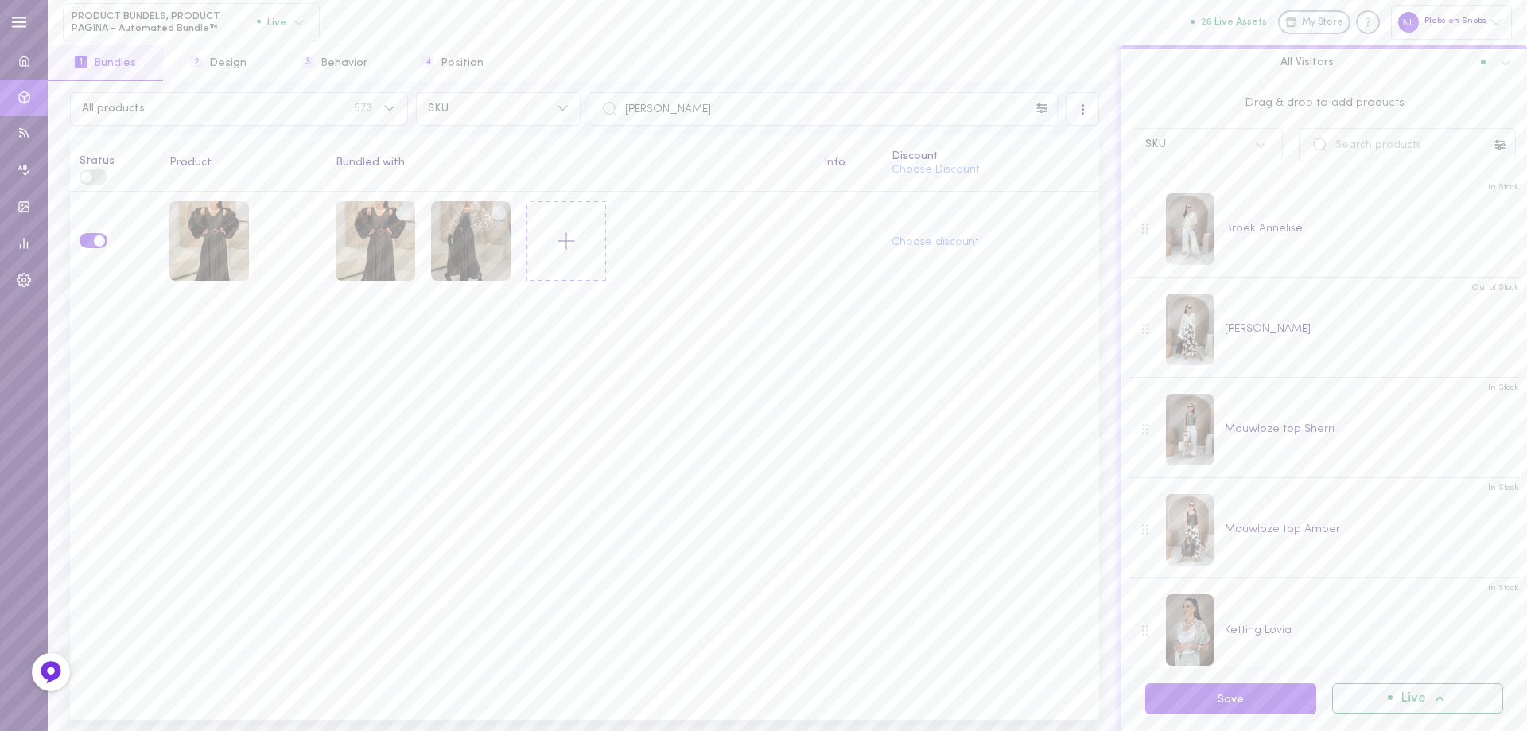
click at [563, 241] on line at bounding box center [566, 241] width 16 height 0
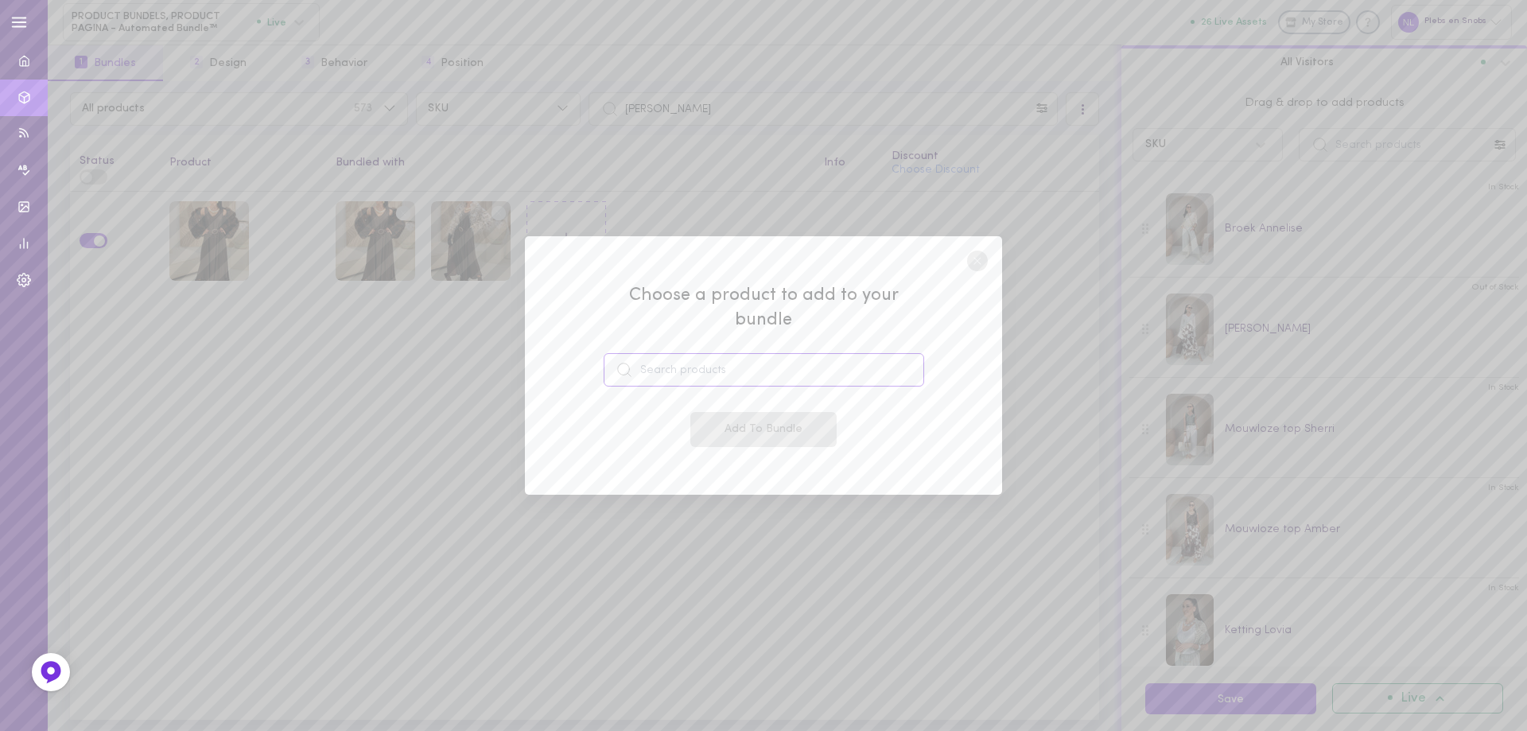
click at [702, 353] on input at bounding box center [763, 369] width 320 height 33
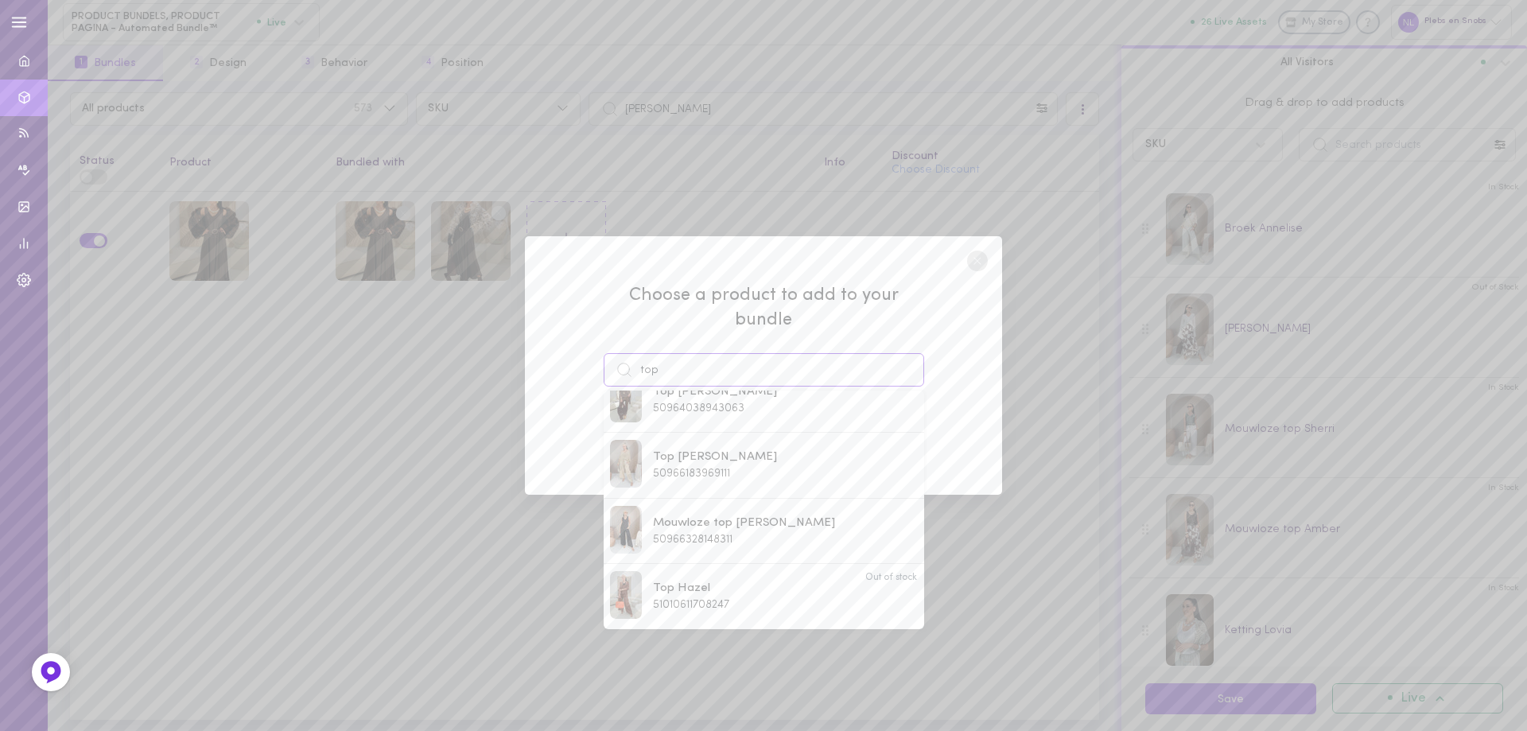
scroll to position [239, 0]
drag, startPoint x: 653, startPoint y: 357, endPoint x: 599, endPoint y: 357, distance: 53.3
click at [602, 357] on div "Choose a product to add to your bundle top Mouwloze top [PERSON_NAME] 507057361…" at bounding box center [763, 365] width 477 height 259
paste input "[PERSON_NAME]"
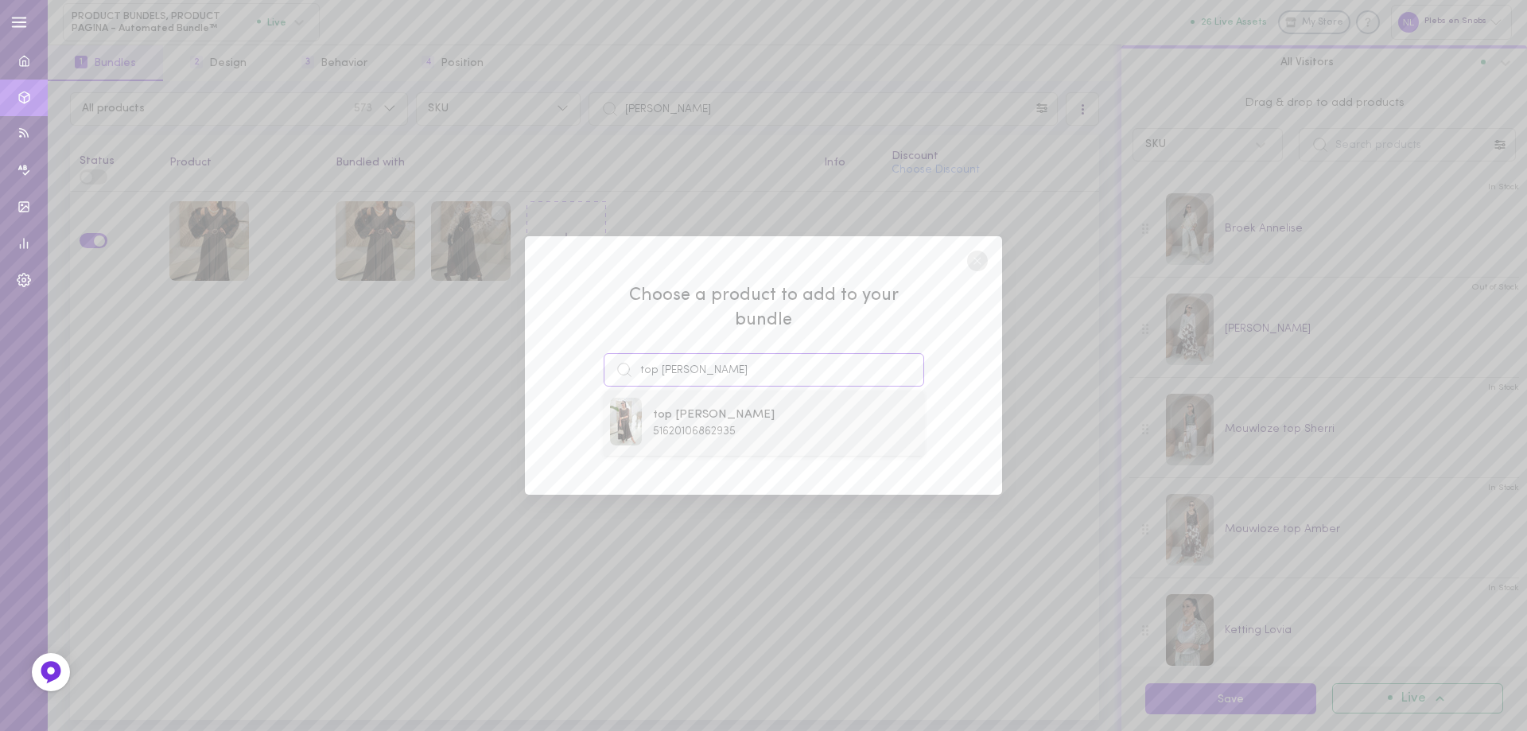
scroll to position [0, 0]
type input "top [PERSON_NAME]"
click at [718, 425] on span "51620106862935" at bounding box center [694, 431] width 83 height 12
click at [742, 425] on button "Add To Bundle" at bounding box center [763, 429] width 146 height 35
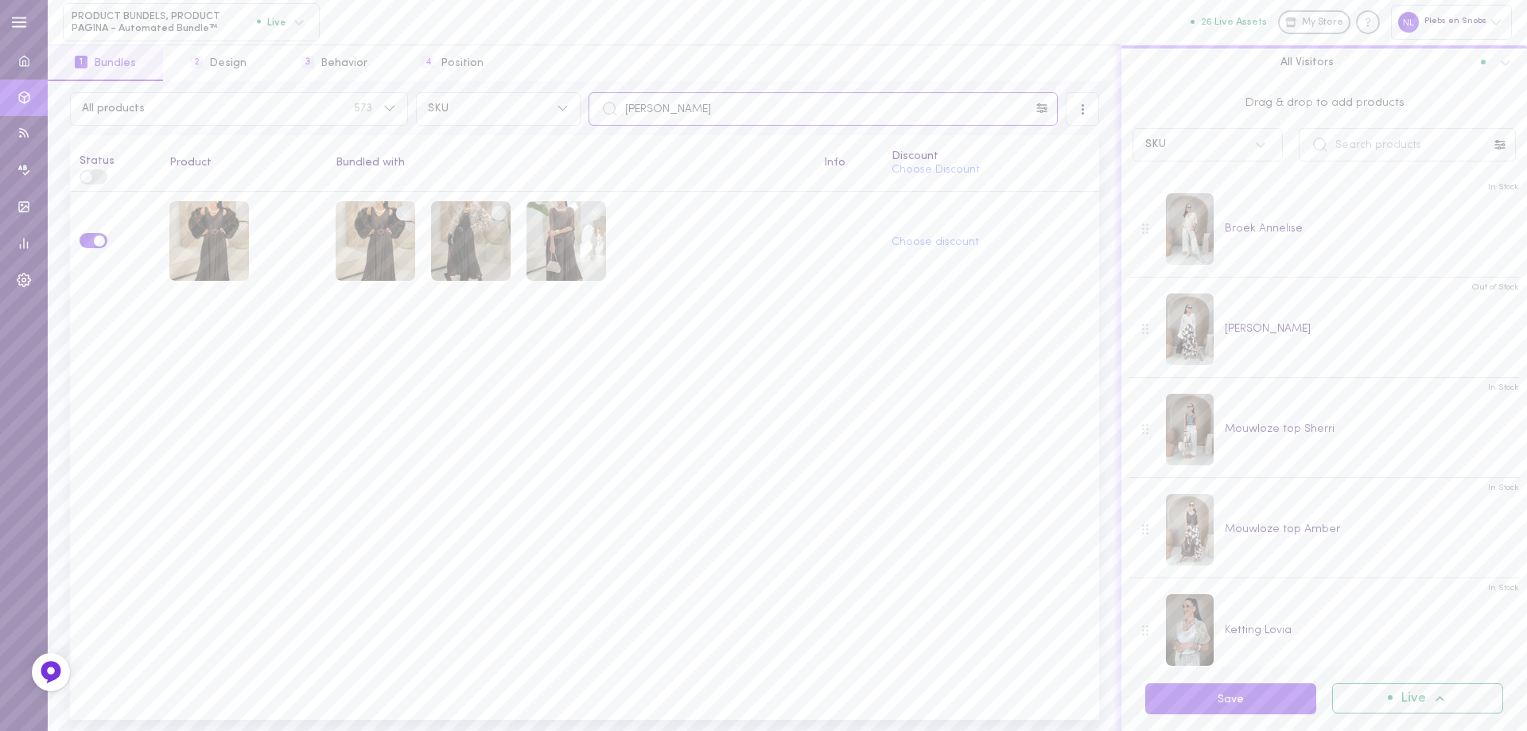
drag, startPoint x: 696, startPoint y: 111, endPoint x: 582, endPoint y: 106, distance: 113.8
click at [583, 106] on div "All products 573 SKU jurk valo" at bounding box center [584, 108] width 1037 height 33
paste input "top [PERSON_NAME]"
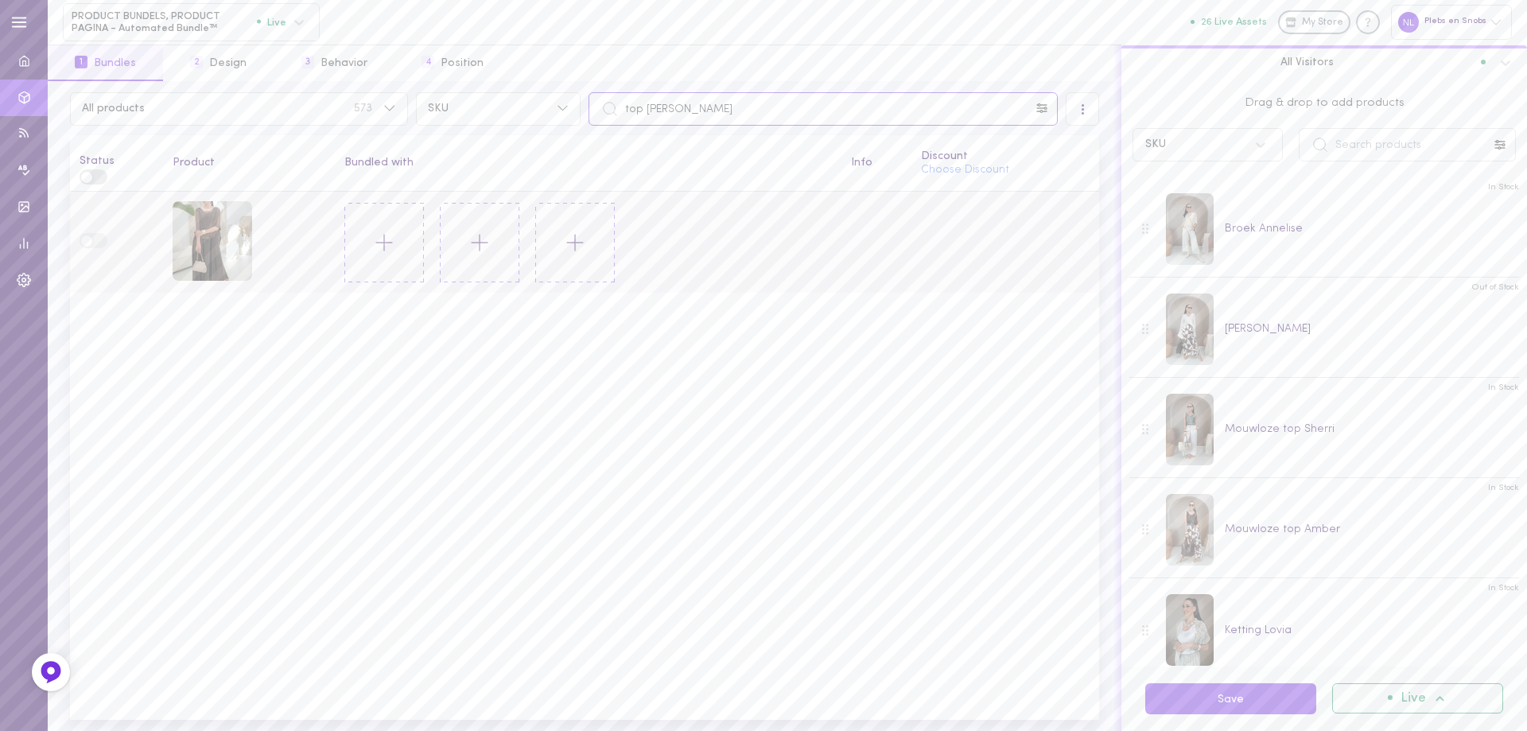
type input "top [PERSON_NAME]"
click at [378, 241] on icon at bounding box center [384, 242] width 27 height 27
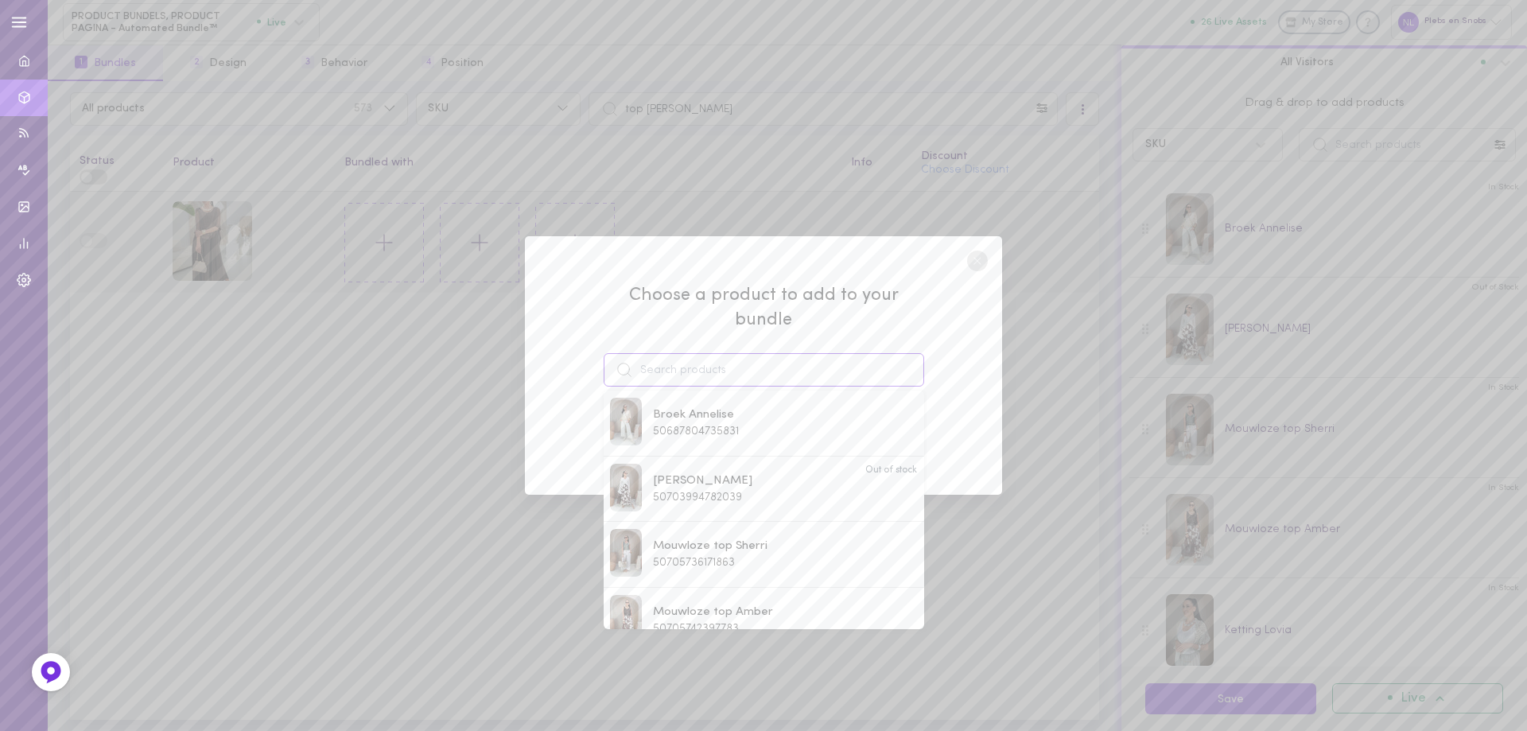
click at [653, 361] on input at bounding box center [763, 369] width 320 height 33
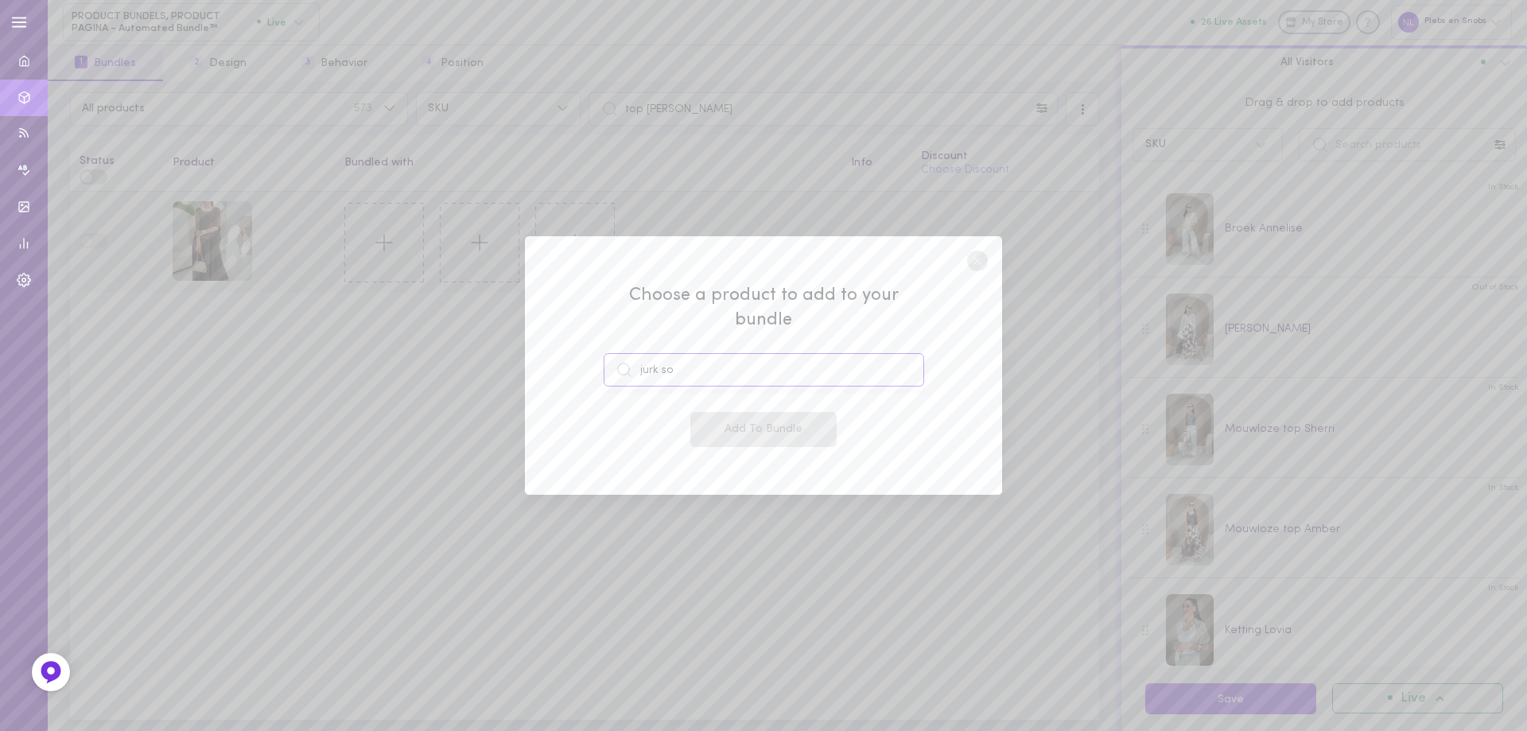
drag, startPoint x: 672, startPoint y: 360, endPoint x: 602, endPoint y: 360, distance: 70.0
click at [603, 360] on input "jurk so" at bounding box center [763, 369] width 320 height 33
paste input "Valola"
type input "[PERSON_NAME]"
click at [688, 408] on span "[PERSON_NAME]" at bounding box center [702, 414] width 99 height 17
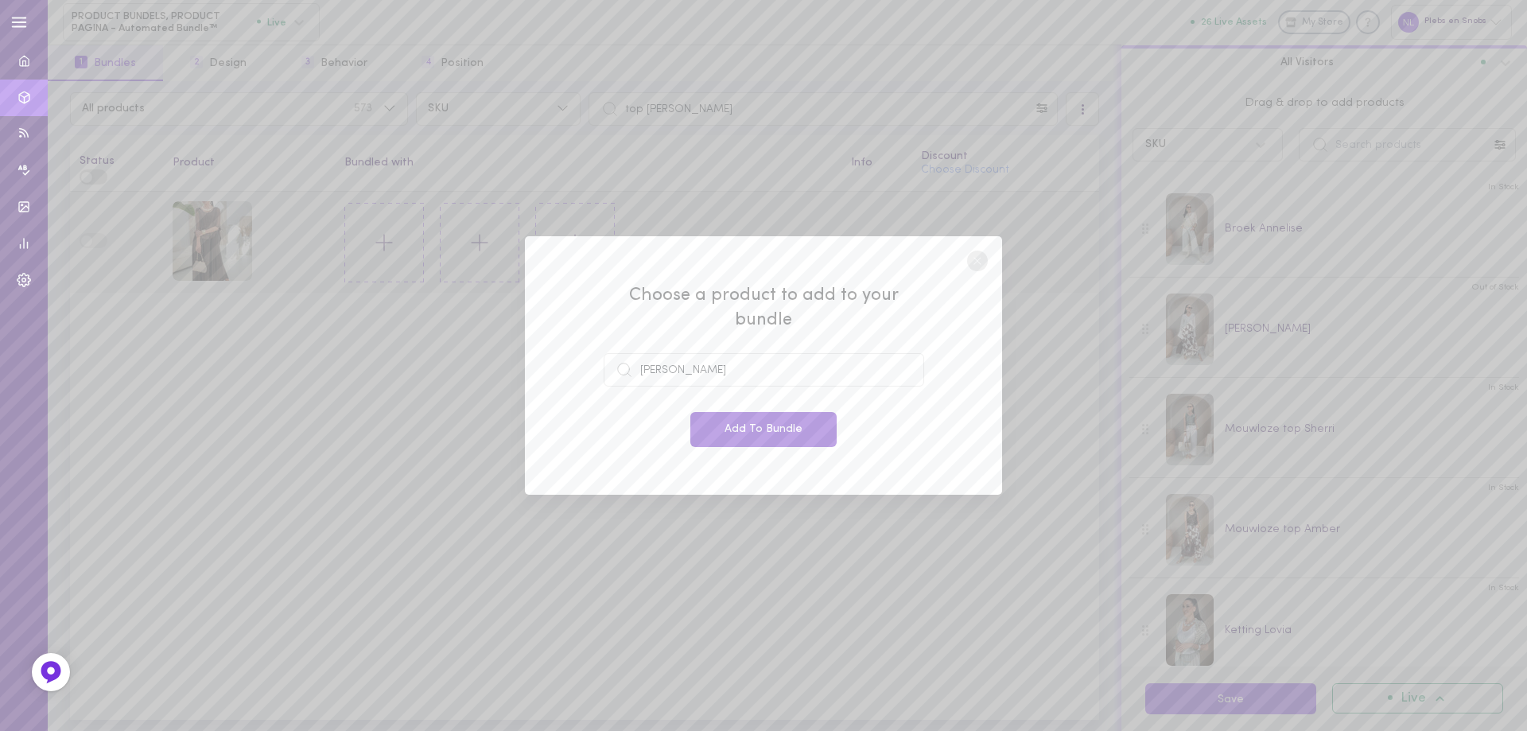
click at [760, 414] on button "Add To Bundle" at bounding box center [763, 429] width 146 height 35
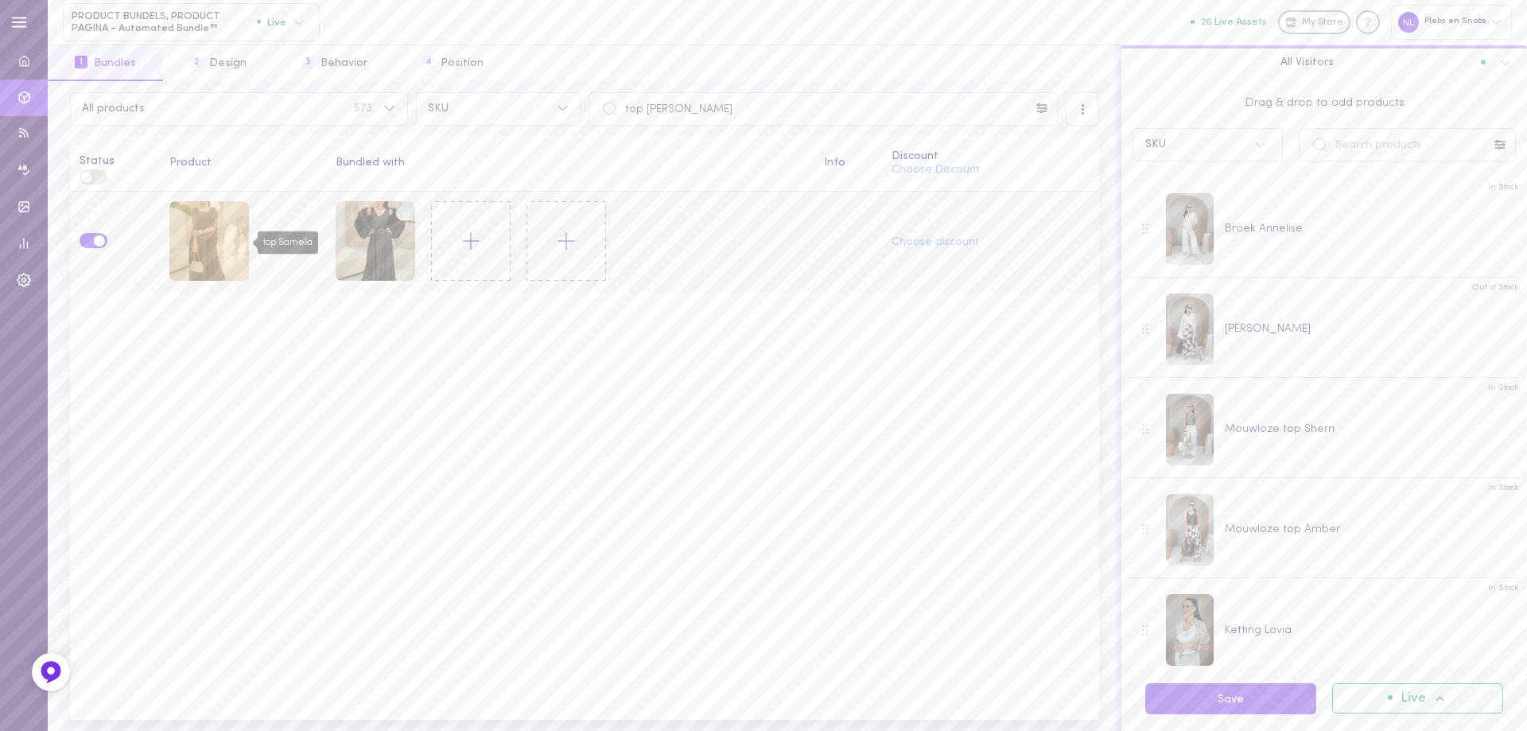
click at [201, 224] on div "top Samela" at bounding box center [209, 241] width 80 height 80
click at [466, 241] on line at bounding box center [471, 241] width 16 height 0
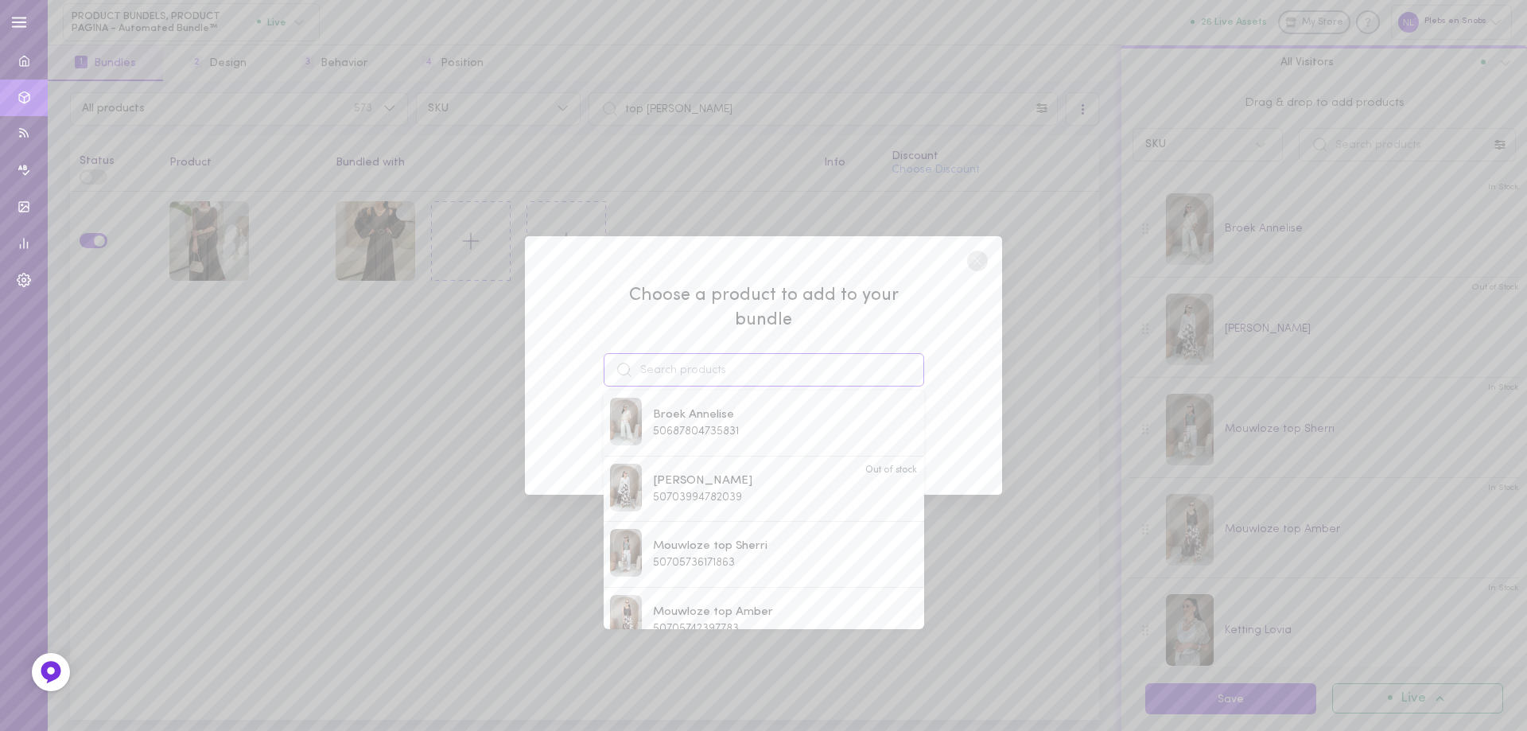
drag, startPoint x: 650, startPoint y: 350, endPoint x: 664, endPoint y: 351, distance: 14.3
click at [655, 353] on input at bounding box center [763, 369] width 320 height 33
click at [709, 607] on span "48754113577303" at bounding box center [693, 613] width 81 height 12
type input "Ketting Floranti"
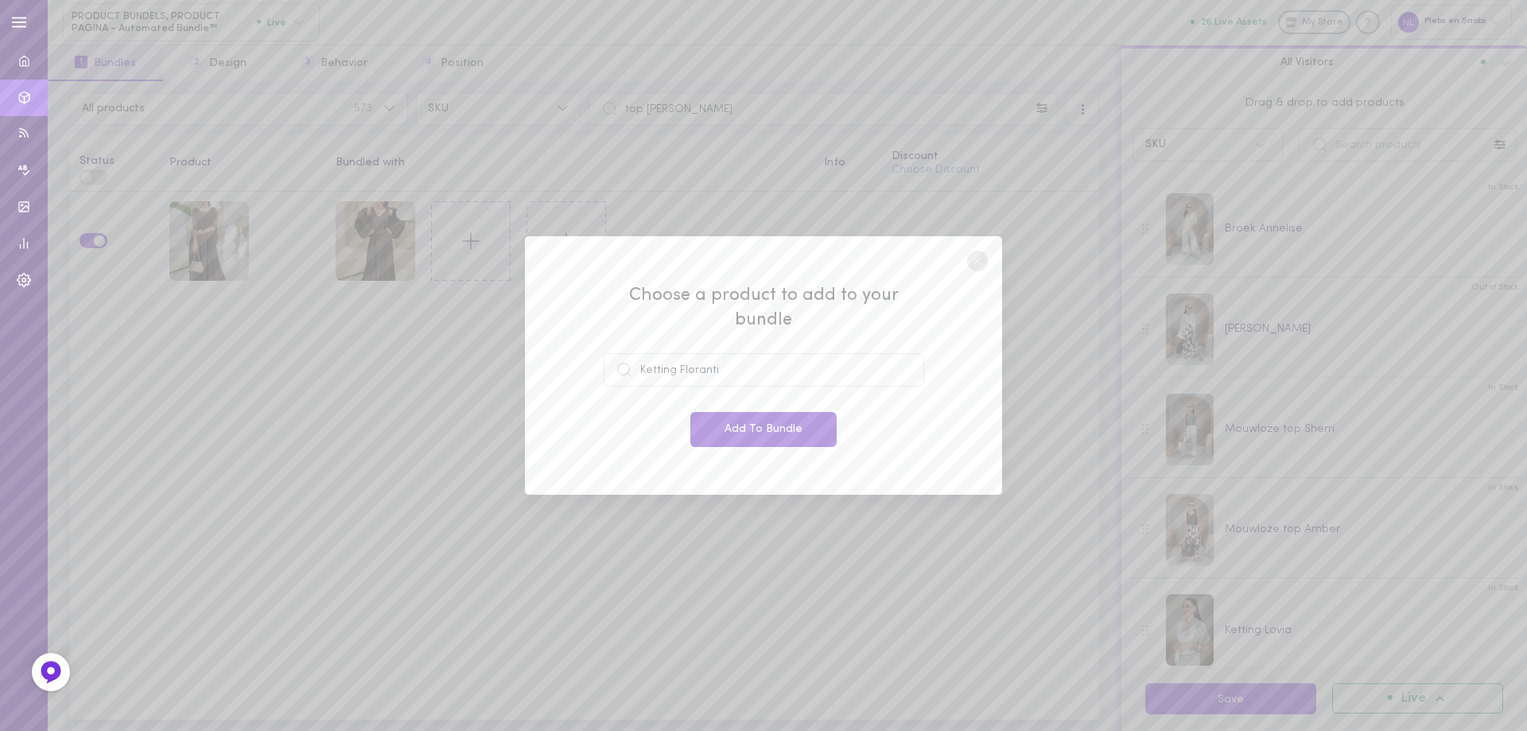
click at [745, 417] on button "Add To Bundle" at bounding box center [763, 429] width 146 height 35
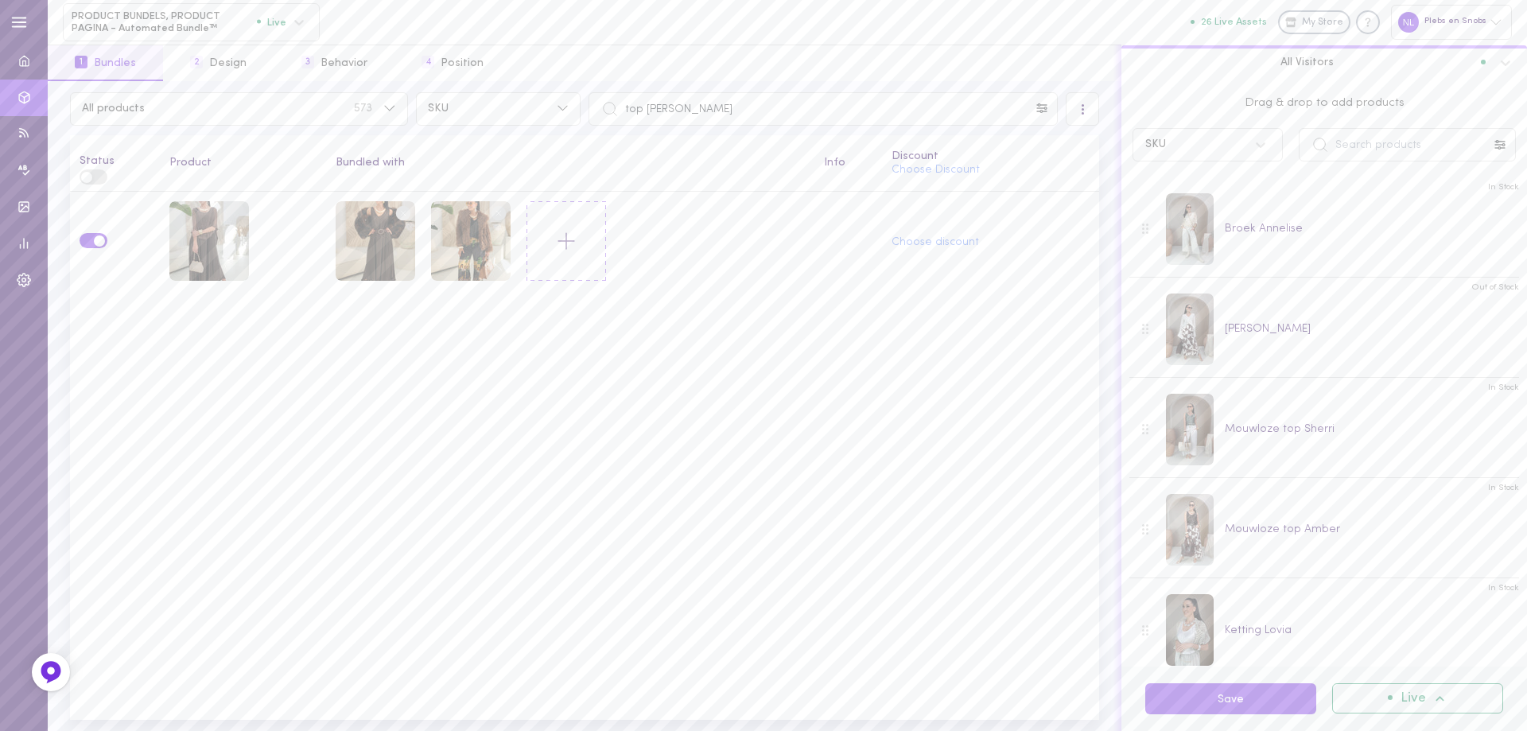
click at [566, 241] on line at bounding box center [566, 241] width 16 height 0
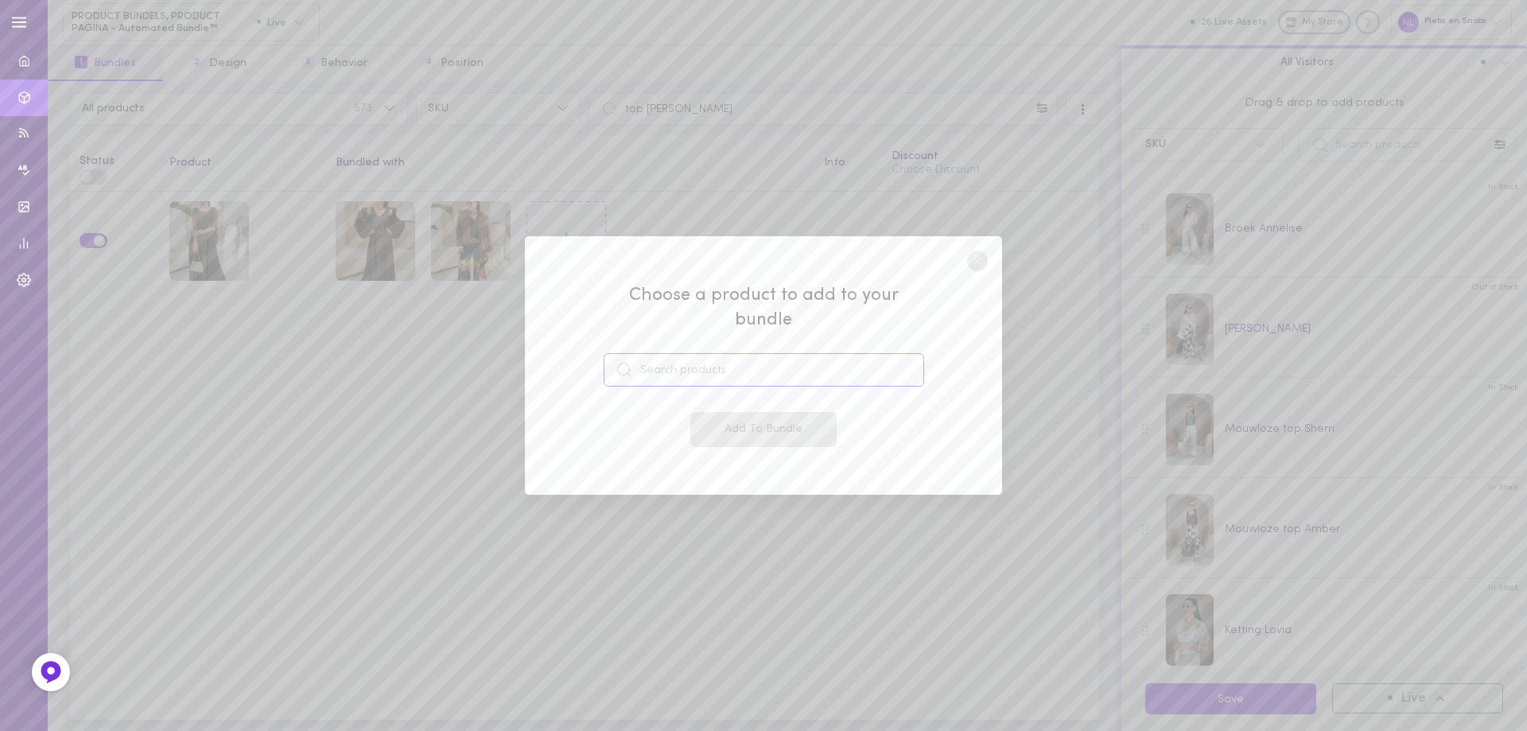
click at [708, 353] on input at bounding box center [763, 369] width 320 height 33
click at [699, 425] on span "51276380045655" at bounding box center [696, 431] width 86 height 12
type input "Armband [PERSON_NAME]"
click at [713, 425] on button "Add To Bundle" at bounding box center [763, 429] width 146 height 35
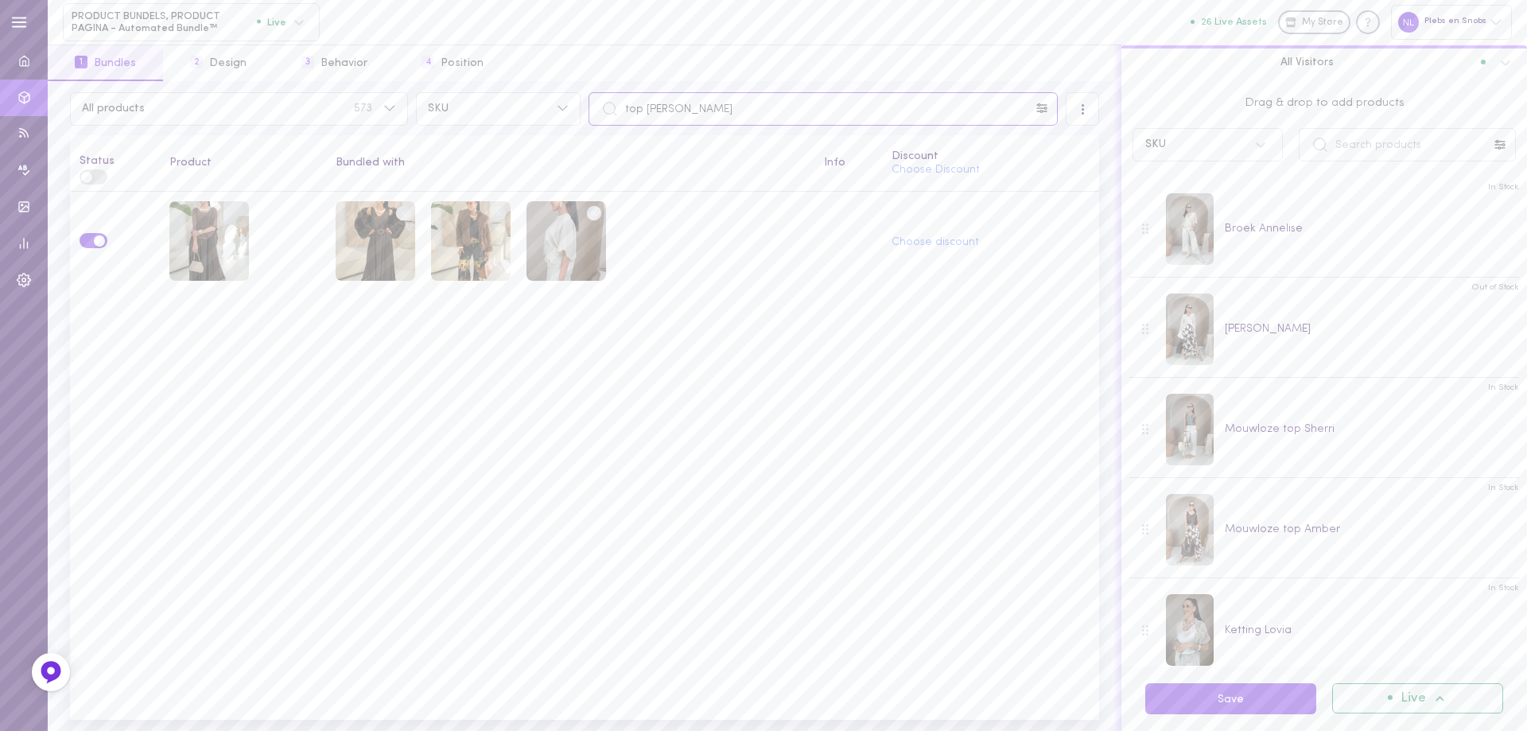
drag, startPoint x: 713, startPoint y: 108, endPoint x: 648, endPoint y: 209, distance: 120.2
click at [607, 110] on div "top [PERSON_NAME]" at bounding box center [822, 108] width 469 height 33
paste input "[PERSON_NAME]"
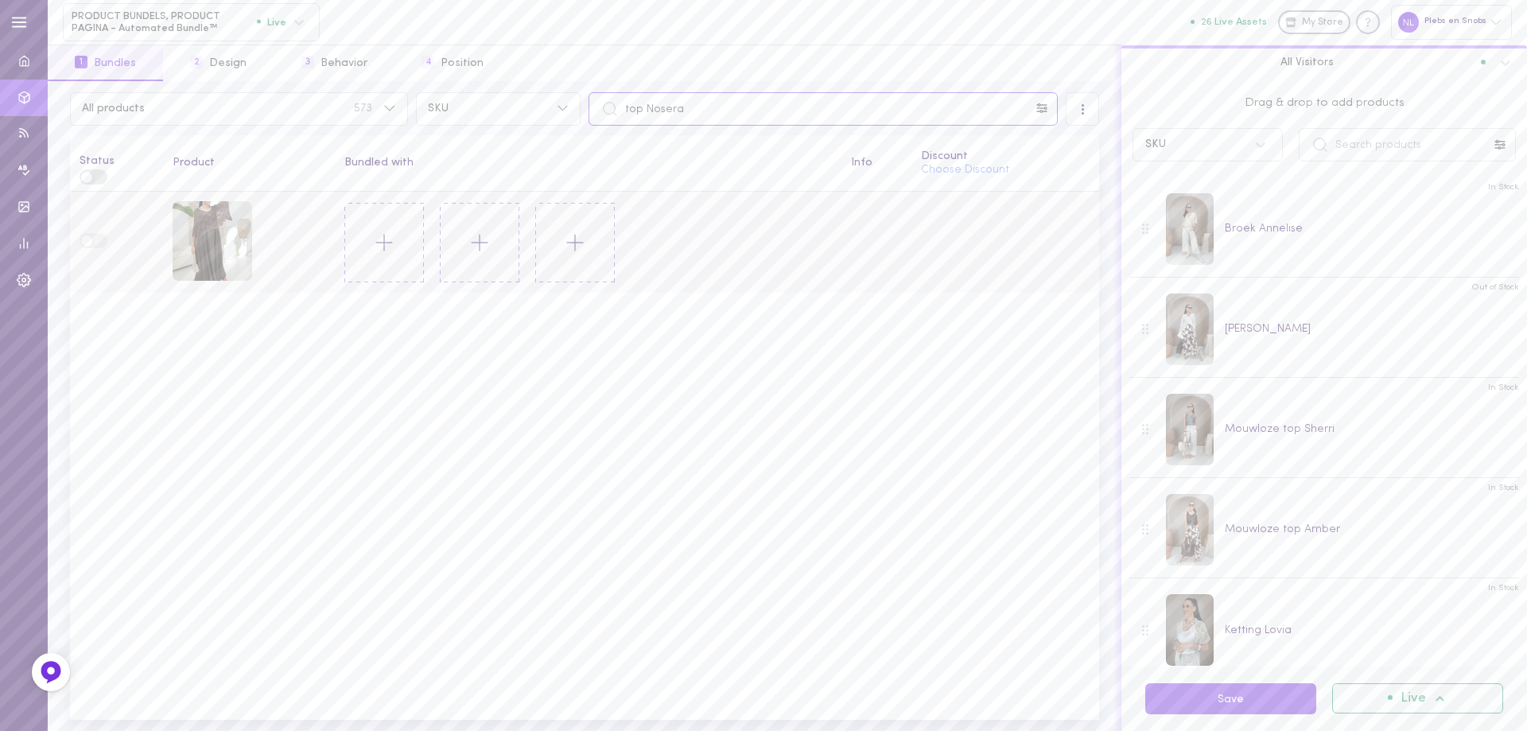
type input "top Nosera"
click at [380, 247] on icon at bounding box center [384, 242] width 27 height 27
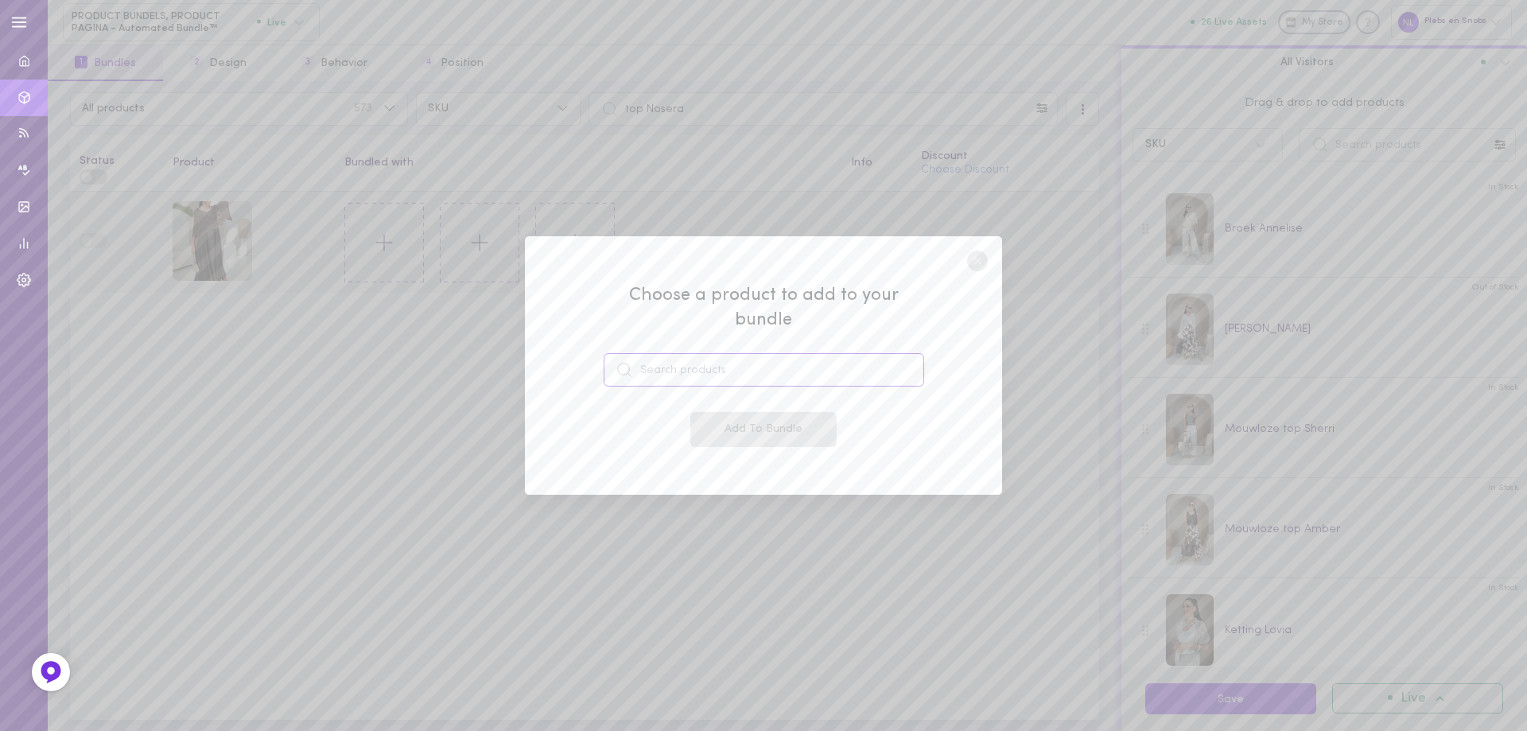
click at [689, 358] on input at bounding box center [763, 369] width 320 height 33
click at [704, 406] on span "[PERSON_NAME]" at bounding box center [702, 414] width 99 height 17
type input "[PERSON_NAME]"
click at [738, 417] on button "Add To Bundle" at bounding box center [763, 429] width 146 height 35
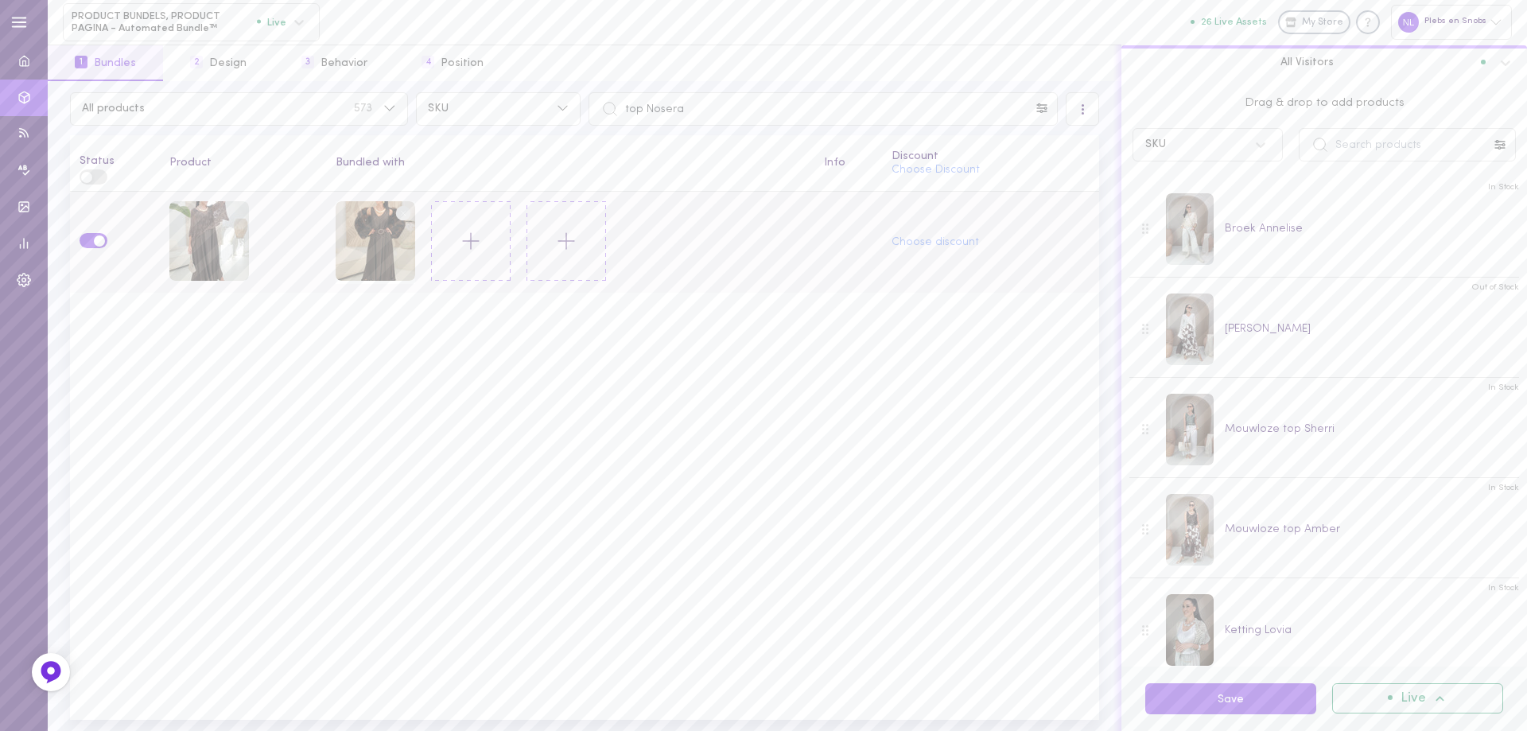
click at [470, 248] on icon at bounding box center [470, 240] width 27 height 27
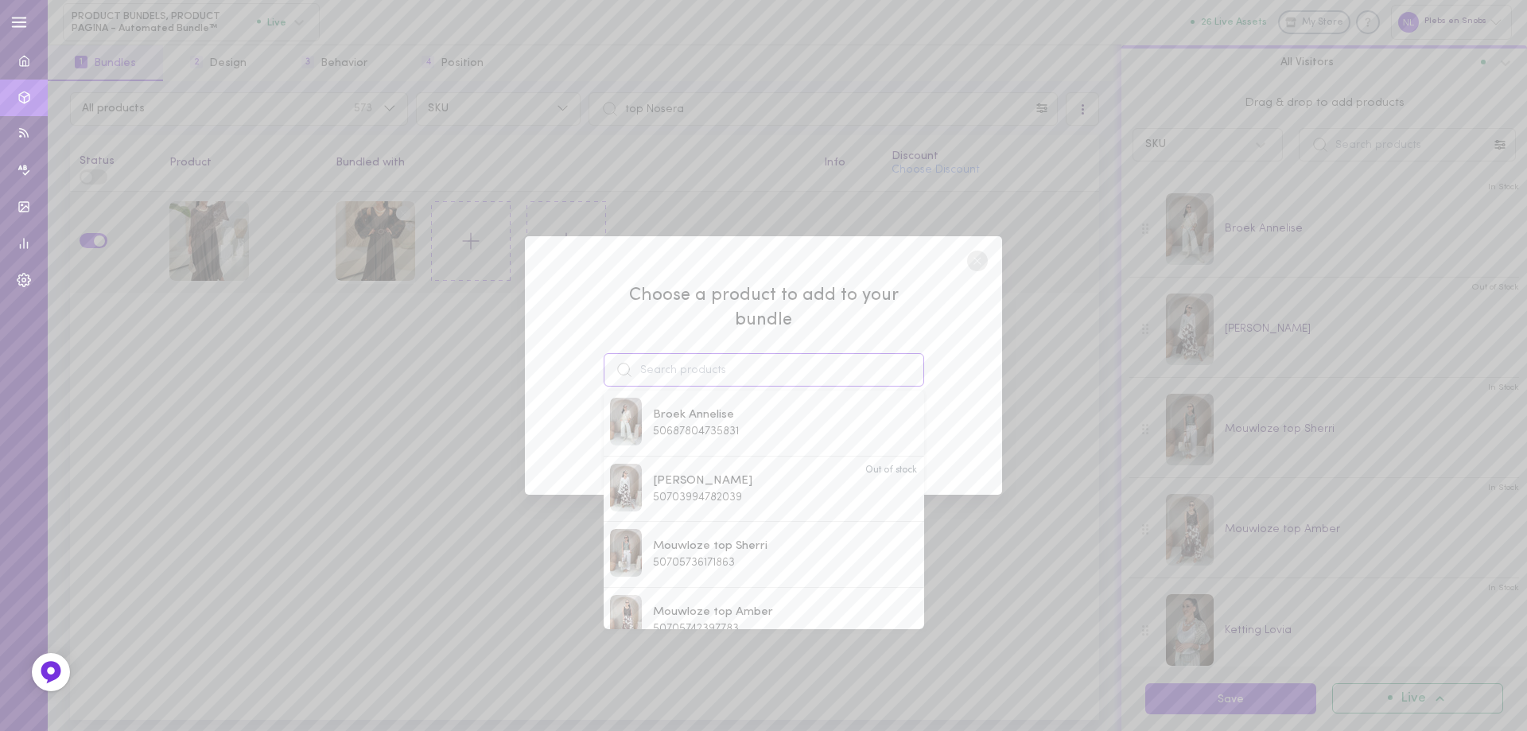
click at [706, 363] on input at bounding box center [763, 369] width 320 height 33
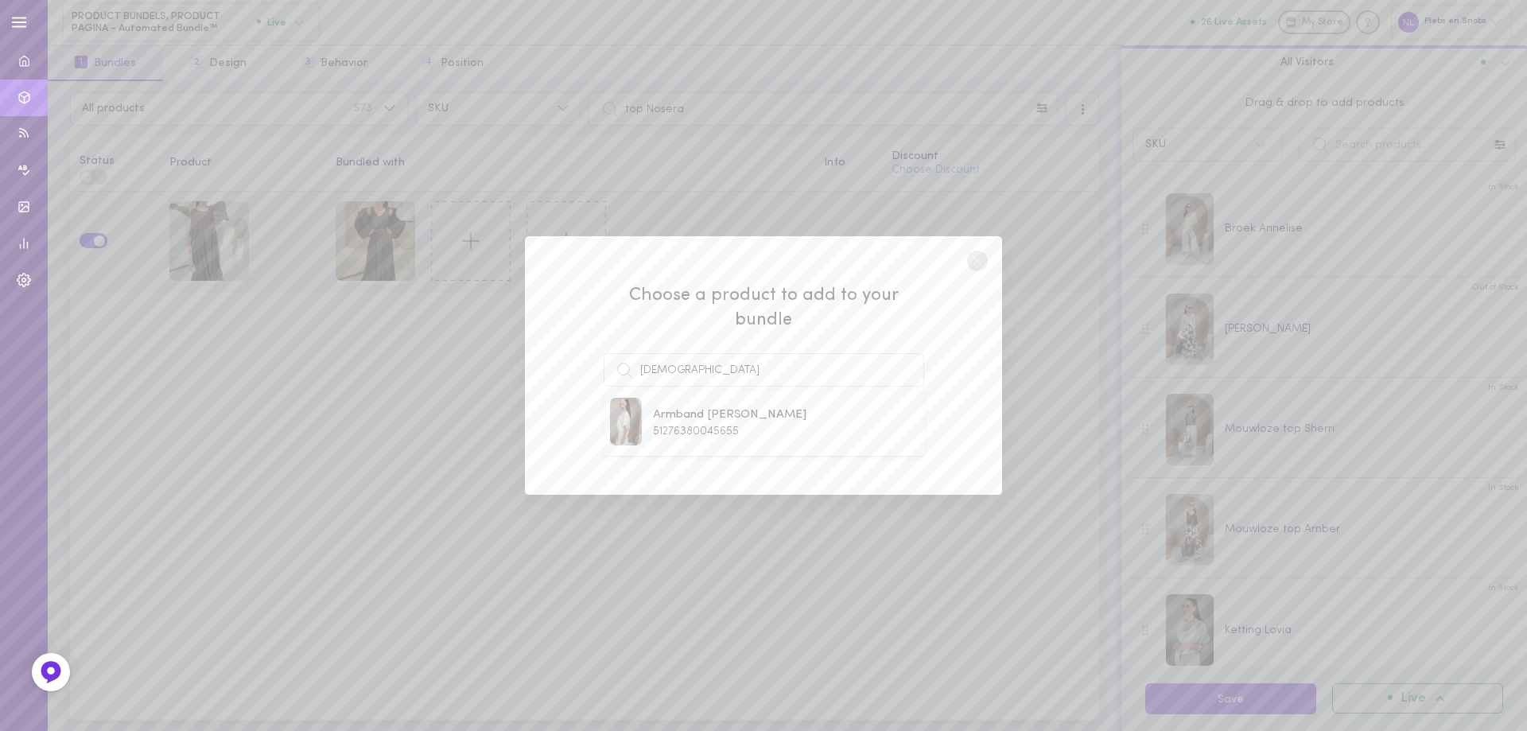
click at [705, 406] on span "Armband [PERSON_NAME]" at bounding box center [729, 414] width 153 height 17
type input "Armband [PERSON_NAME]"
click at [720, 412] on button "Add To Bundle" at bounding box center [763, 429] width 146 height 35
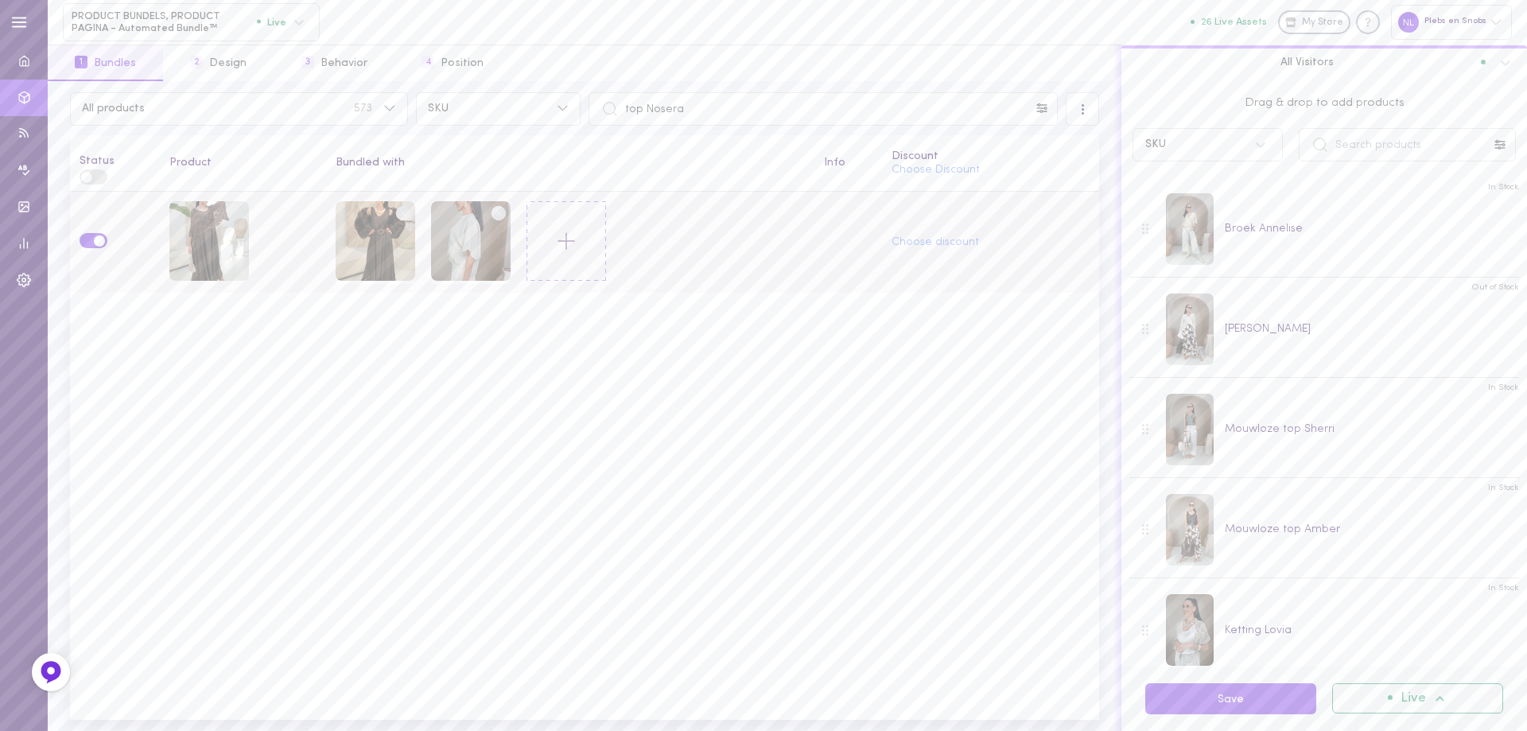
click at [571, 241] on icon at bounding box center [566, 240] width 27 height 27
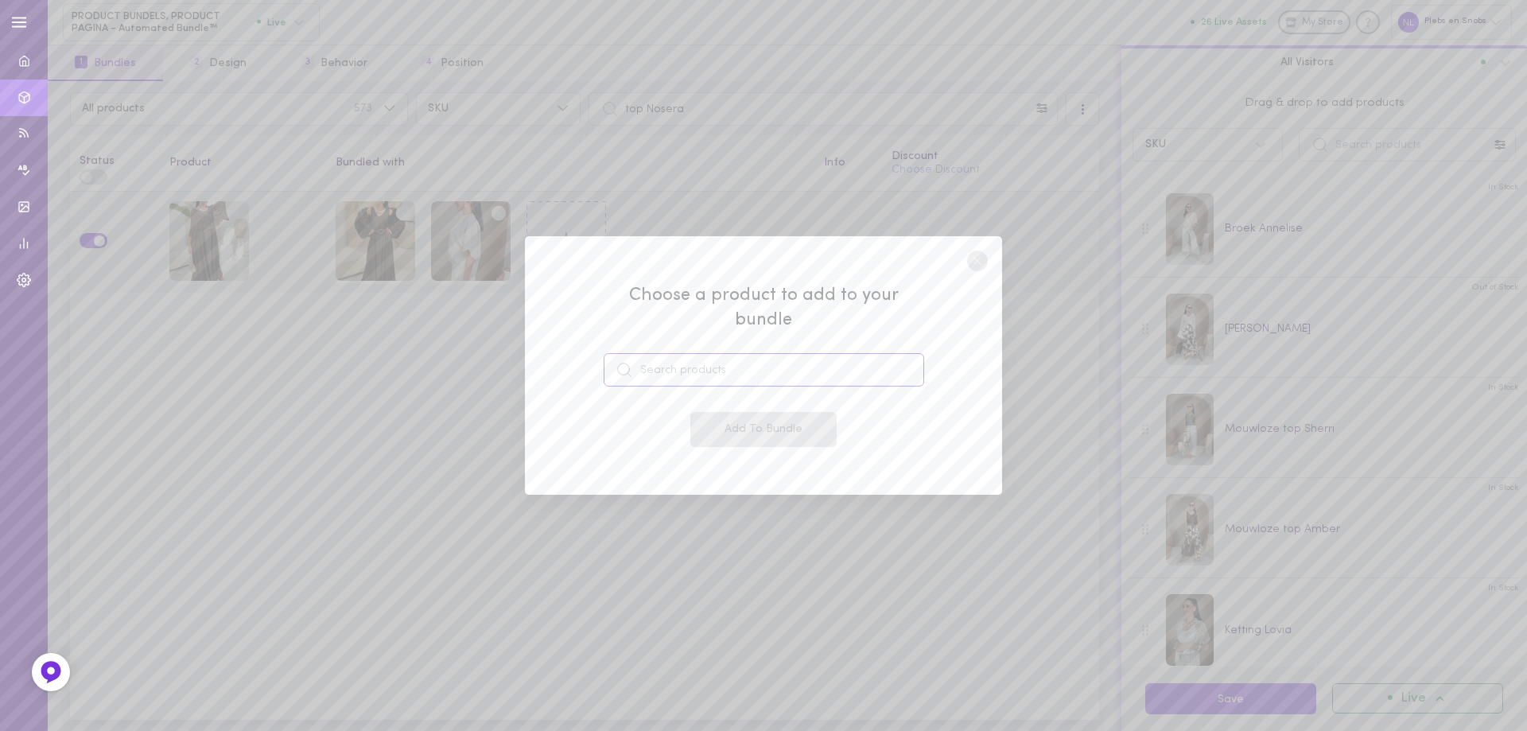
click at [723, 365] on input at bounding box center [763, 369] width 320 height 33
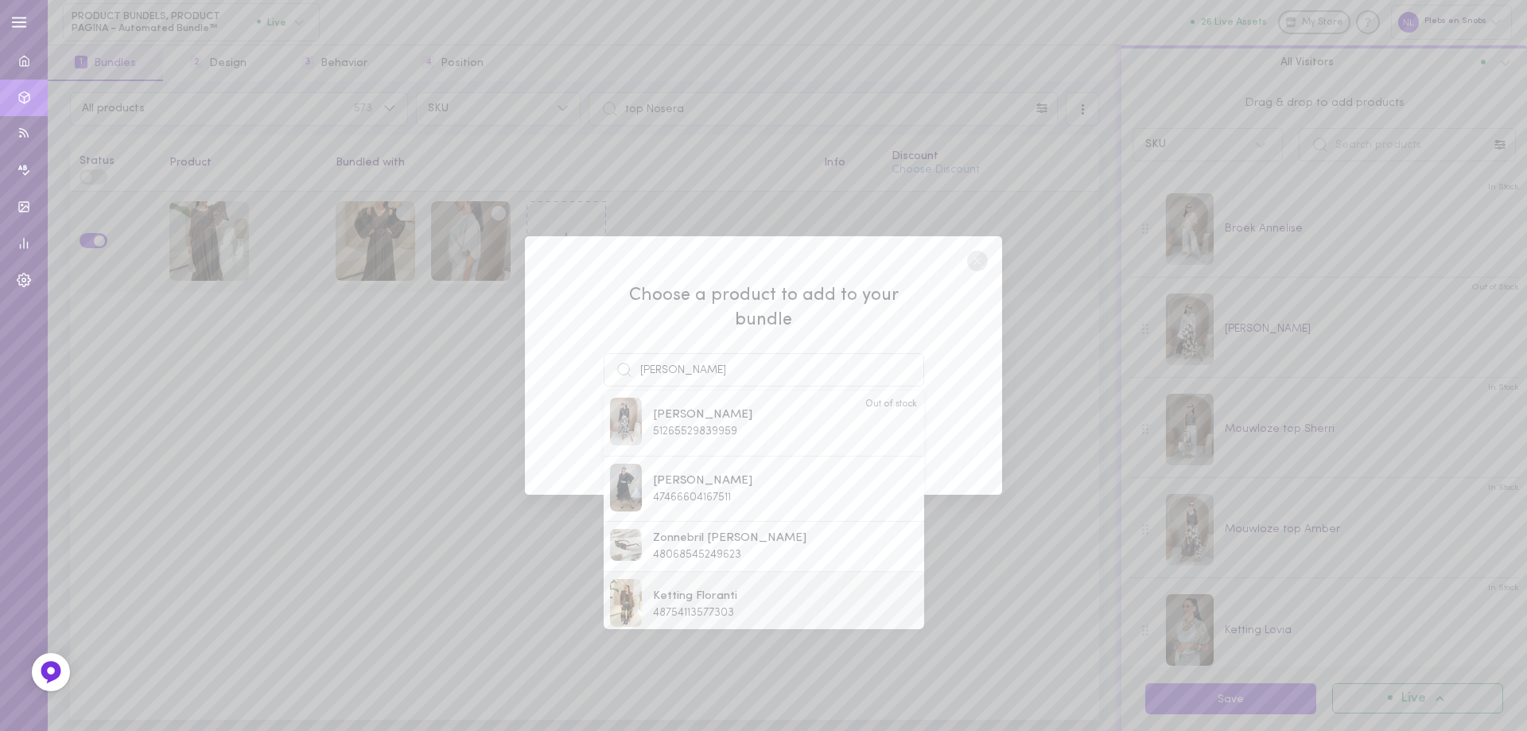
click at [689, 588] on span "Ketting Floranti" at bounding box center [695, 596] width 84 height 17
type input "Ketting Floranti"
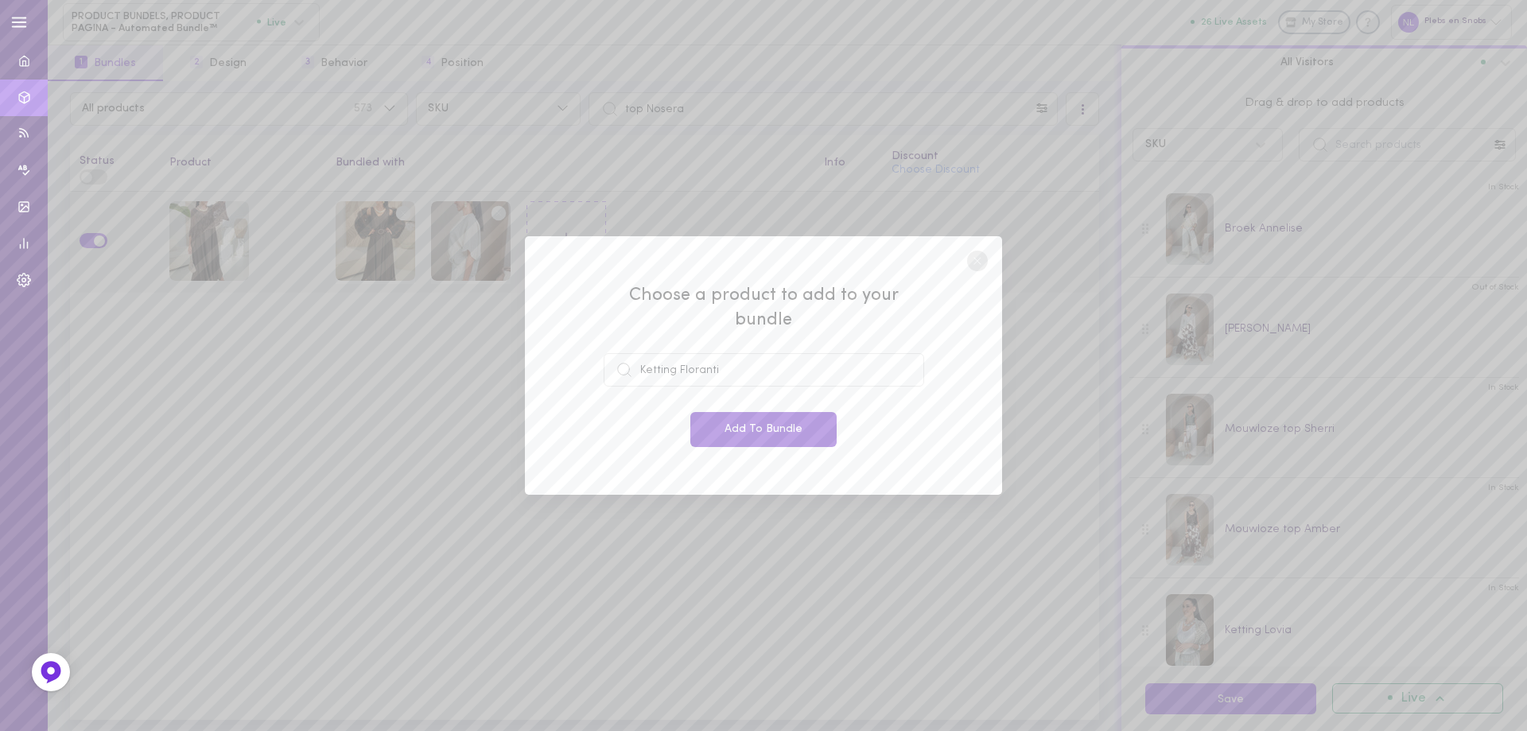
click at [766, 427] on button "Add To Bundle" at bounding box center [763, 429] width 146 height 35
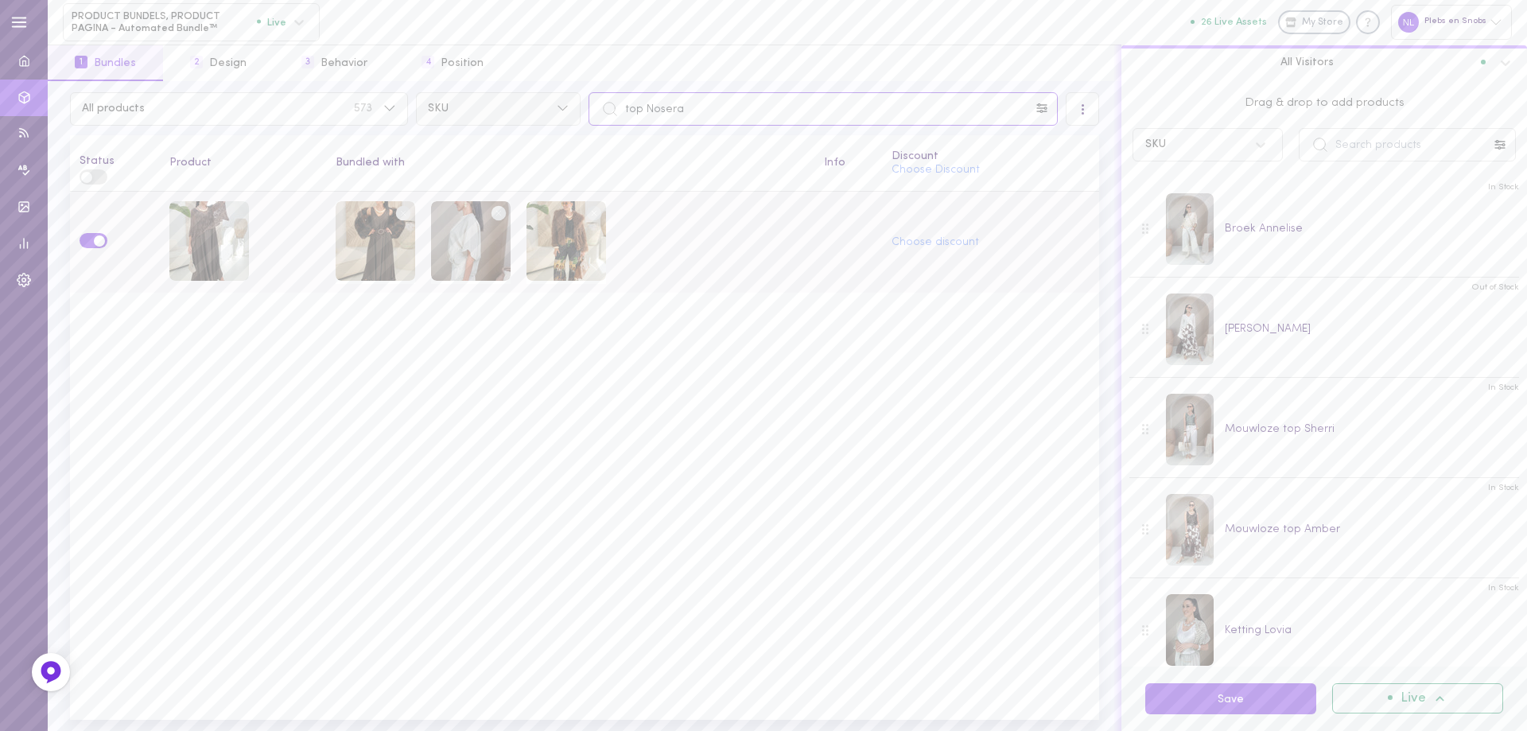
drag, startPoint x: 684, startPoint y: 107, endPoint x: 581, endPoint y: 130, distance: 105.1
click at [565, 107] on div "All products 573 SKU top Nosera" at bounding box center [584, 108] width 1037 height 33
paste input "[PERSON_NAME]"
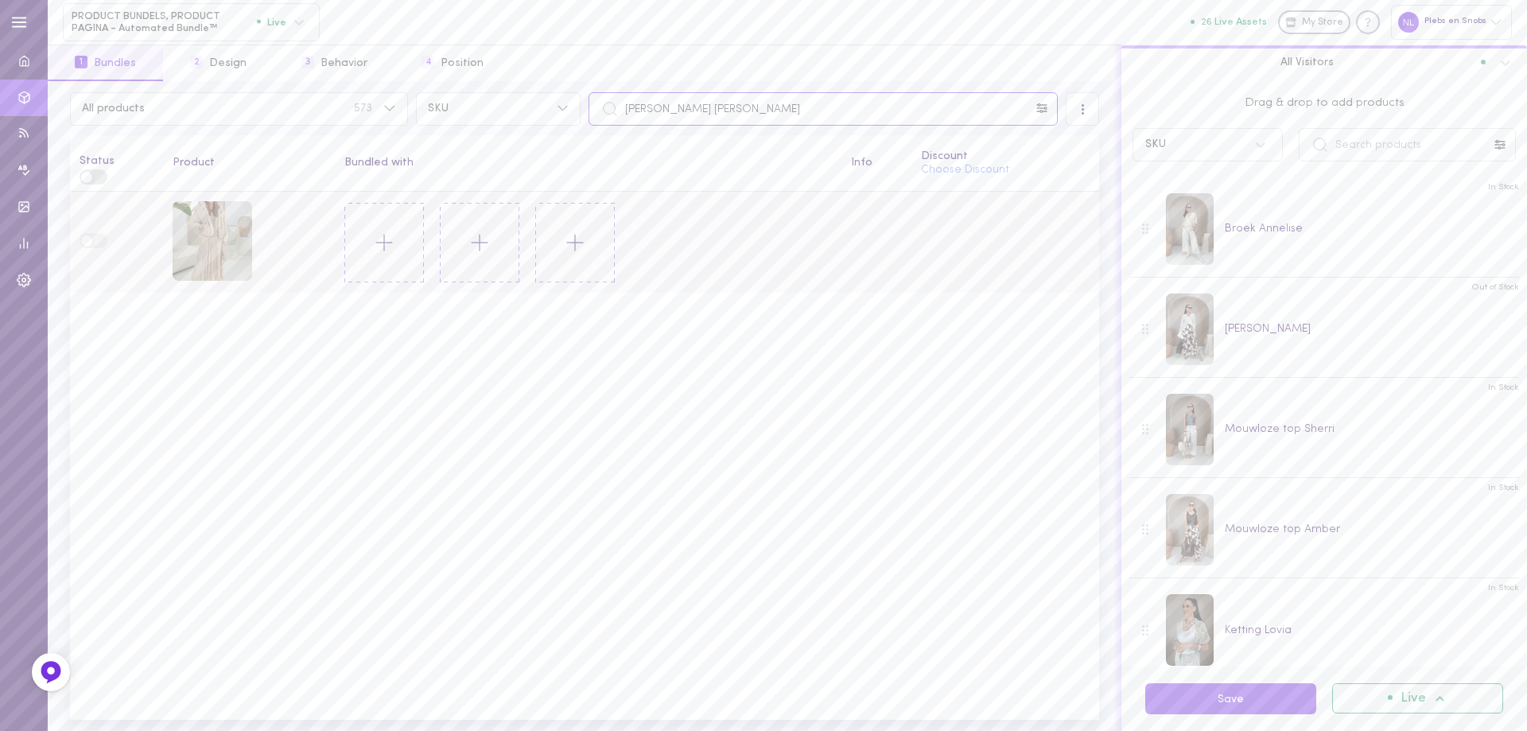
type input "[PERSON_NAME] [PERSON_NAME]"
click at [386, 242] on icon at bounding box center [384, 242] width 27 height 27
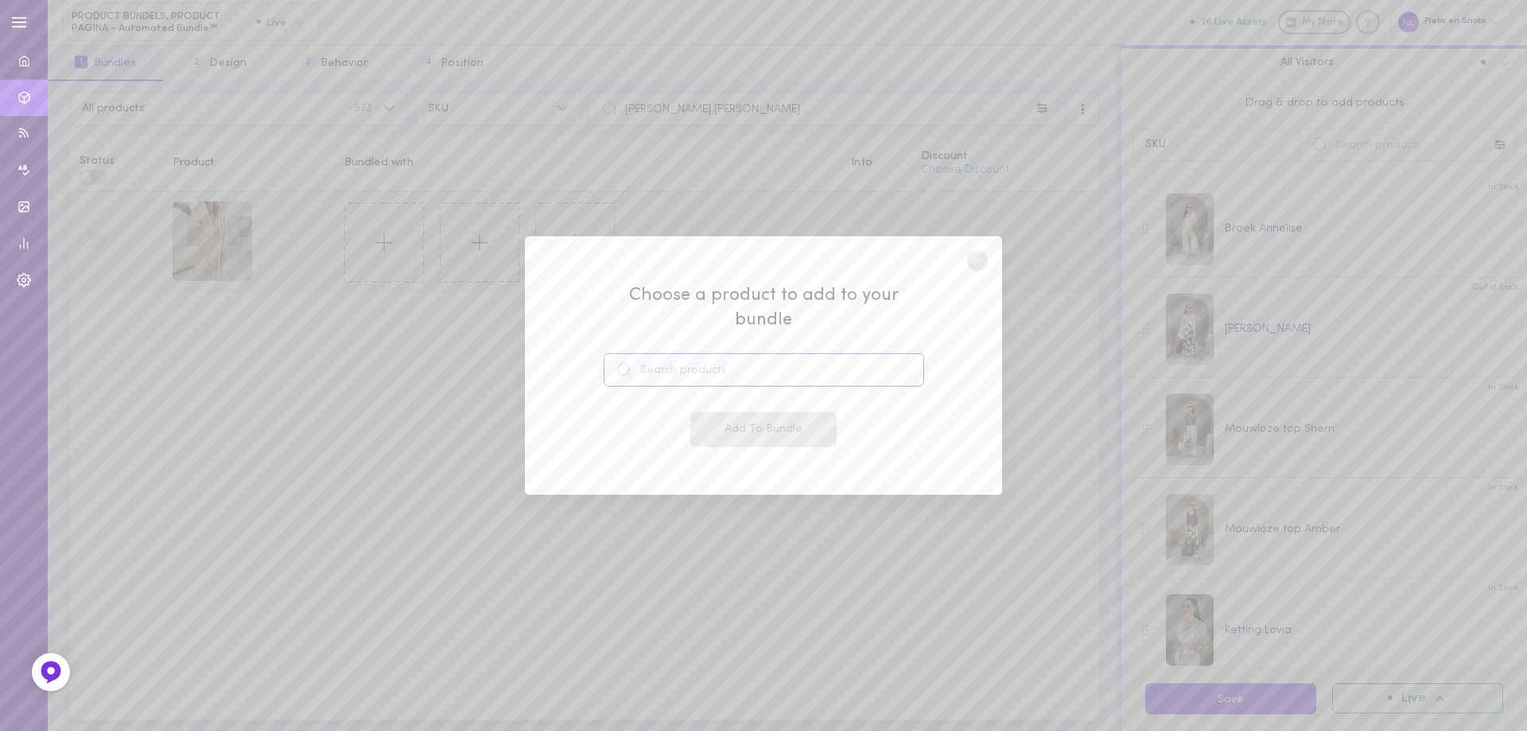
click at [685, 357] on input at bounding box center [763, 369] width 320 height 33
click at [731, 425] on span "47409382555991" at bounding box center [695, 431] width 84 height 12
type input "[PERSON_NAME]"
click at [731, 419] on button "Add To Bundle" at bounding box center [763, 429] width 146 height 35
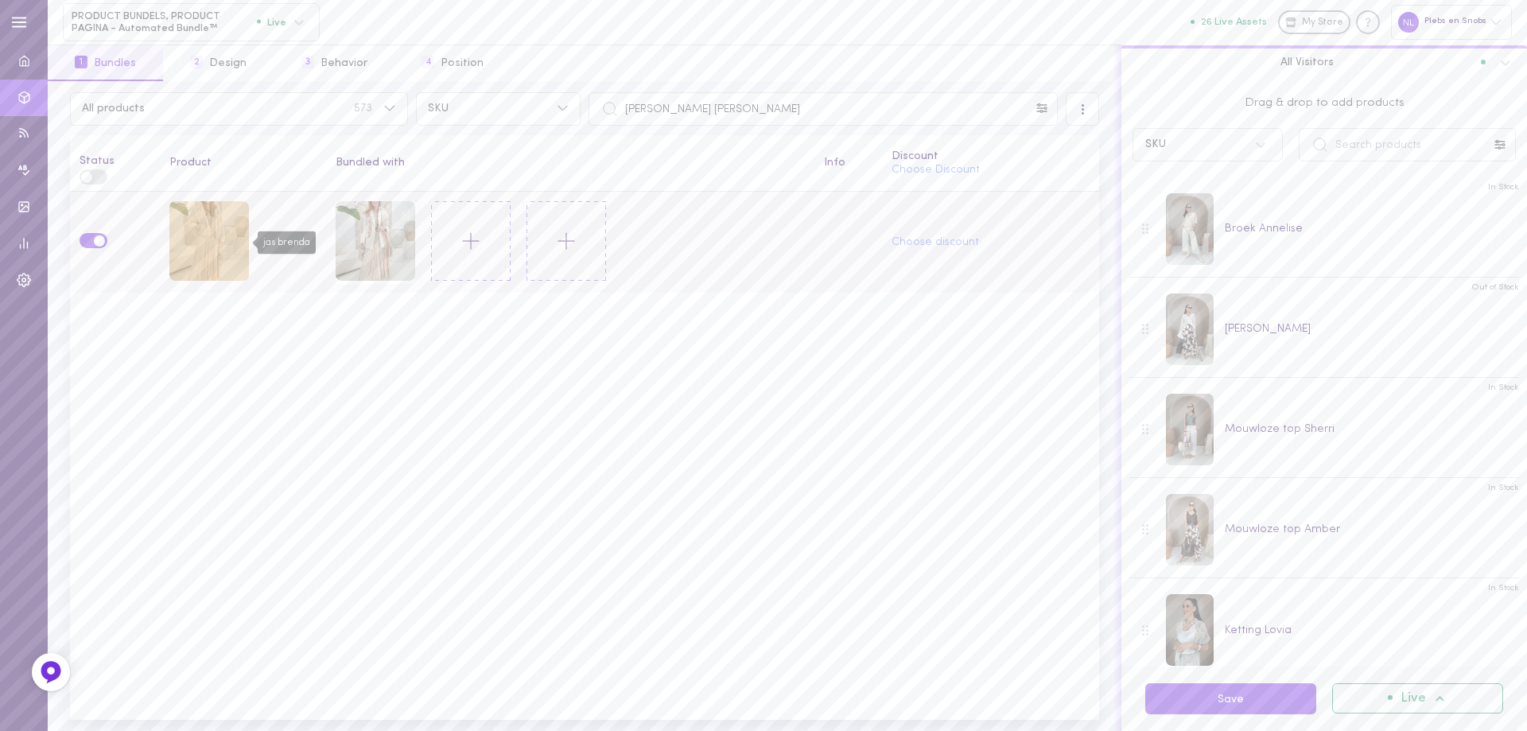
click at [180, 235] on div "jas brenda" at bounding box center [209, 241] width 80 height 80
drag, startPoint x: 691, startPoint y: 115, endPoint x: 582, endPoint y: 118, distance: 109.0
click at [588, 114] on input "[PERSON_NAME] [PERSON_NAME]" at bounding box center [822, 108] width 469 height 33
paste input "rachael"
type input "[PERSON_NAME] [PERSON_NAME]"
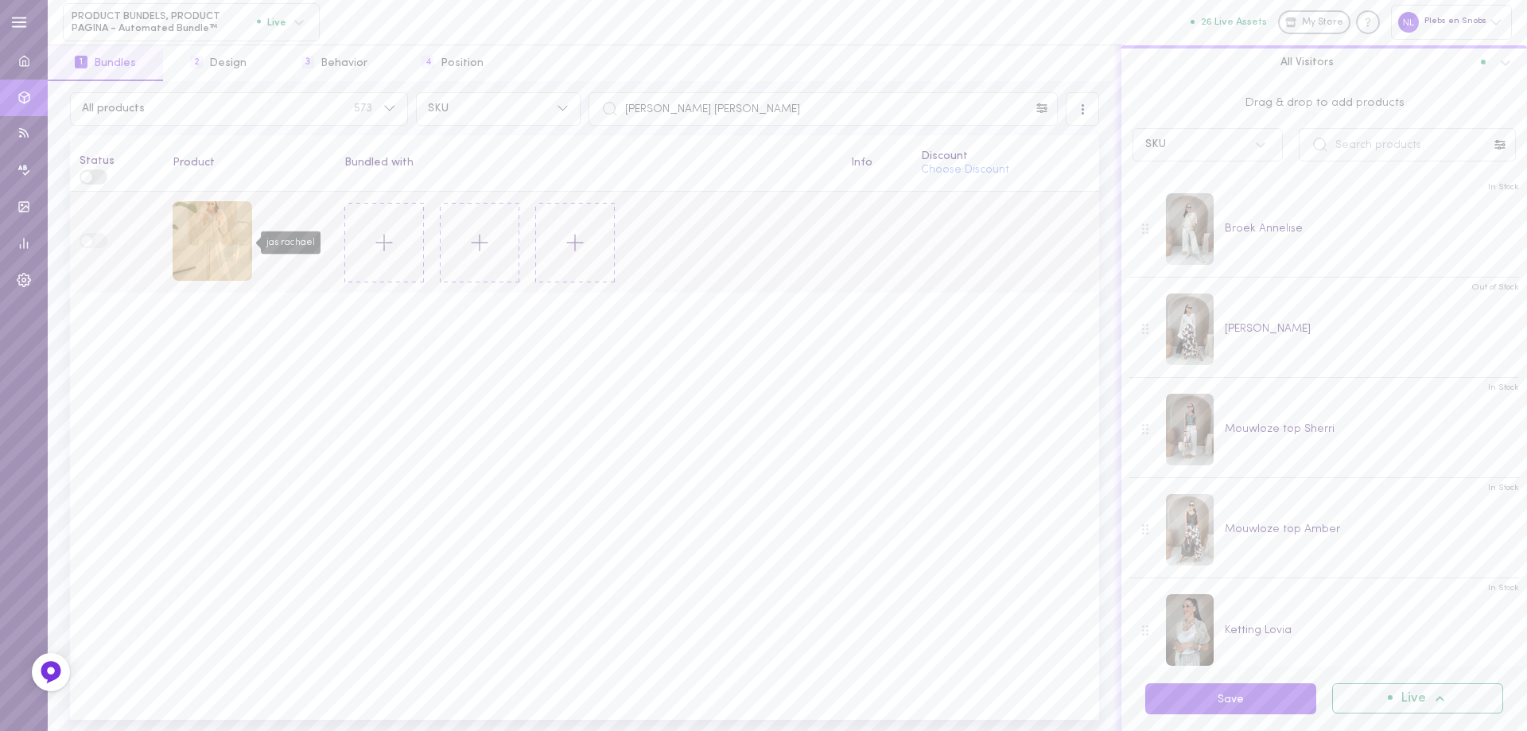
click at [219, 250] on div "jas rachael" at bounding box center [213, 241] width 80 height 80
click at [376, 246] on icon at bounding box center [384, 242] width 27 height 27
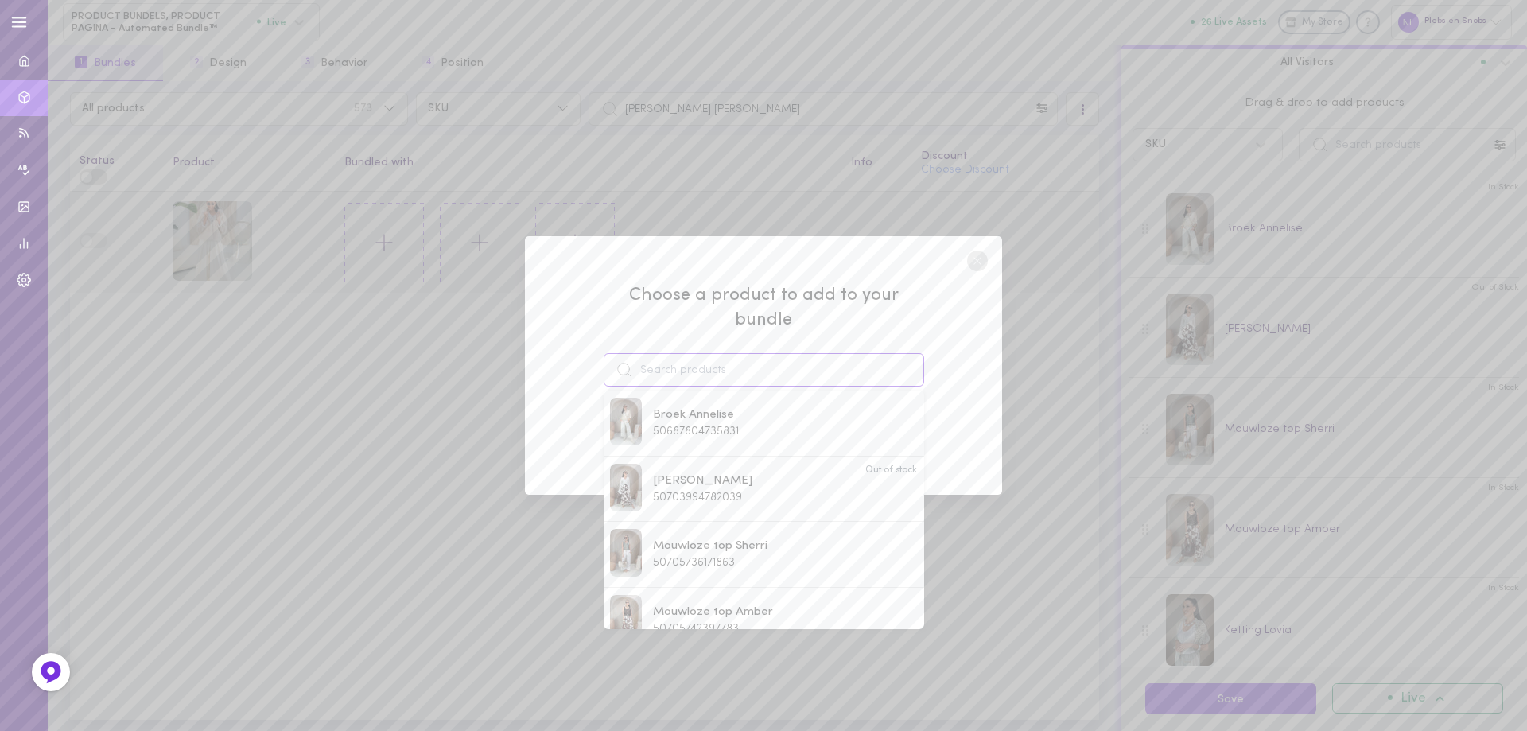
click at [685, 361] on input at bounding box center [763, 369] width 320 height 33
paste input "vestje Civalia"
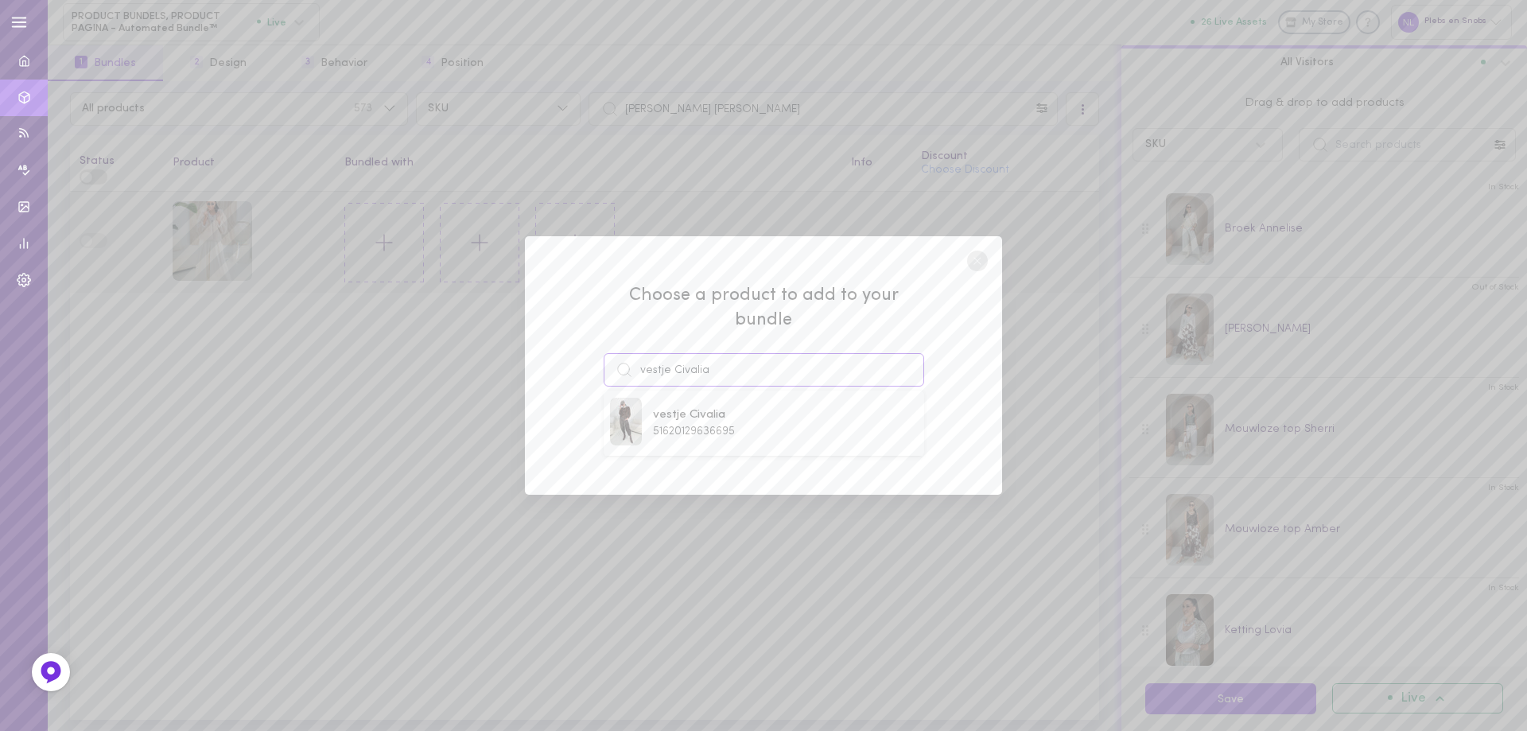
drag, startPoint x: 595, startPoint y: 347, endPoint x: 574, endPoint y: 347, distance: 20.7
click at [574, 347] on div "Choose a product to add to your bundle vestje Civalia vestje Civalia 5162012963…" at bounding box center [763, 365] width 477 height 259
paste input "[PERSON_NAME]"
type input "vestje [PERSON_NAME]"
click at [712, 409] on span "vestje [PERSON_NAME]" at bounding box center [721, 414] width 136 height 17
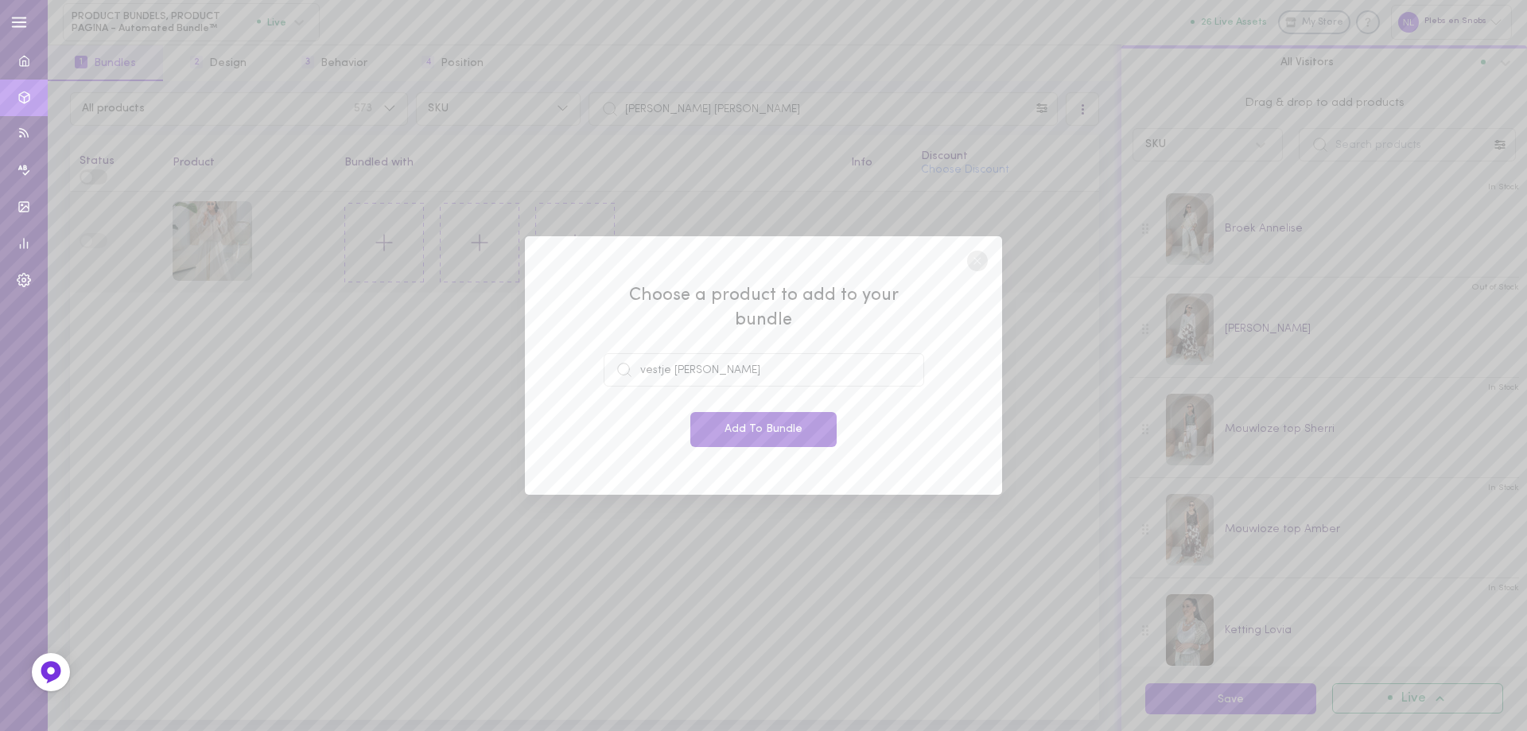
click at [713, 412] on button "Add To Bundle" at bounding box center [763, 429] width 146 height 35
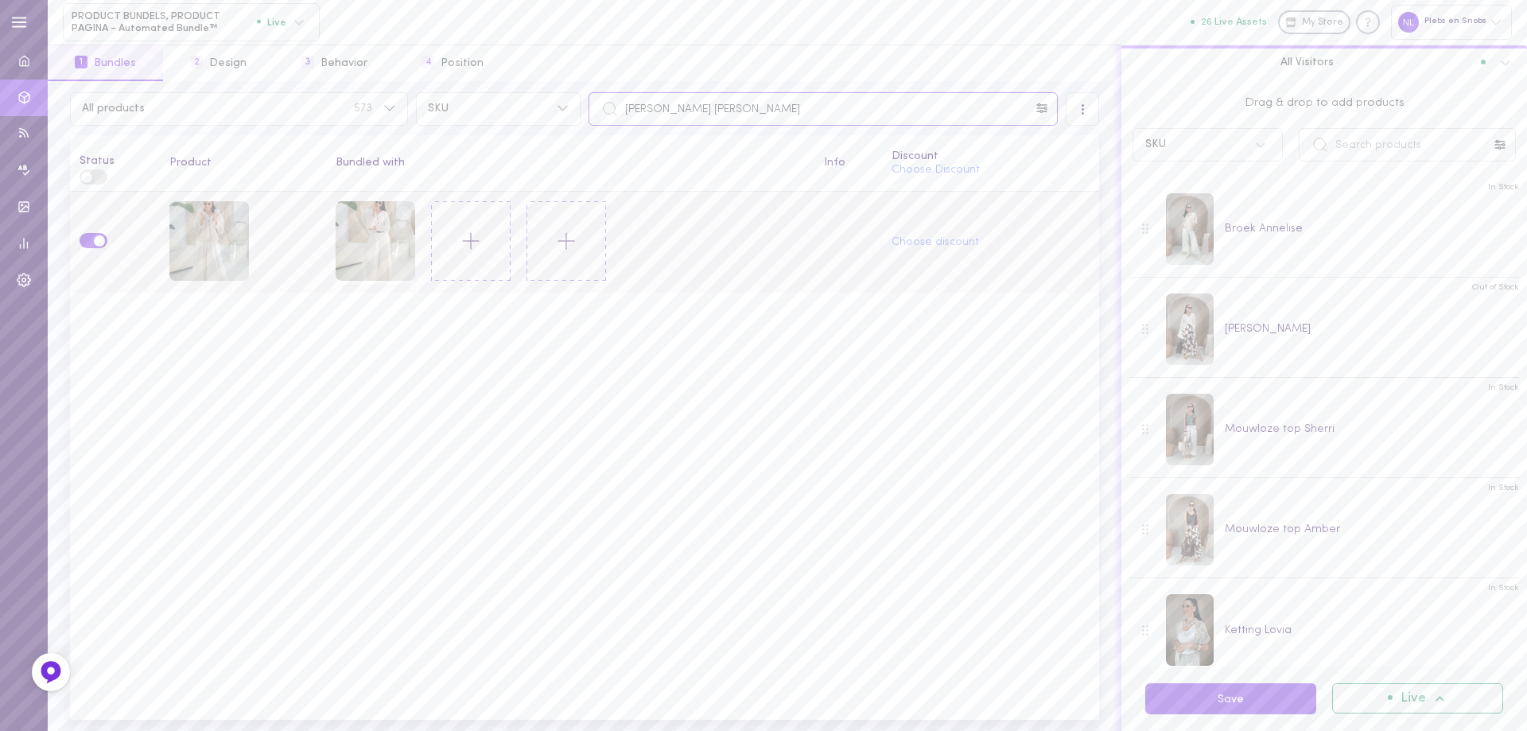
drag, startPoint x: 669, startPoint y: 110, endPoint x: 593, endPoint y: 107, distance: 75.6
click at [593, 107] on input "[PERSON_NAME] [PERSON_NAME]" at bounding box center [822, 108] width 469 height 33
paste input "vestje [PERSON_NAME]"
type input "vestje [PERSON_NAME]"
click at [386, 242] on icon at bounding box center [384, 242] width 27 height 27
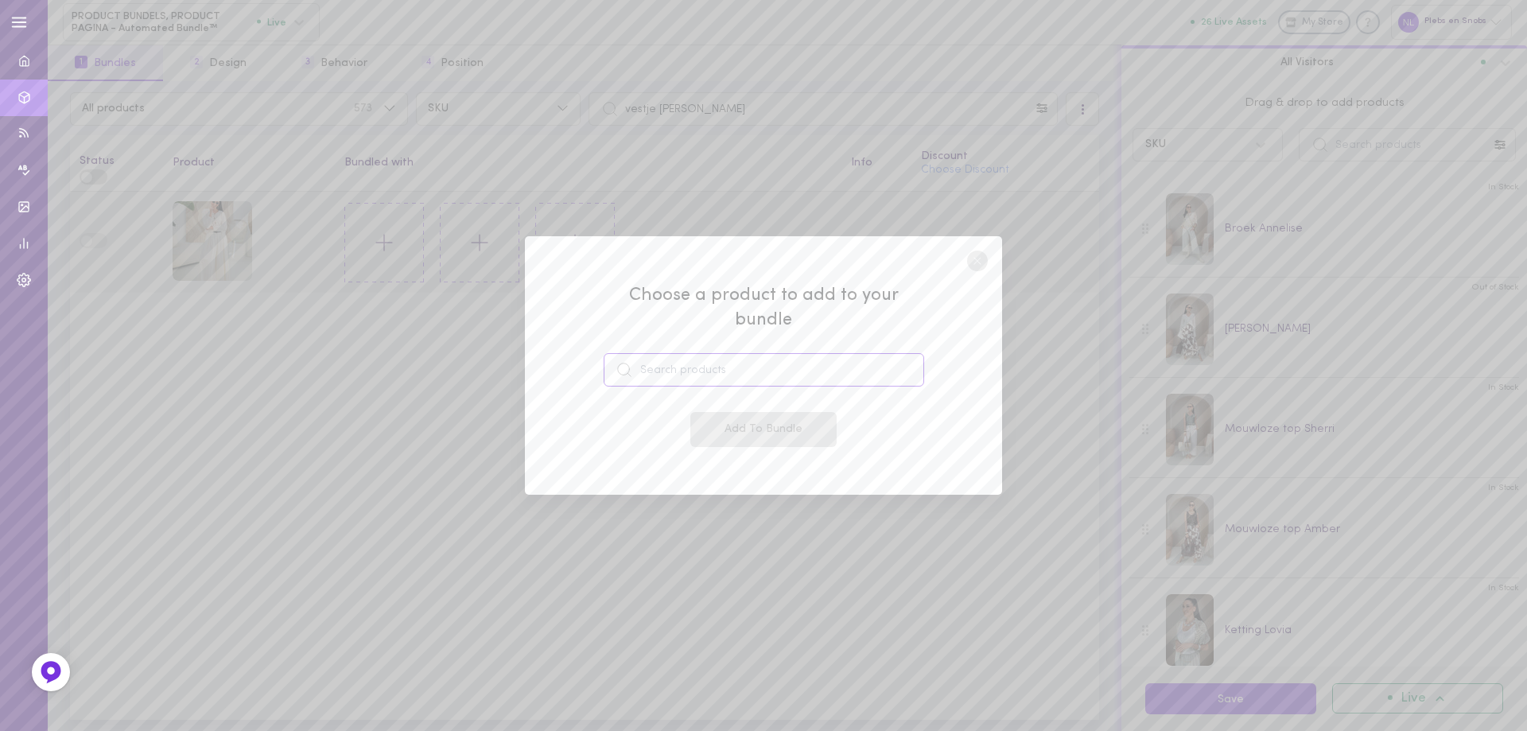
click at [648, 353] on input at bounding box center [763, 369] width 320 height 33
type input "[PERSON_NAME] [PERSON_NAME]"
click at [738, 406] on span "[PERSON_NAME] [PERSON_NAME]" at bounding box center [754, 414] width 202 height 17
click at [750, 412] on button "Add To Bundle" at bounding box center [763, 429] width 146 height 35
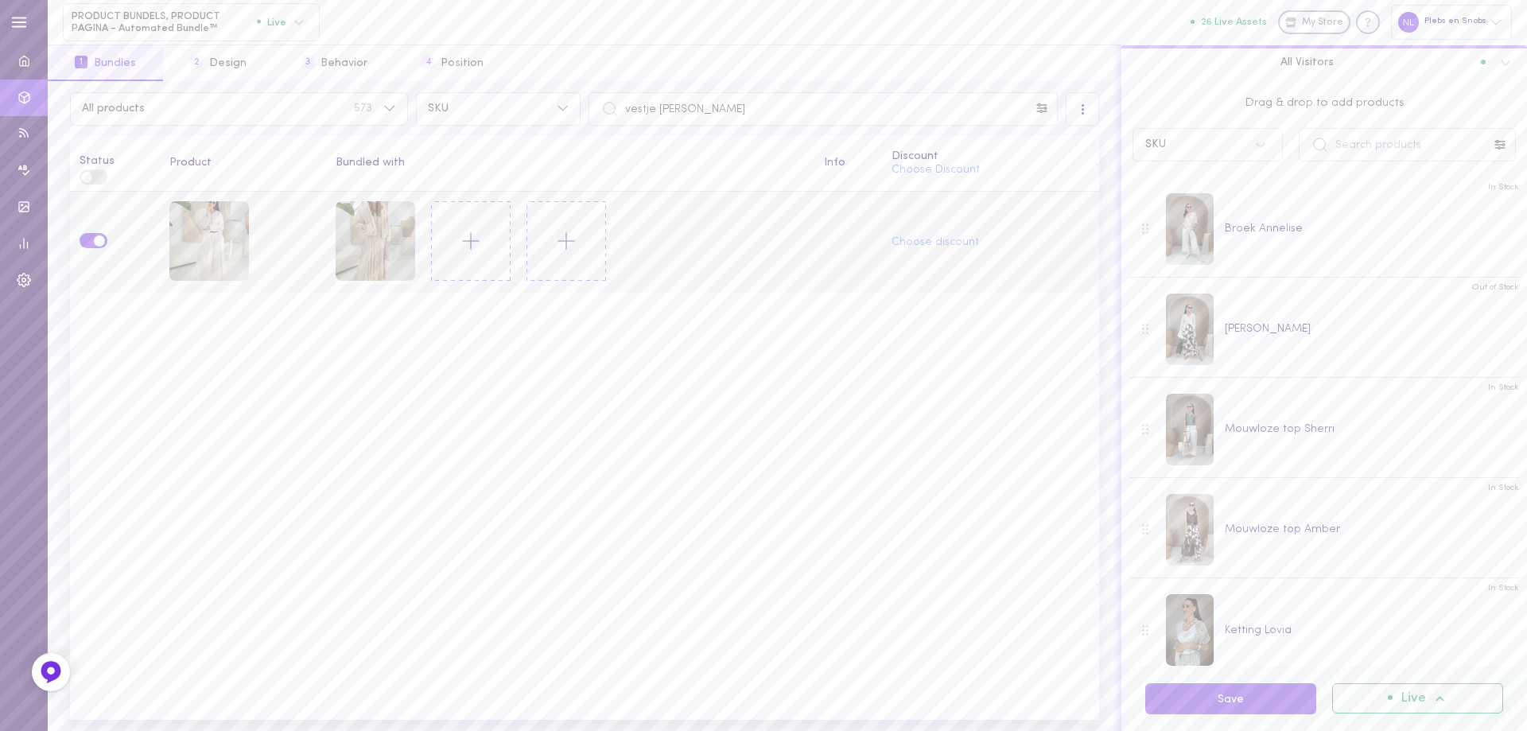
click at [402, 211] on circle at bounding box center [402, 212] width 15 height 15
click at [378, 238] on icon at bounding box center [384, 242] width 27 height 27
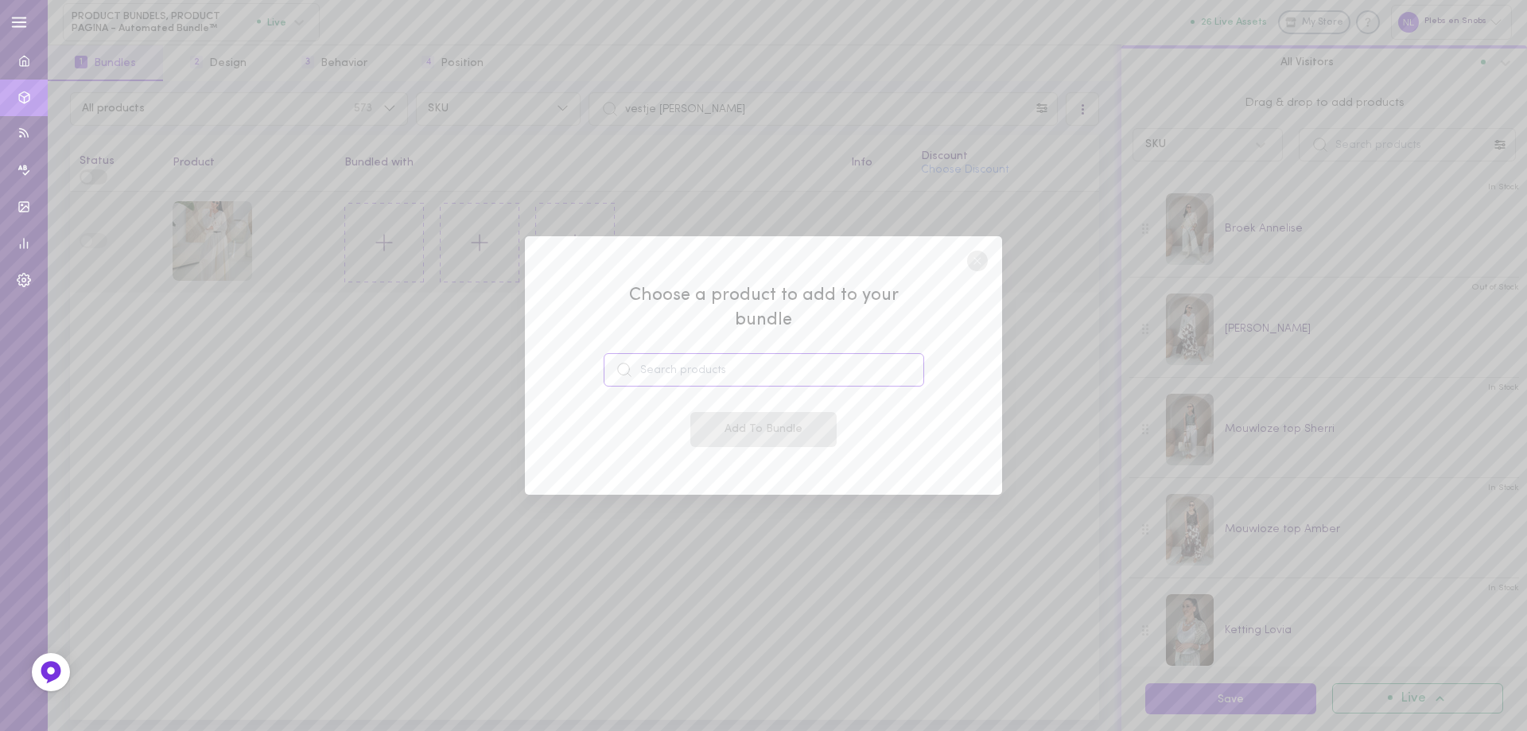
click at [700, 361] on input at bounding box center [763, 369] width 320 height 33
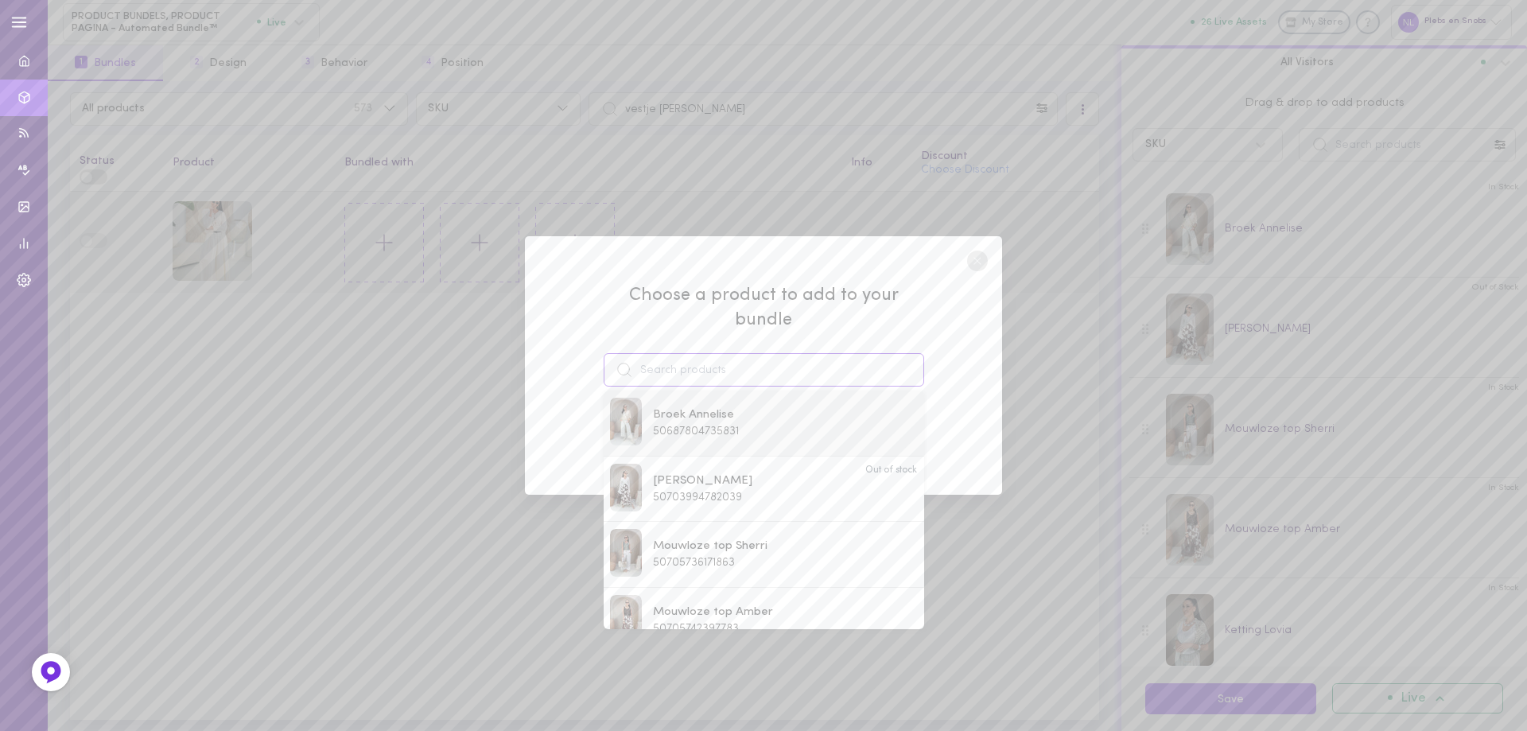
paste input "[PERSON_NAME] [PERSON_NAME]"
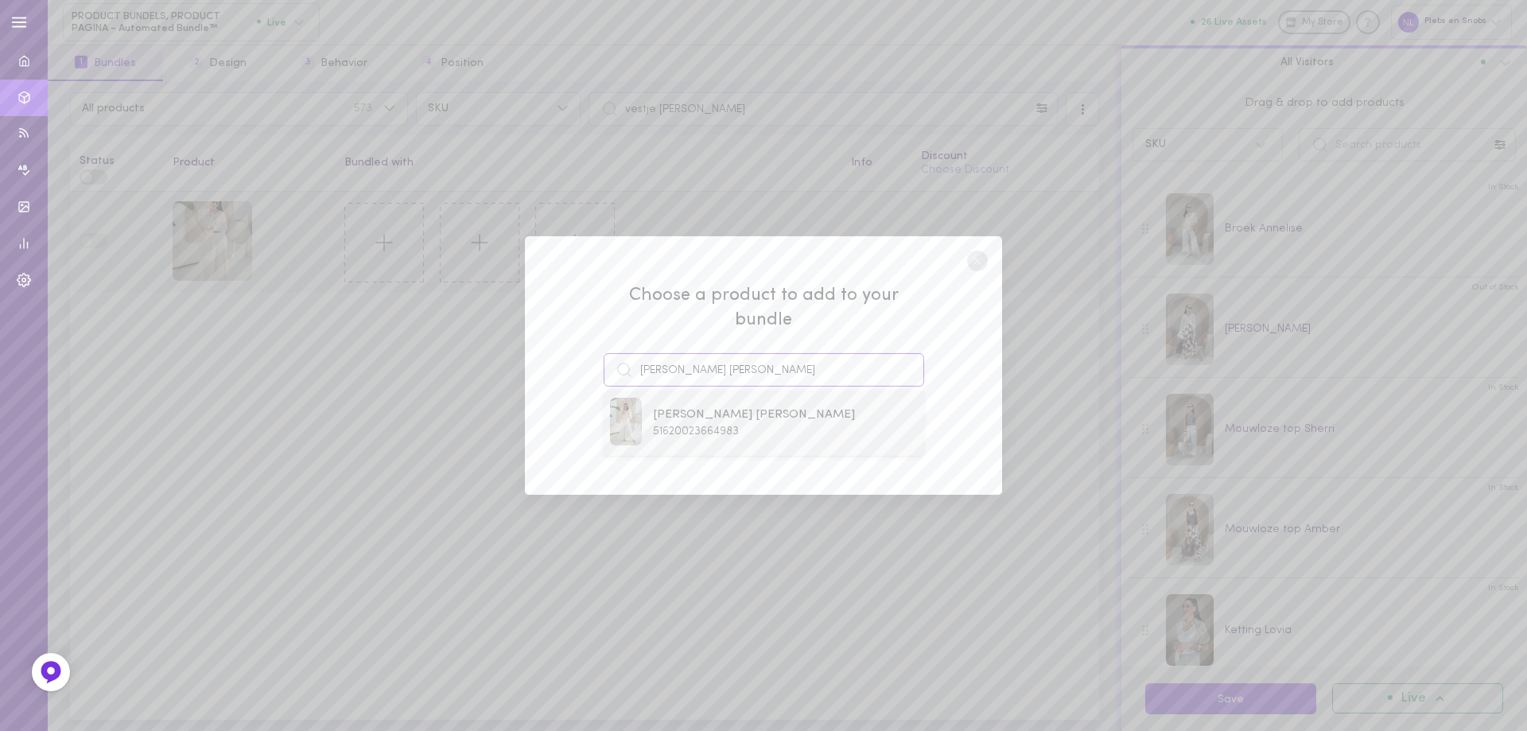
type input "[PERSON_NAME] [PERSON_NAME]"
click at [708, 409] on span "[PERSON_NAME] [PERSON_NAME]" at bounding box center [754, 414] width 202 height 17
drag, startPoint x: 708, startPoint y: 409, endPoint x: 669, endPoint y: 401, distance: 39.9
click at [707, 412] on button "Add To Bundle" at bounding box center [763, 429] width 146 height 35
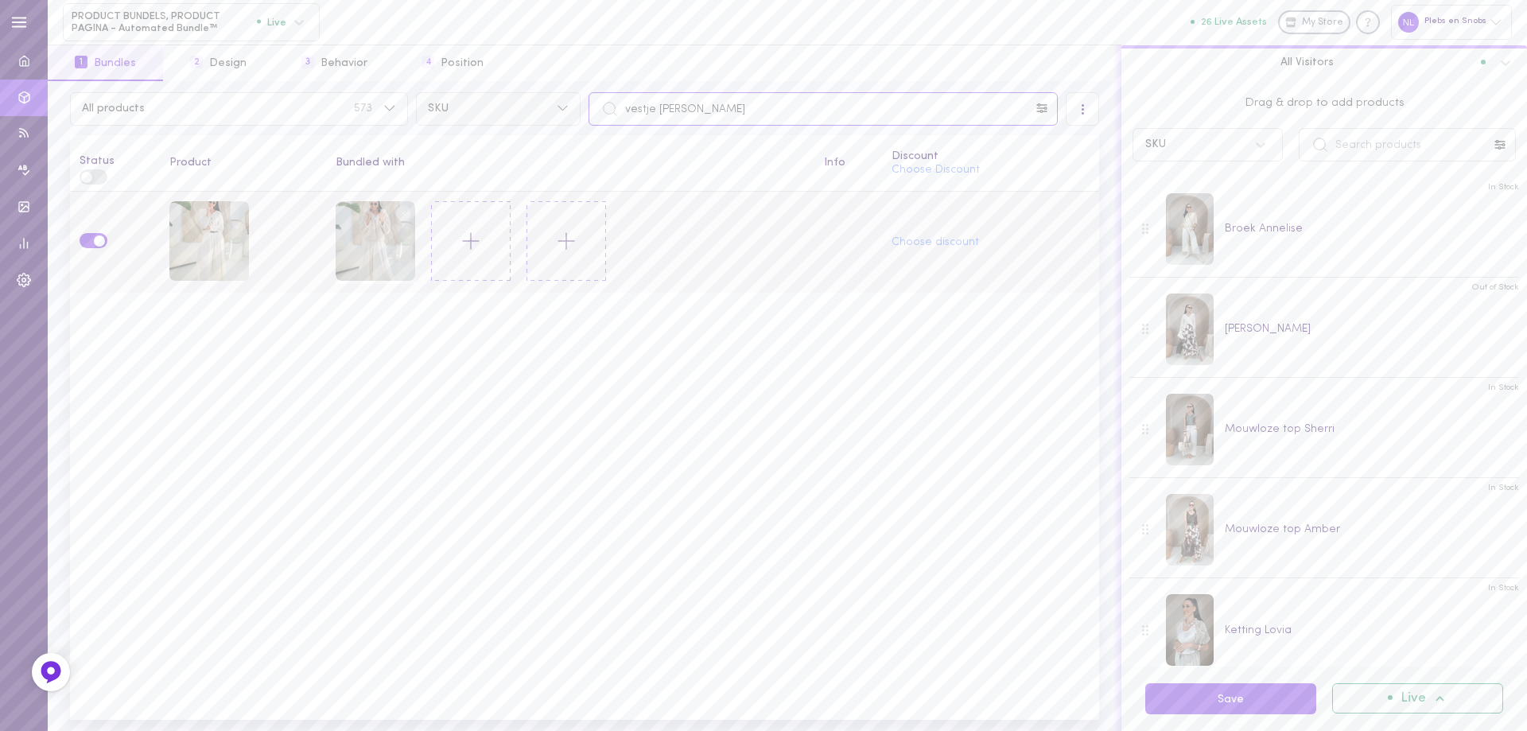
drag, startPoint x: 716, startPoint y: 122, endPoint x: 546, endPoint y: 103, distance: 170.3
click at [560, 103] on div "All products 573 SKU vestje [PERSON_NAME]" at bounding box center [584, 108] width 1037 height 33
paste input "[PERSON_NAME]"
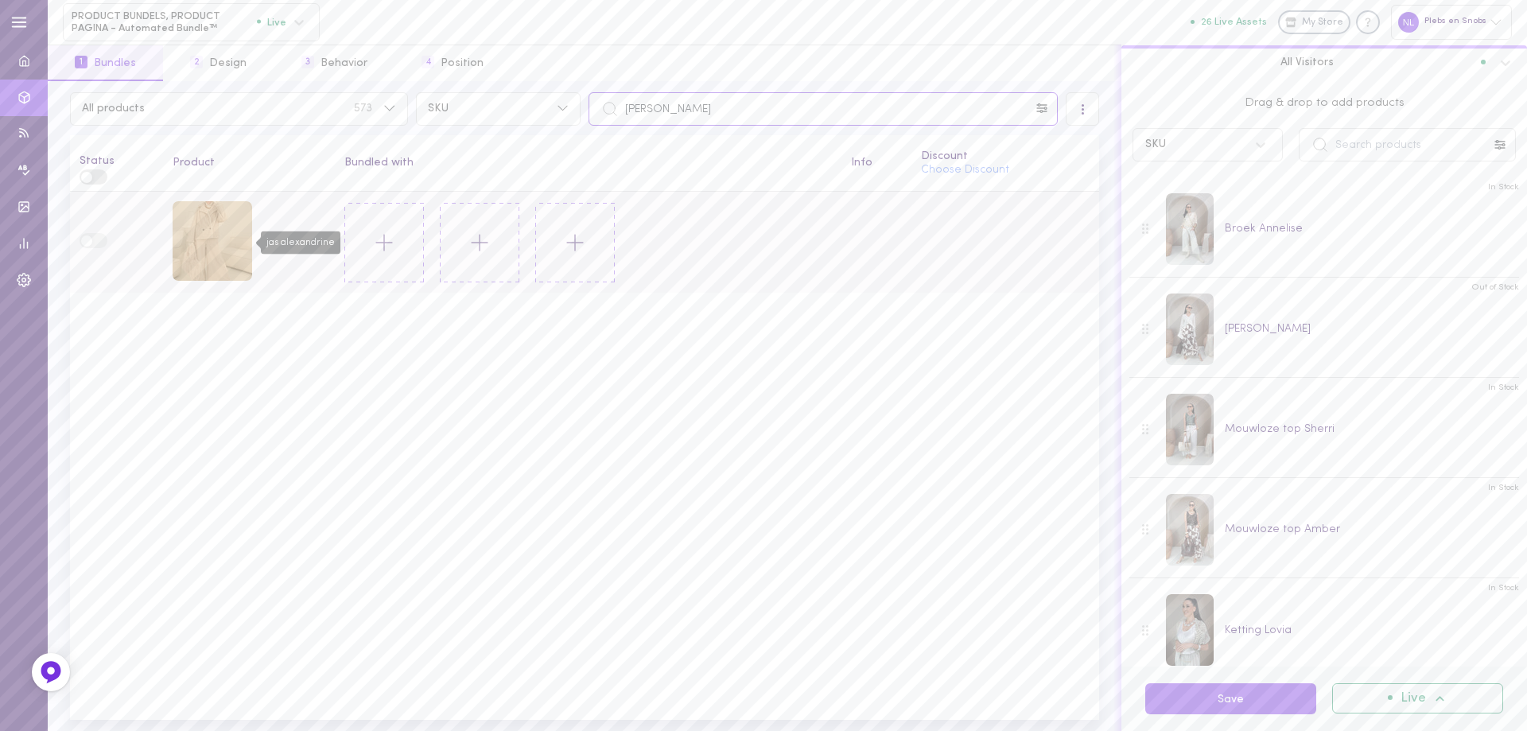
type input "[PERSON_NAME]"
click at [233, 243] on div "jas alexandrine" at bounding box center [213, 241] width 80 height 80
click at [390, 239] on icon at bounding box center [384, 242] width 27 height 27
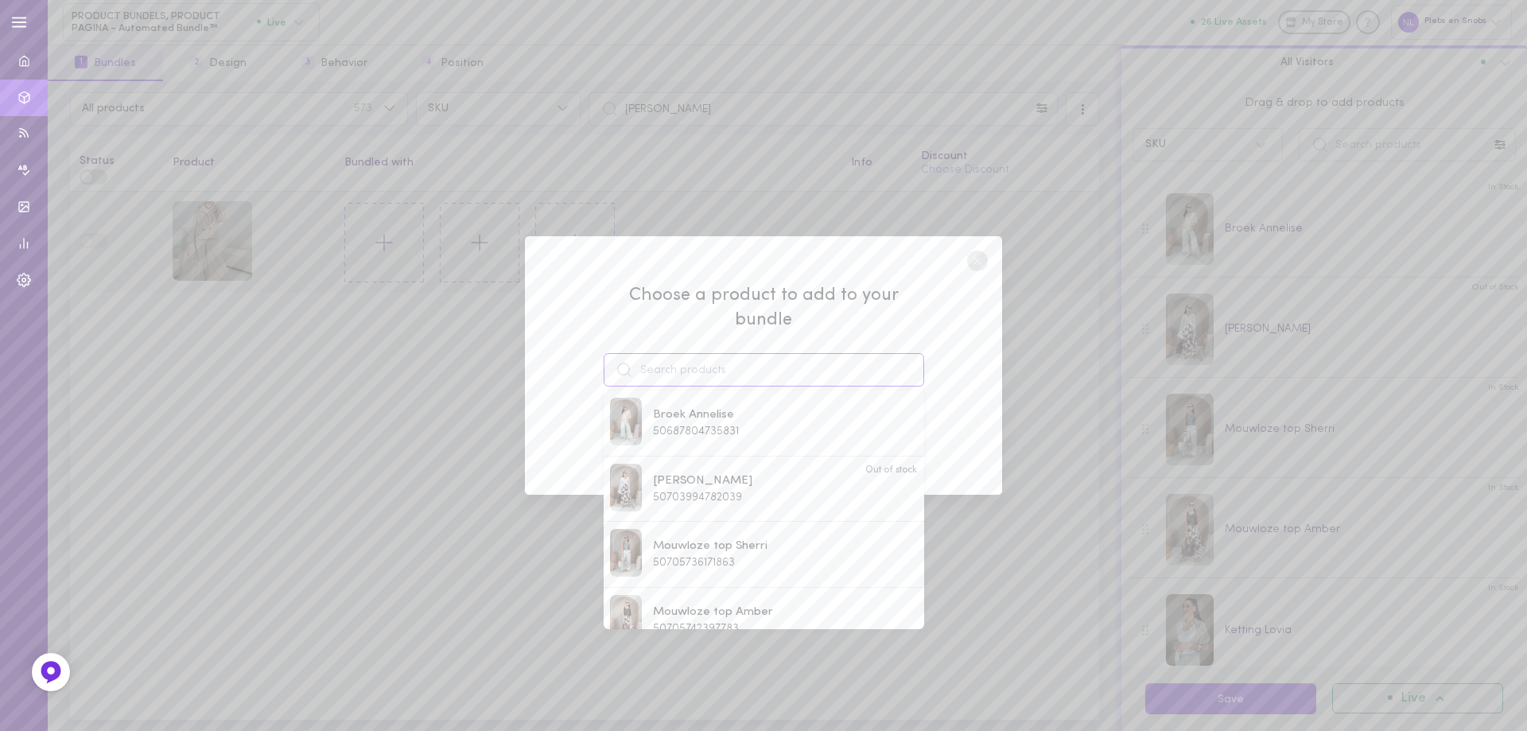
click at [646, 360] on input at bounding box center [763, 369] width 320 height 33
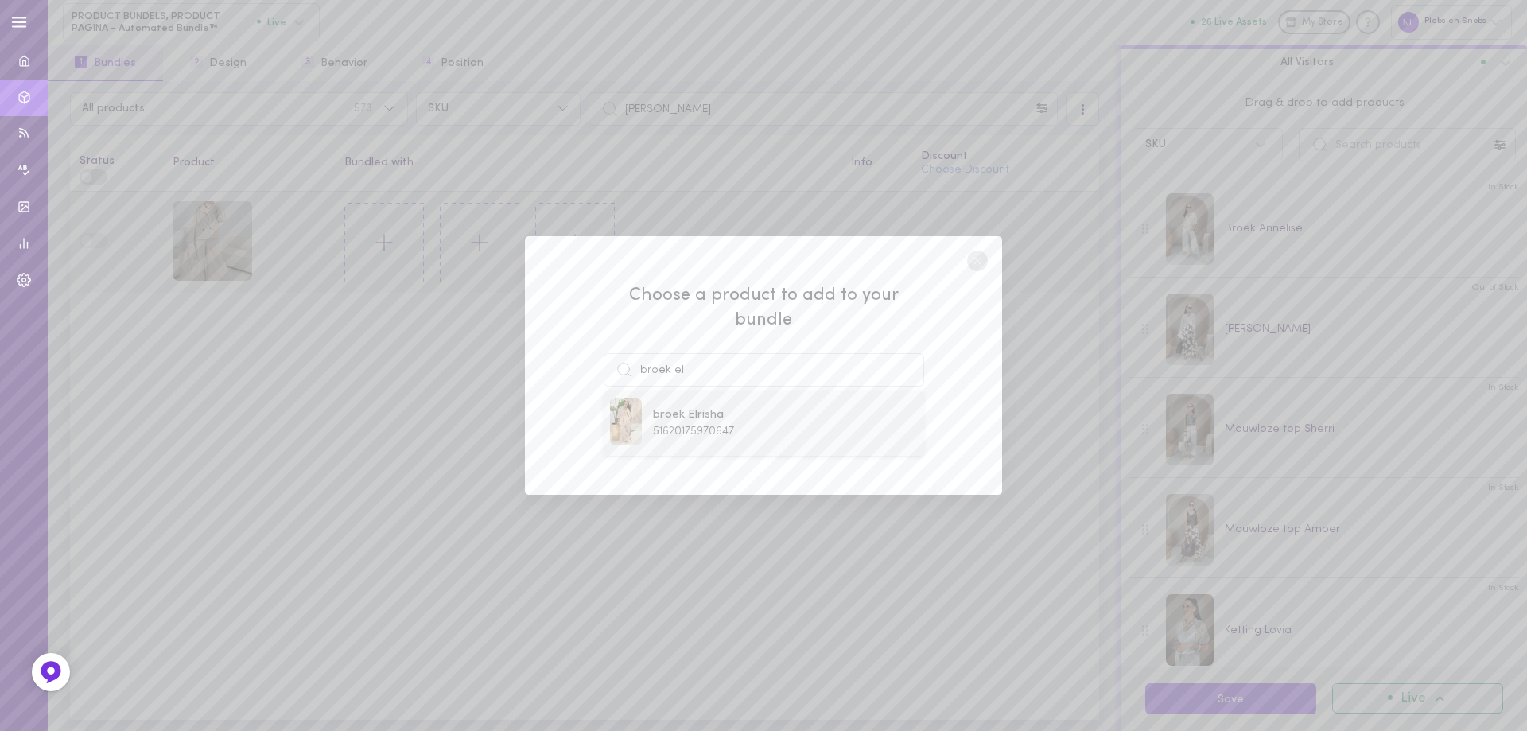
click at [727, 431] on div "broek Elrisha 51620175970647" at bounding box center [763, 423] width 307 height 51
type input "broek Elrisha"
click at [729, 431] on button "Add To Bundle" at bounding box center [763, 429] width 146 height 35
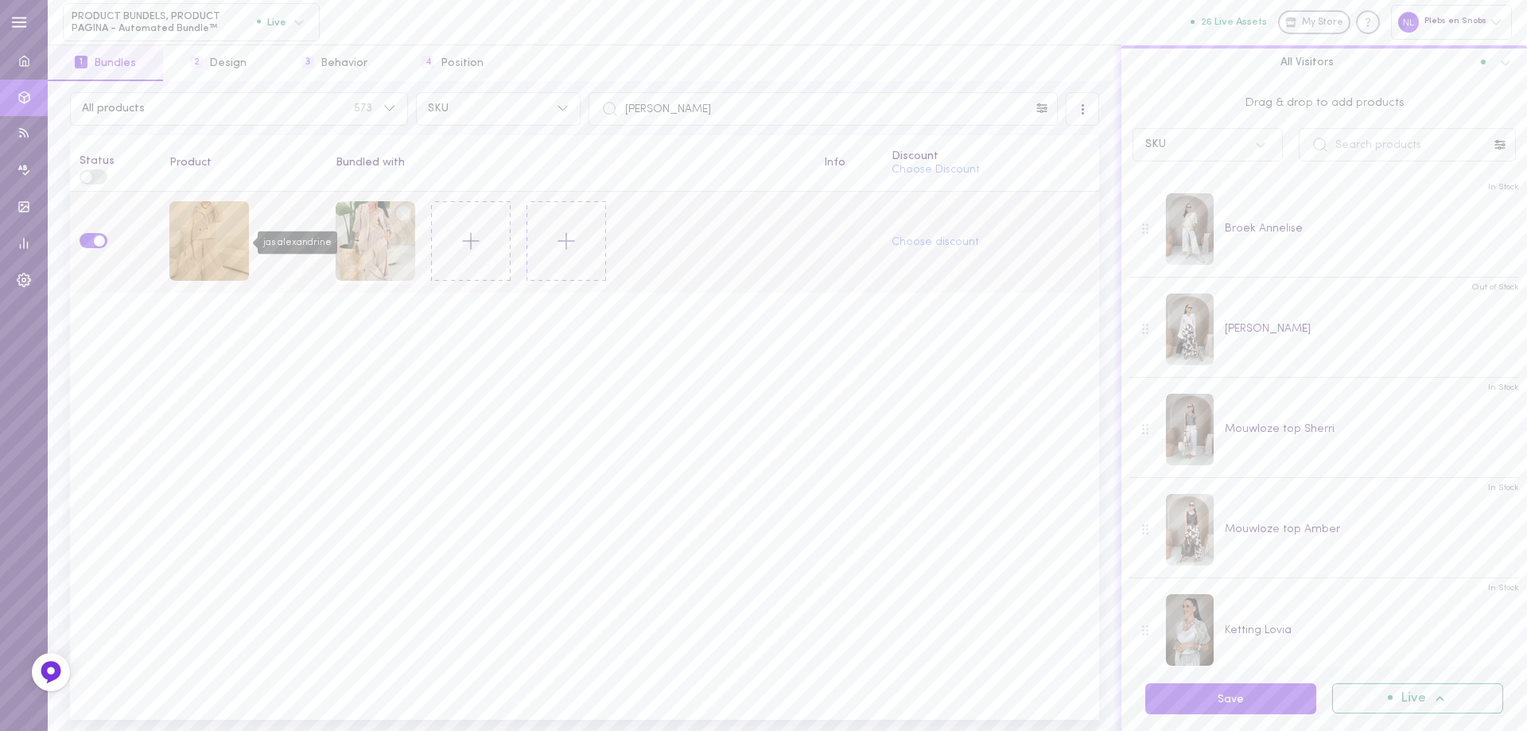
click at [205, 254] on div "jas alexandrine" at bounding box center [209, 241] width 80 height 80
click at [475, 231] on icon at bounding box center [470, 240] width 27 height 27
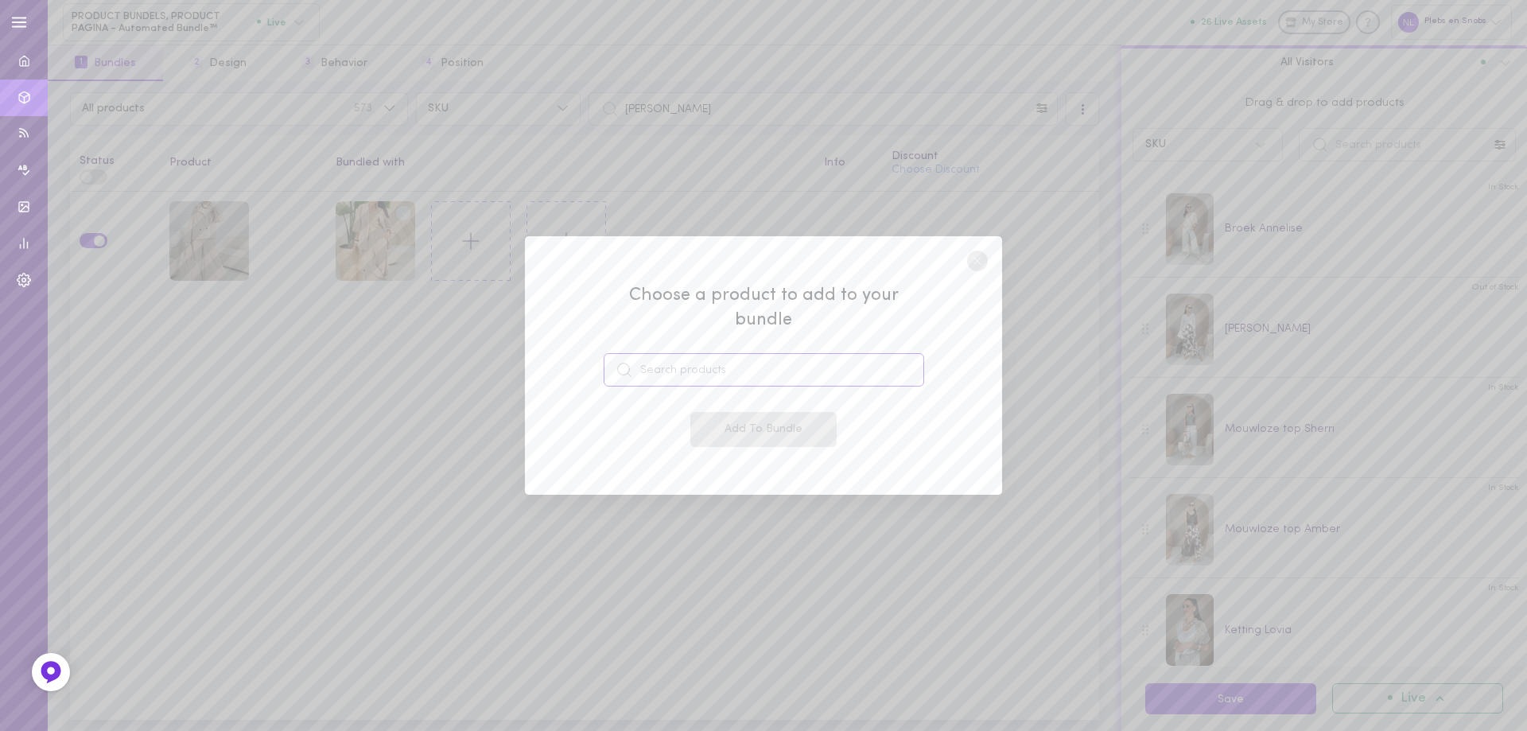
click at [669, 355] on input at bounding box center [763, 369] width 320 height 33
drag, startPoint x: 697, startPoint y: 346, endPoint x: 562, endPoint y: 363, distance: 136.2
click at [563, 363] on div "Choose a product to add to your bundle bonttas Add To Bundle" at bounding box center [763, 365] width 477 height 259
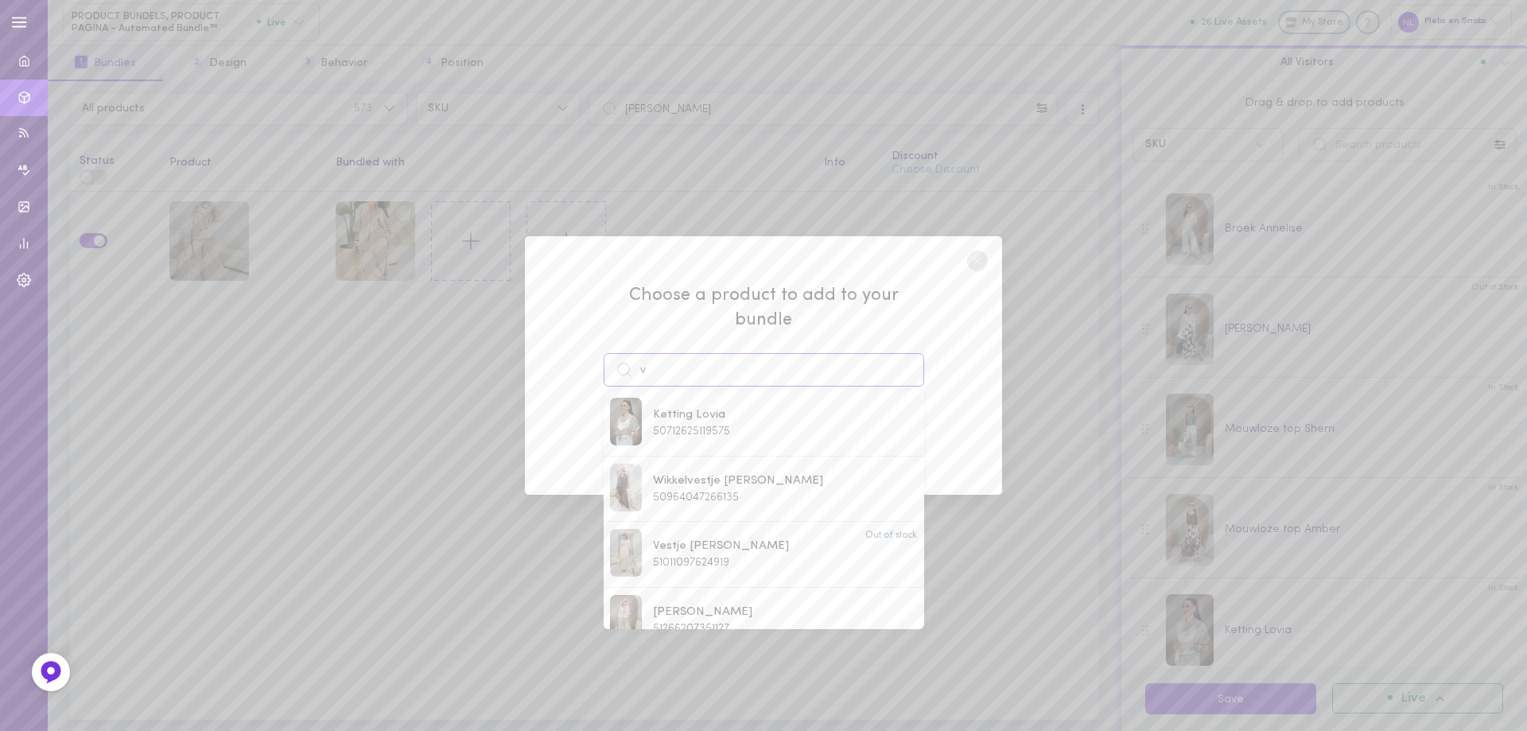
drag, startPoint x: 656, startPoint y: 356, endPoint x: 619, endPoint y: 359, distance: 36.7
click at [620, 359] on div "v" at bounding box center [763, 369] width 320 height 33
paste input "Tas Query"
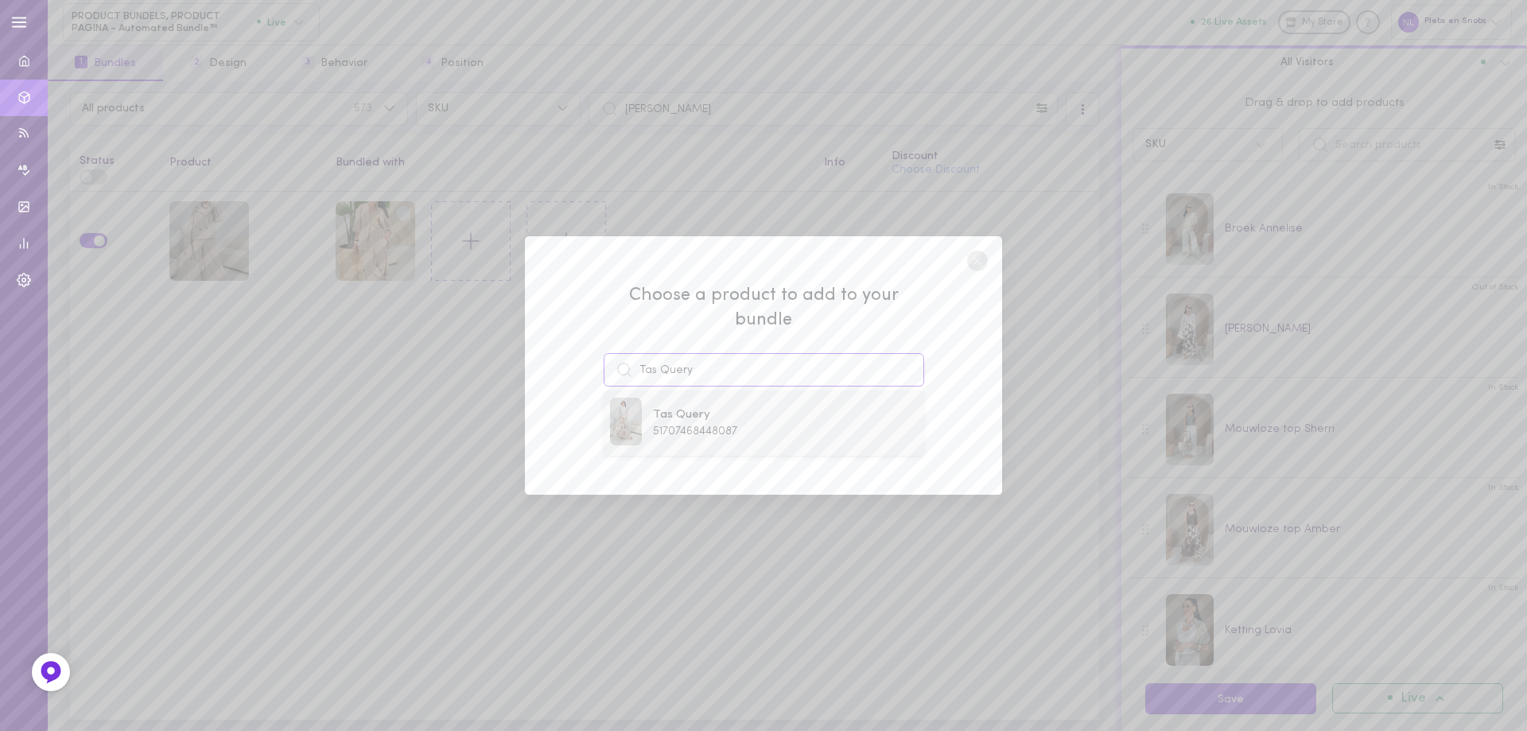
type input "Tas Query"
click at [696, 425] on span "51707468448087" at bounding box center [695, 431] width 84 height 12
click at [708, 417] on button "Add To Bundle" at bounding box center [763, 429] width 146 height 35
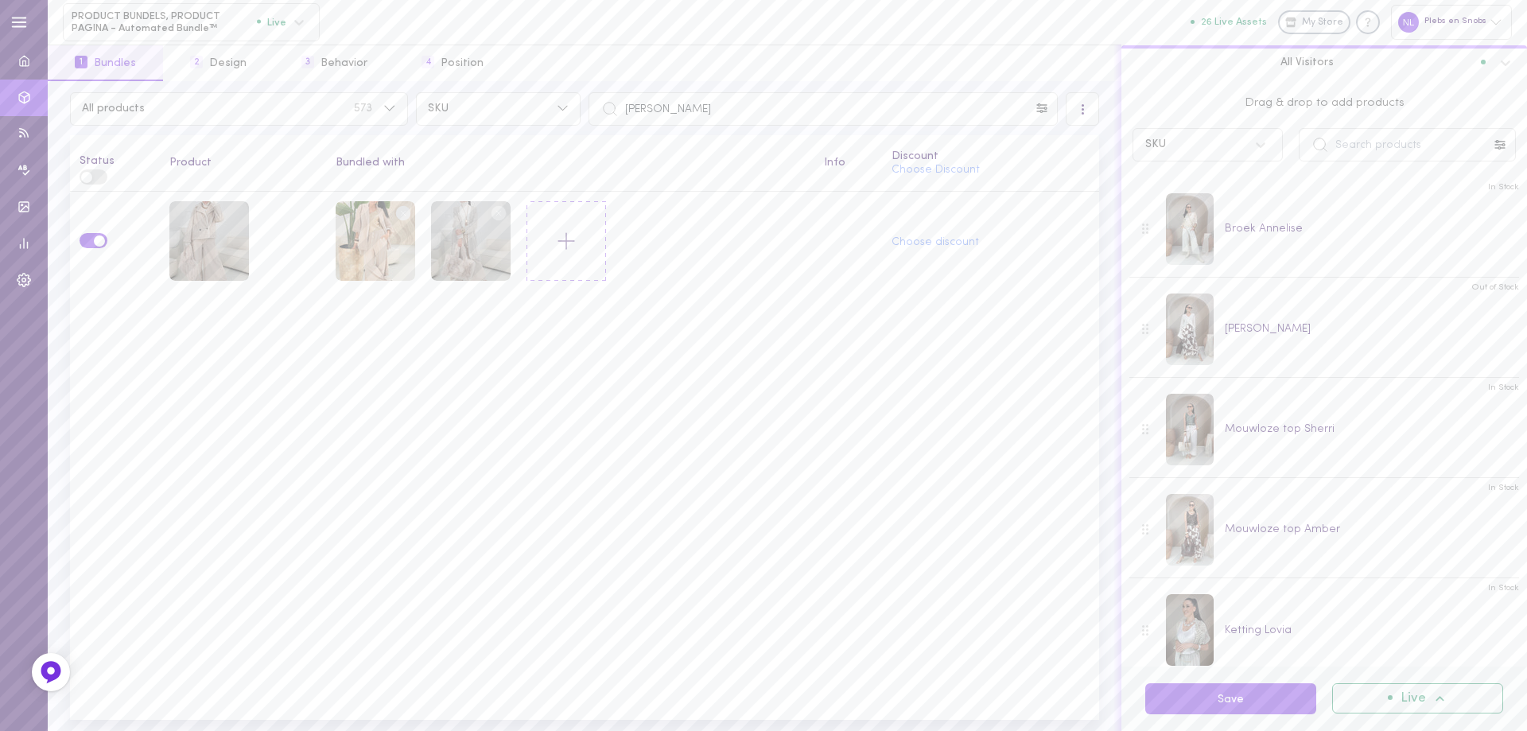
click at [568, 237] on icon at bounding box center [566, 240] width 27 height 27
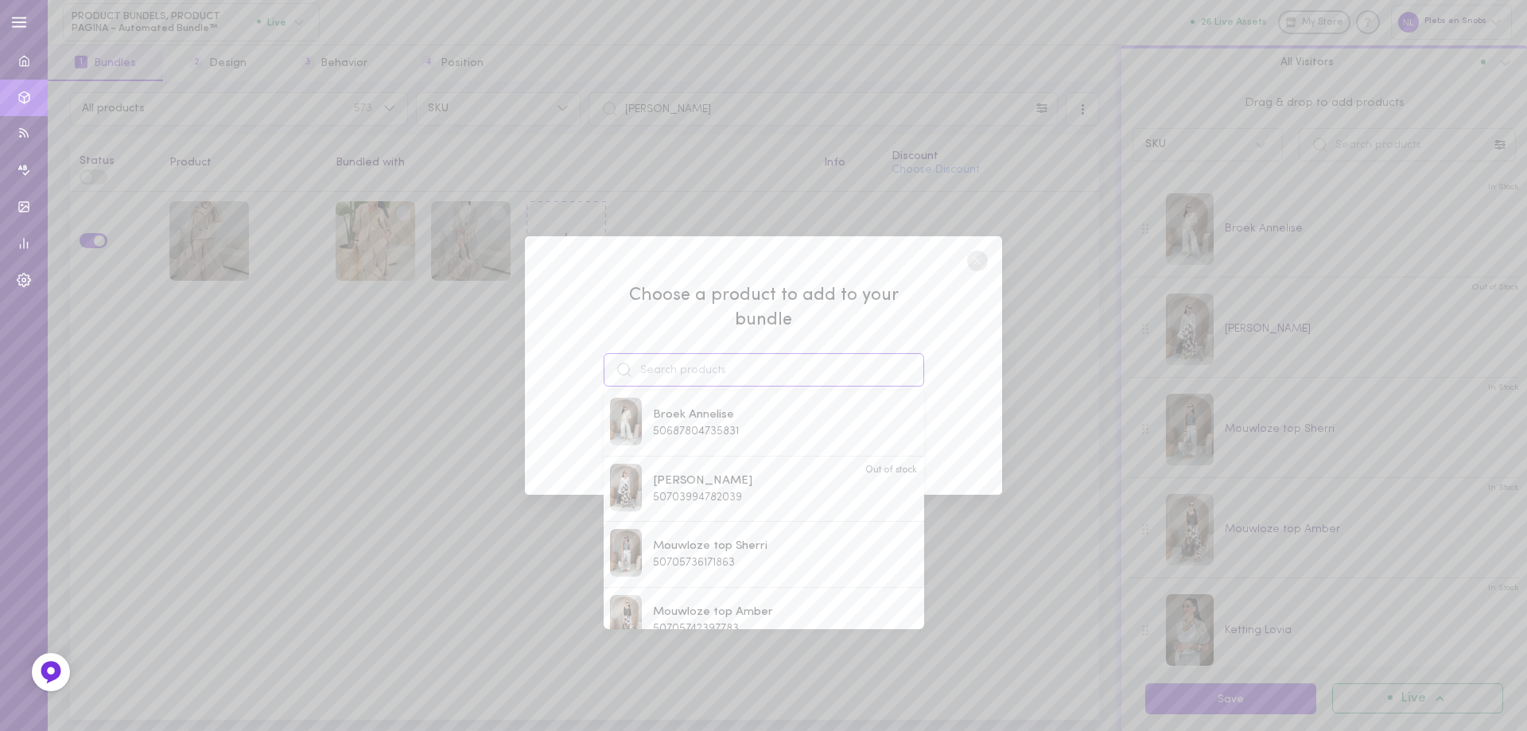
click at [693, 355] on input at bounding box center [763, 369] width 320 height 33
paste input "[PERSON_NAME]"
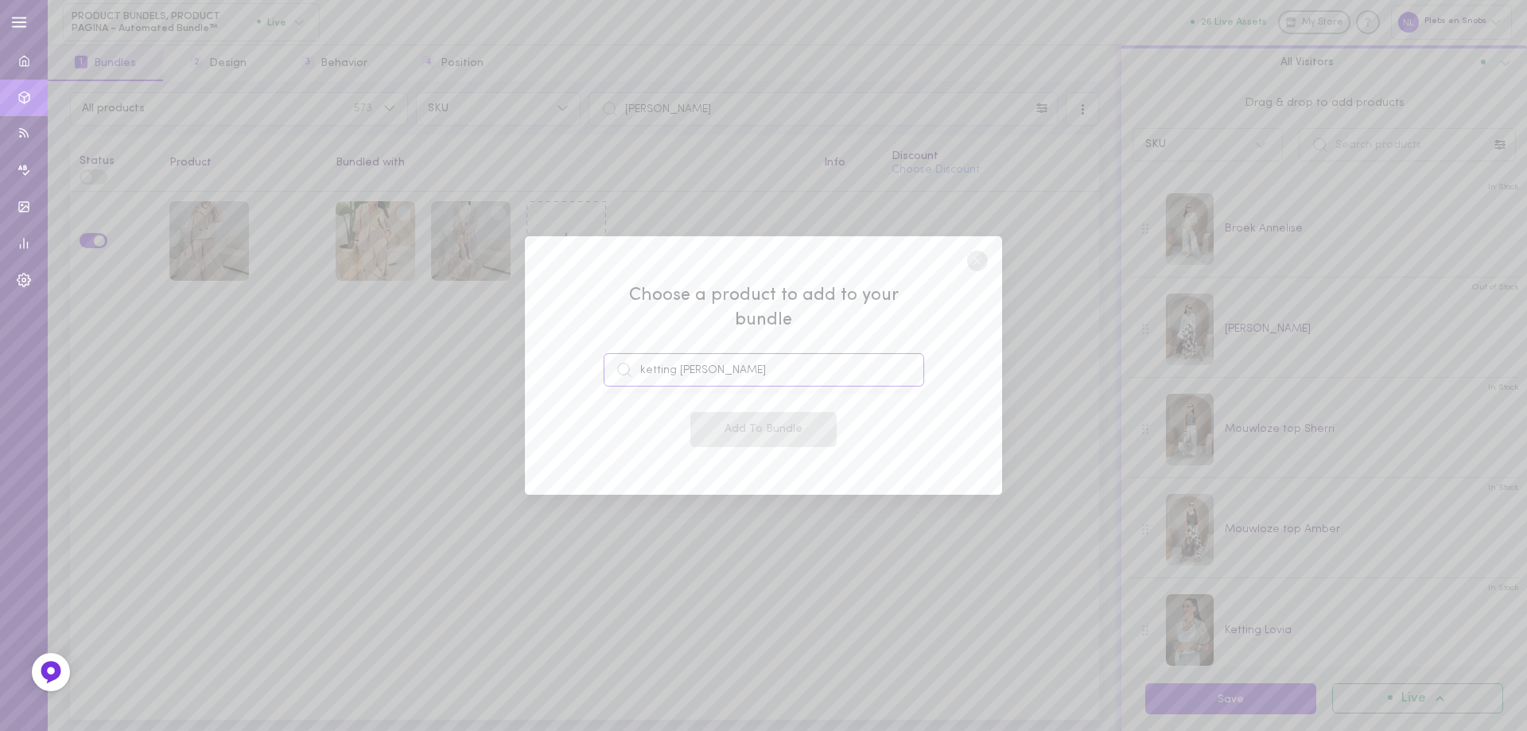
drag, startPoint x: 761, startPoint y: 360, endPoint x: 544, endPoint y: 359, distance: 217.1
click at [544, 359] on div "Choose a product to add to your bundle ketting [PERSON_NAME] Add To Bundle" at bounding box center [763, 365] width 477 height 259
paste input
type input "[PERSON_NAME]"
drag, startPoint x: 715, startPoint y: 420, endPoint x: 734, endPoint y: 424, distance: 19.5
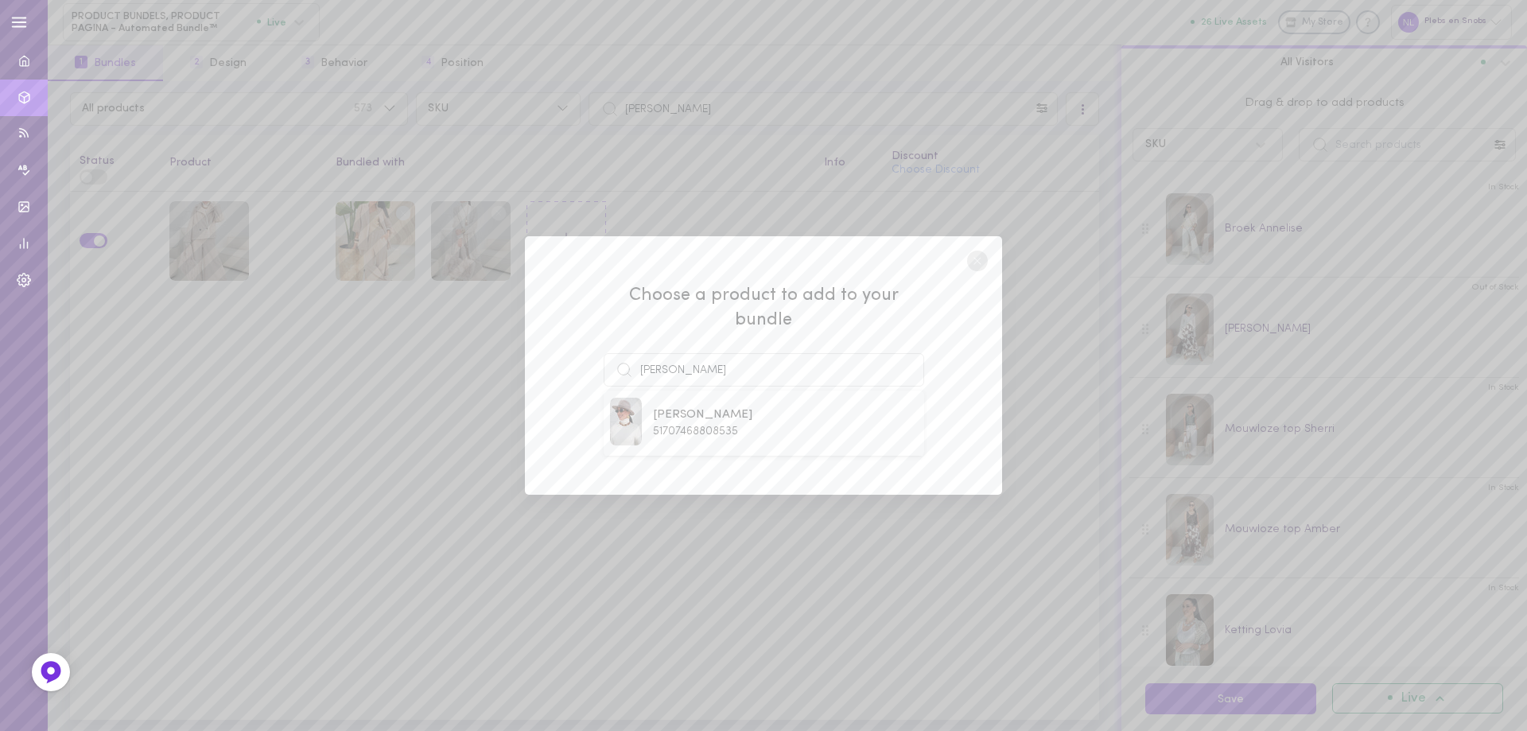
click at [714, 425] on span "51707468808535" at bounding box center [695, 431] width 85 height 12
click at [739, 425] on button "Add To Bundle" at bounding box center [763, 429] width 146 height 35
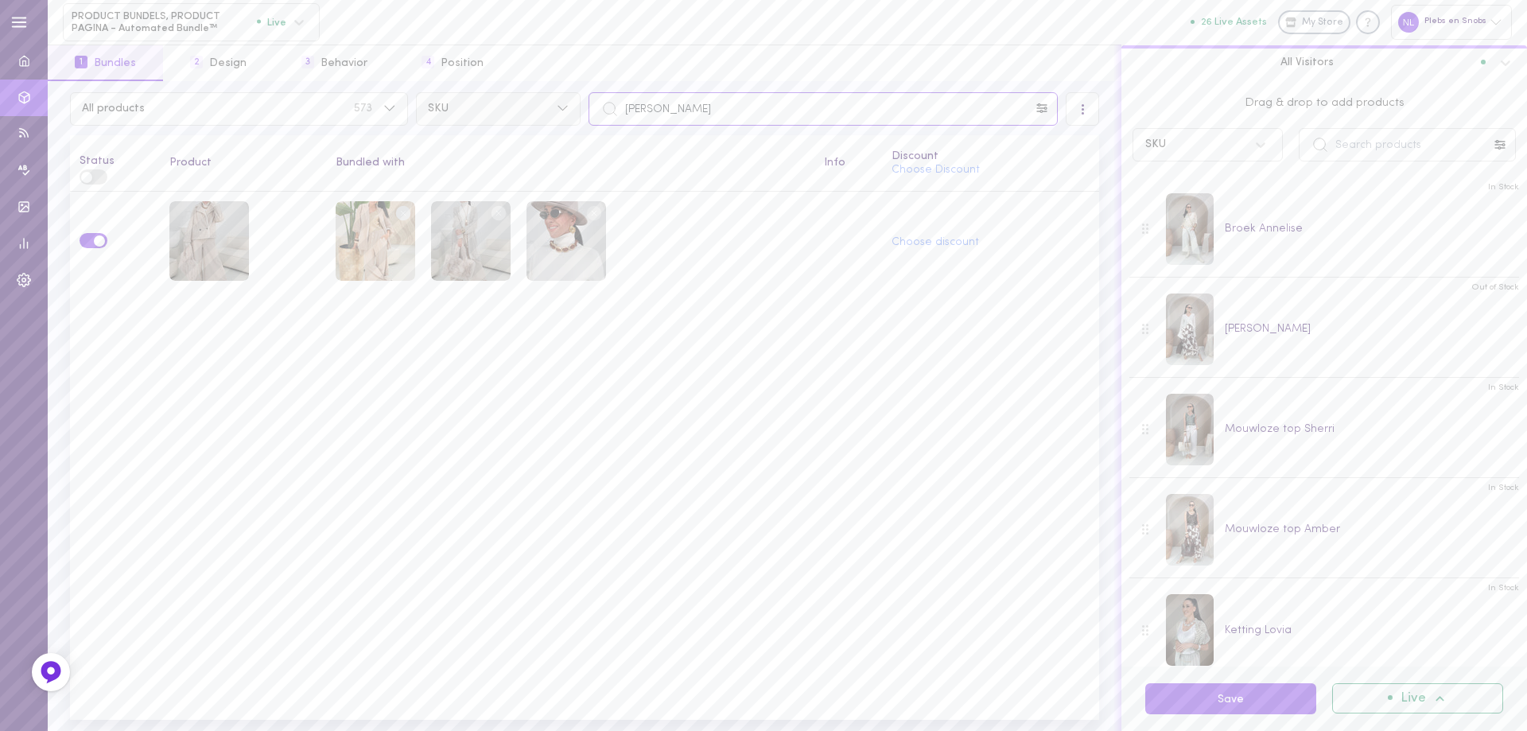
drag, startPoint x: 664, startPoint y: 105, endPoint x: 517, endPoint y: 106, distance: 147.1
click at [518, 106] on div "All products 573 SKU [PERSON_NAME] alexandrine" at bounding box center [584, 108] width 1037 height 33
paste input "bontgilet lilou"
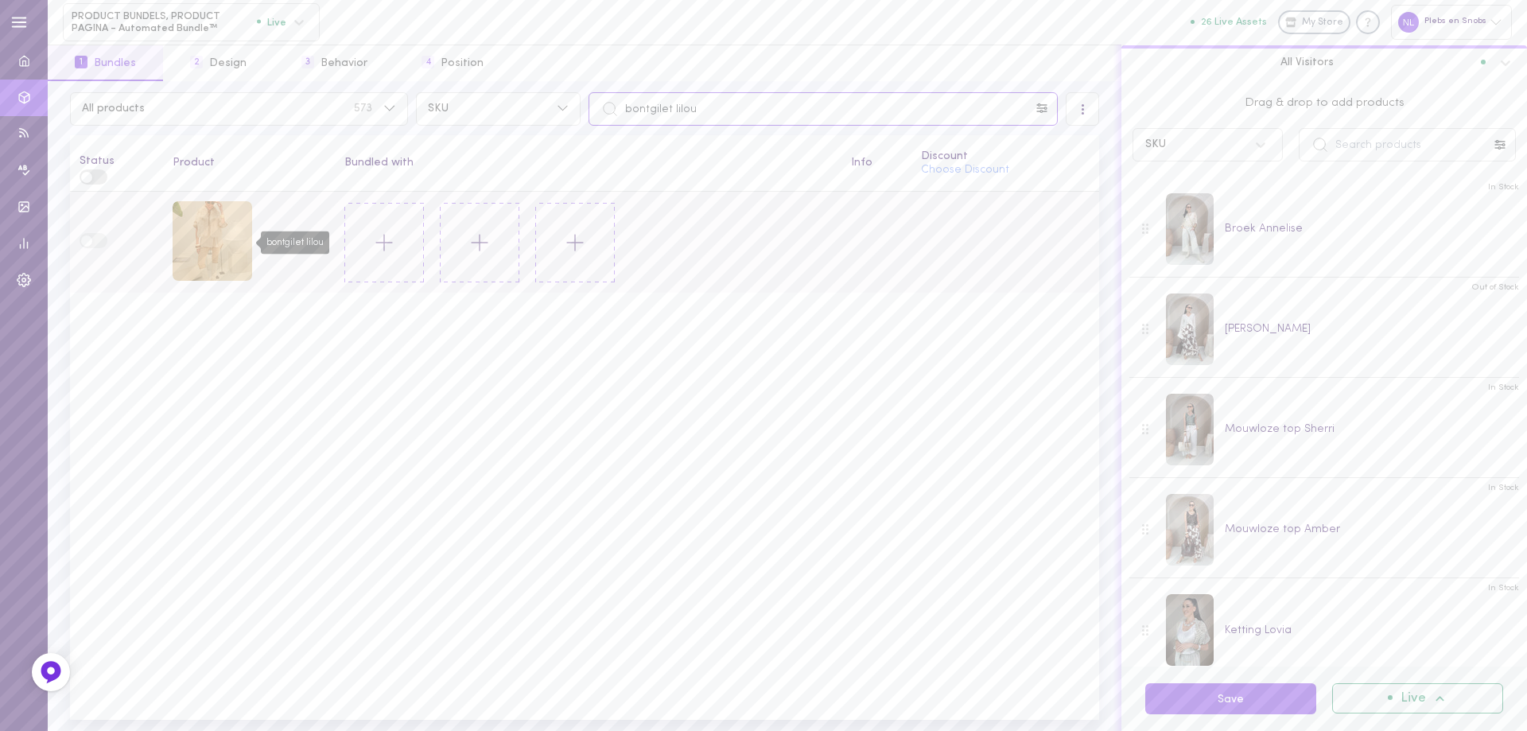
type input "bontgilet lilou"
click at [232, 262] on div "bontgilet lilou" at bounding box center [213, 241] width 80 height 80
click at [378, 243] on icon at bounding box center [384, 242] width 27 height 27
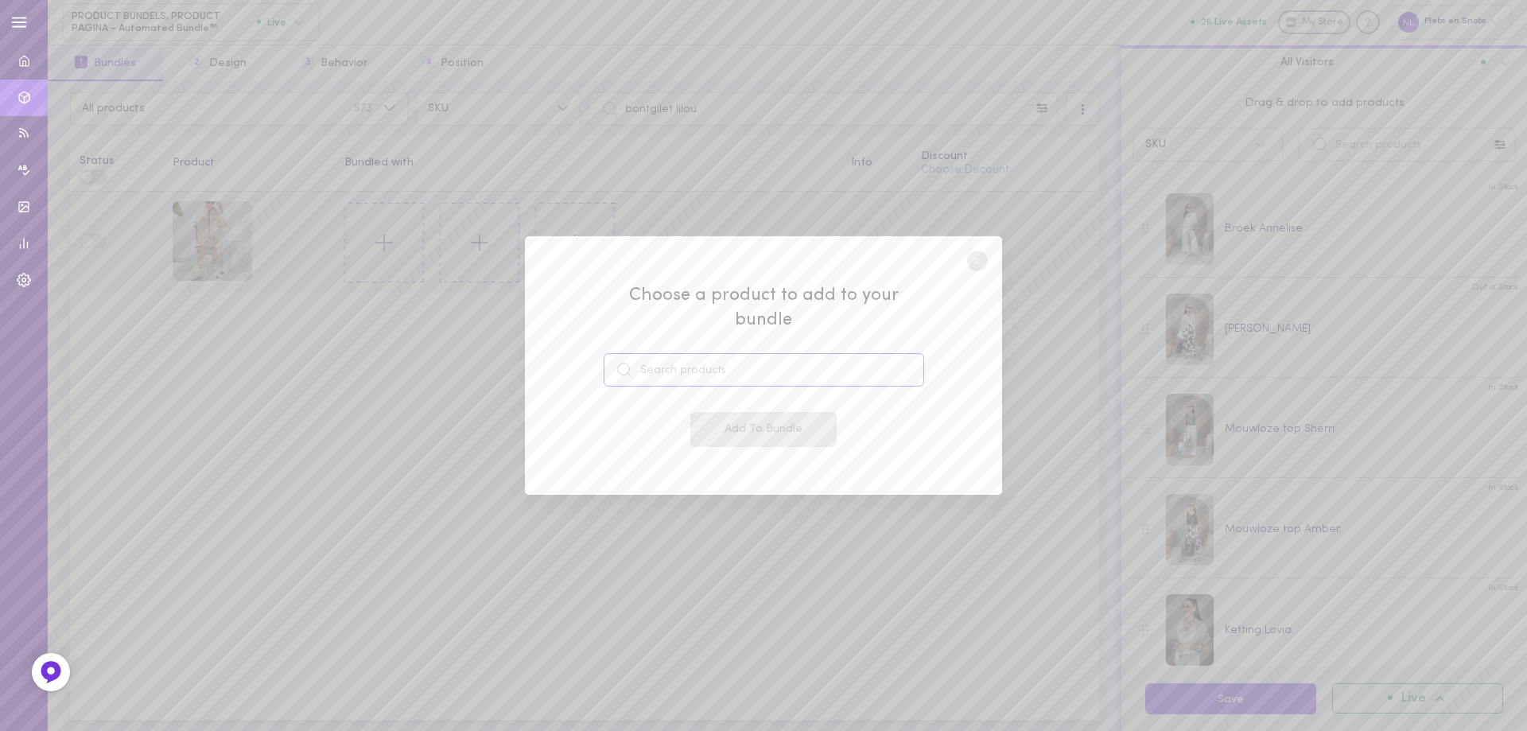
drag, startPoint x: 666, startPoint y: 351, endPoint x: 674, endPoint y: 353, distance: 8.3
click at [672, 354] on input at bounding box center [763, 369] width 320 height 33
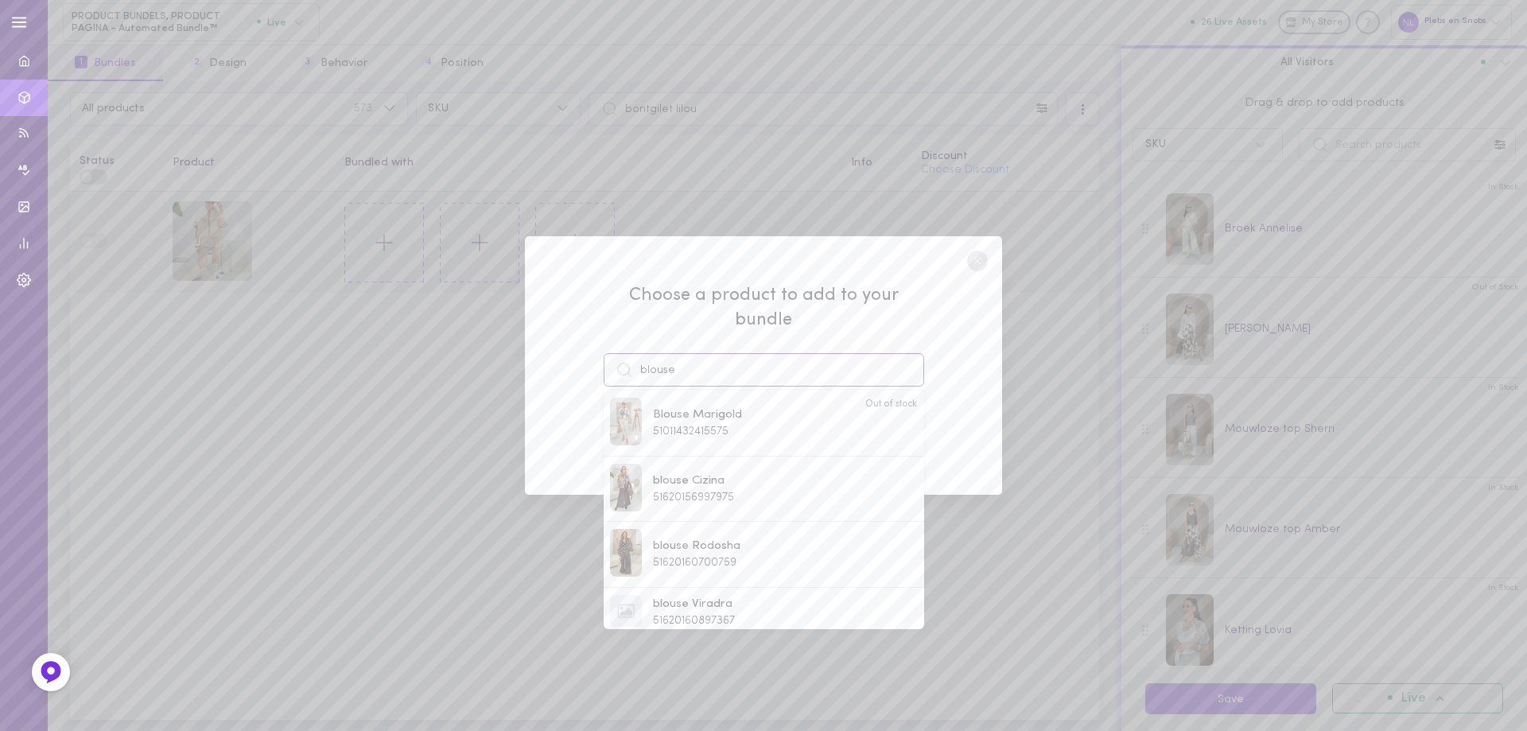
type input "blouse"
drag, startPoint x: 711, startPoint y: 358, endPoint x: 665, endPoint y: 359, distance: 46.1
click at [588, 353] on div "Choose a product to add to your bundle blouse Blouse Marigold 51011432415575 Ou…" at bounding box center [763, 365] width 477 height 259
paste input
click at [729, 355] on input at bounding box center [763, 369] width 320 height 33
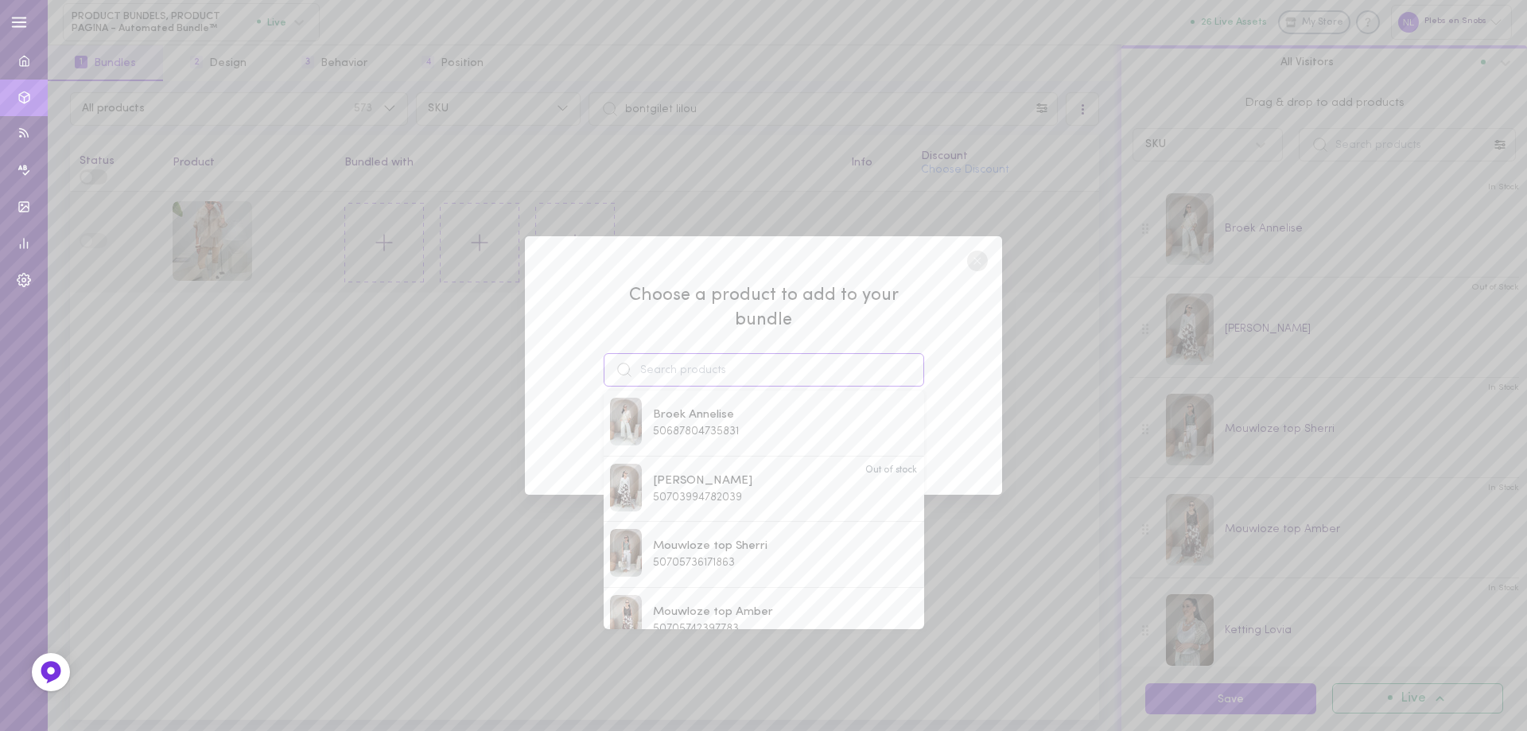
click at [714, 355] on input at bounding box center [763, 369] width 320 height 33
paste input
paste input "blouse [PERSON_NAME]"
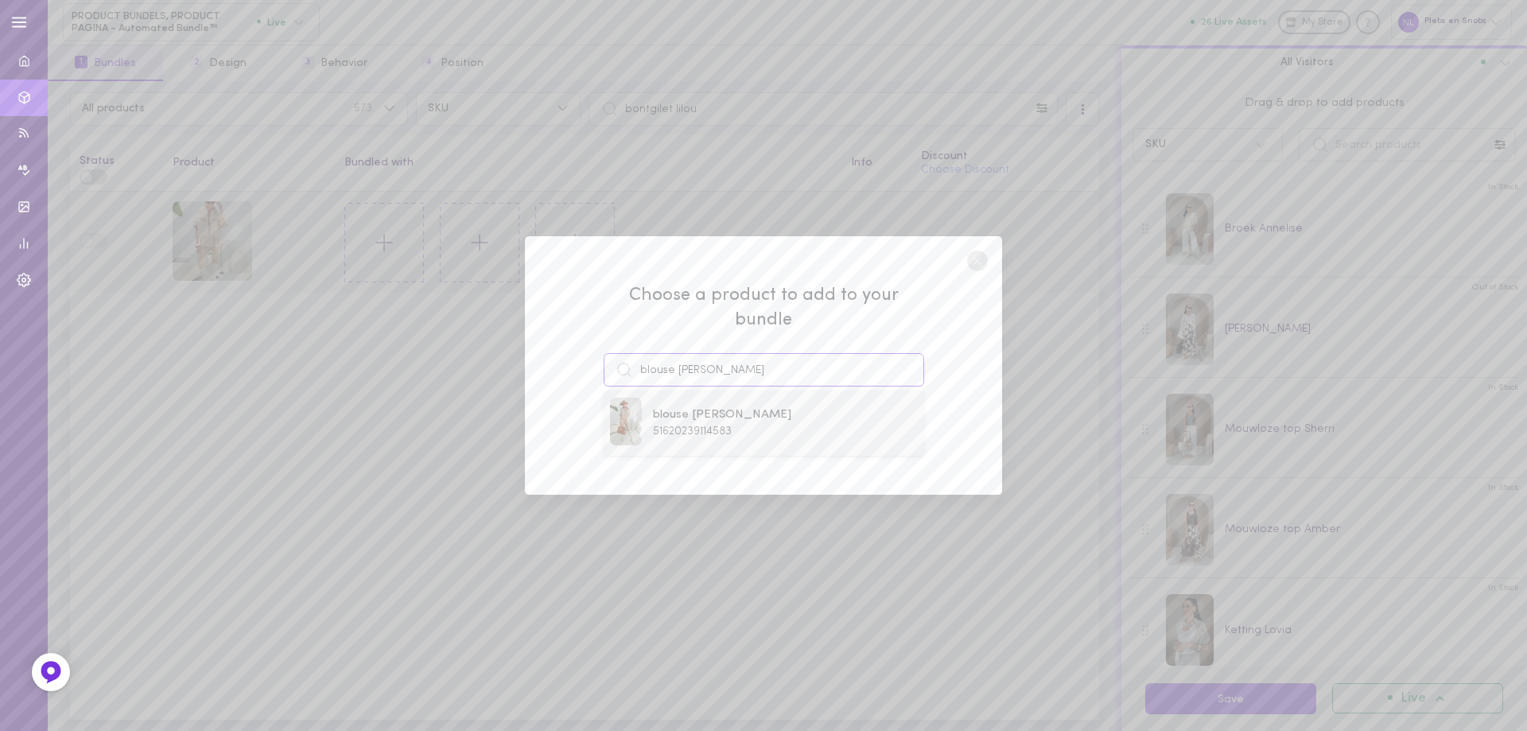
type input "blouse [PERSON_NAME]"
click at [701, 425] on span "51620239114583" at bounding box center [692, 431] width 79 height 12
click at [726, 424] on button "Add To Bundle" at bounding box center [763, 429] width 146 height 35
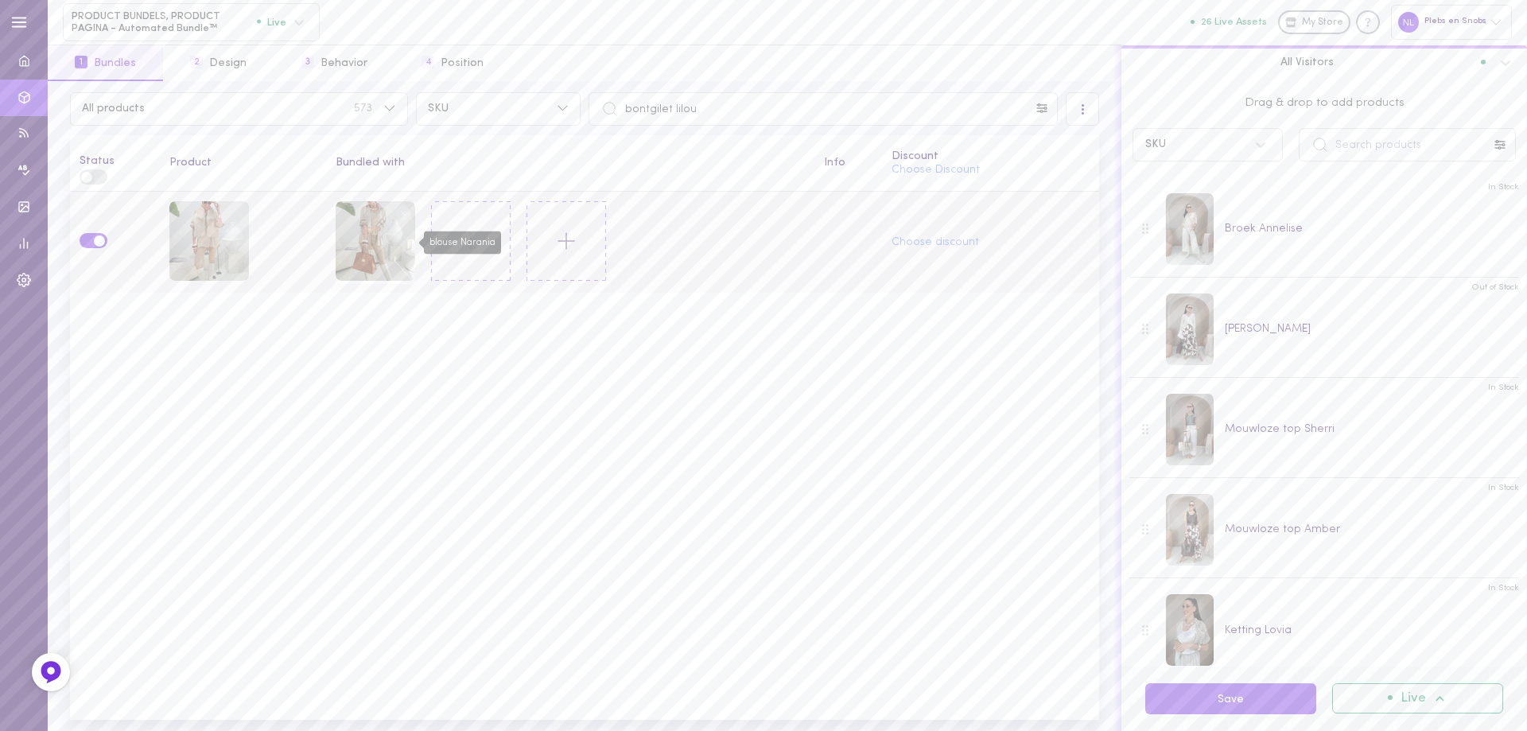
click at [415, 240] on div "blouse Narania" at bounding box center [376, 242] width 80 height 83
click at [468, 236] on icon at bounding box center [470, 240] width 27 height 27
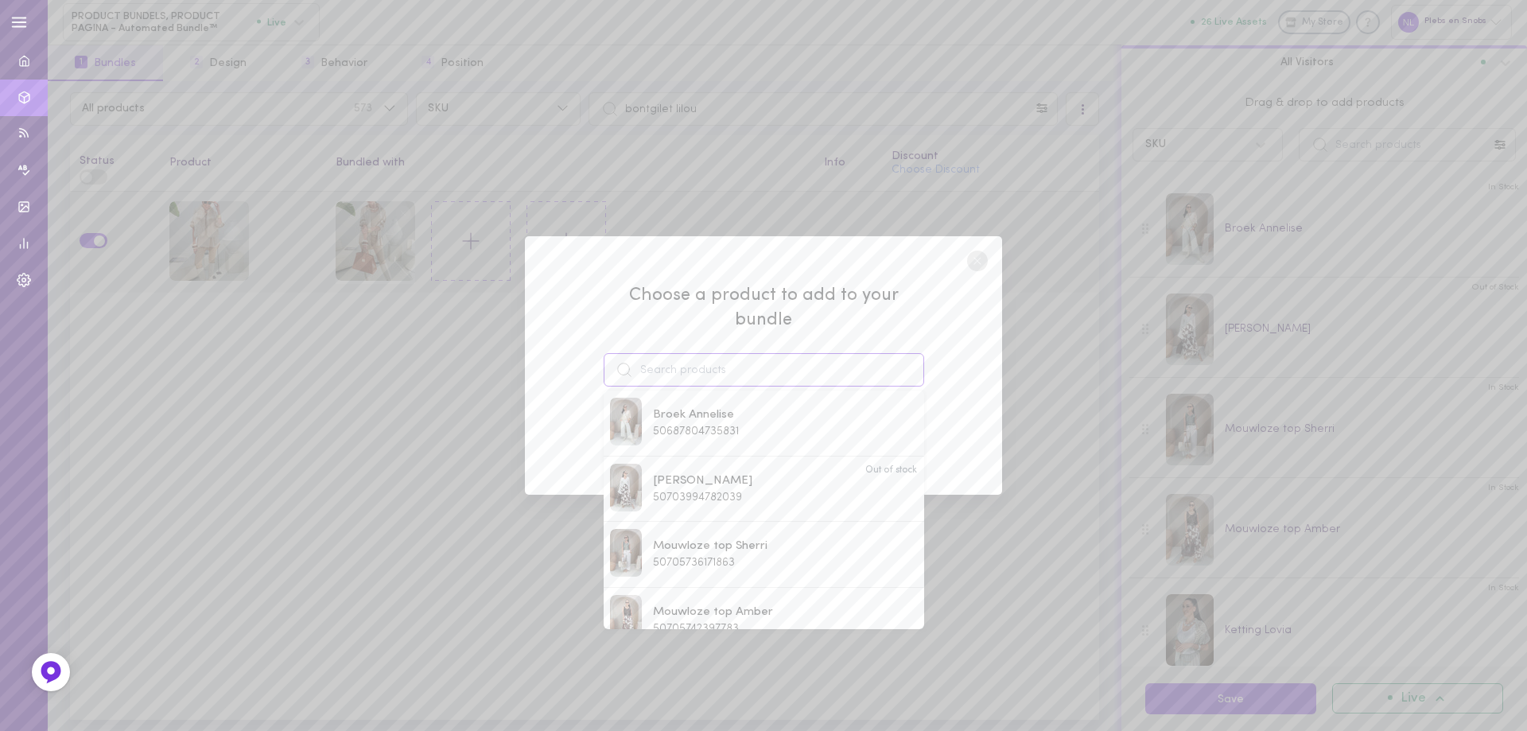
click at [648, 355] on input at bounding box center [763, 369] width 320 height 33
type input "bas"
click at [977, 271] on circle at bounding box center [977, 260] width 21 height 21
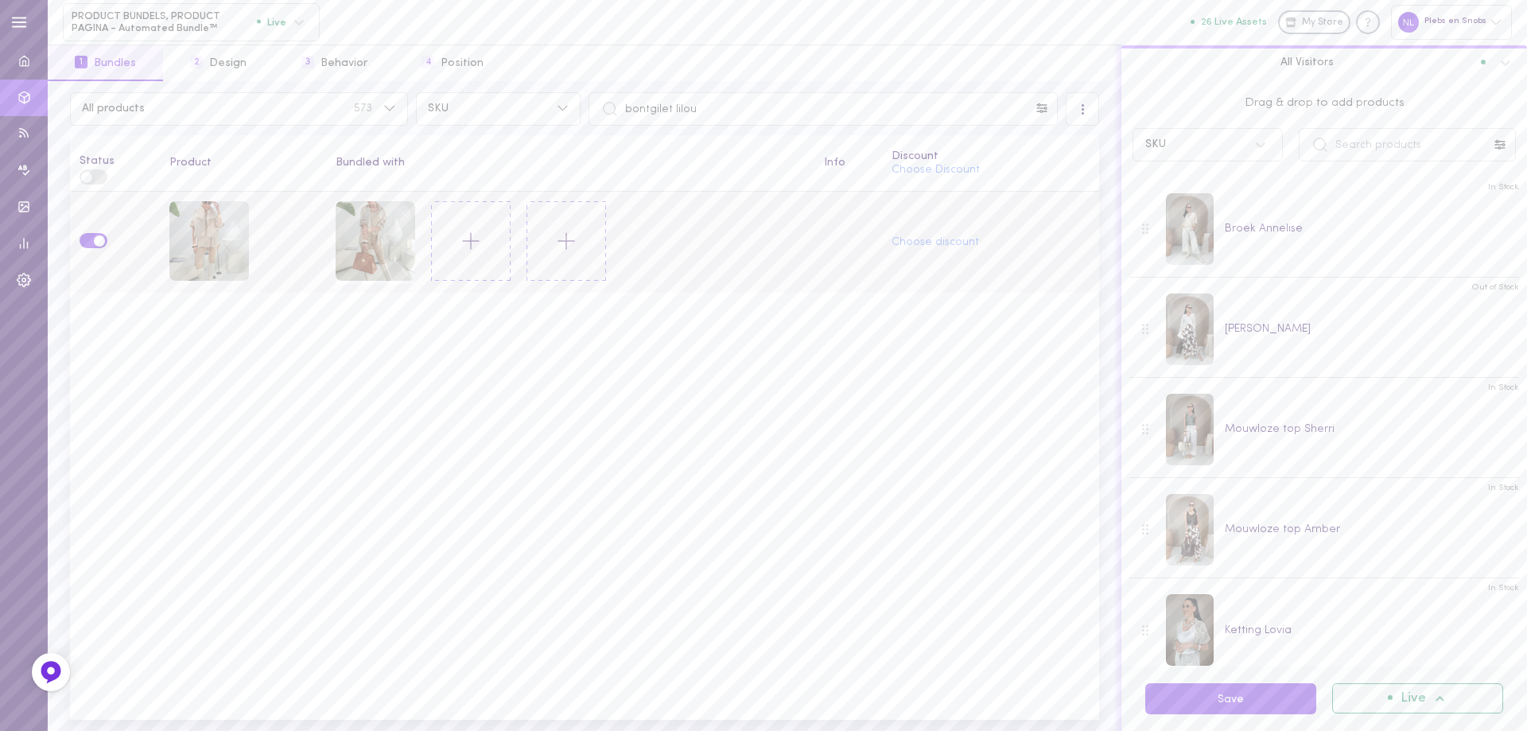
click at [468, 240] on icon at bounding box center [470, 240] width 27 height 27
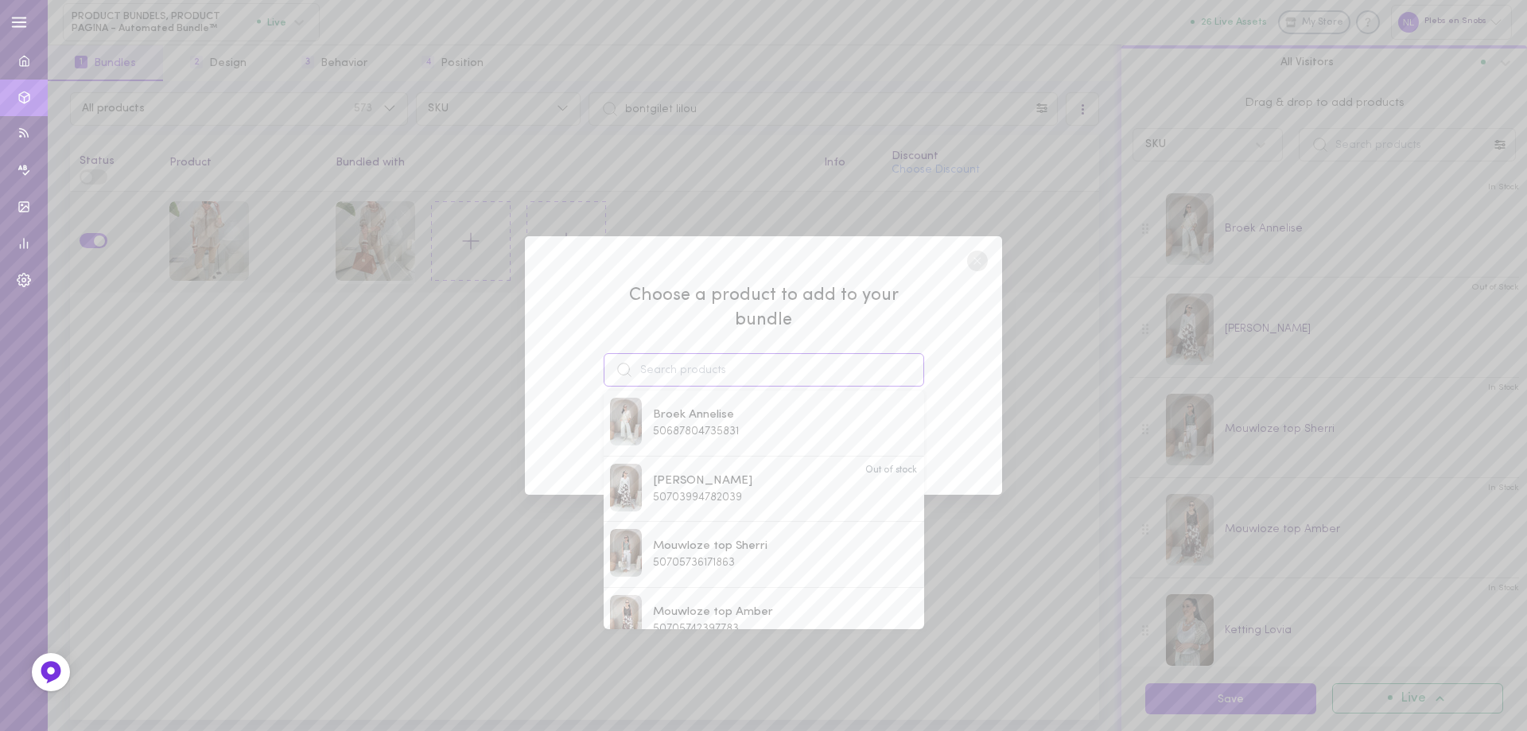
click at [665, 368] on input at bounding box center [763, 369] width 320 height 33
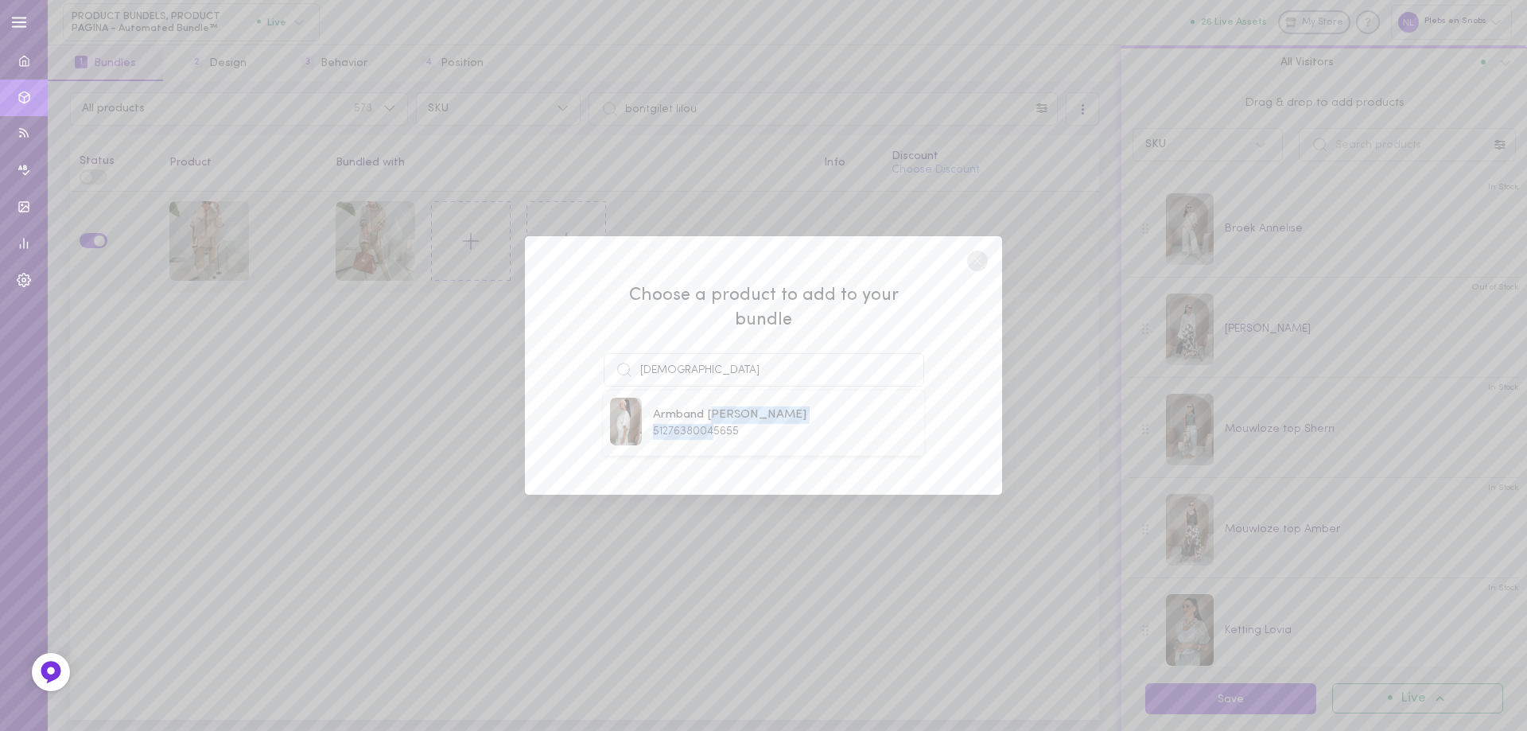
click at [713, 412] on div "Armband [PERSON_NAME] 51276380045655" at bounding box center [729, 422] width 153 height 33
type input "Armband [PERSON_NAME]"
click at [719, 419] on button "Add To Bundle" at bounding box center [763, 429] width 146 height 35
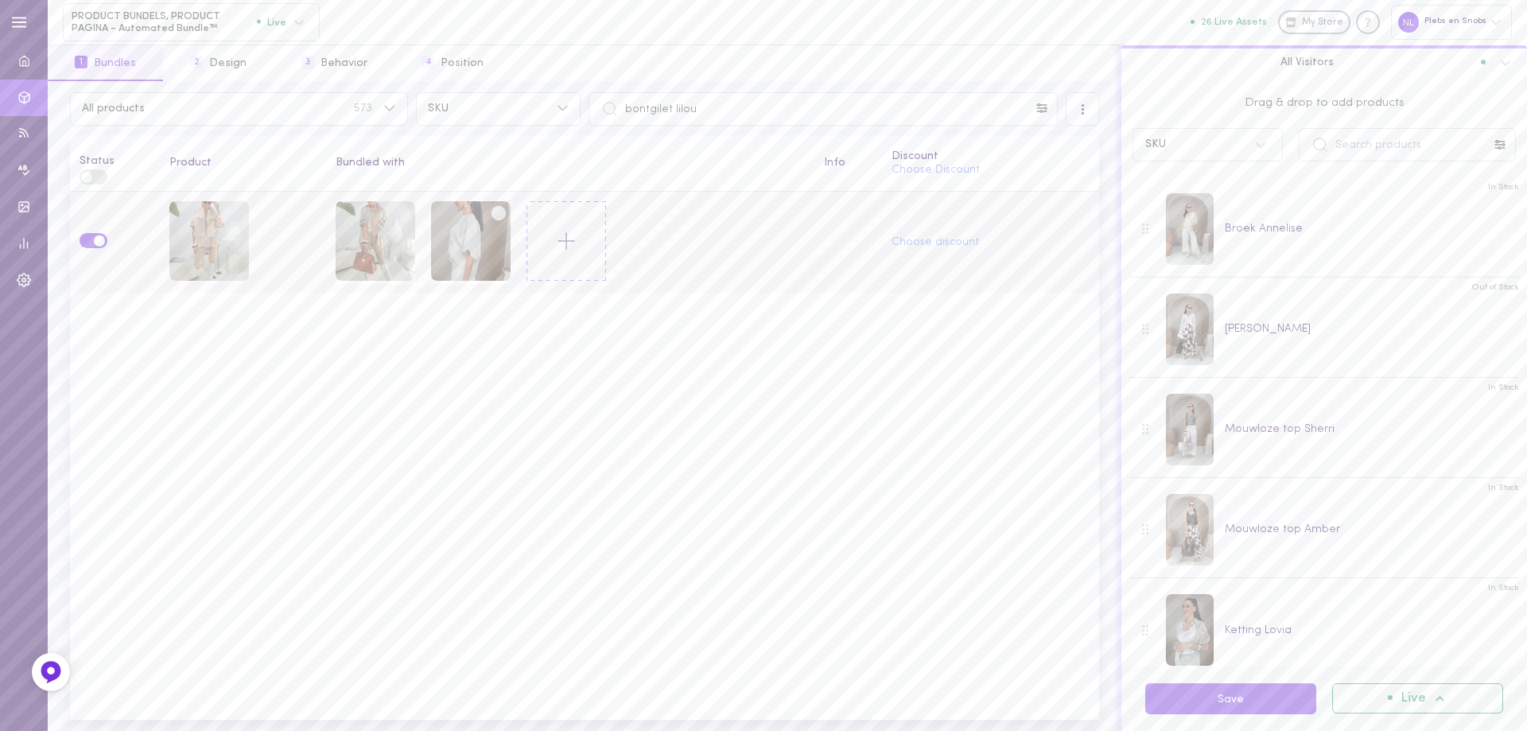
click at [561, 236] on icon at bounding box center [566, 240] width 27 height 27
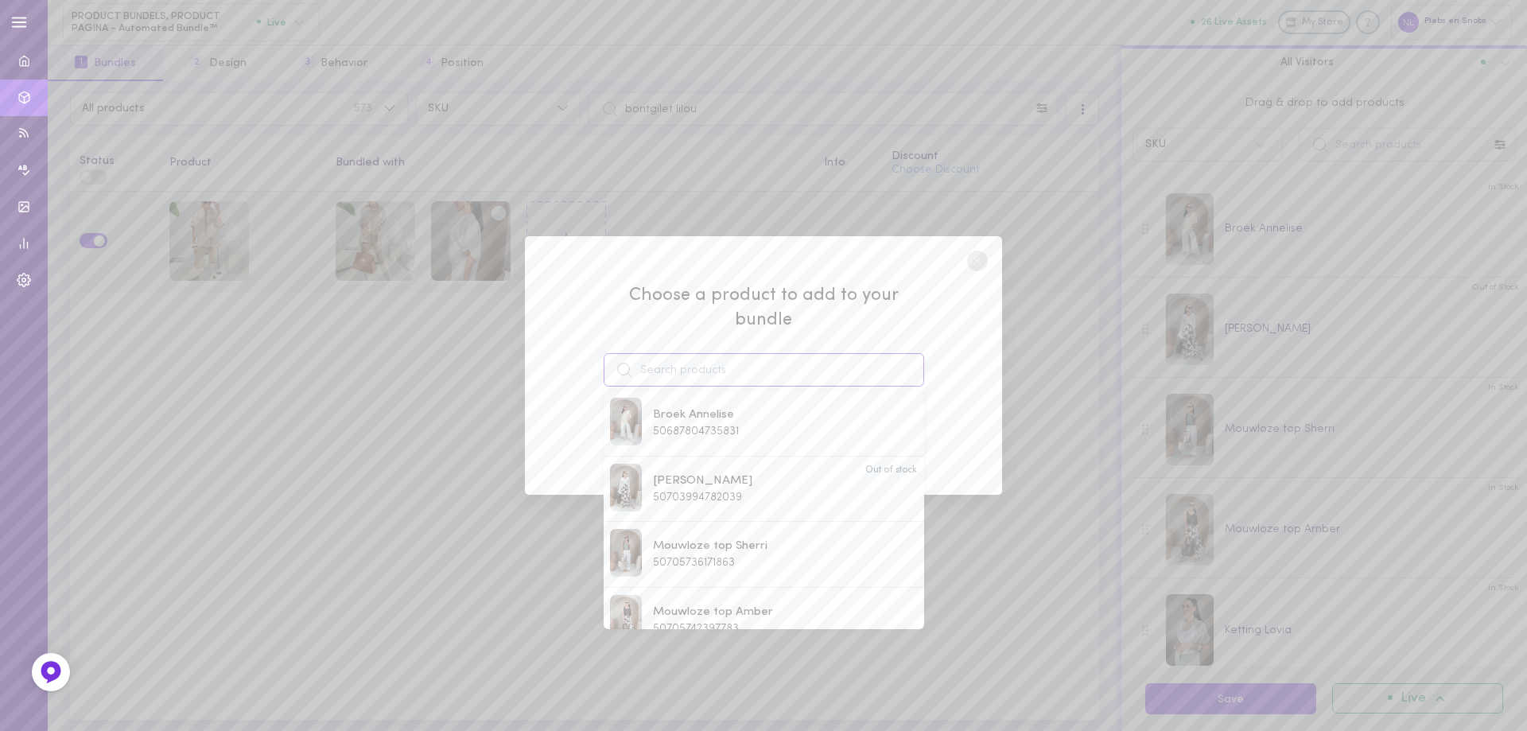
click at [701, 367] on input at bounding box center [763, 369] width 320 height 33
click at [699, 588] on span "Ketting Floranti" at bounding box center [695, 596] width 84 height 17
type input "Ketting Floranti"
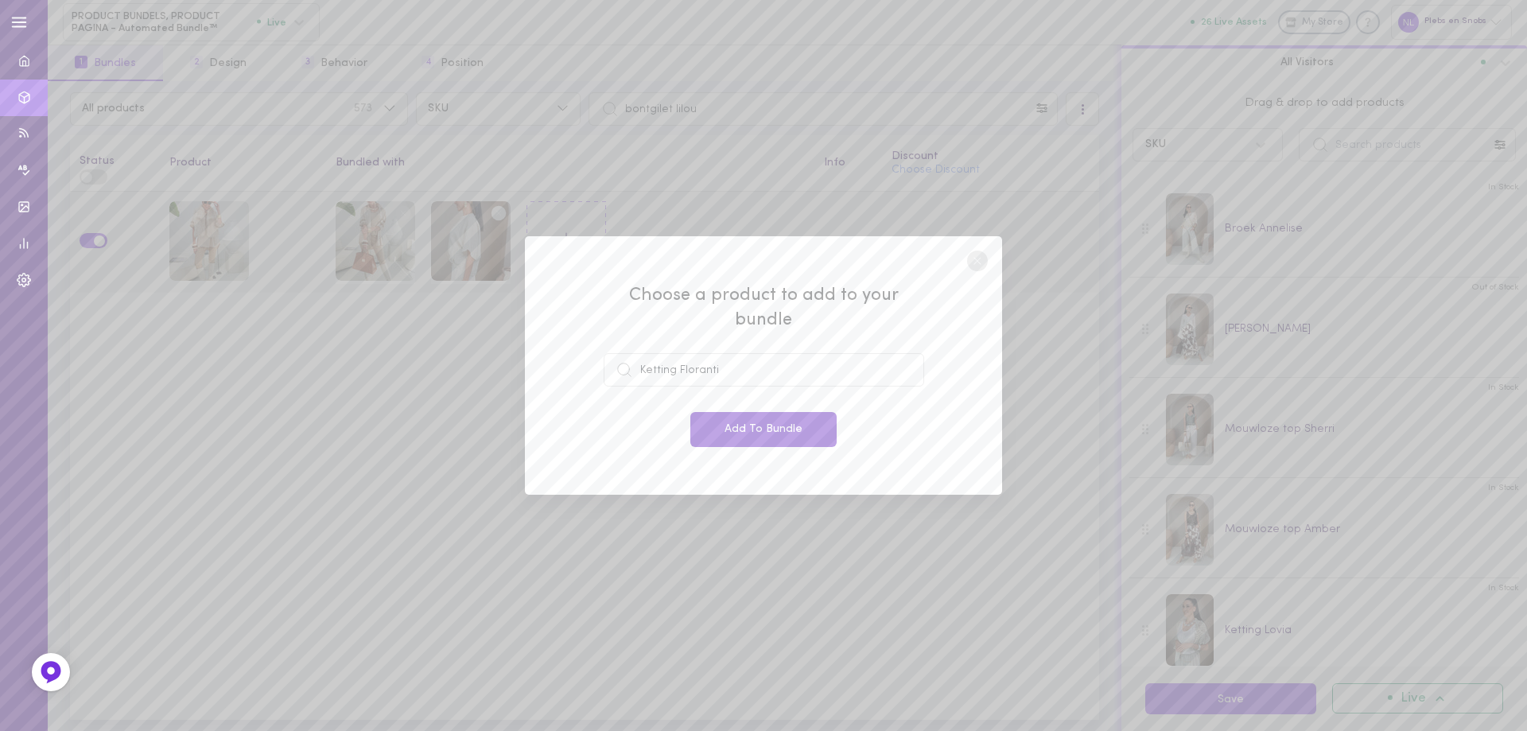
click at [747, 425] on button "Add To Bundle" at bounding box center [763, 429] width 146 height 35
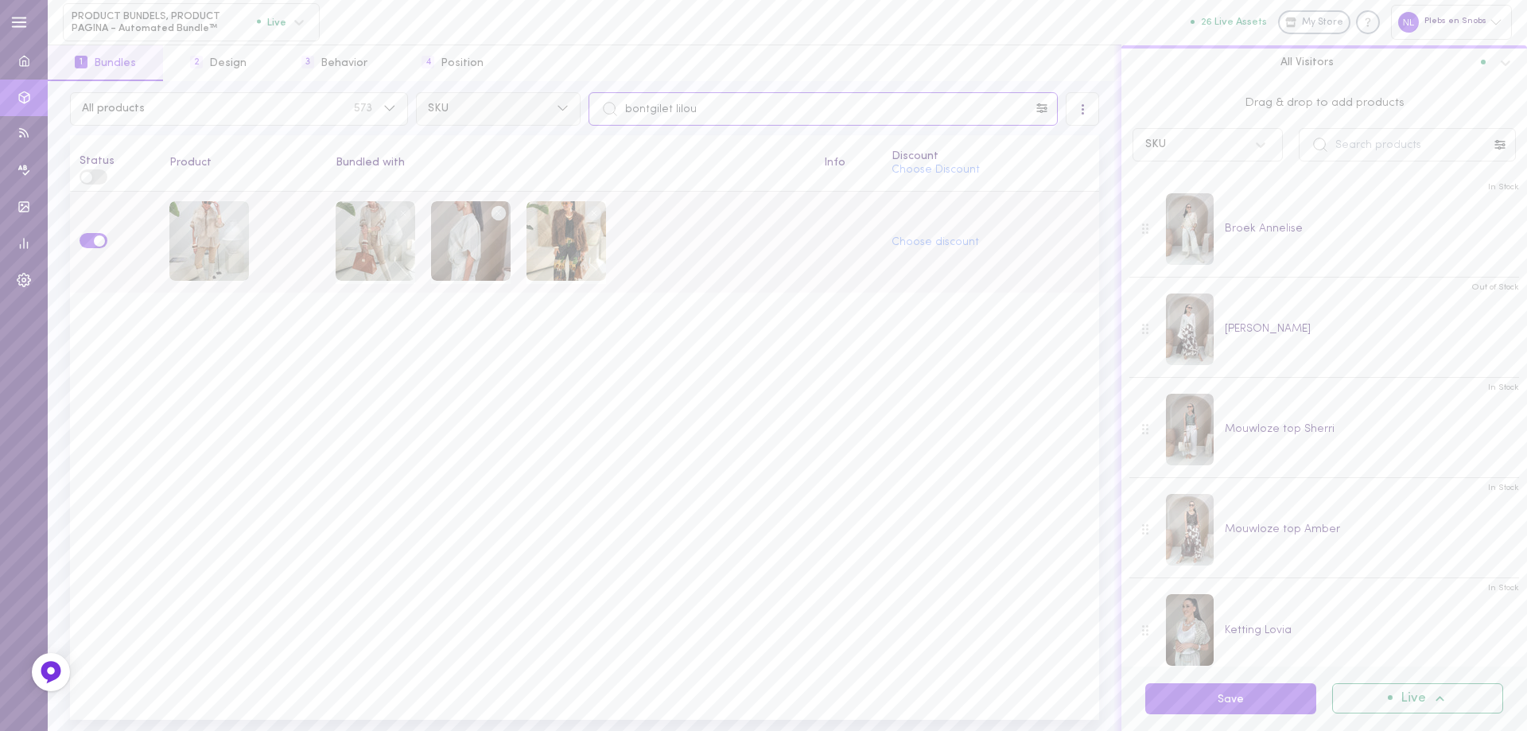
drag, startPoint x: 716, startPoint y: 104, endPoint x: 553, endPoint y: 108, distance: 163.0
click at [560, 108] on div "All products 573 SKU bontgilet lilou" at bounding box center [584, 108] width 1037 height 33
paste input "[PERSON_NAME]"
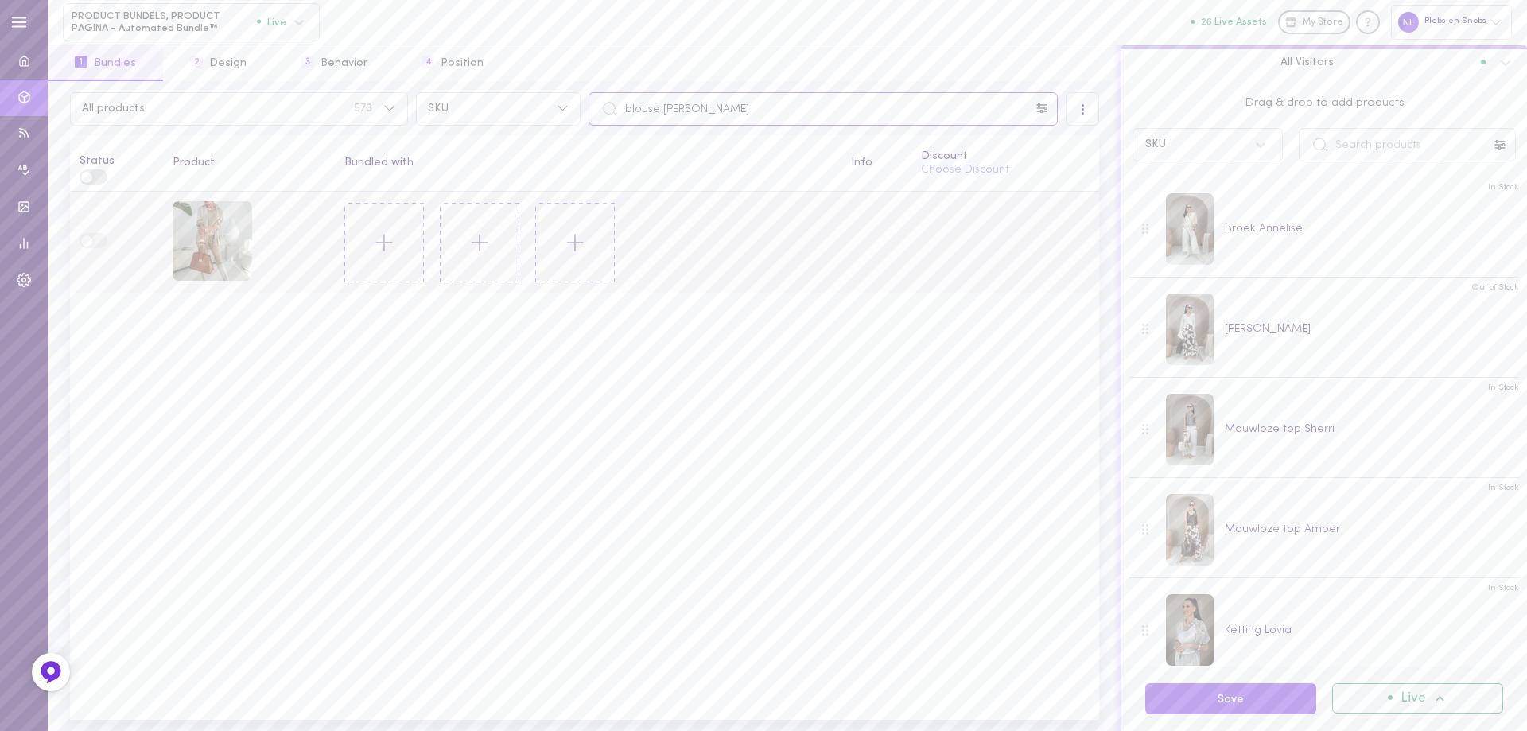
type input "blouse [PERSON_NAME]"
click at [391, 238] on icon at bounding box center [384, 242] width 27 height 27
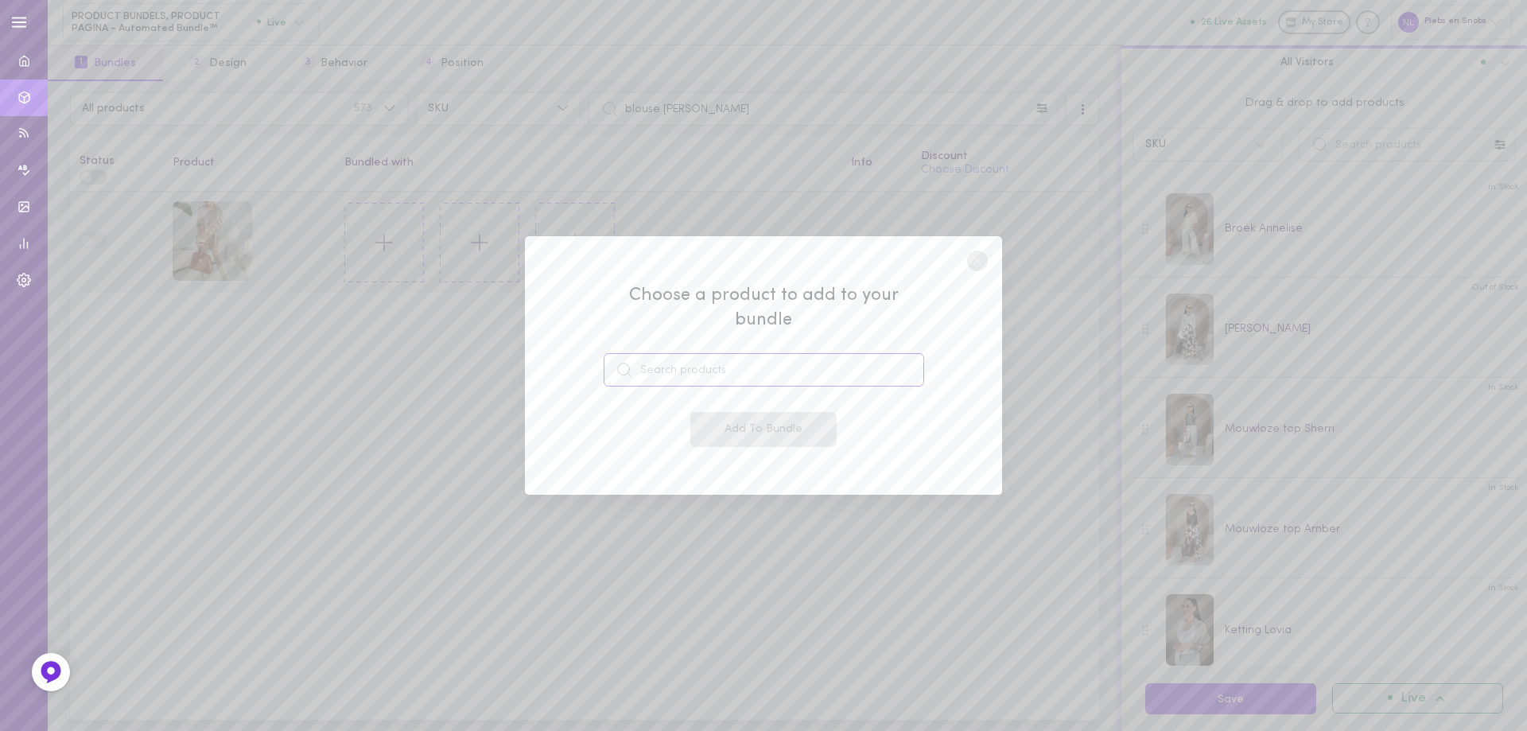
click at [674, 353] on input at bounding box center [763, 369] width 320 height 33
click at [712, 425] on span "51620026515799" at bounding box center [694, 431] width 82 height 12
type input "bontgilet lilou"
click at [720, 418] on button "Add To Bundle" at bounding box center [763, 429] width 146 height 35
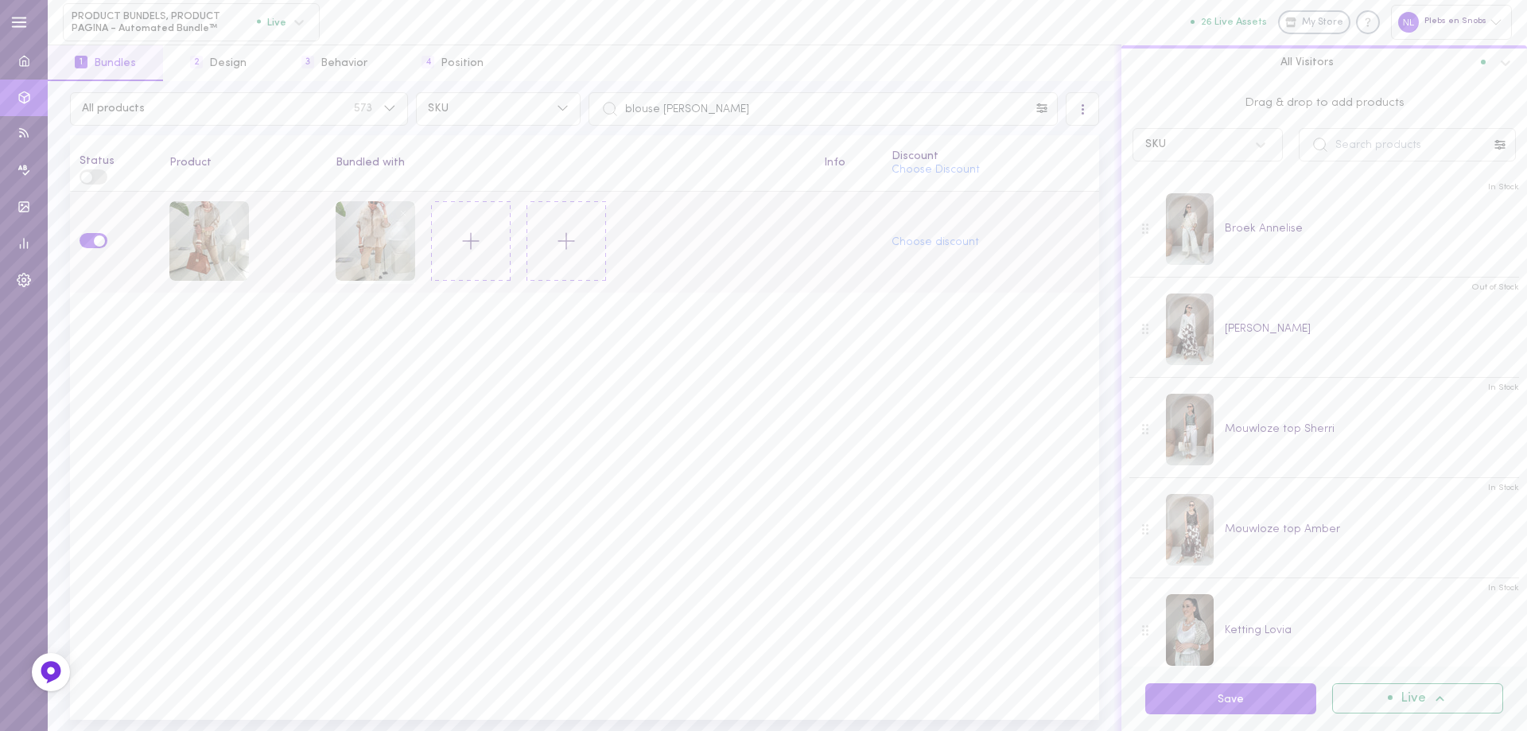
click at [468, 244] on icon at bounding box center [470, 240] width 27 height 27
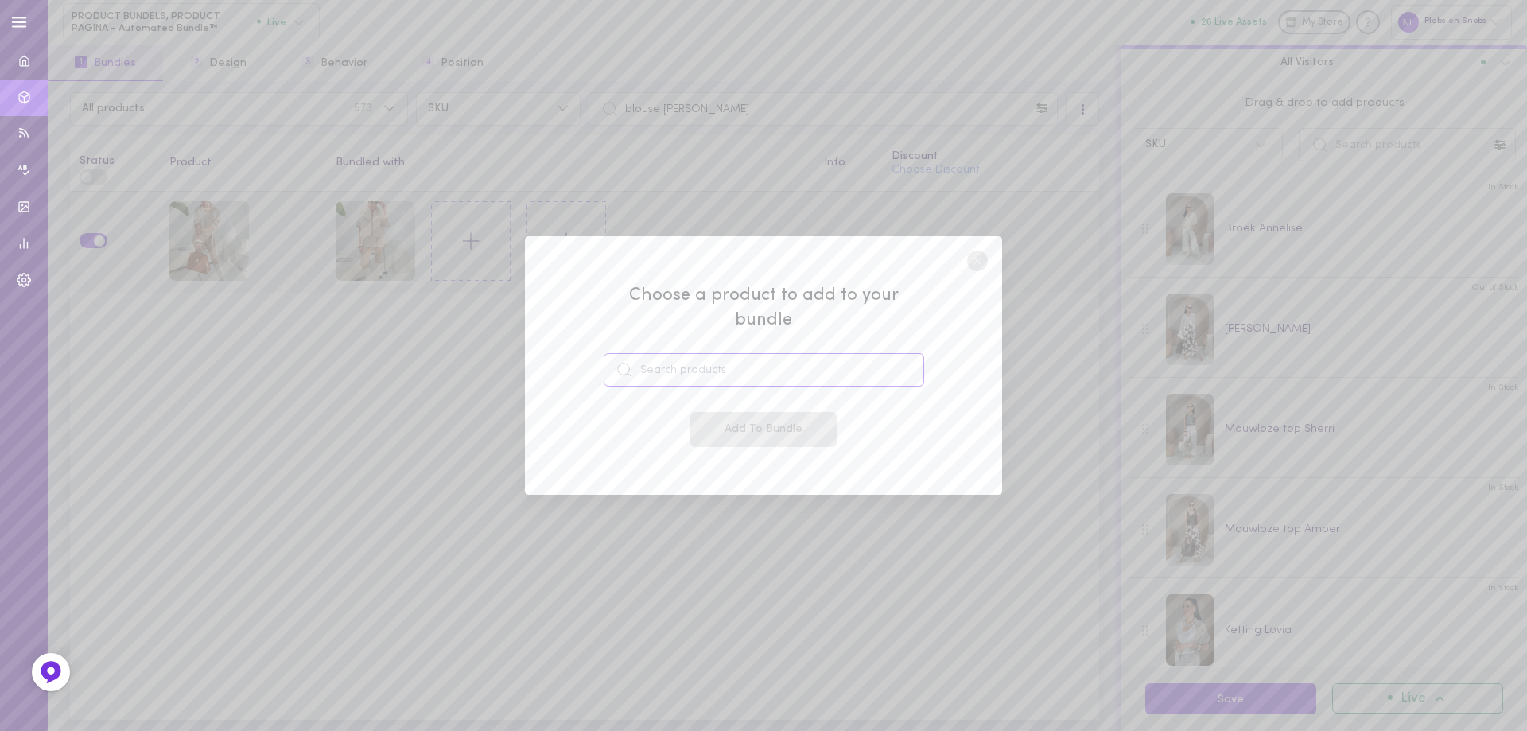
click at [703, 357] on input at bounding box center [763, 369] width 320 height 33
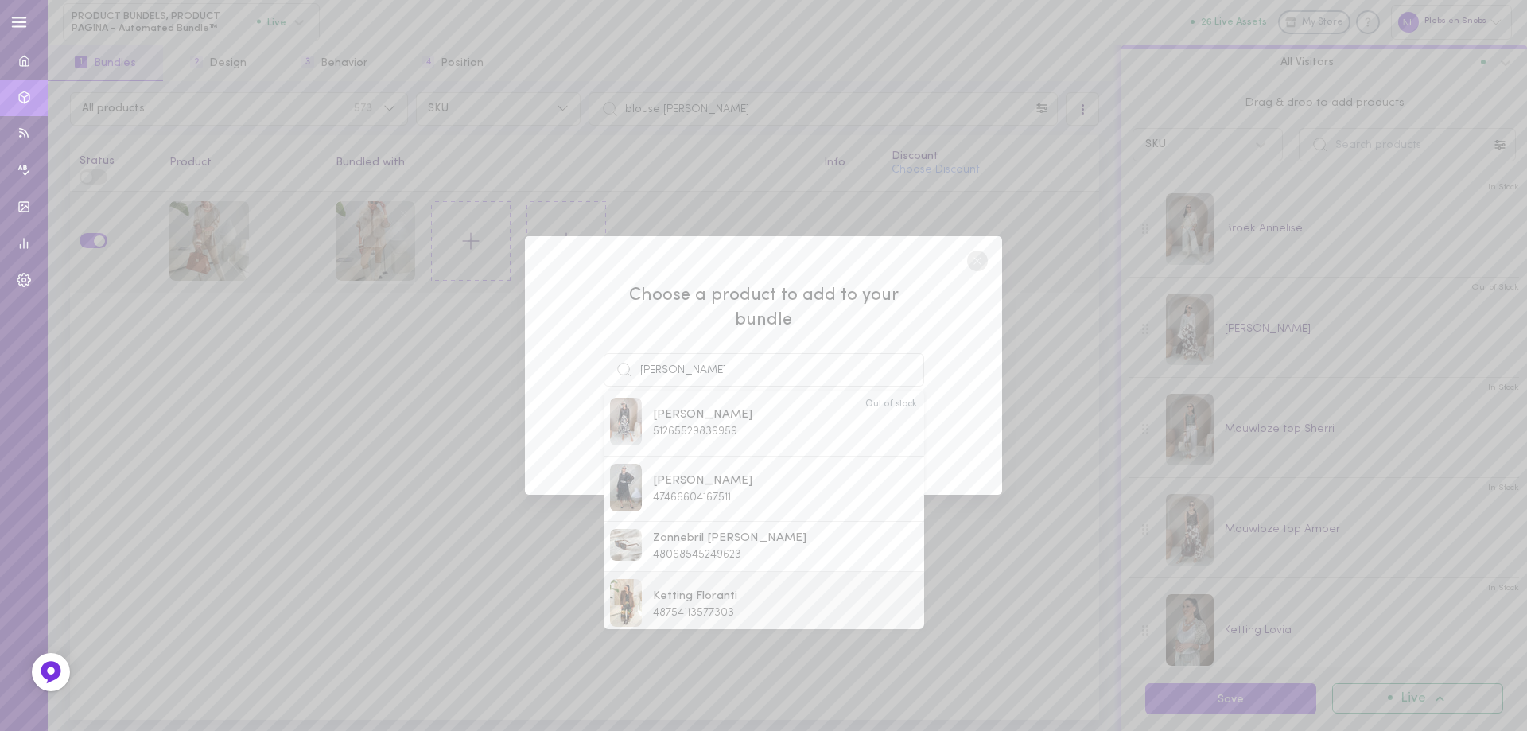
click at [731, 588] on span "Ketting Floranti" at bounding box center [695, 596] width 84 height 17
type input "Ketting Floranti"
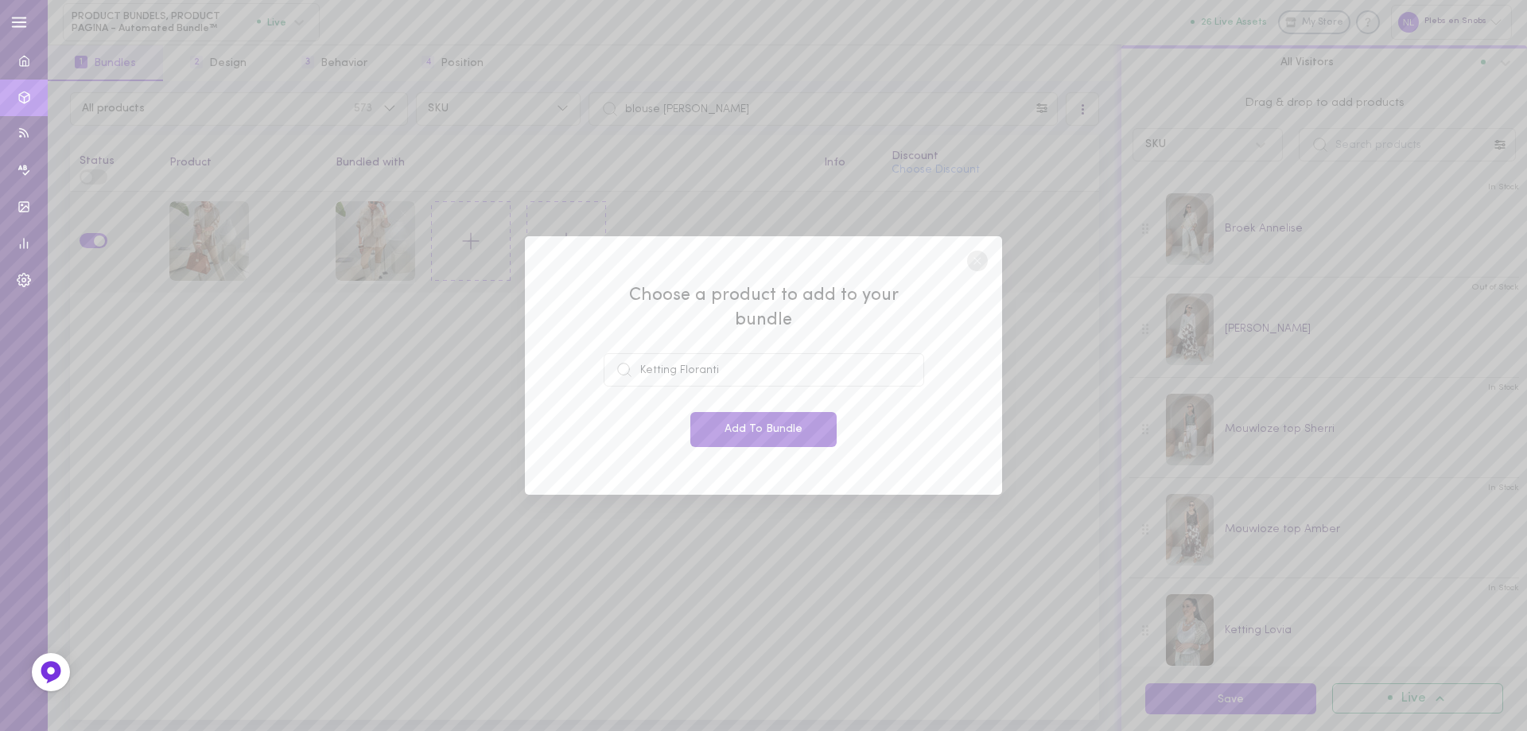
click at [777, 428] on button "Add To Bundle" at bounding box center [763, 429] width 146 height 35
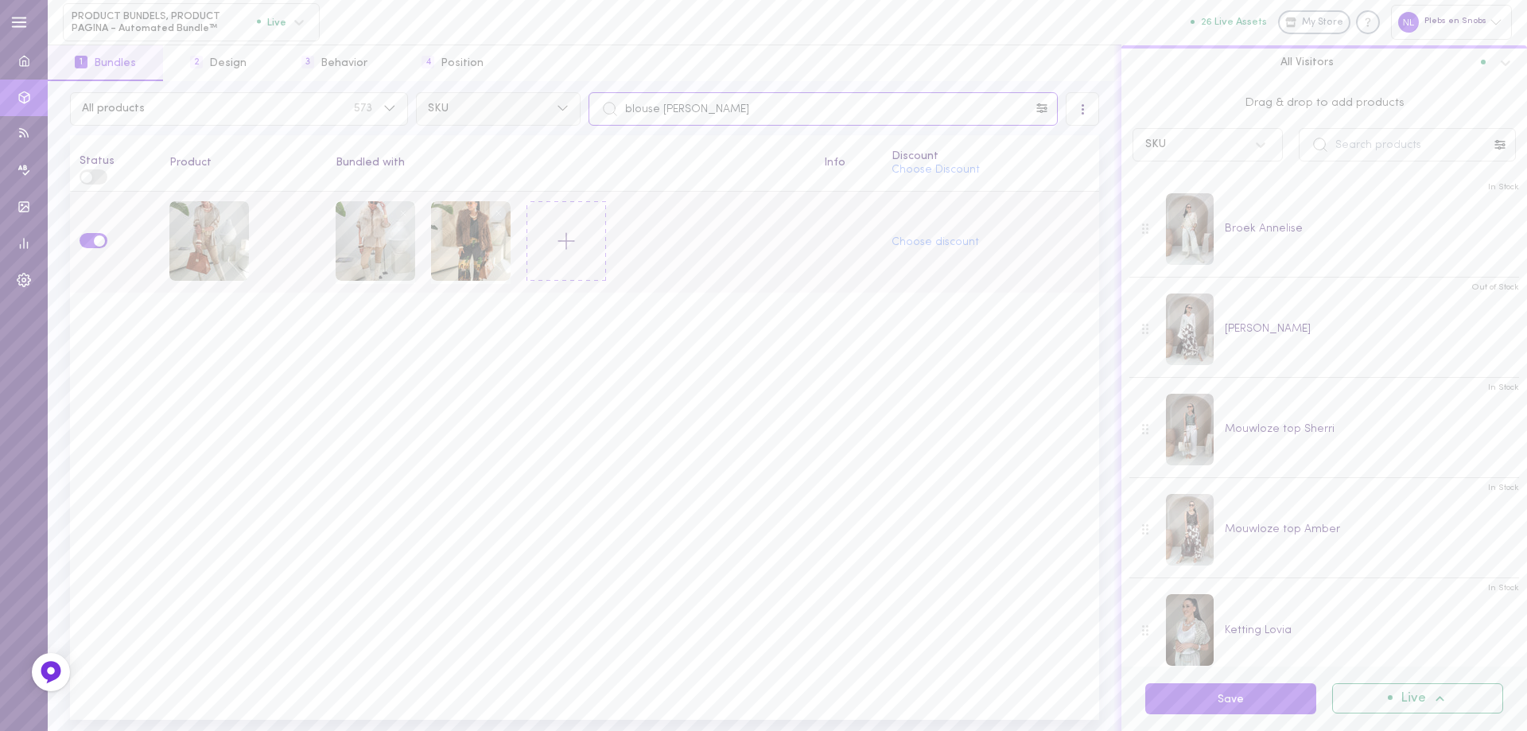
drag, startPoint x: 731, startPoint y: 116, endPoint x: 557, endPoint y: 122, distance: 174.2
click at [559, 115] on div "All products 573 SKU blouse [PERSON_NAME]" at bounding box center [584, 108] width 1037 height 33
paste input "[PERSON_NAME] dal"
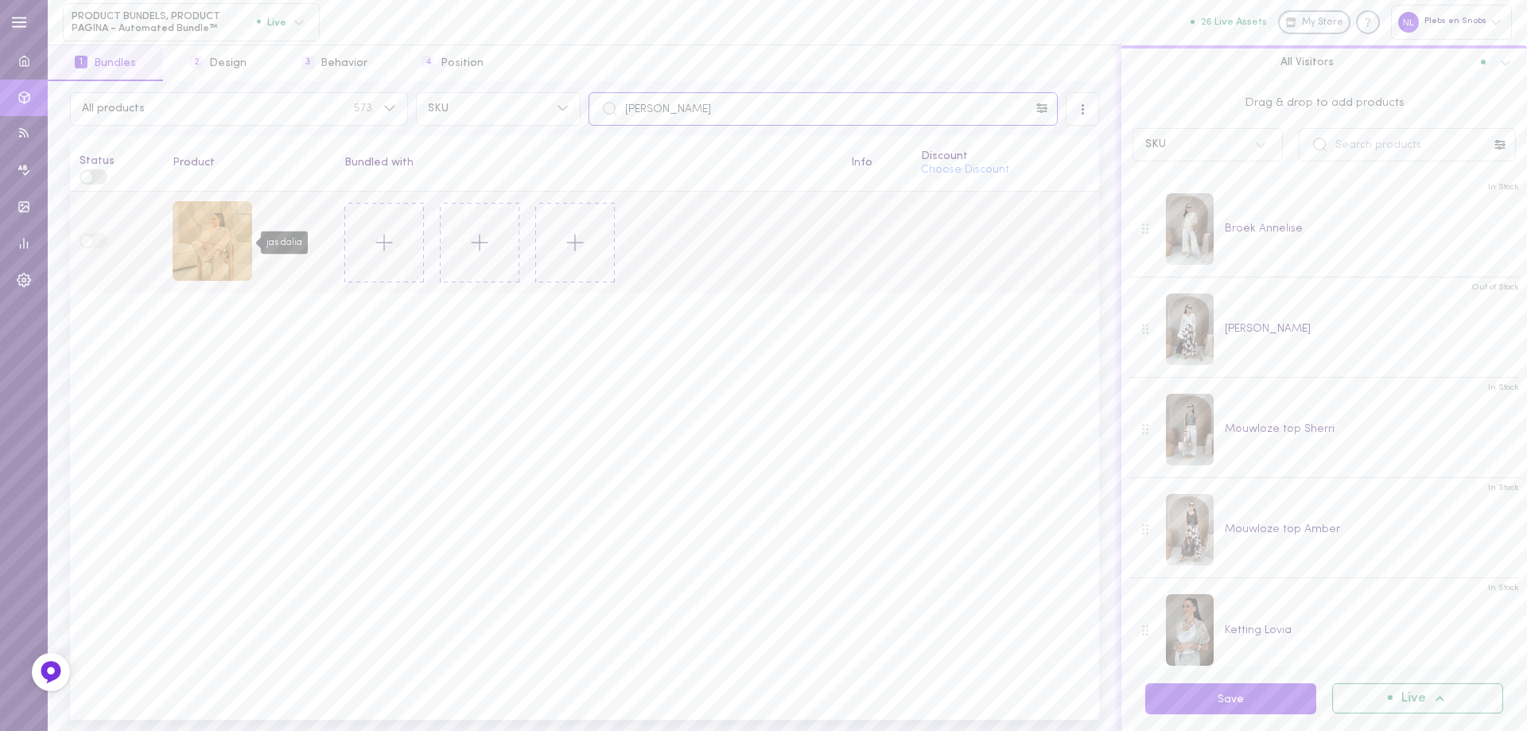
type input "[PERSON_NAME]"
click at [201, 259] on div "jas dalia" at bounding box center [213, 241] width 80 height 80
click at [385, 232] on icon at bounding box center [384, 242] width 27 height 27
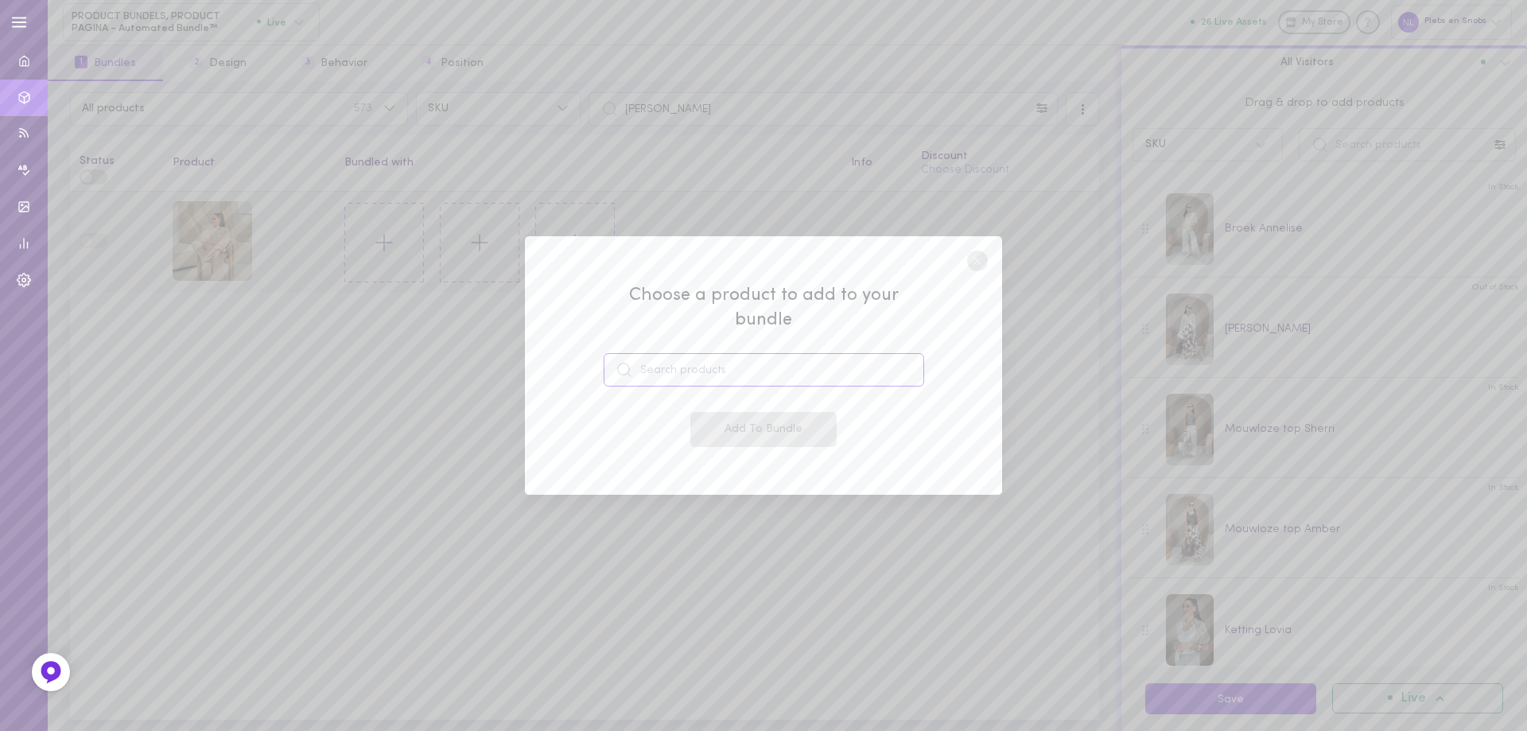
click at [663, 370] on input at bounding box center [763, 369] width 320 height 33
click at [717, 425] on span "51620175970647" at bounding box center [693, 431] width 81 height 12
type input "broek Elrisha"
click at [722, 412] on button "Add To Bundle" at bounding box center [763, 429] width 146 height 35
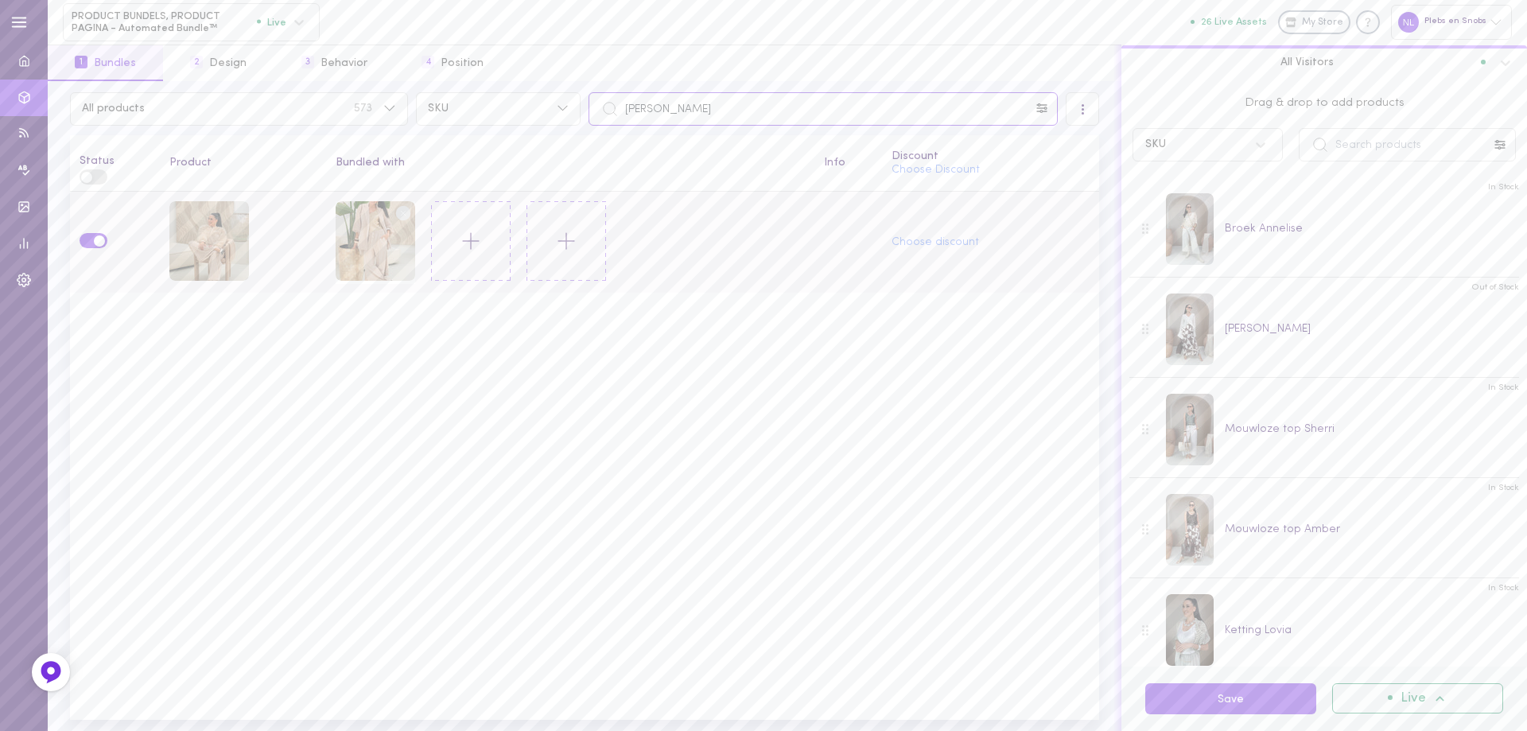
drag, startPoint x: 689, startPoint y: 91, endPoint x: 542, endPoint y: 90, distance: 146.3
click at [543, 90] on div "All products 573 SKU [PERSON_NAME] All Visitors Status Product Bundled with Inf…" at bounding box center [584, 406] width 1073 height 650
paste input "iris"
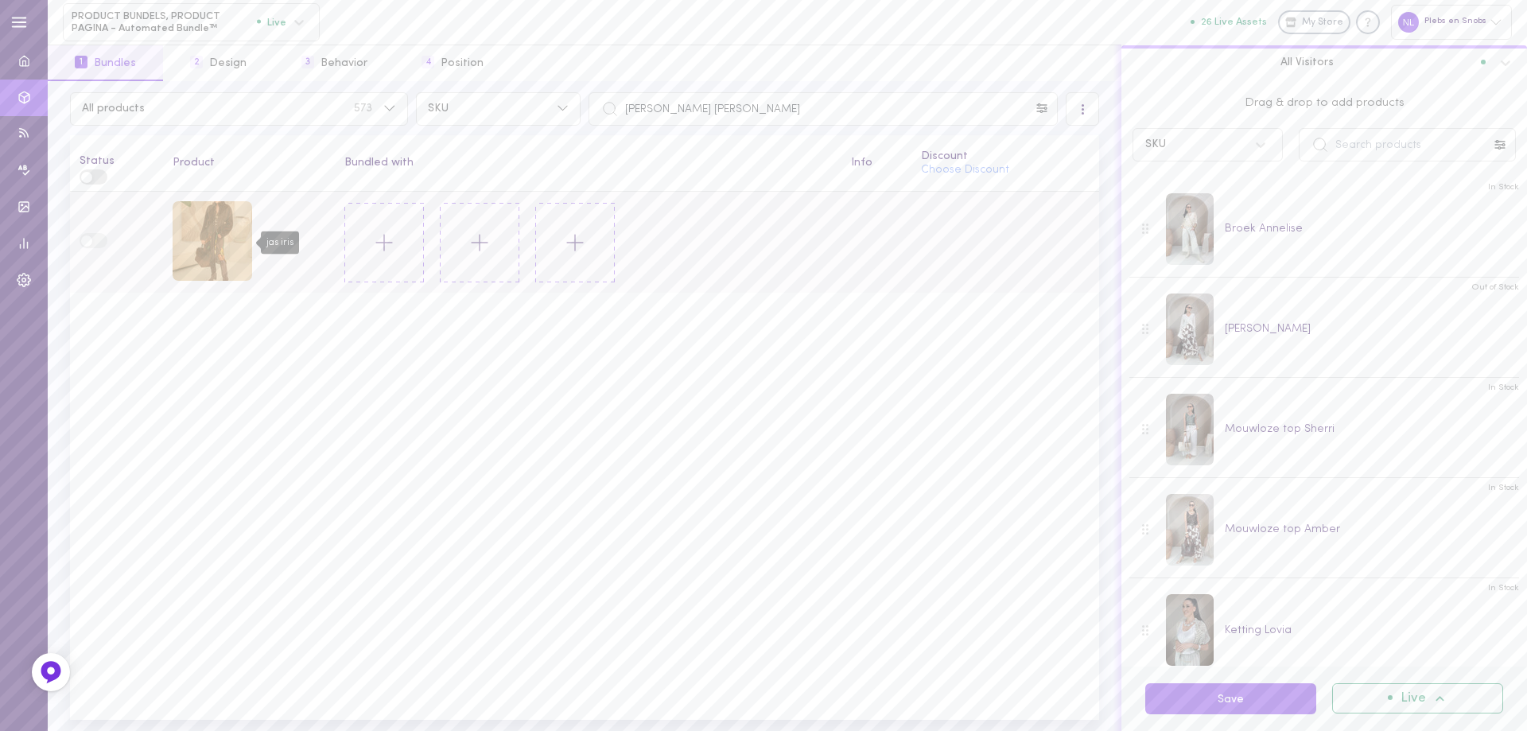
click at [213, 249] on div "jas iris" at bounding box center [213, 241] width 80 height 80
drag, startPoint x: 695, startPoint y: 110, endPoint x: 548, endPoint y: 110, distance: 147.1
click at [548, 110] on div "All products 573 SKU [PERSON_NAME] [PERSON_NAME]" at bounding box center [584, 108] width 1037 height 33
paste input "[PERSON_NAME]"
type input "[PERSON_NAME] [PERSON_NAME]"
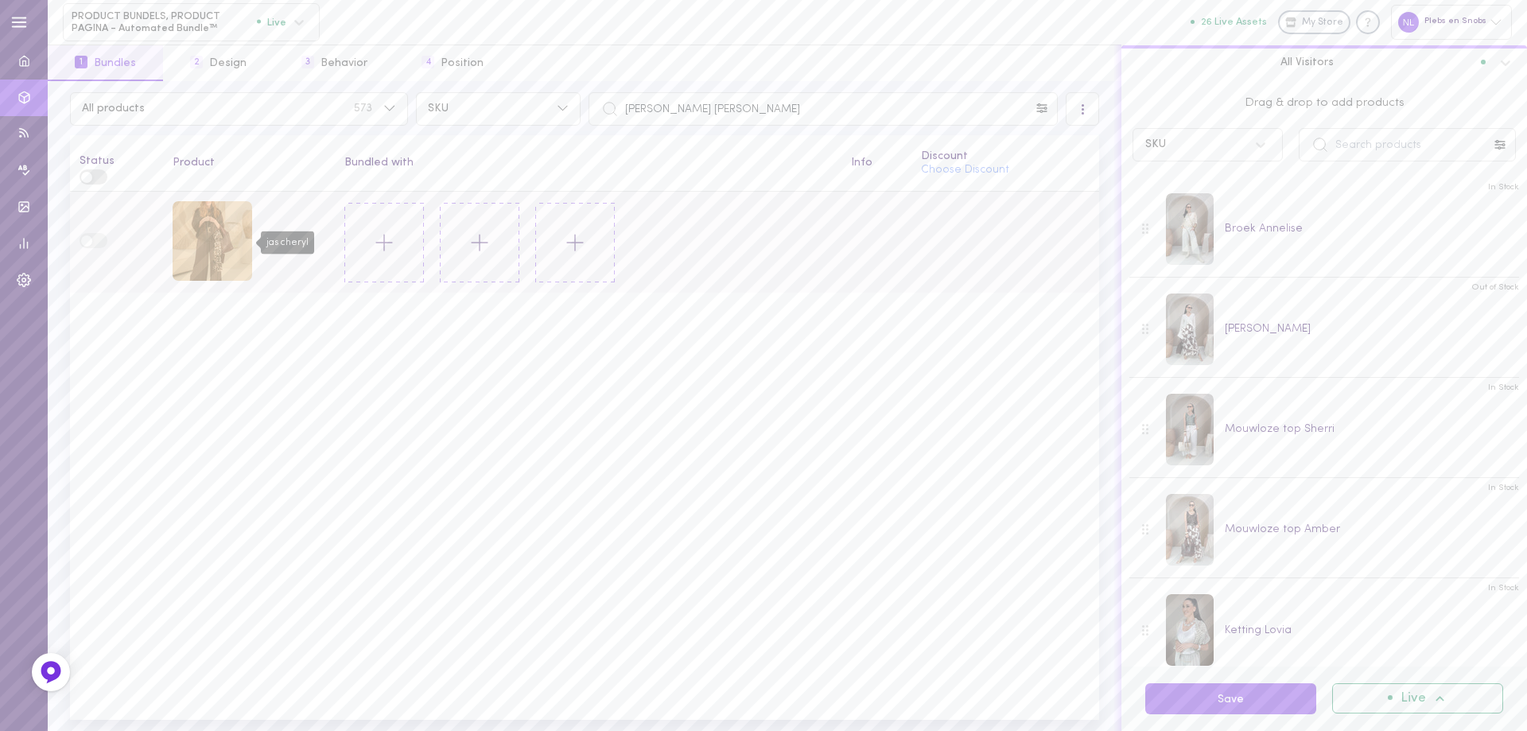
click at [196, 268] on div "jas cheryl" at bounding box center [213, 241] width 80 height 80
click at [384, 246] on line at bounding box center [384, 243] width 0 height 16
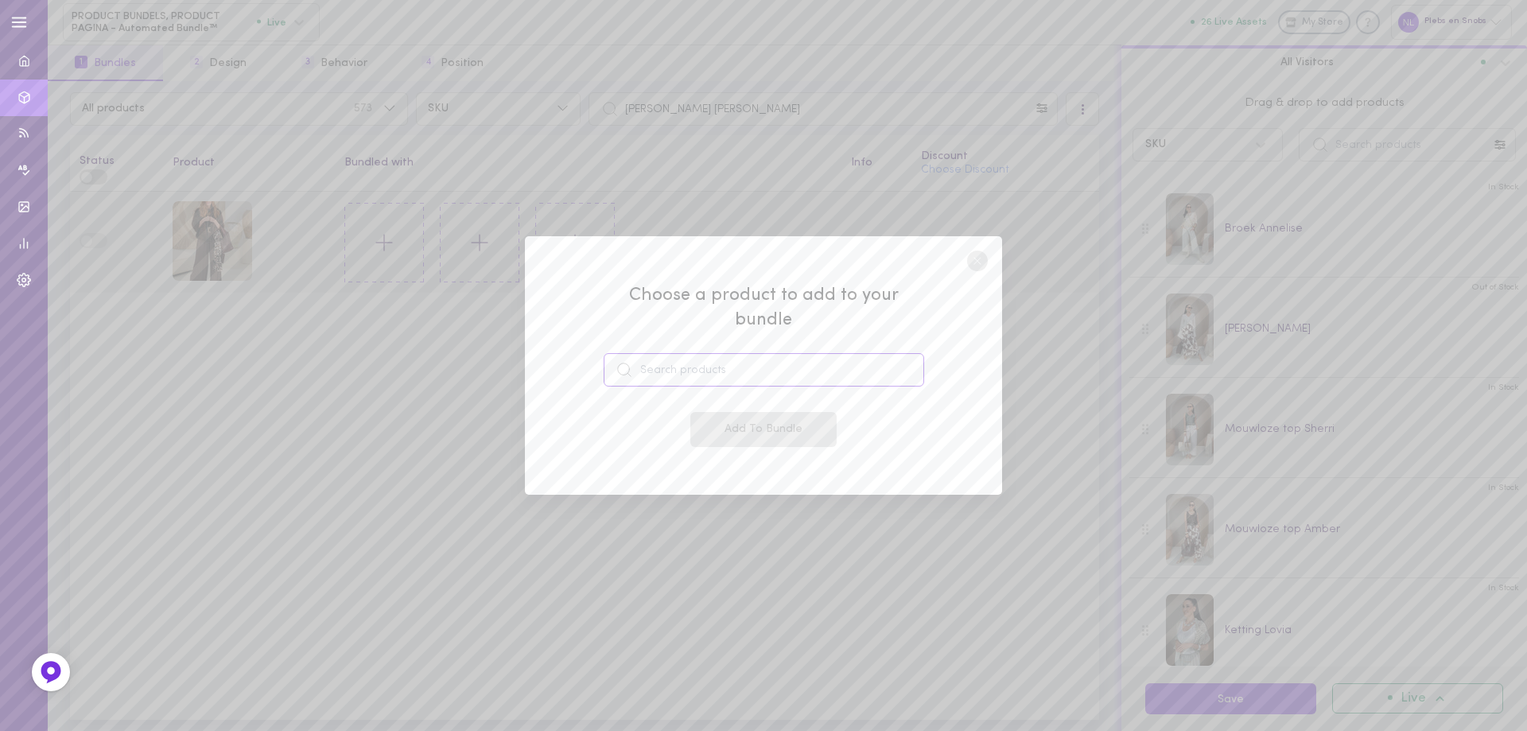
click at [694, 353] on input at bounding box center [763, 369] width 320 height 33
type input "v"
click at [374, 445] on div "Choose a product to add to your bundle Add To Bundle" at bounding box center [763, 365] width 1527 height 731
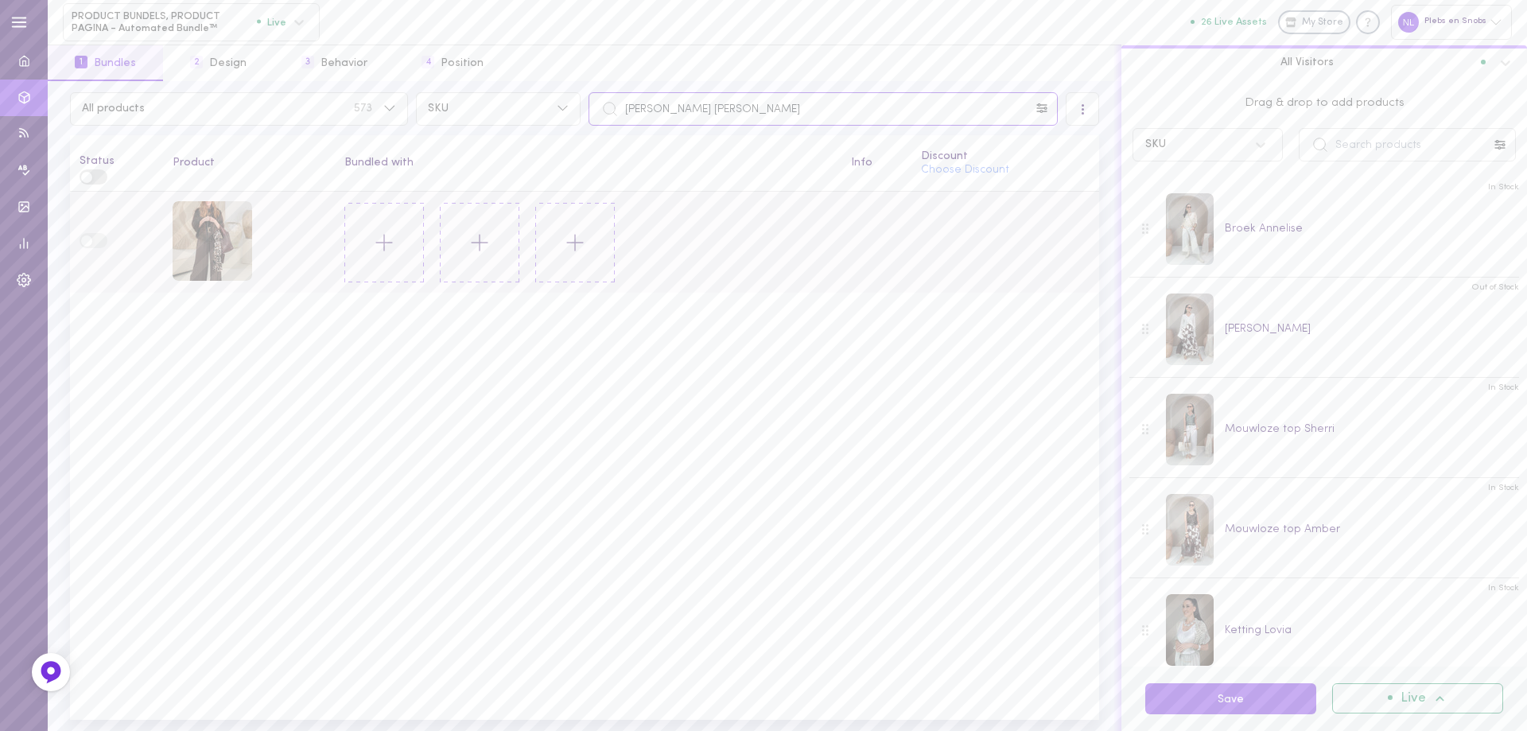
drag, startPoint x: 634, startPoint y: 106, endPoint x: 580, endPoint y: 106, distance: 53.3
click at [585, 106] on div "[PERSON_NAME] [PERSON_NAME]" at bounding box center [822, 108] width 477 height 33
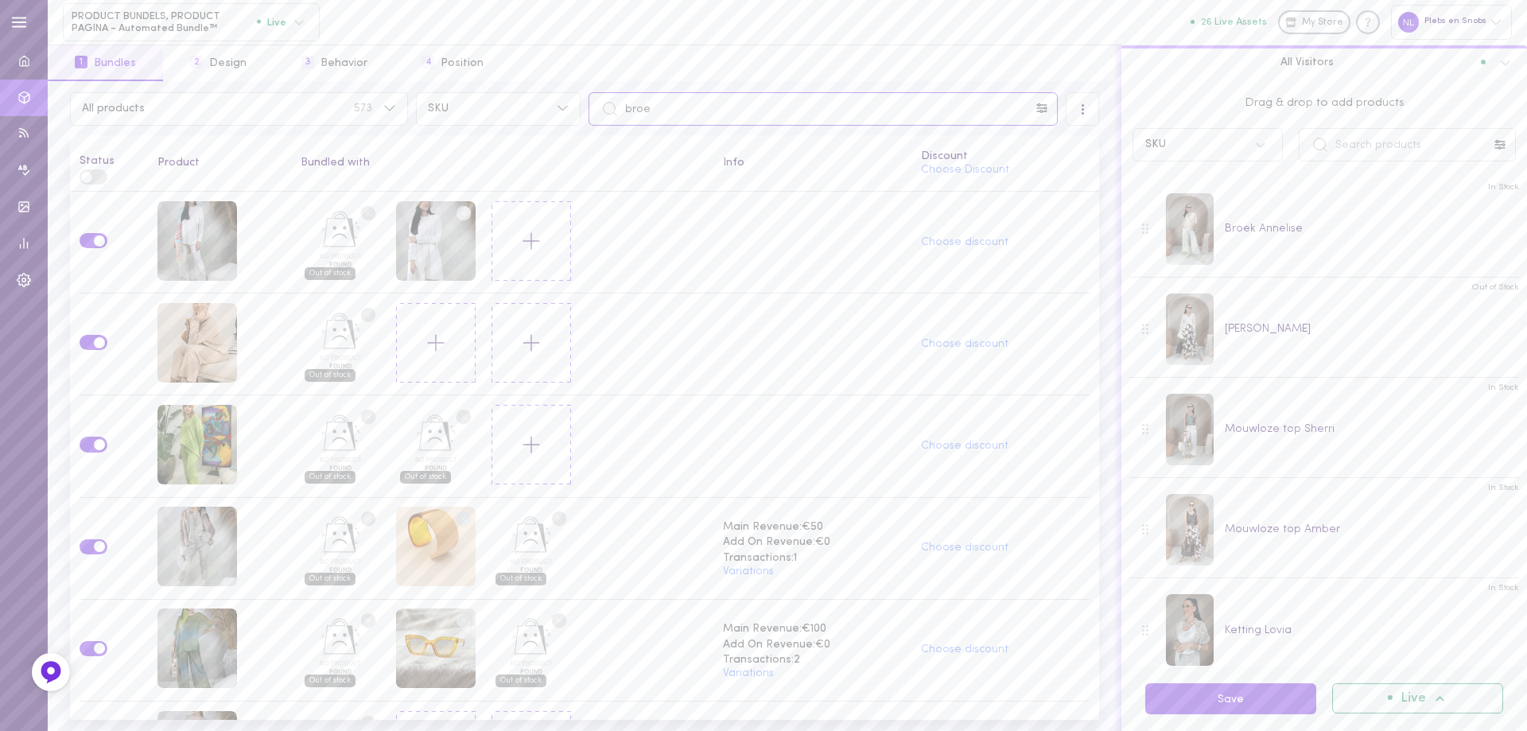
drag, startPoint x: 638, startPoint y: 107, endPoint x: 595, endPoint y: 108, distance: 43.7
click at [617, 108] on div "broe" at bounding box center [822, 108] width 469 height 33
paste input "[PERSON_NAME] [PERSON_NAME]"
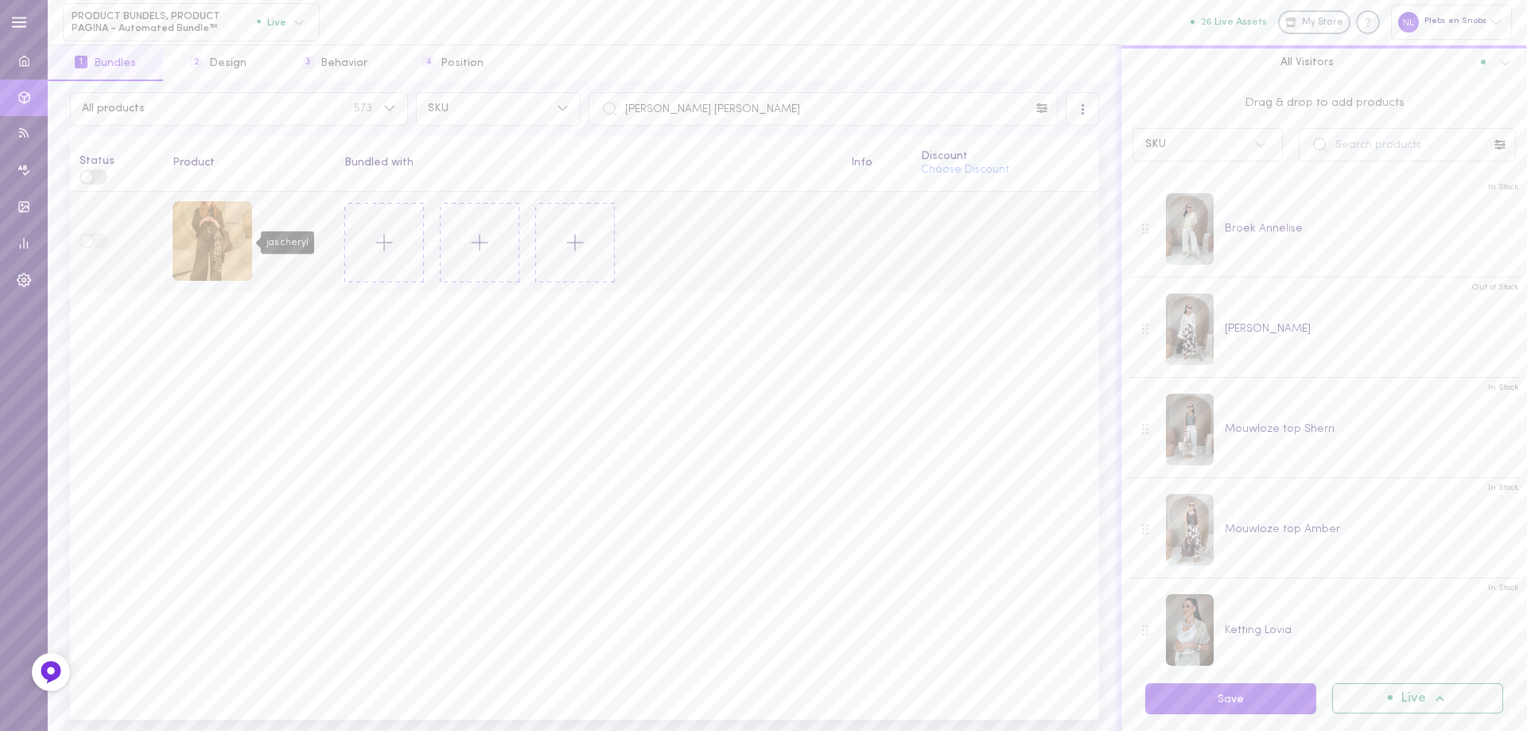
click at [230, 226] on div "jas cheryl" at bounding box center [213, 241] width 80 height 80
drag, startPoint x: 696, startPoint y: 110, endPoint x: 573, endPoint y: 107, distance: 123.3
click at [573, 107] on div "All products 573 SKU [PERSON_NAME] [PERSON_NAME]" at bounding box center [584, 108] width 1037 height 33
paste input "[PERSON_NAME]"
type input "[PERSON_NAME] [PERSON_NAME]"
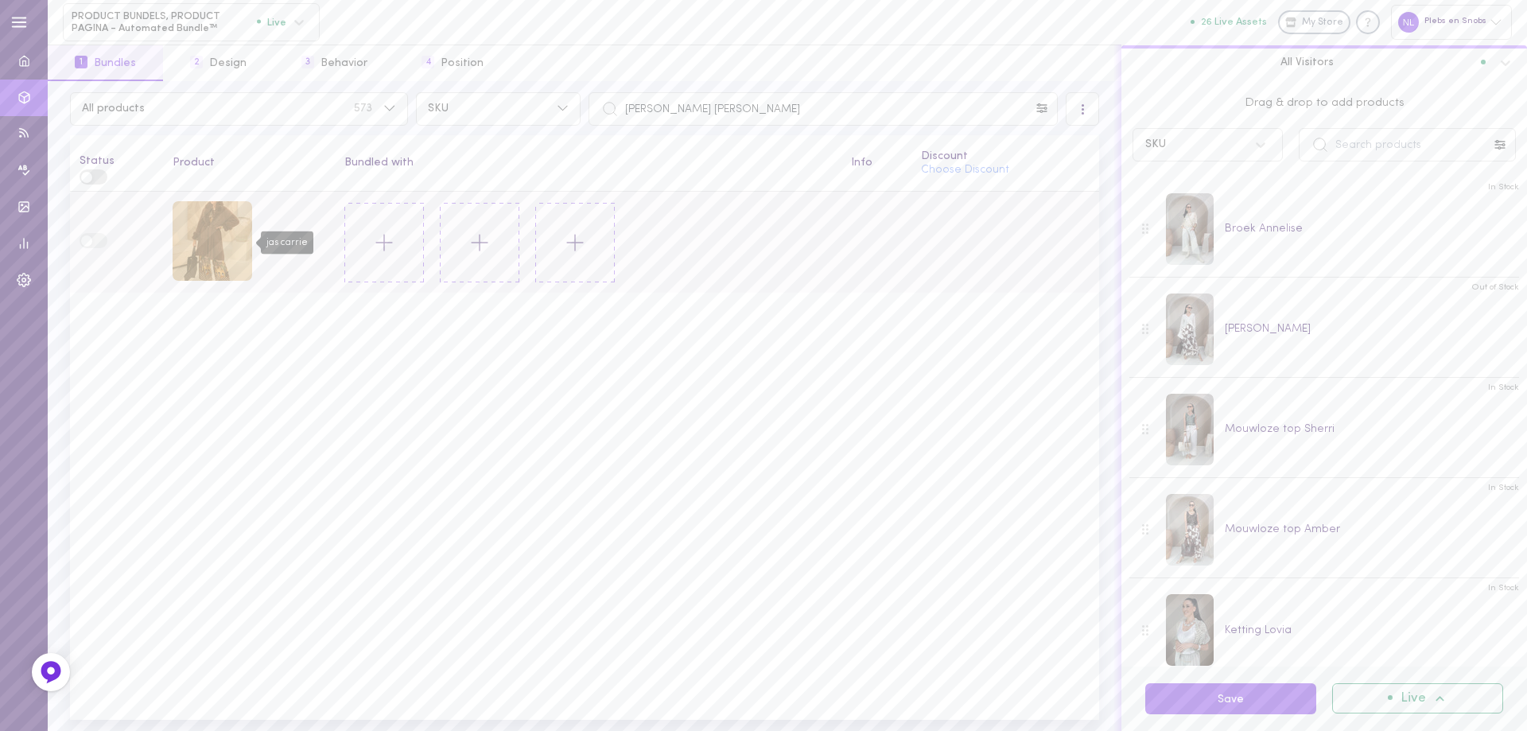
click at [229, 266] on div "jas carrie" at bounding box center [213, 241] width 80 height 80
click at [378, 241] on icon at bounding box center [384, 242] width 27 height 27
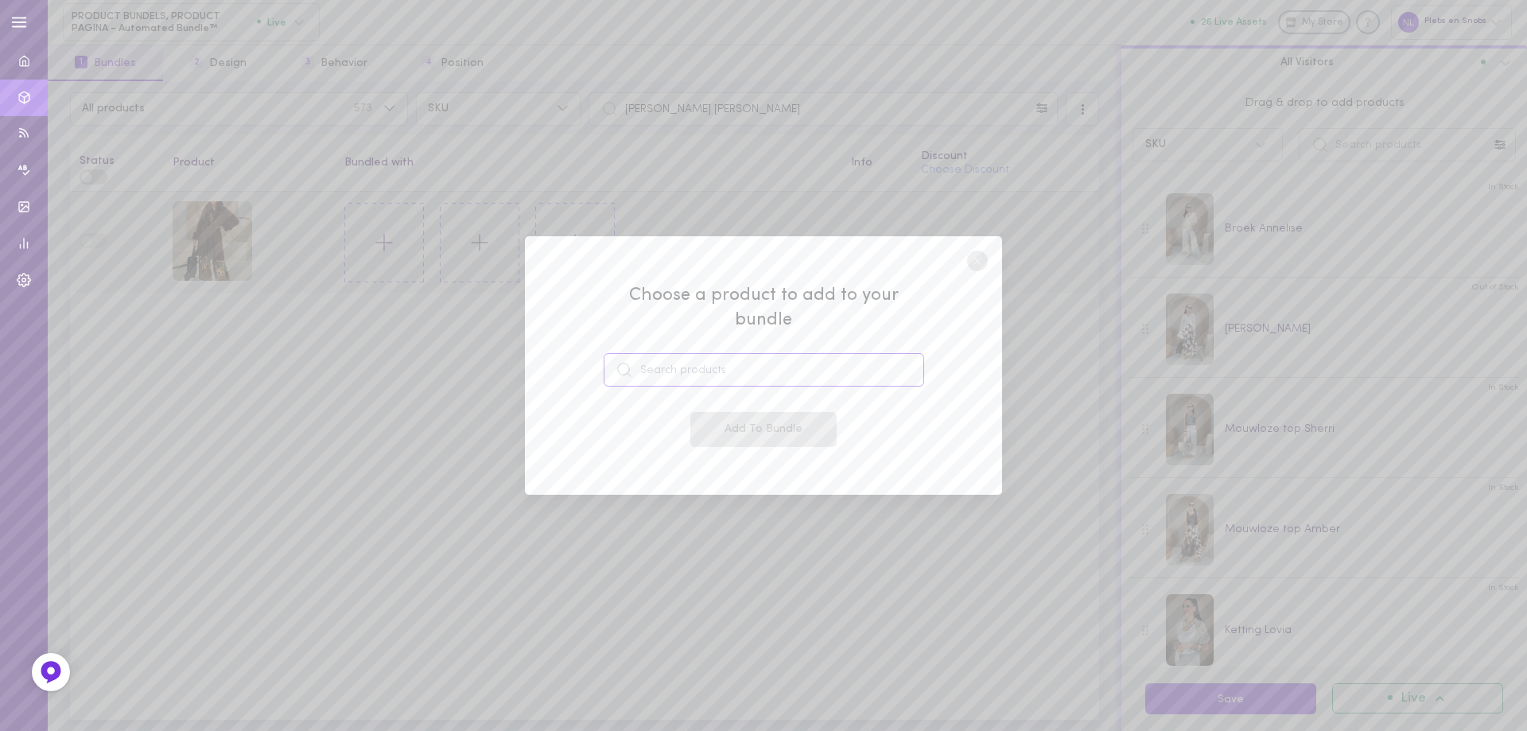
click at [682, 353] on input at bounding box center [763, 369] width 320 height 33
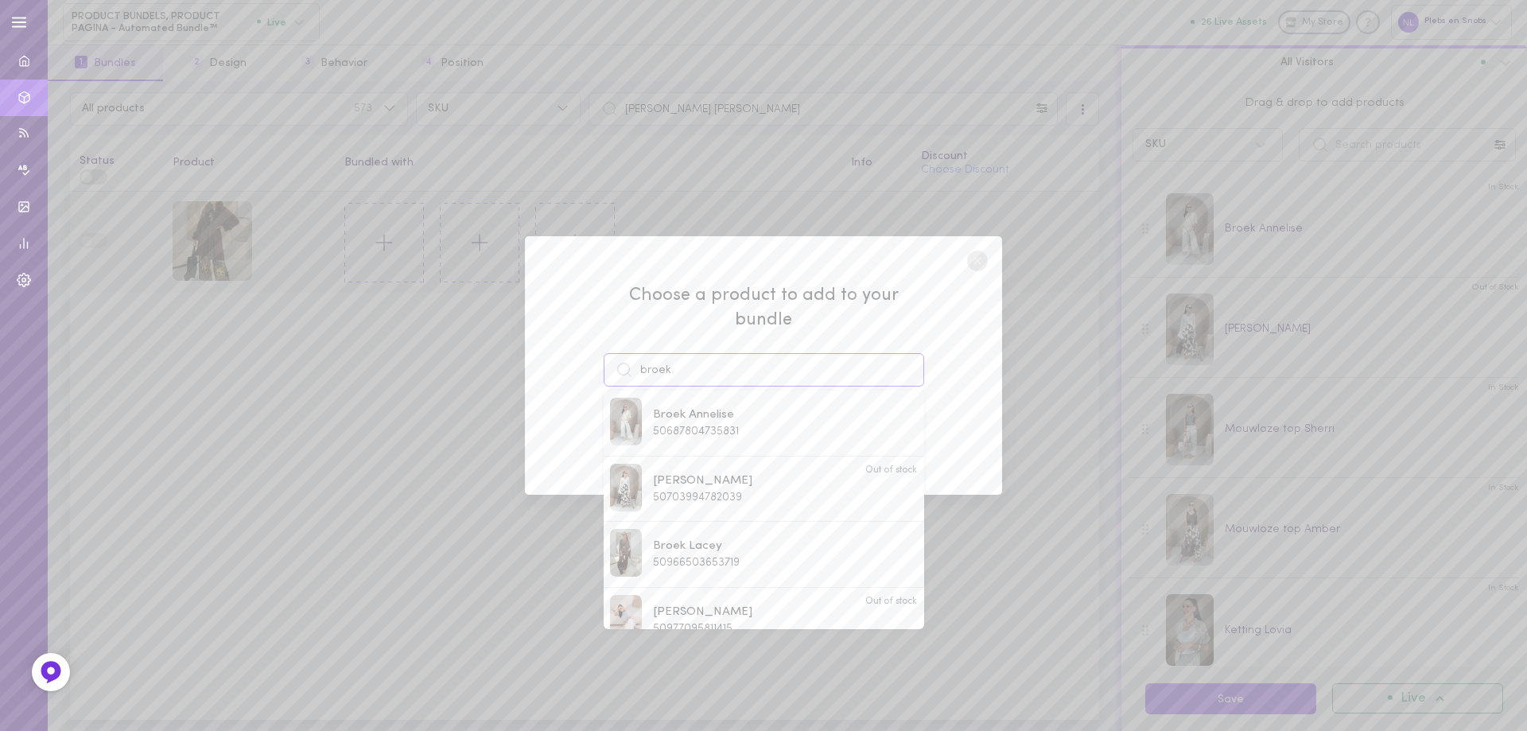
paste input "broek Saseva"
type input "broek broek Saseva"
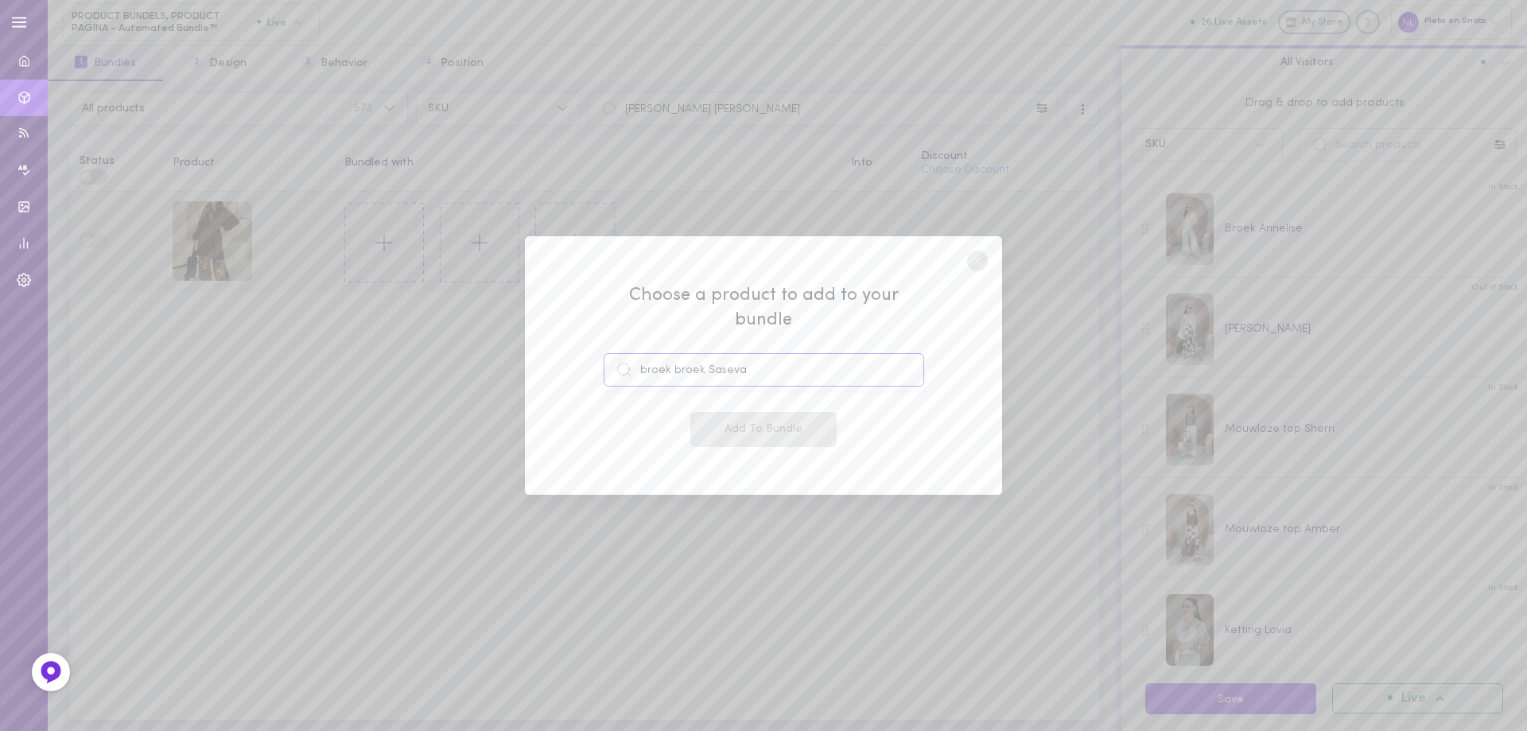
drag, startPoint x: 727, startPoint y: 359, endPoint x: 517, endPoint y: 352, distance: 210.0
click at [518, 351] on div "Choose a product to add to your bundle broek broek Saseva Add To Bundle" at bounding box center [763, 365] width 1527 height 731
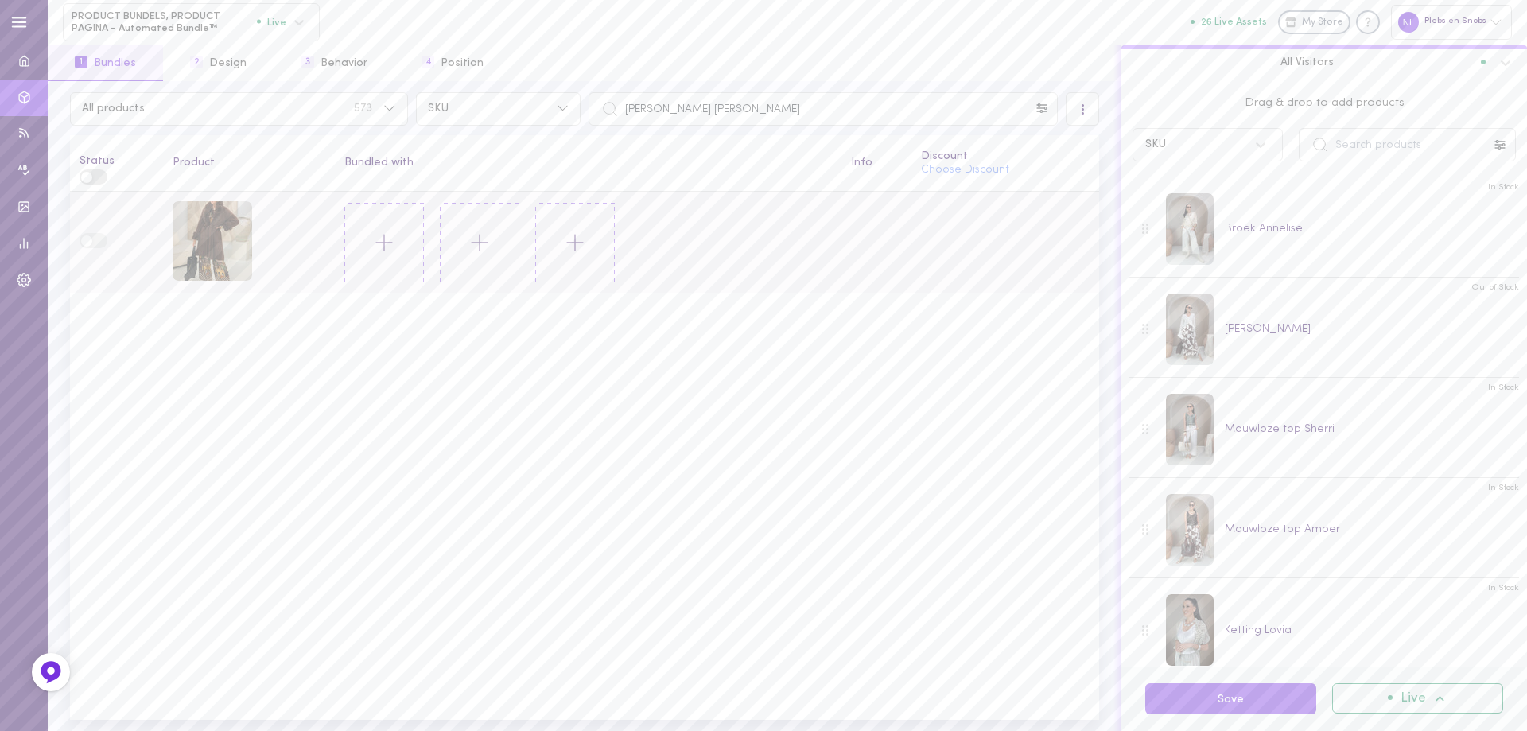
click at [382, 242] on icon at bounding box center [384, 242] width 27 height 27
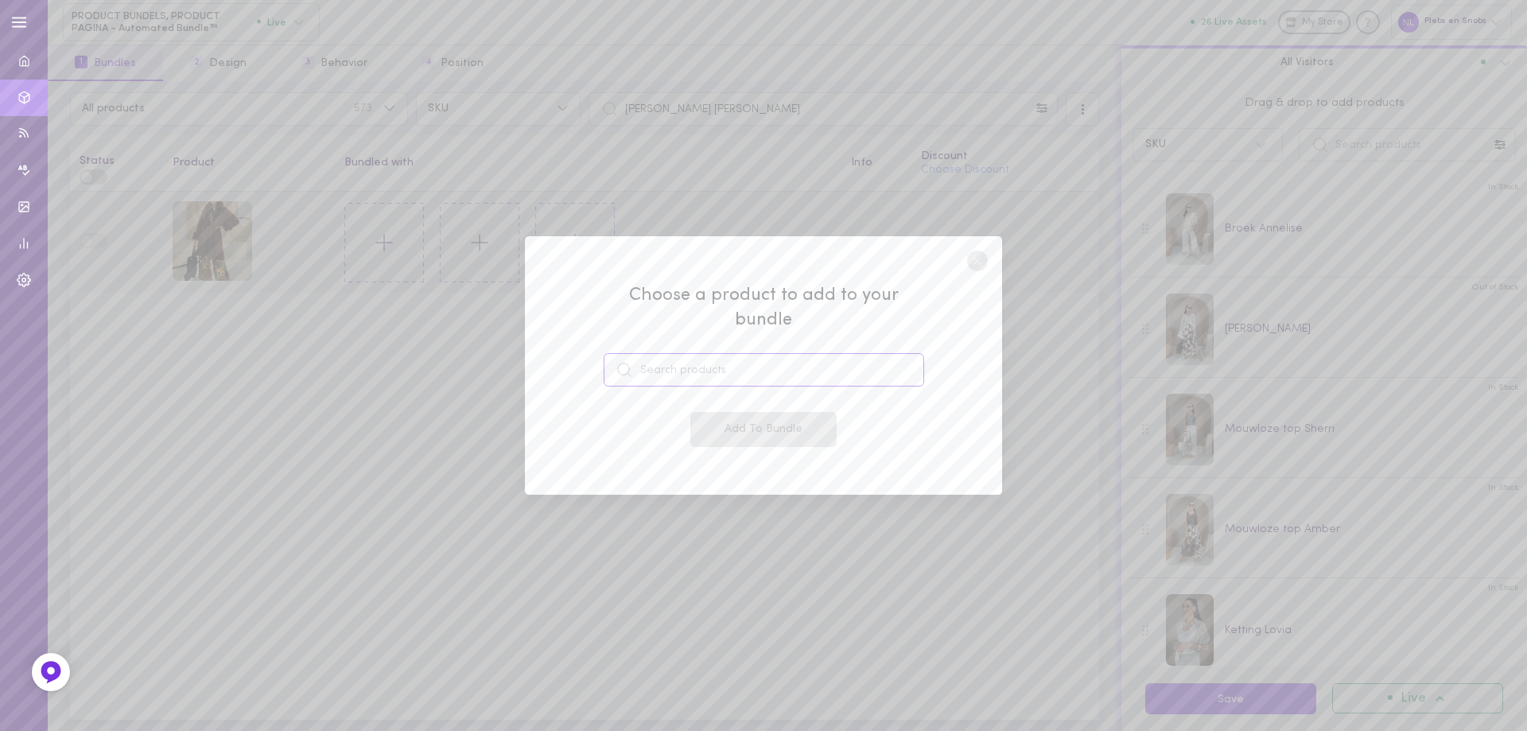
click at [689, 353] on input at bounding box center [763, 369] width 320 height 33
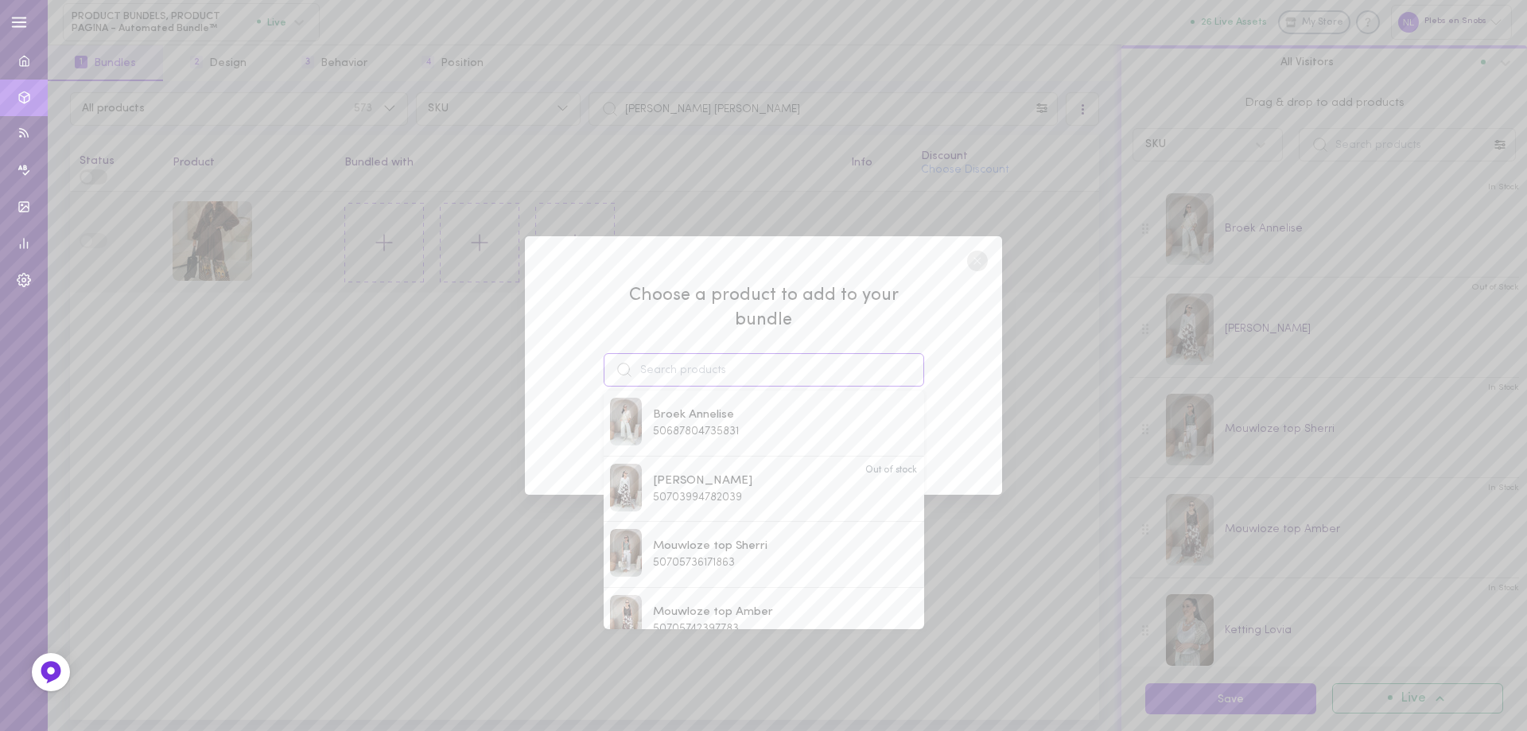
paste input "broek Saseva"
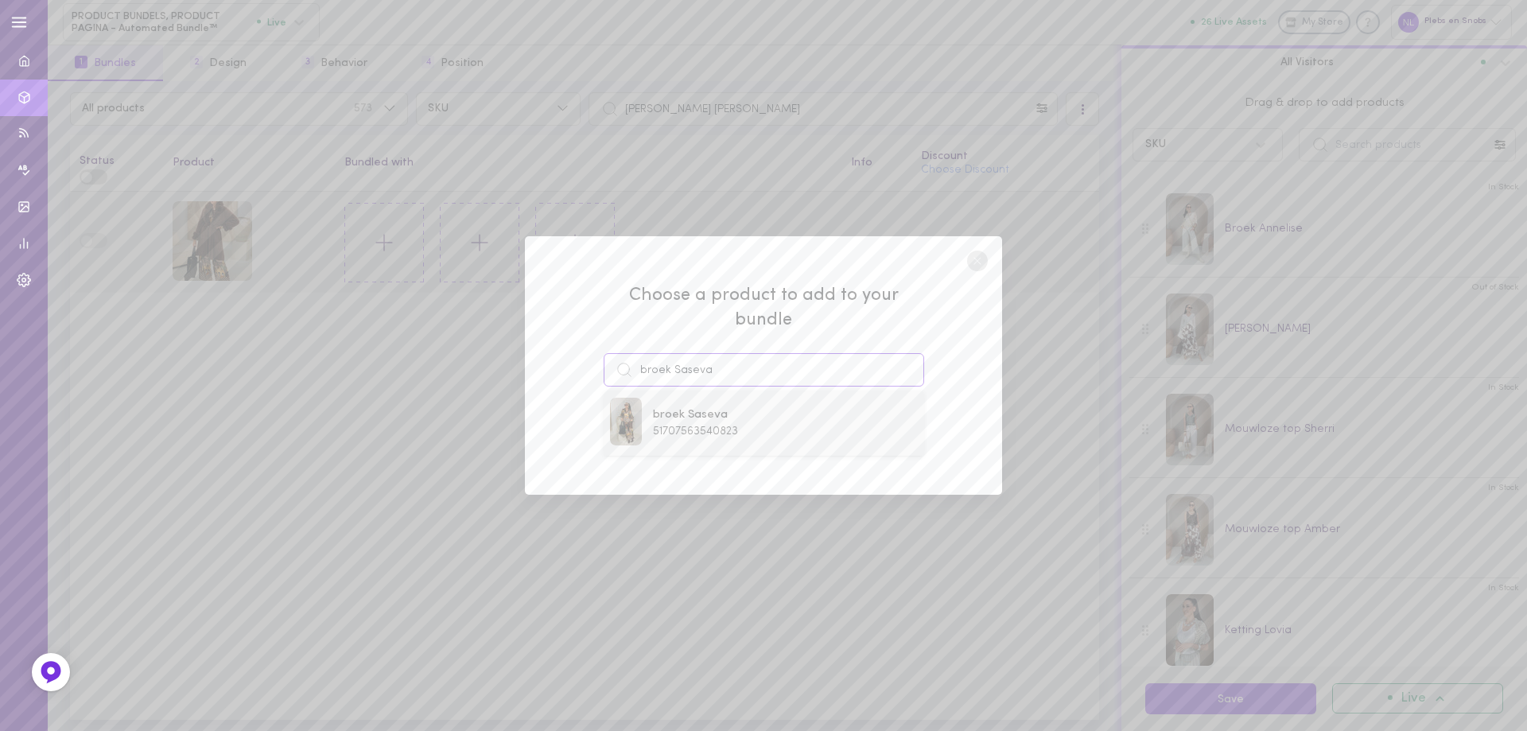
type input "broek Saseva"
click at [700, 406] on span "broek Saseva" at bounding box center [695, 414] width 85 height 17
click at [726, 412] on button "Add To Bundle" at bounding box center [763, 429] width 146 height 35
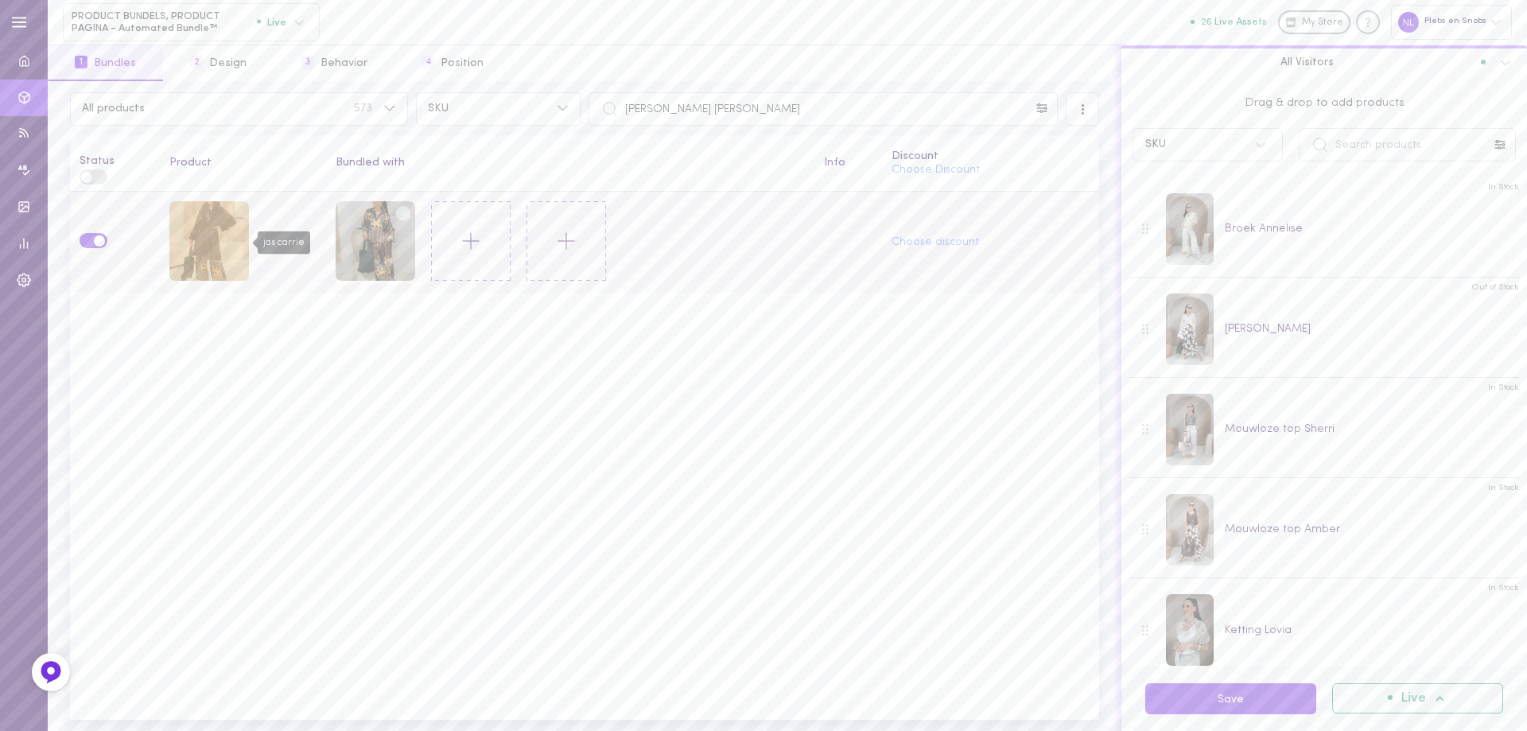
click at [236, 225] on div "jas carrie" at bounding box center [209, 241] width 80 height 80
drag, startPoint x: 696, startPoint y: 126, endPoint x: 593, endPoint y: 121, distance: 102.7
click at [593, 121] on div "All products 573 SKU [PERSON_NAME] [PERSON_NAME] All Visitors Status Product Bu…" at bounding box center [584, 406] width 1073 height 650
click at [688, 105] on input "[PERSON_NAME] [PERSON_NAME]" at bounding box center [822, 108] width 469 height 33
paste input "bontgilet breanna"
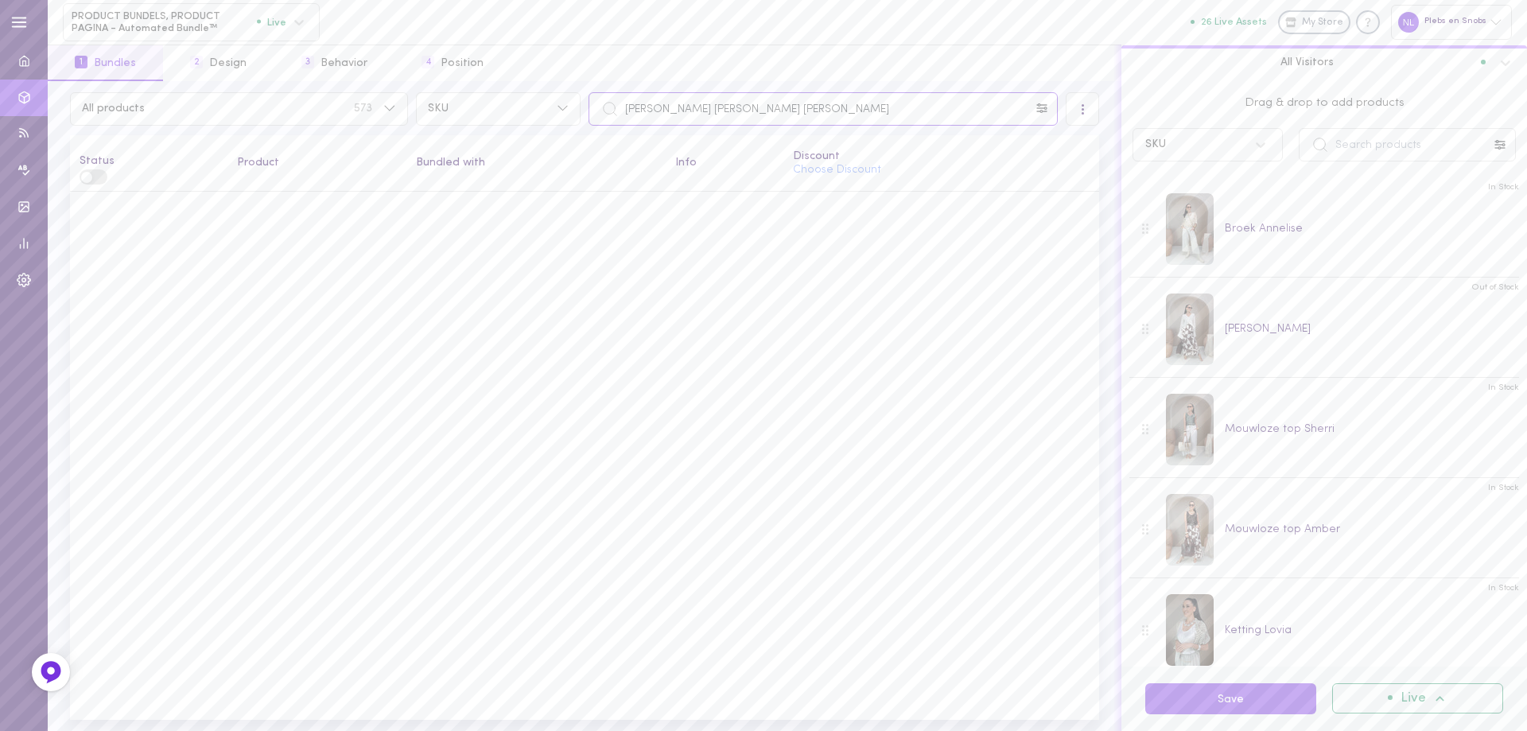
drag, startPoint x: 802, startPoint y: 119, endPoint x: 615, endPoint y: 116, distance: 187.7
click at [615, 116] on div "[PERSON_NAME] [PERSON_NAME] [PERSON_NAME]" at bounding box center [822, 108] width 469 height 33
paste input "text"
type input "bontgilet breanna"
drag, startPoint x: 721, startPoint y: 106, endPoint x: 563, endPoint y: 112, distance: 158.3
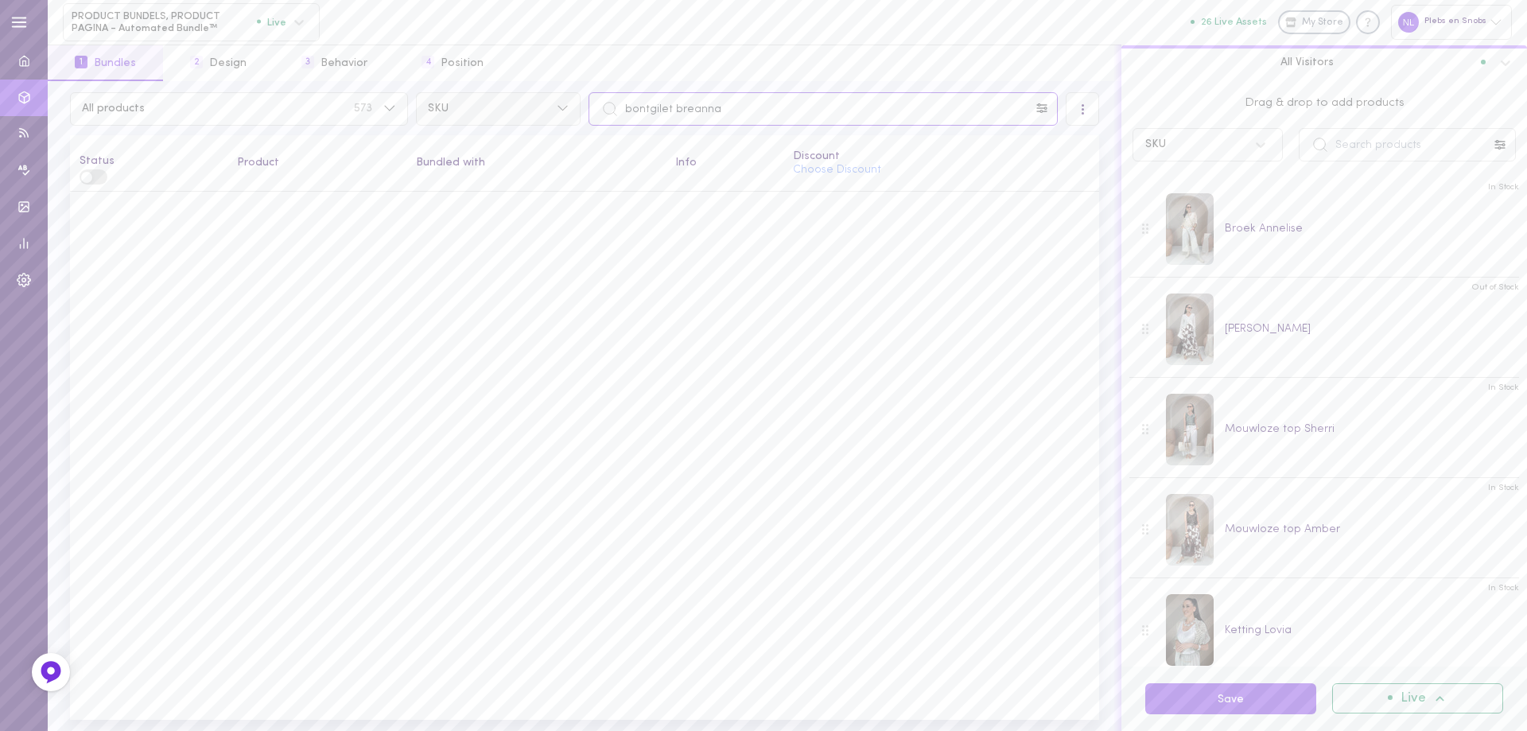
click at [568, 111] on div "All products 573 SKU bontgilet breanna" at bounding box center [584, 108] width 1037 height 33
paste input "bontgilet breanna"
type input "bontgilet breanna"
drag, startPoint x: 747, startPoint y: 109, endPoint x: 546, endPoint y: 109, distance: 201.2
click at [550, 105] on div "All products 573 SKU bontgilet breanna" at bounding box center [584, 108] width 1037 height 33
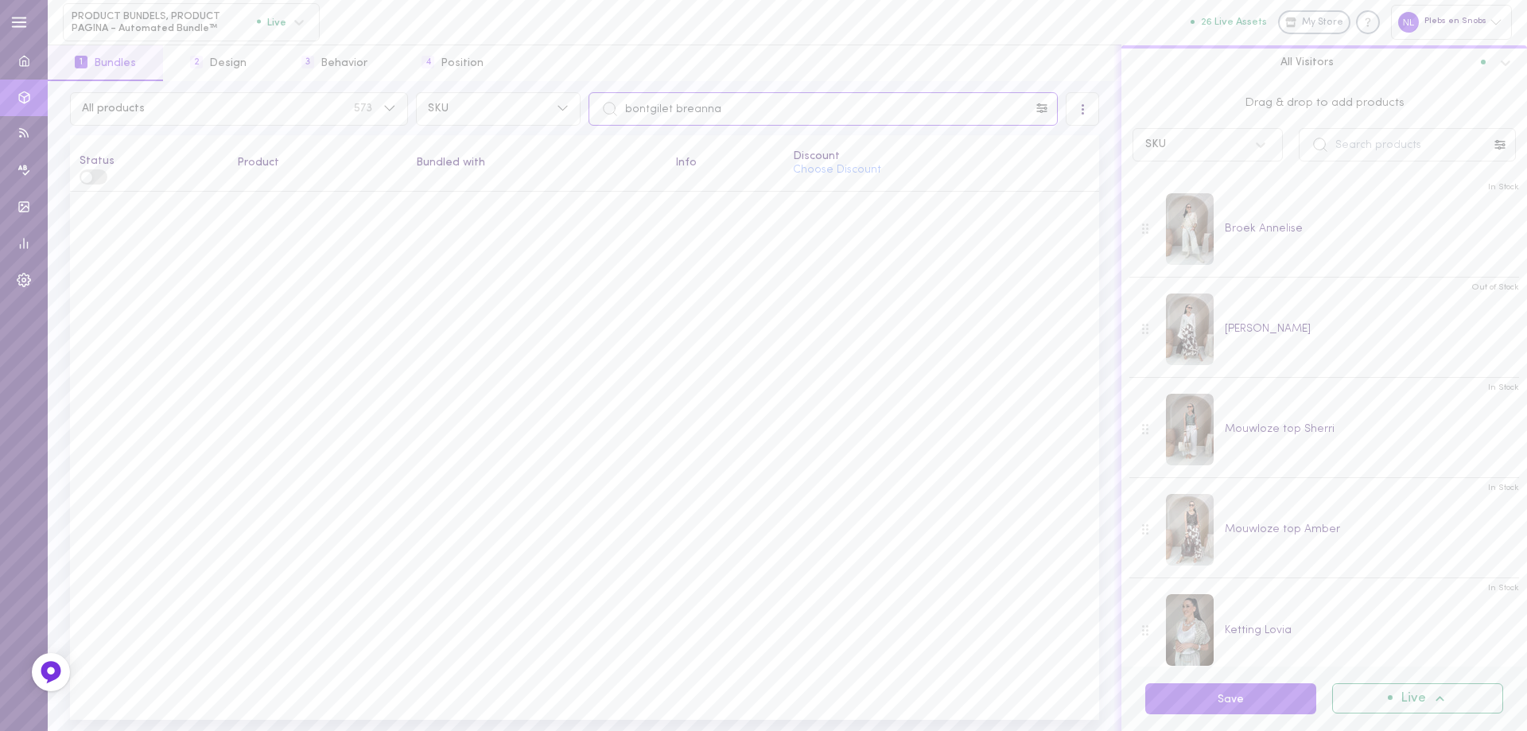
paste input "text"
click at [612, 107] on div "bontgilet breanna" at bounding box center [822, 108] width 469 height 33
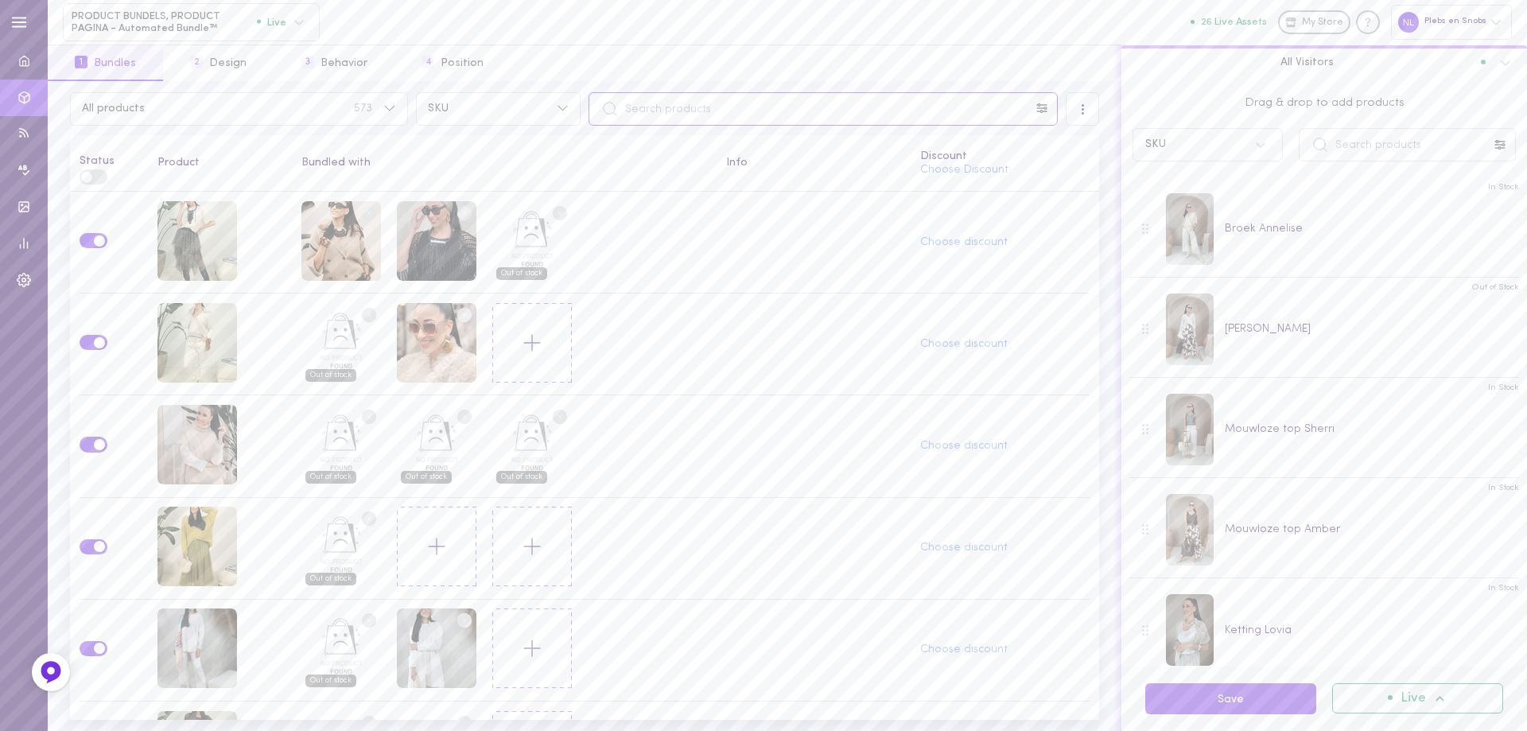
paste input "bontgilet breanna"
type input "bontgilet breanna"
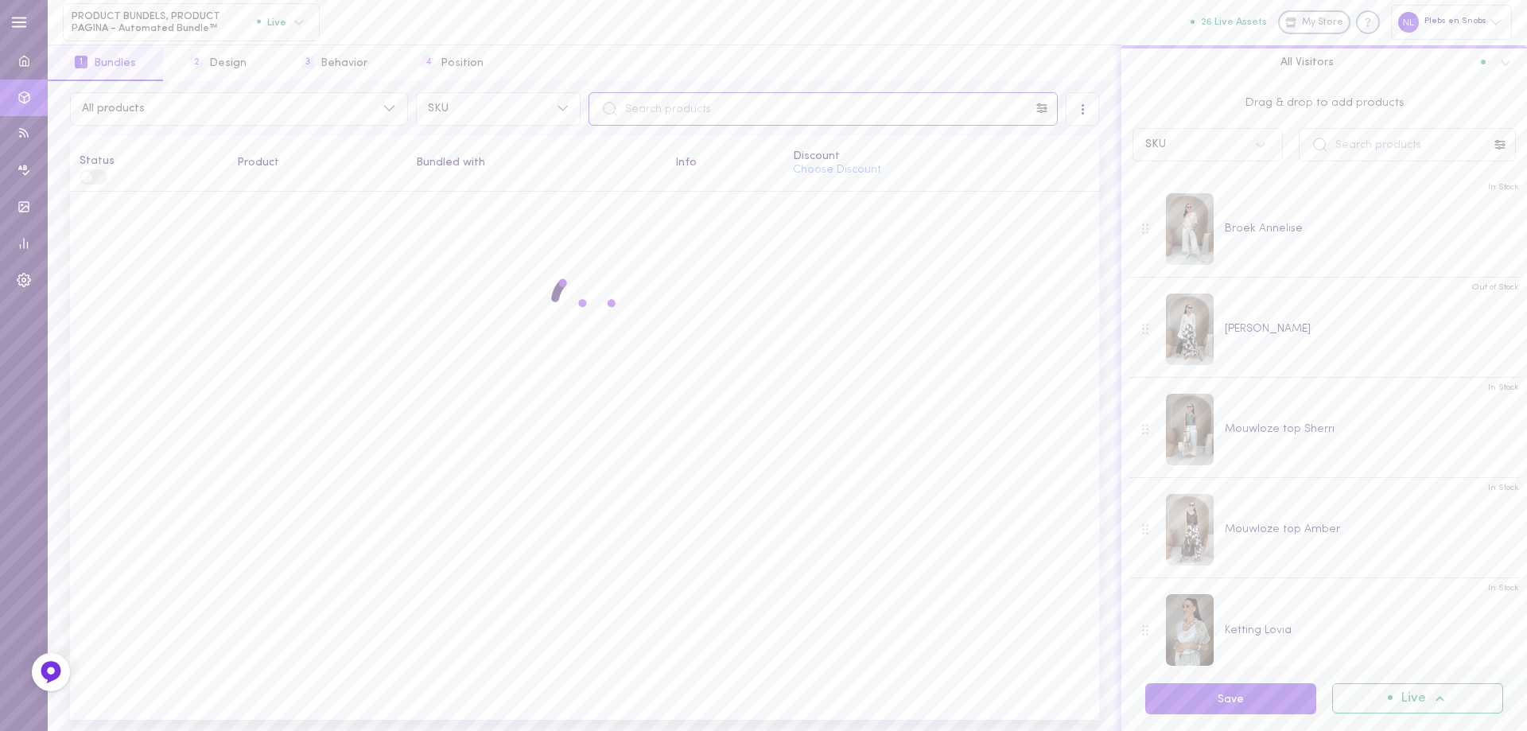
click at [693, 105] on input "text" at bounding box center [822, 108] width 469 height 33
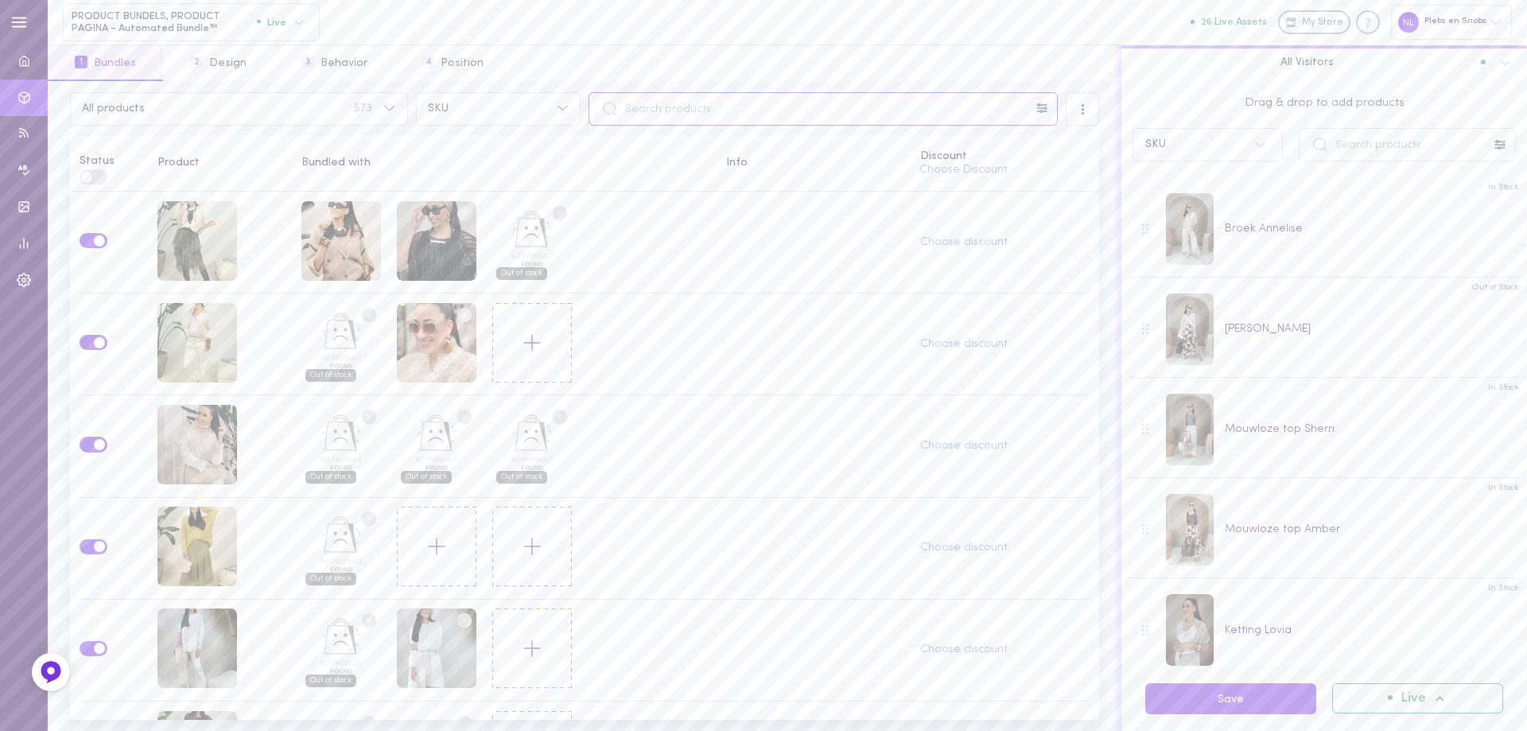
paste input "bontgilet breanna"
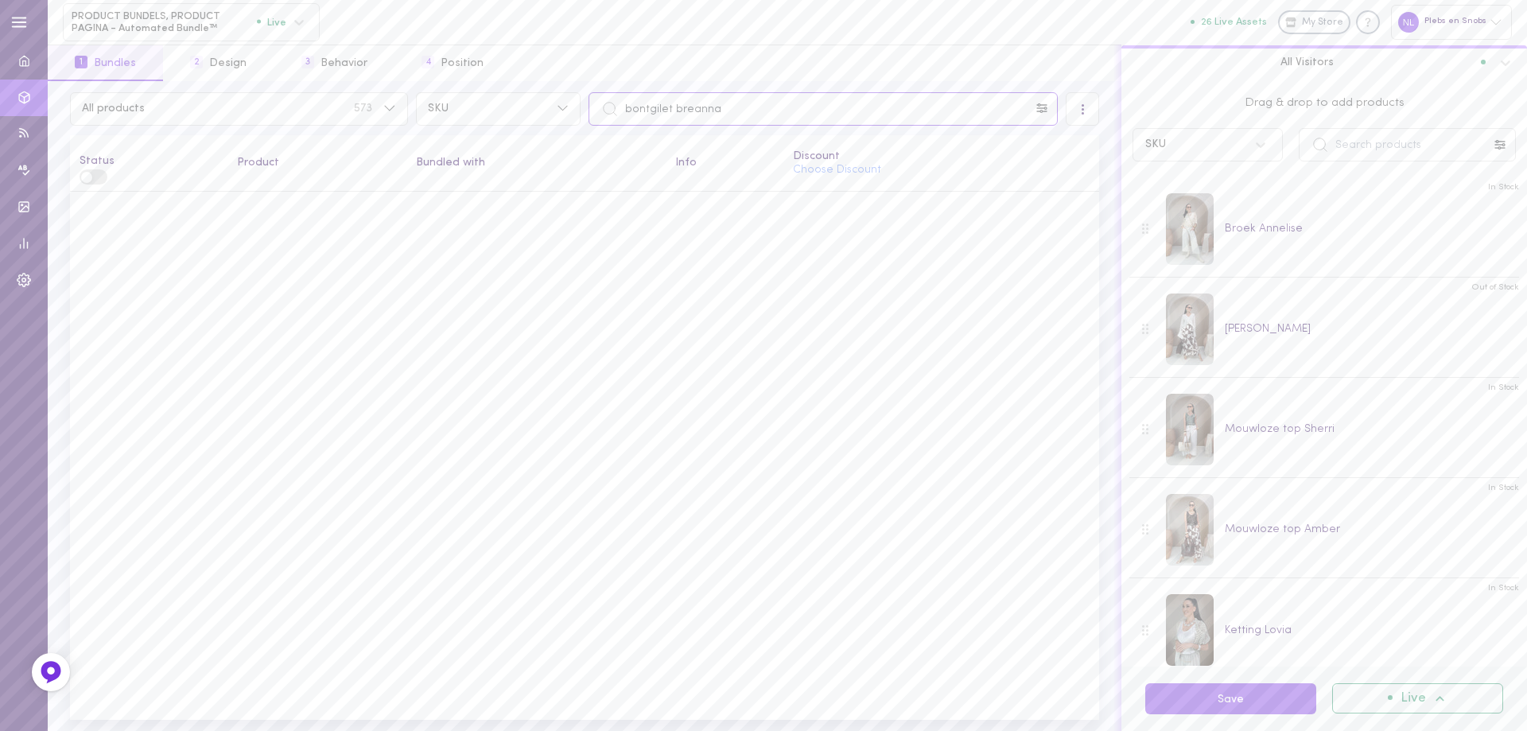
type input "bontgilet breanna"
drag, startPoint x: 794, startPoint y: 95, endPoint x: 580, endPoint y: 107, distance: 214.2
click at [594, 107] on input "bontgilet breanna" at bounding box center [822, 108] width 469 height 33
drag, startPoint x: 758, startPoint y: 125, endPoint x: 568, endPoint y: 110, distance: 189.8
click at [575, 109] on div "All products 573 SKU bontgilet breanna" at bounding box center [584, 108] width 1037 height 33
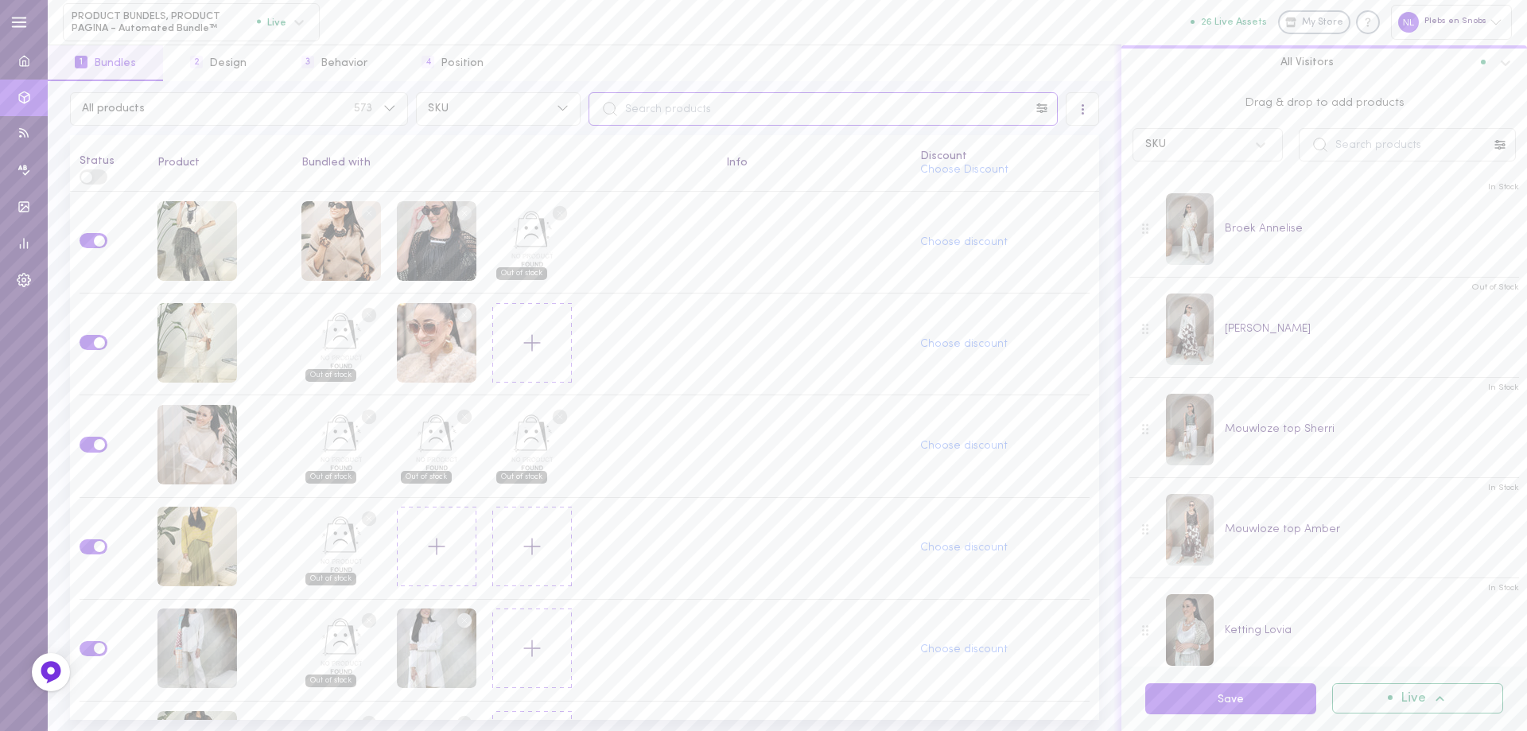
paste input "bontgilet breanna"
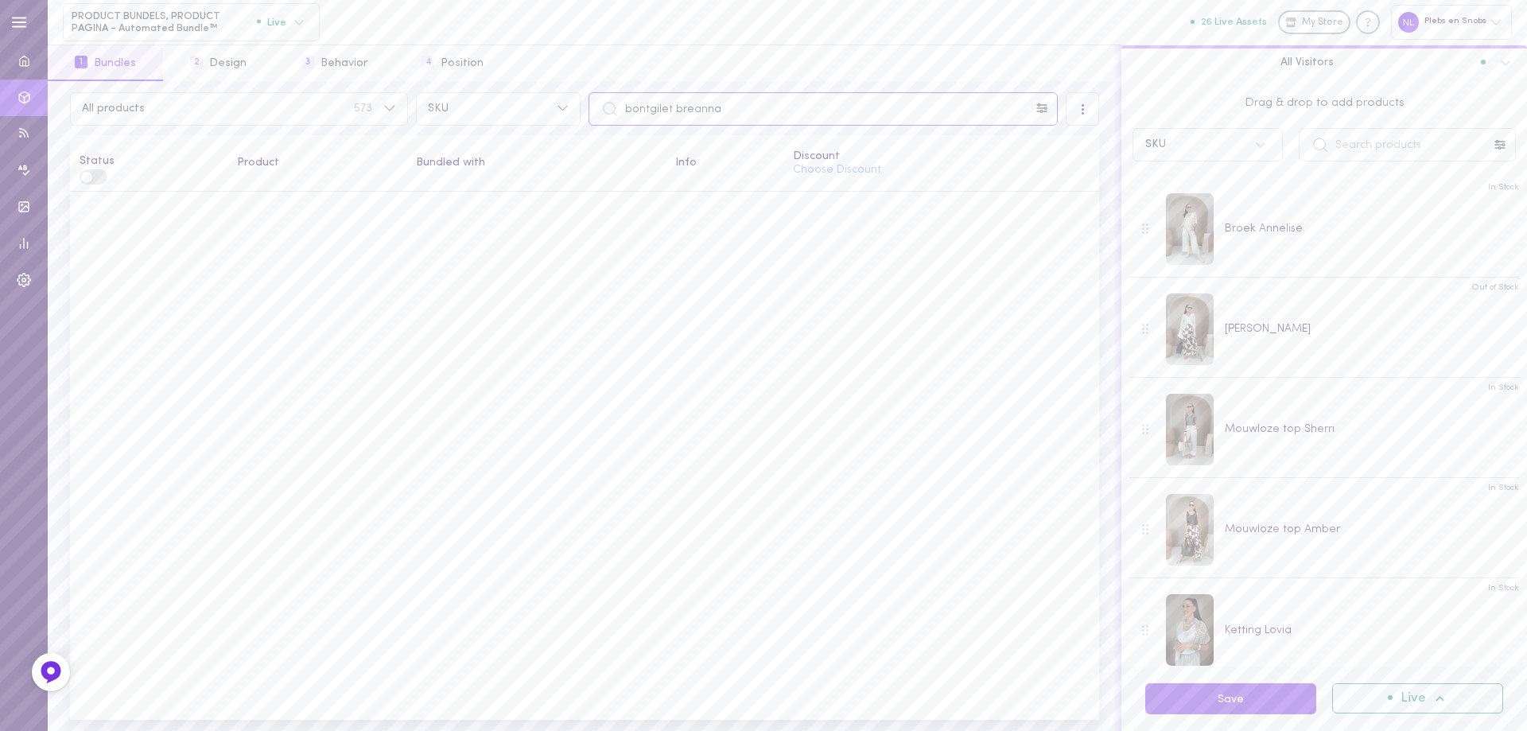
type input "bontgilet breanna"
drag, startPoint x: 754, startPoint y: 101, endPoint x: 564, endPoint y: 110, distance: 190.2
click at [564, 110] on div "All products 573 SKU bontgilet breanna" at bounding box center [584, 108] width 1037 height 33
drag, startPoint x: 743, startPoint y: 112, endPoint x: 555, endPoint y: 91, distance: 188.9
click at [563, 99] on div "All products 573 SKU bontgilet breanna" at bounding box center [584, 108] width 1037 height 33
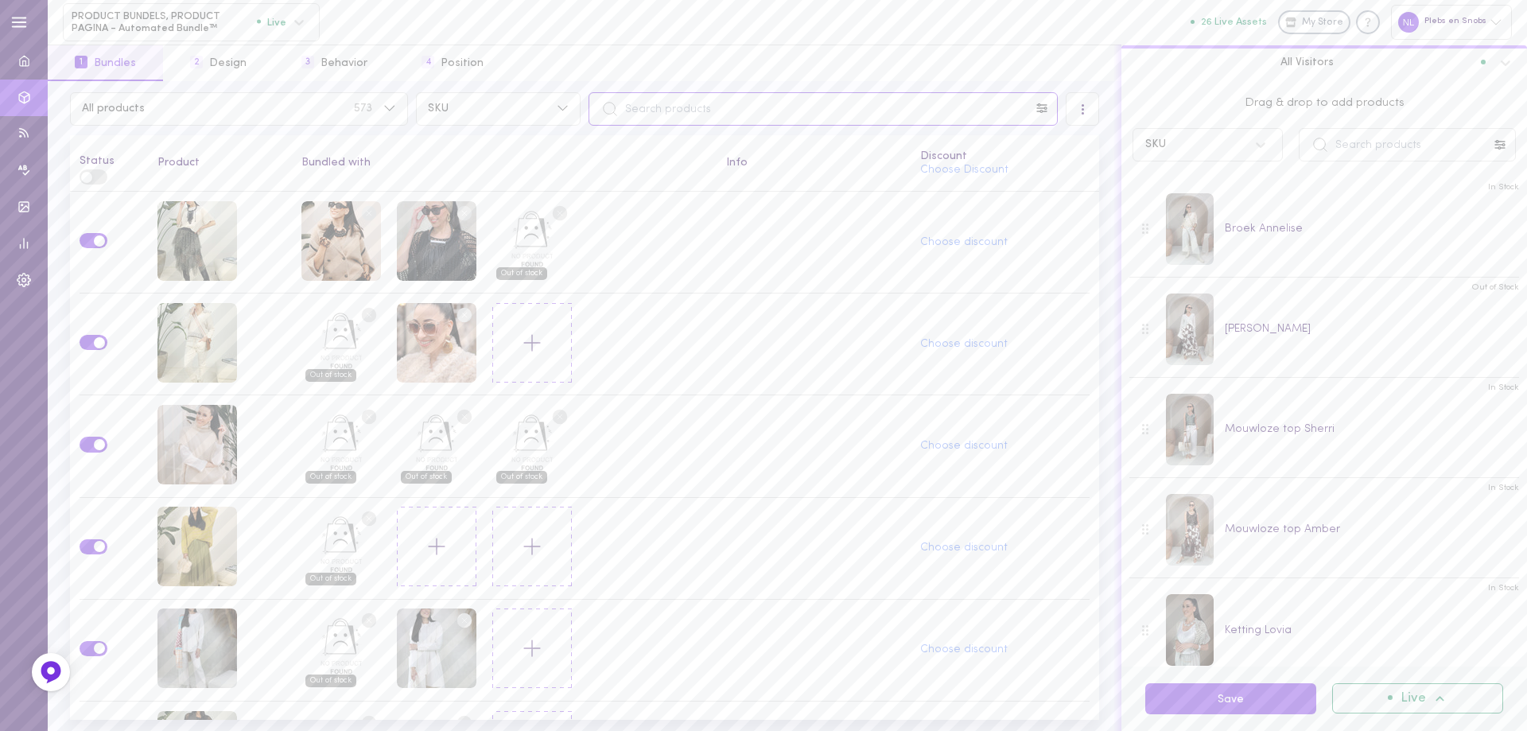
paste input "bontgilet breanna"
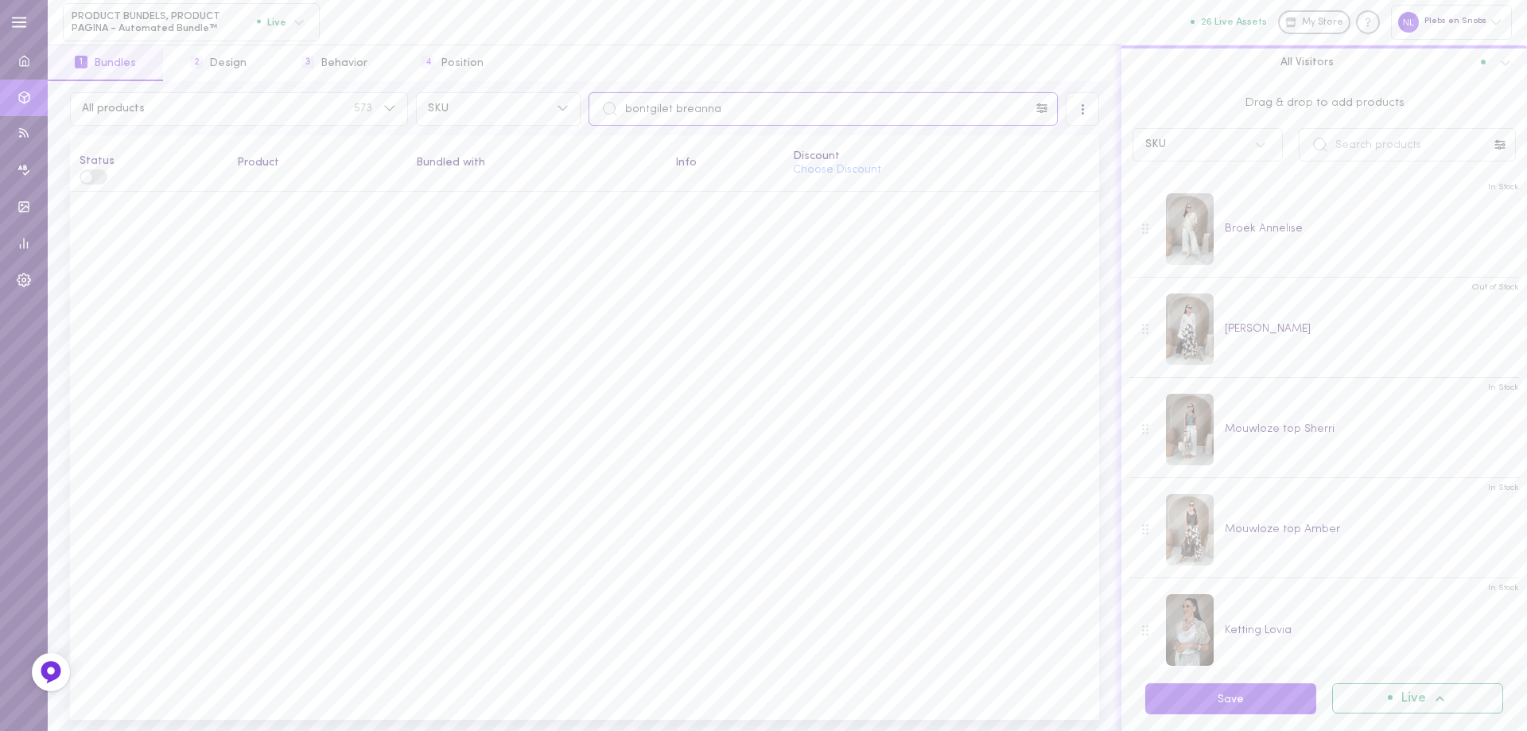
click at [630, 116] on input "bontgilet breanna" at bounding box center [822, 108] width 469 height 33
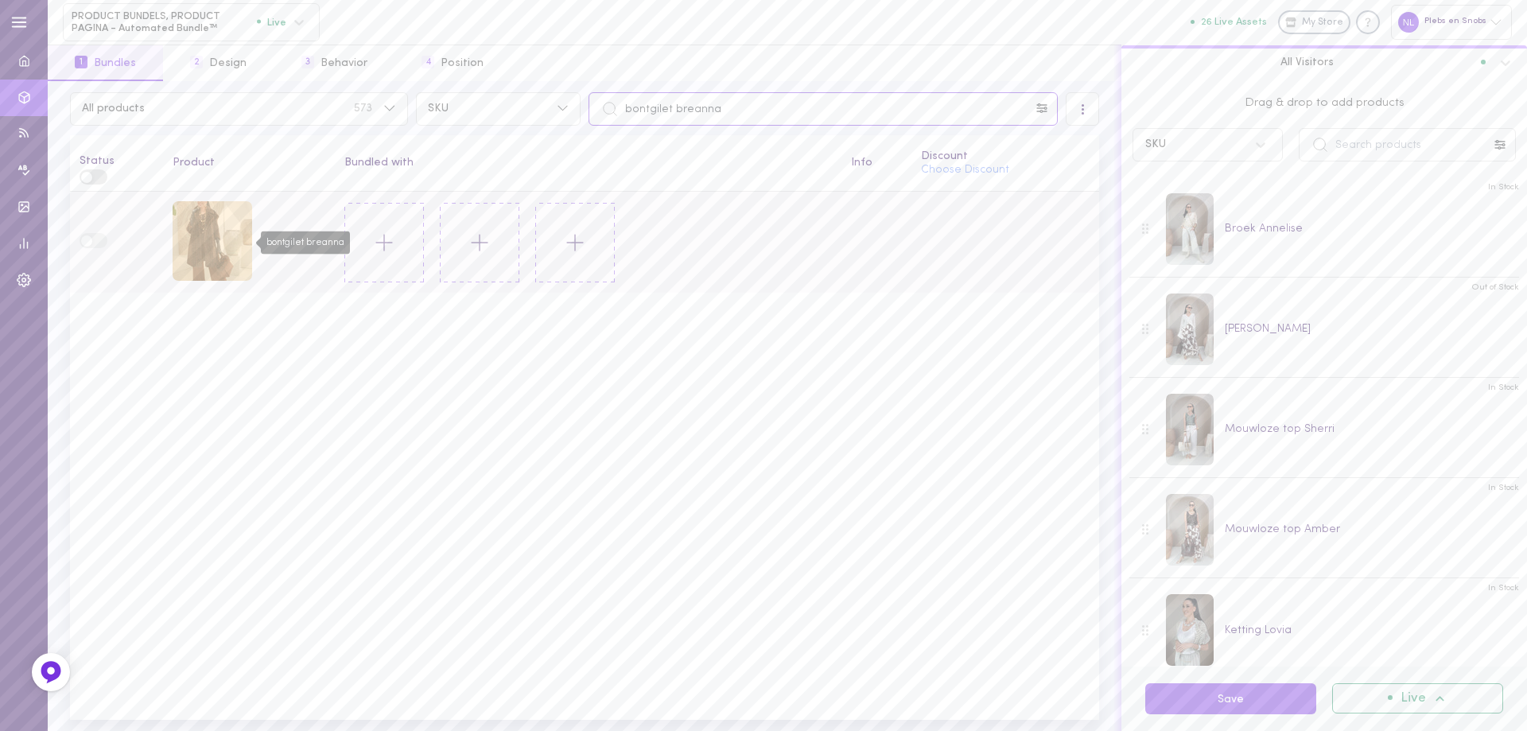
type input "bontgilet breanna"
click at [225, 245] on div "bontgilet breanna" at bounding box center [213, 241] width 80 height 80
click at [397, 235] on button at bounding box center [384, 243] width 80 height 80
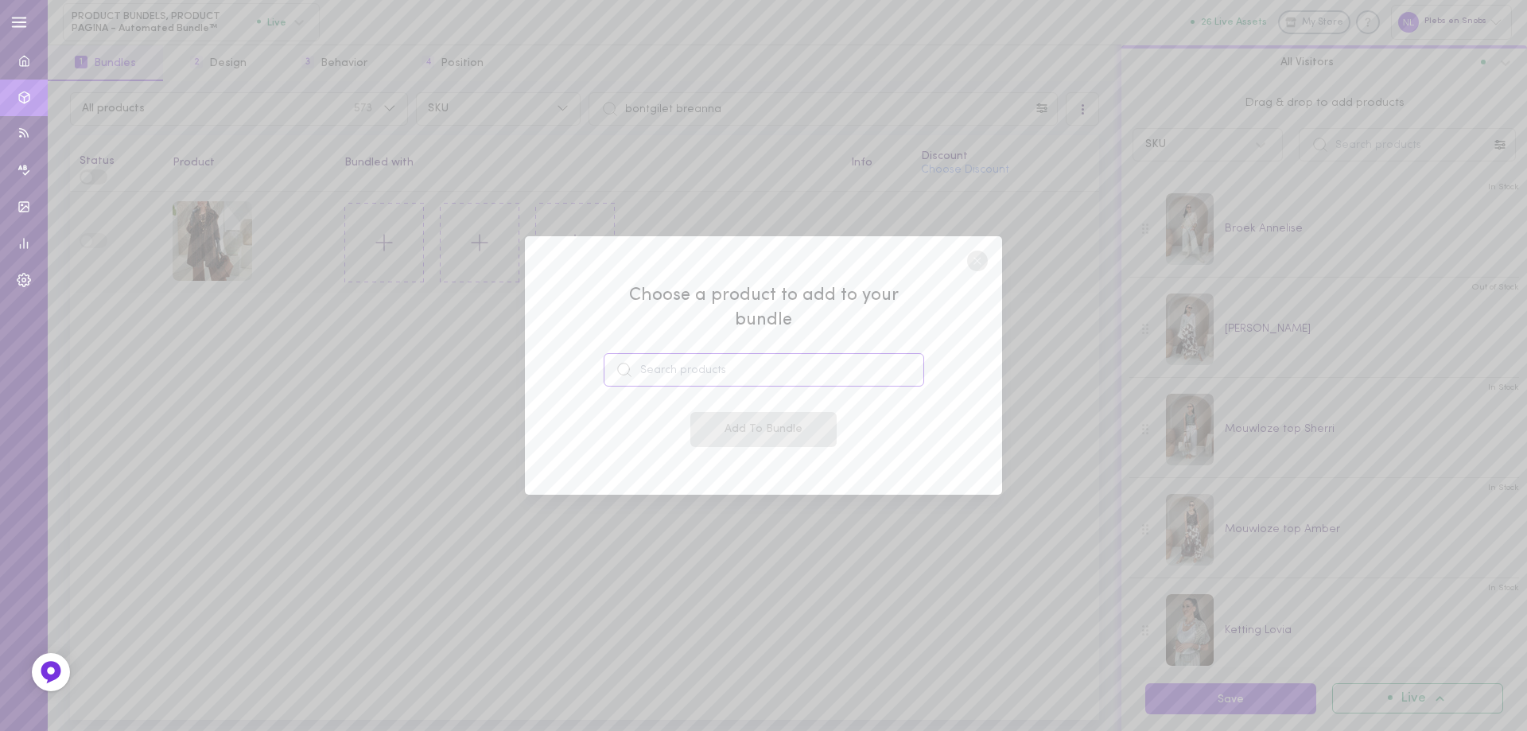
click at [662, 363] on input at bounding box center [763, 369] width 320 height 33
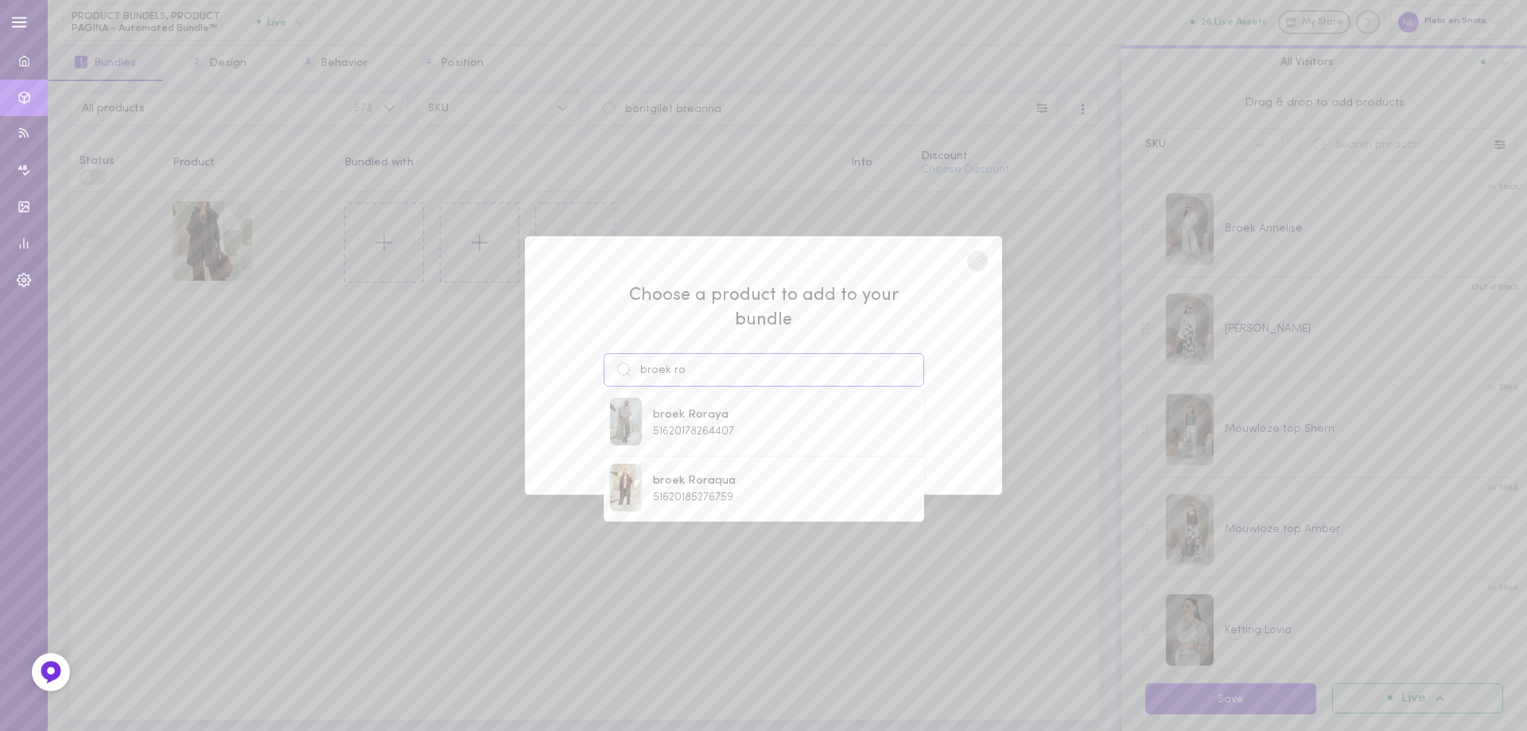
drag, startPoint x: 688, startPoint y: 356, endPoint x: 654, endPoint y: 359, distance: 34.3
click at [627, 353] on div "broek ro" at bounding box center [763, 369] width 320 height 33
paste input "Roneza"
type input "broek Roneza"
click at [723, 406] on span "broek Roneza" at bounding box center [702, 414] width 99 height 17
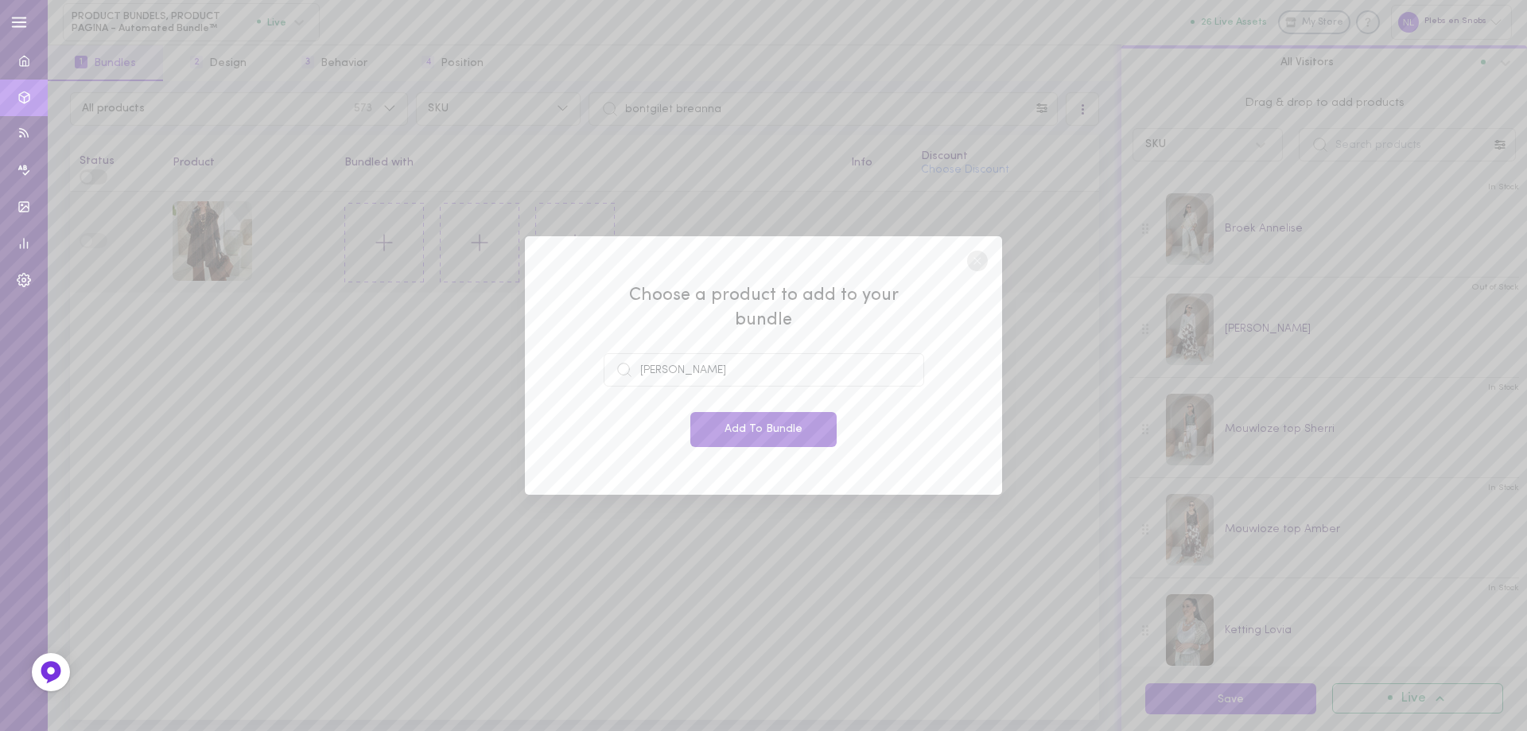
click at [724, 412] on button "Add To Bundle" at bounding box center [763, 429] width 146 height 35
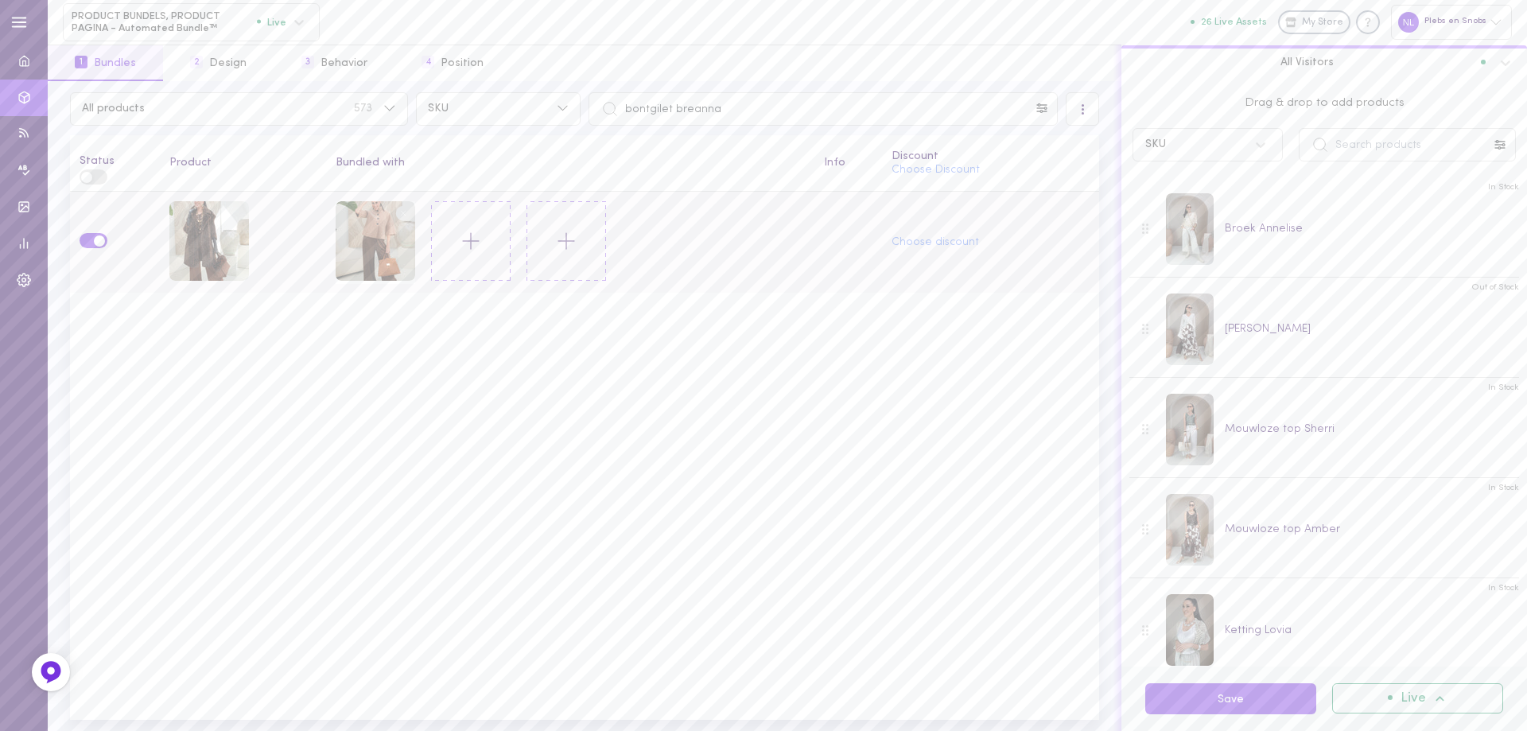
click at [475, 236] on icon at bounding box center [470, 240] width 27 height 27
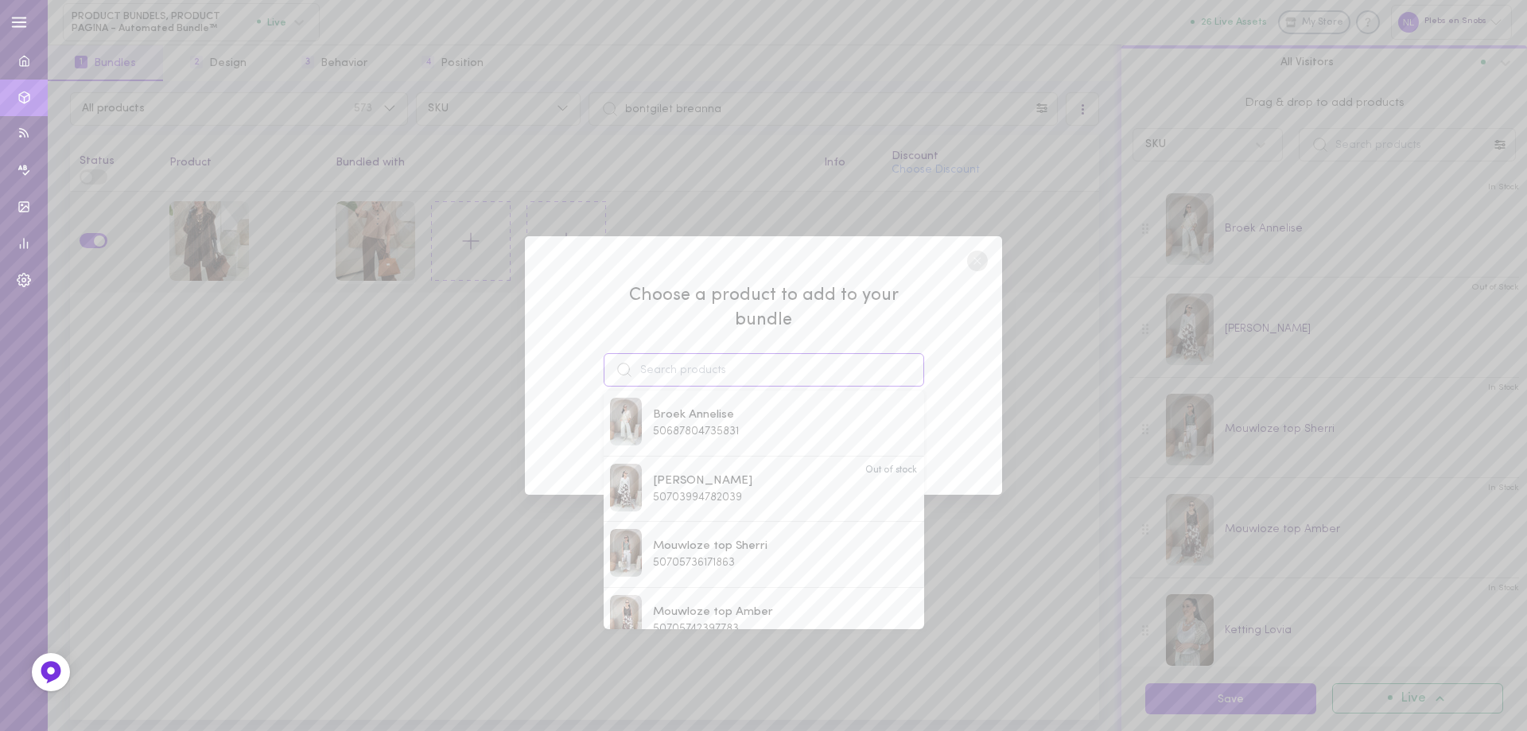
click at [685, 364] on input at bounding box center [763, 369] width 320 height 33
drag, startPoint x: 700, startPoint y: 361, endPoint x: 573, endPoint y: 354, distance: 126.6
click at [574, 354] on div "Choose a product to add to your bundle trui trui Vasharia 51620078813527 trui M…" at bounding box center [763, 365] width 477 height 259
paste input "Memeza"
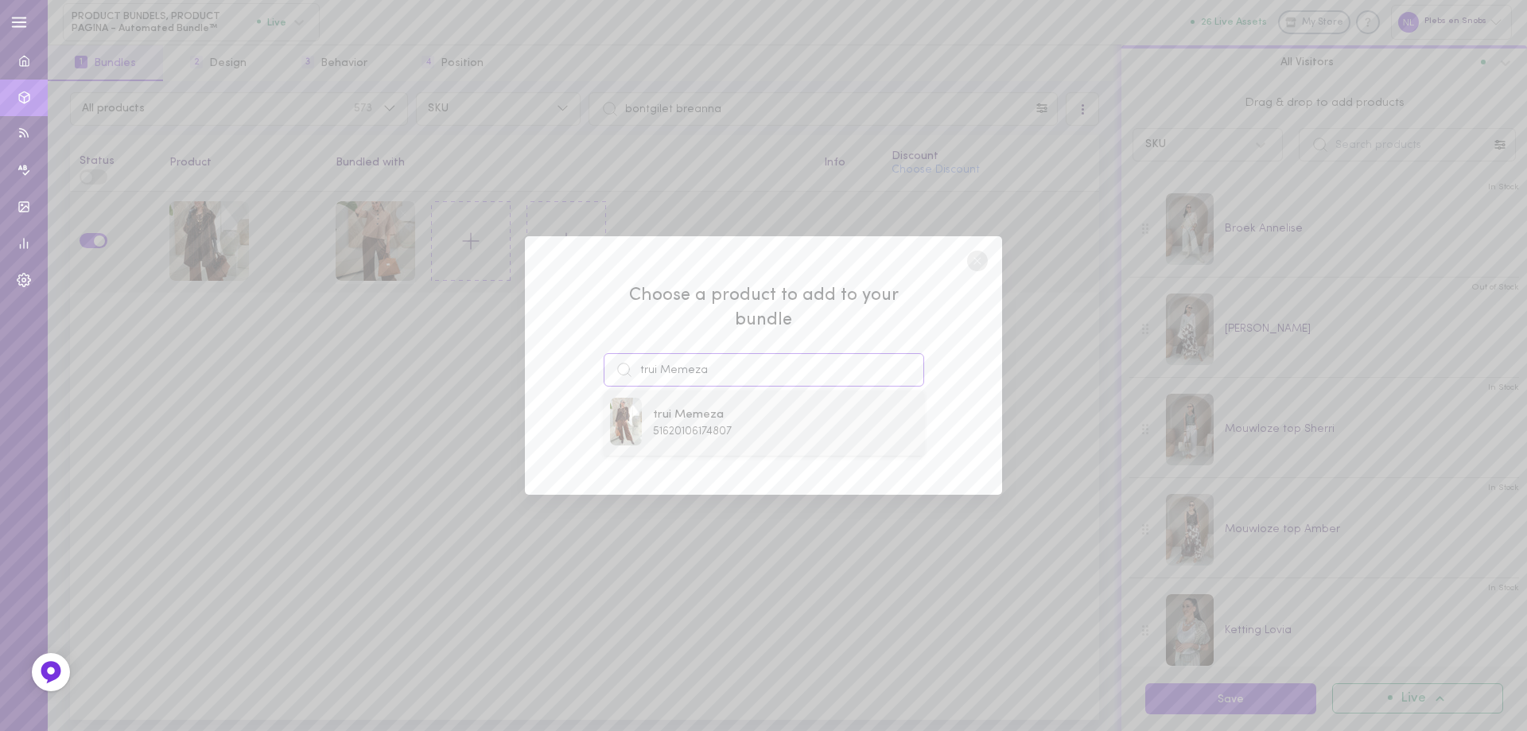
type input "trui Memeza"
click at [711, 425] on span "51620106174807" at bounding box center [692, 431] width 79 height 12
click at [743, 417] on button "Add To Bundle" at bounding box center [763, 429] width 146 height 35
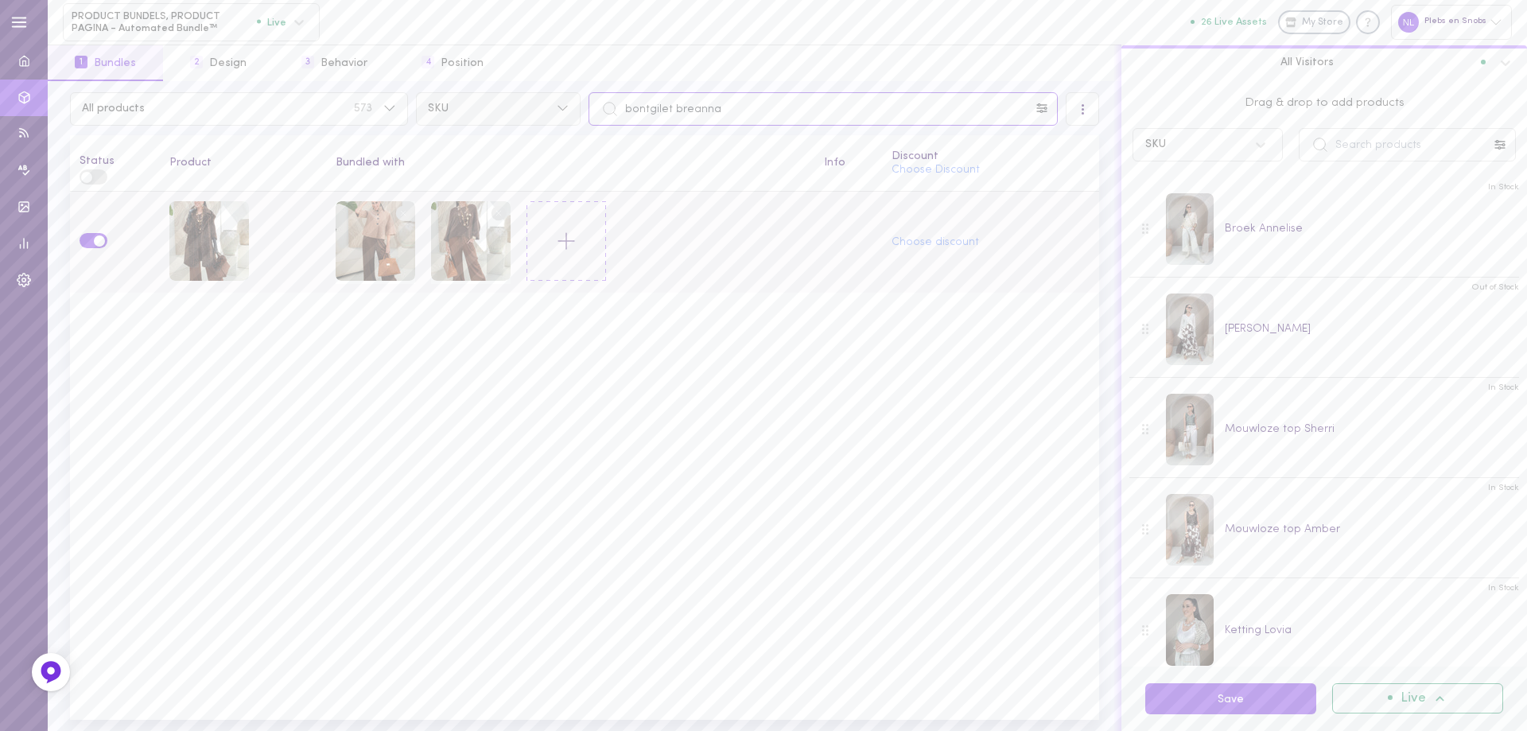
drag, startPoint x: 729, startPoint y: 110, endPoint x: 569, endPoint y: 110, distance: 159.8
click at [569, 110] on div "All products 573 SKU bontgilet breanna" at bounding box center [584, 108] width 1037 height 33
paste input "trui Memez"
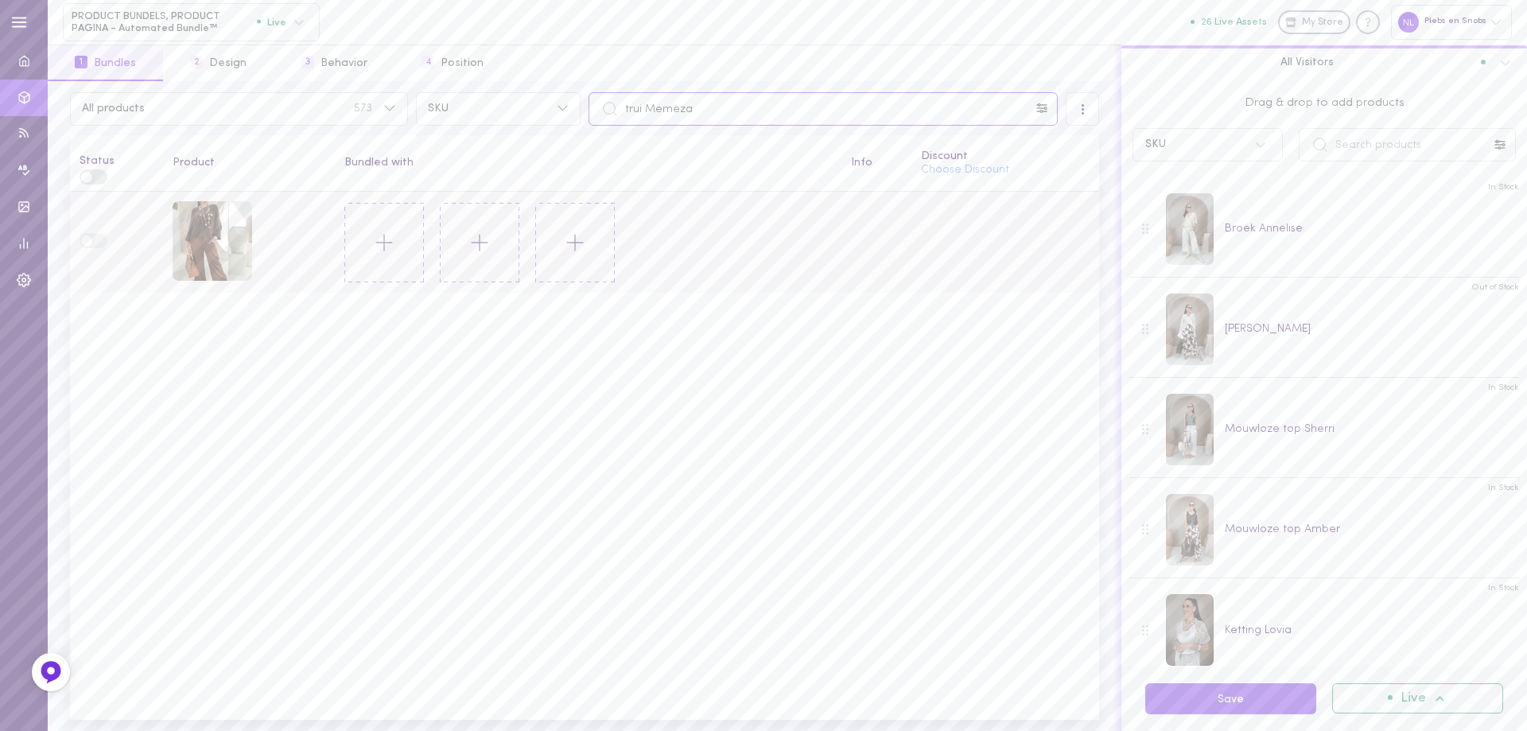
type input "trui Memeza"
click at [385, 239] on icon at bounding box center [384, 242] width 27 height 27
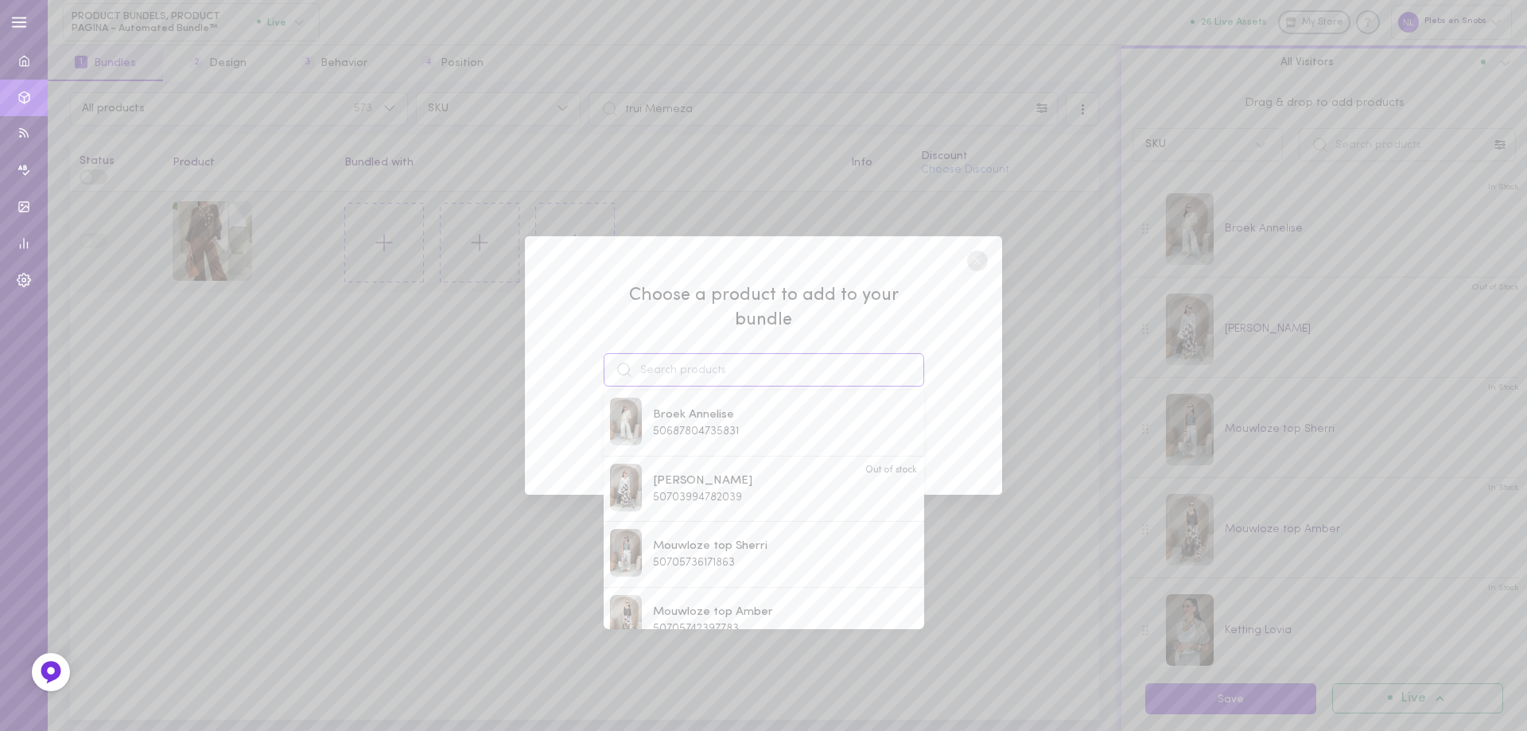
click at [693, 353] on input at bounding box center [763, 369] width 320 height 33
click at [743, 603] on span "bontgilet breanna" at bounding box center [702, 611] width 99 height 17
type input "bontgilet breanna"
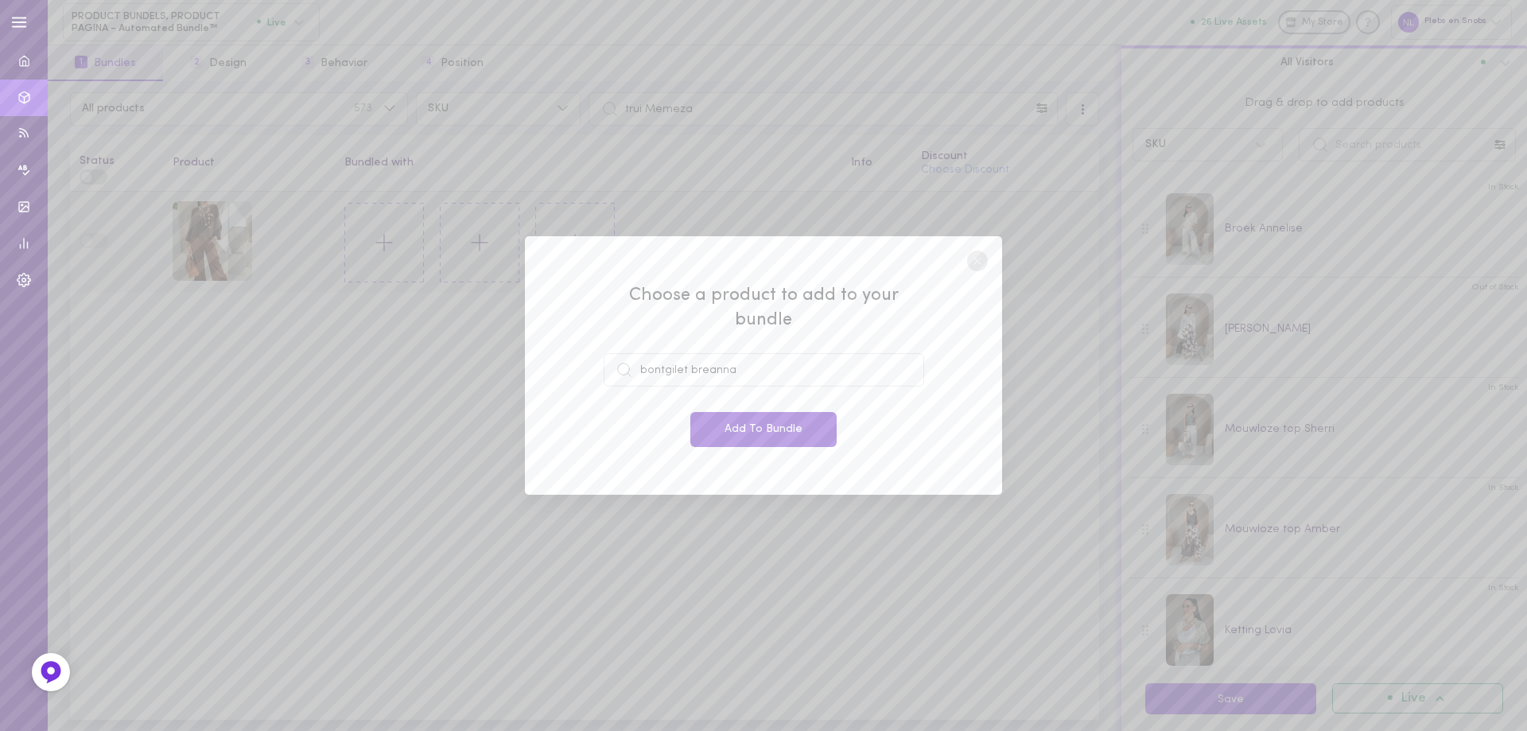
click at [753, 422] on button "Add To Bundle" at bounding box center [763, 429] width 146 height 35
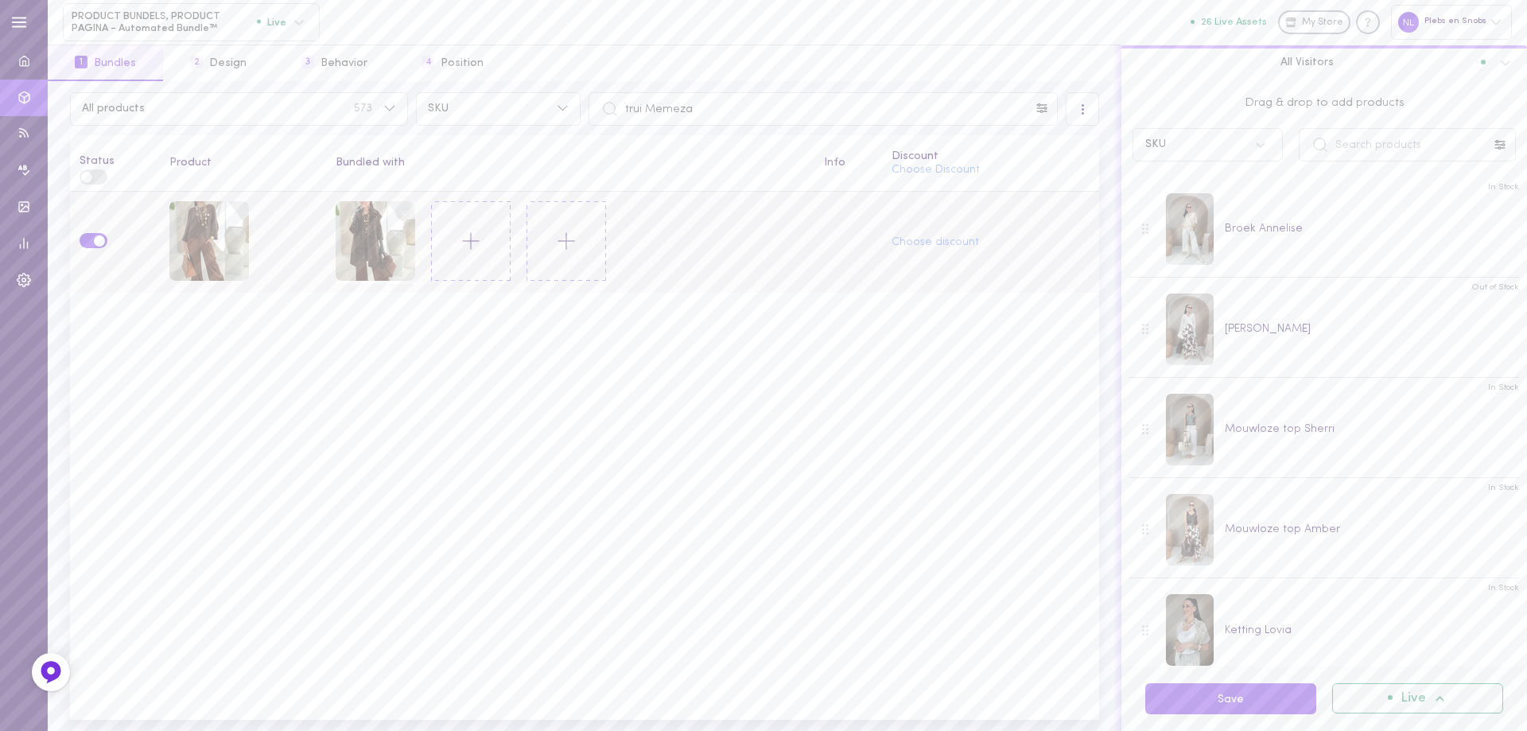
click at [468, 235] on icon at bounding box center [470, 240] width 27 height 27
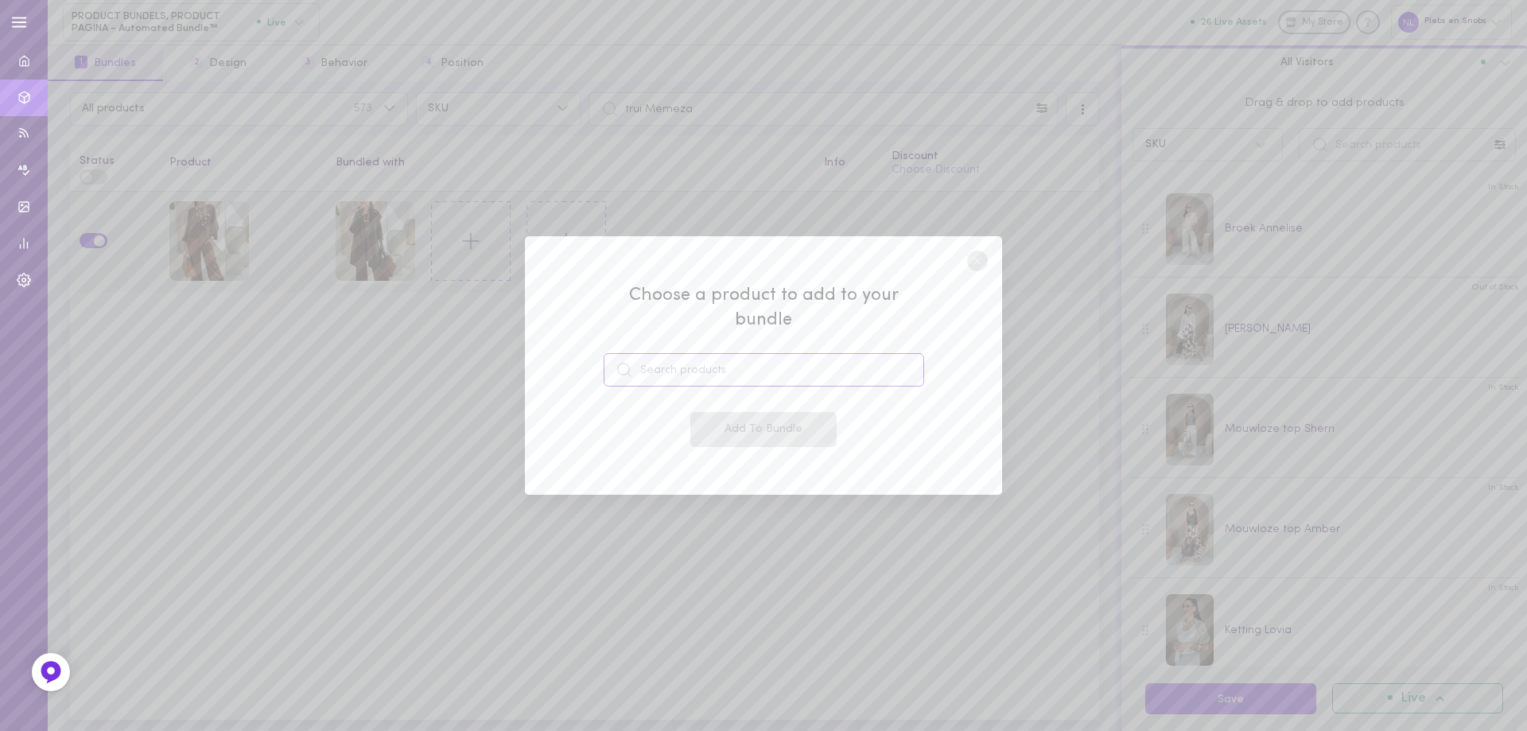
click at [688, 353] on input at bounding box center [763, 369] width 320 height 33
drag, startPoint x: 739, startPoint y: 366, endPoint x: 583, endPoint y: 362, distance: 155.9
click at [584, 362] on div "Choose a product to add to your bundle broek roz Add To Bundle" at bounding box center [763, 365] width 477 height 259
paste input "Roneza"
type input "broek Roneza"
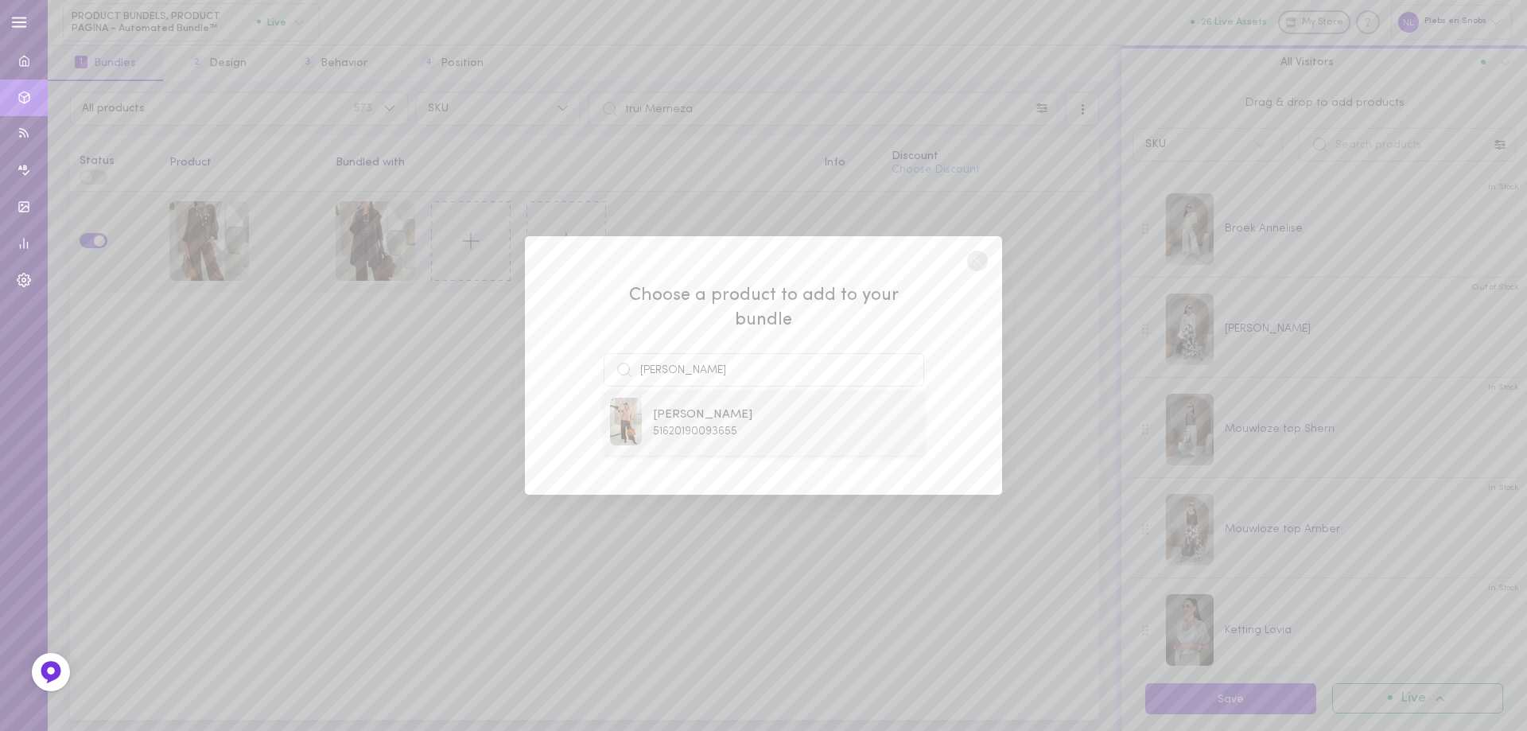
click at [720, 425] on span "51620190093655" at bounding box center [695, 431] width 84 height 12
click at [737, 412] on button "Add To Bundle" at bounding box center [763, 429] width 146 height 35
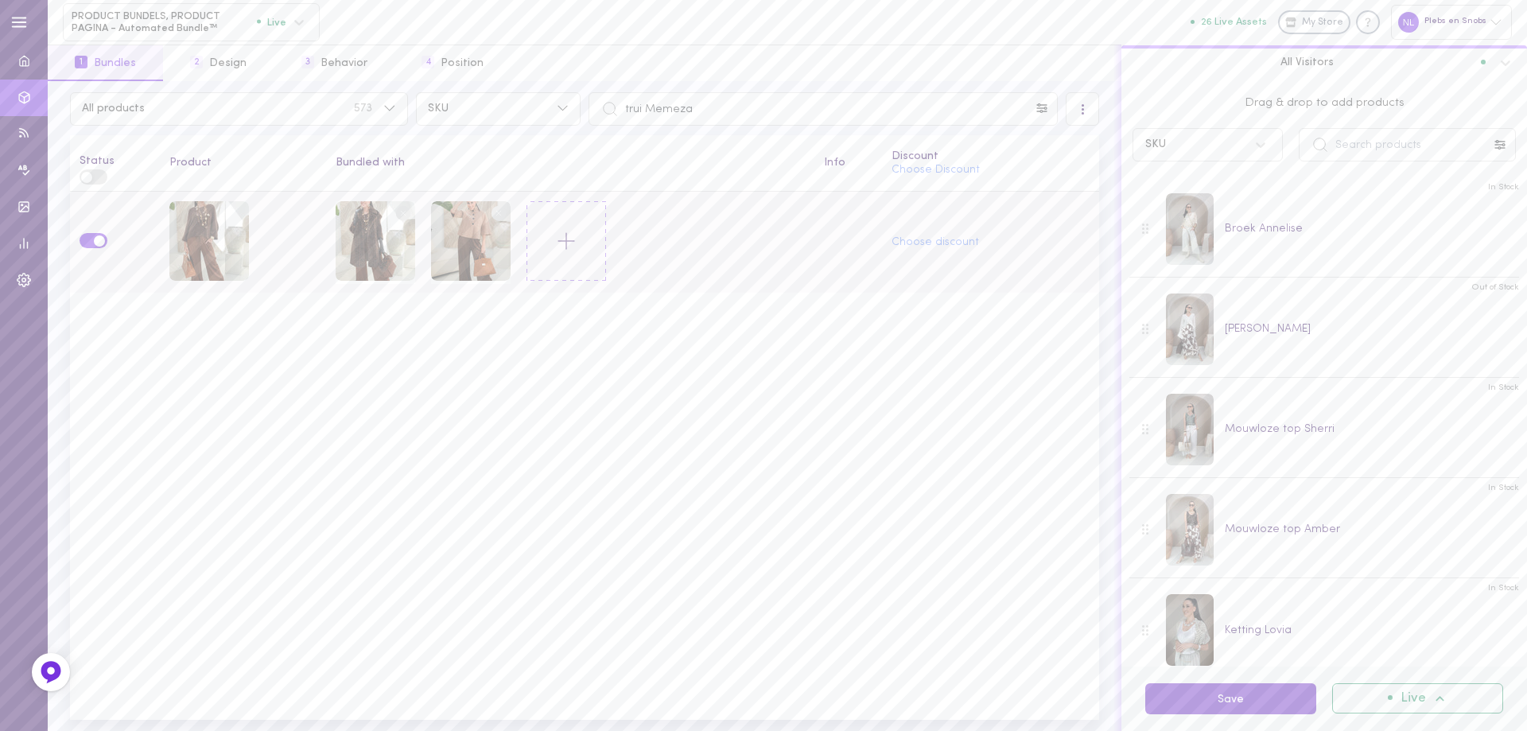
click at [1201, 691] on button "Save" at bounding box center [1230, 698] width 171 height 31
